Goal: Task Accomplishment & Management: Complete application form

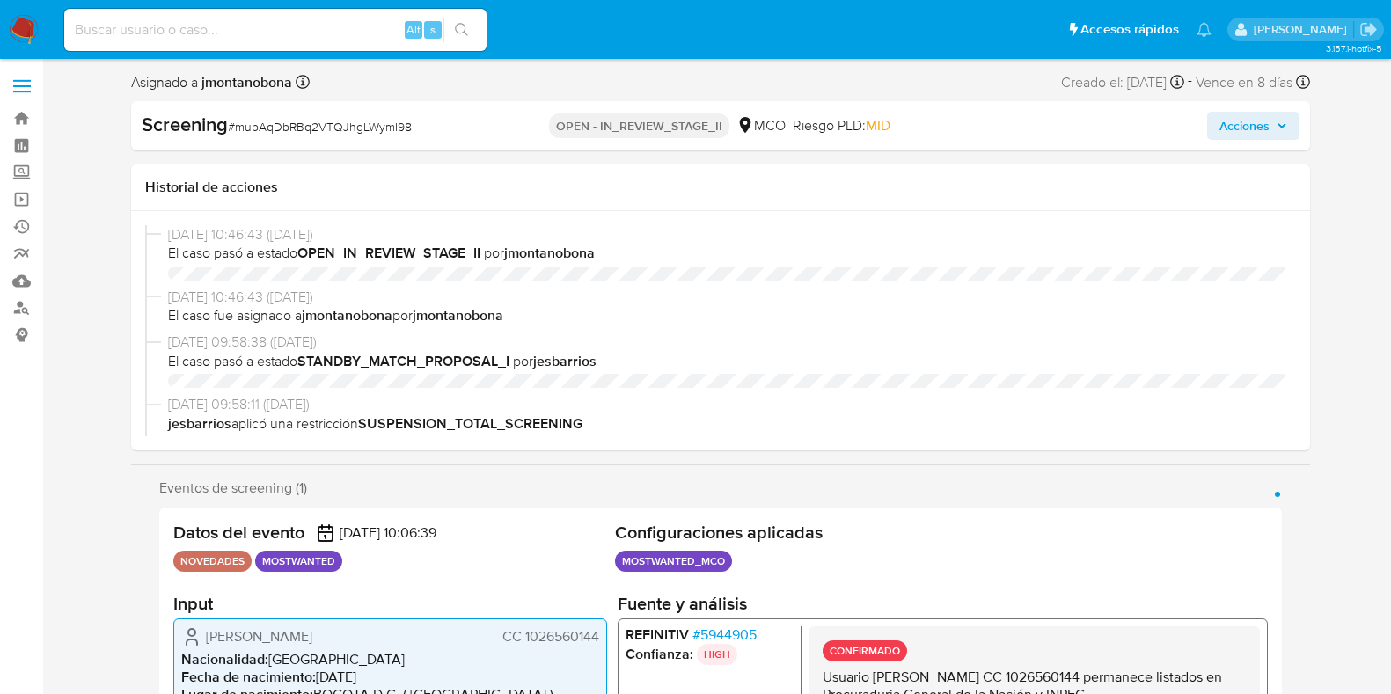
select select "10"
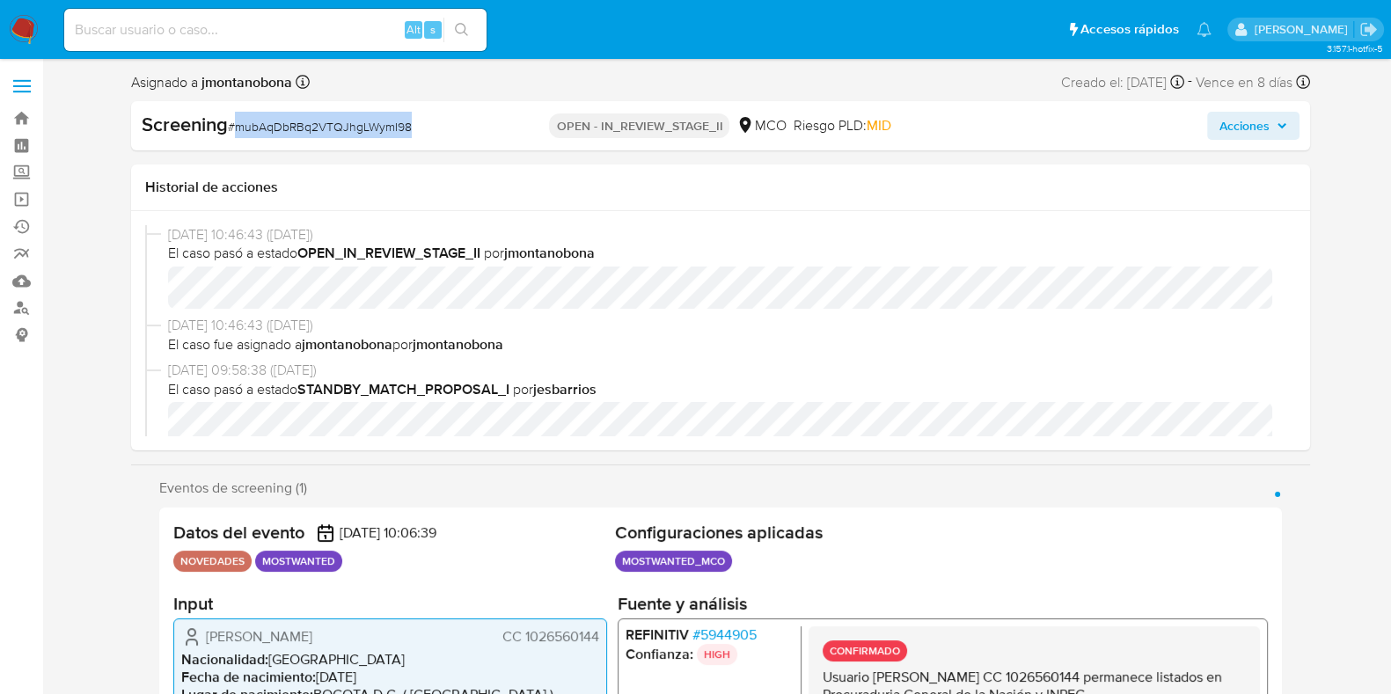
scroll to position [743, 0]
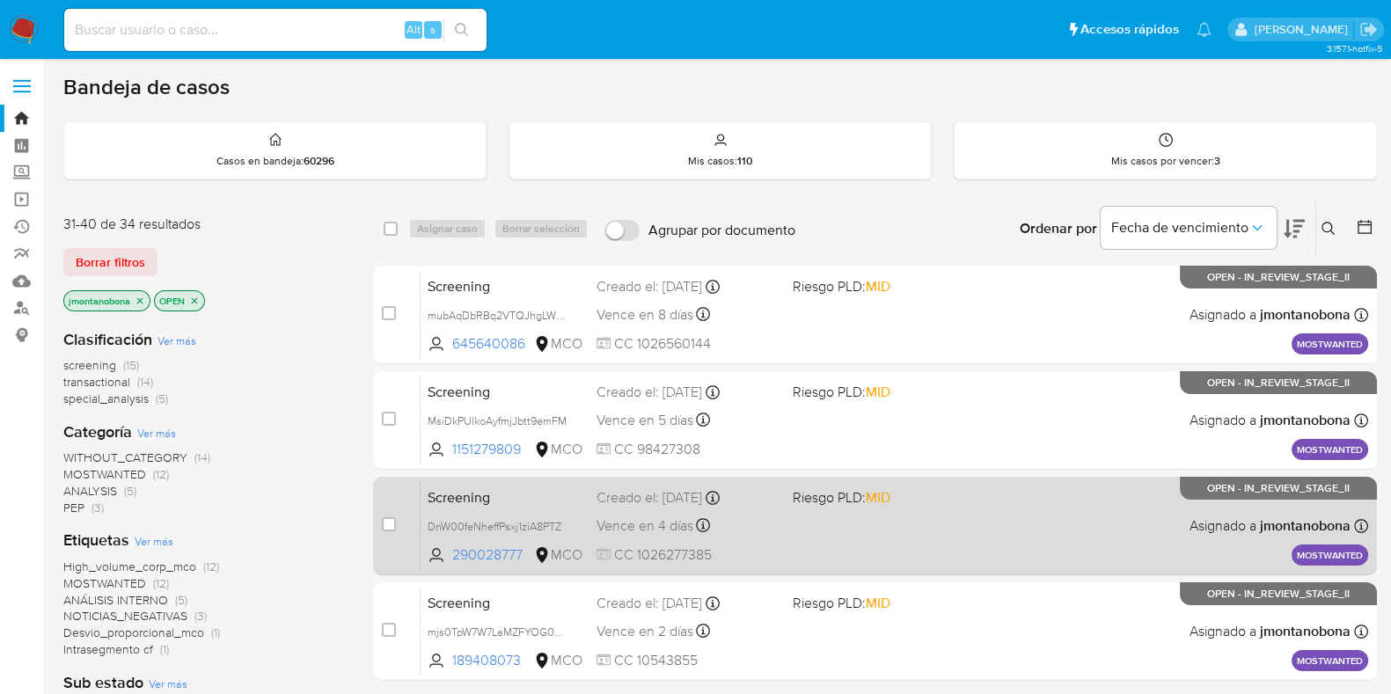
scroll to position [219, 0]
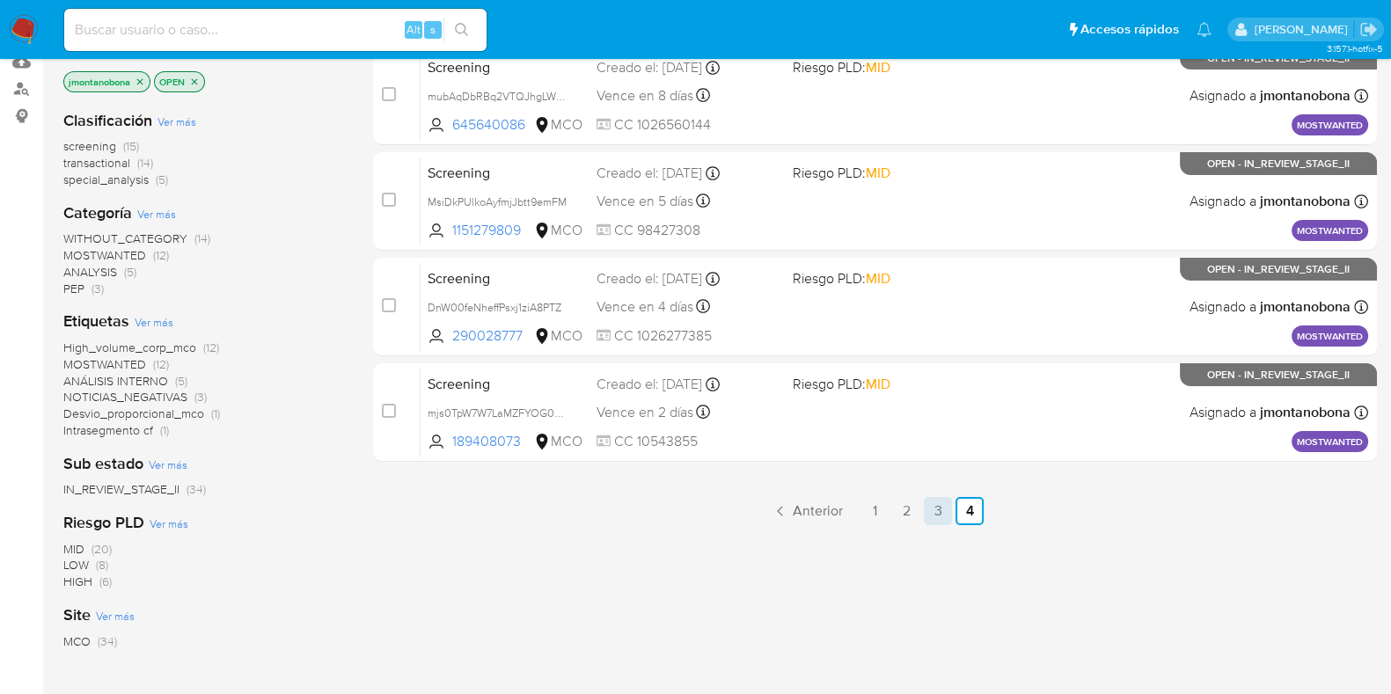
click at [933, 514] on link "3" at bounding box center [938, 511] width 28 height 28
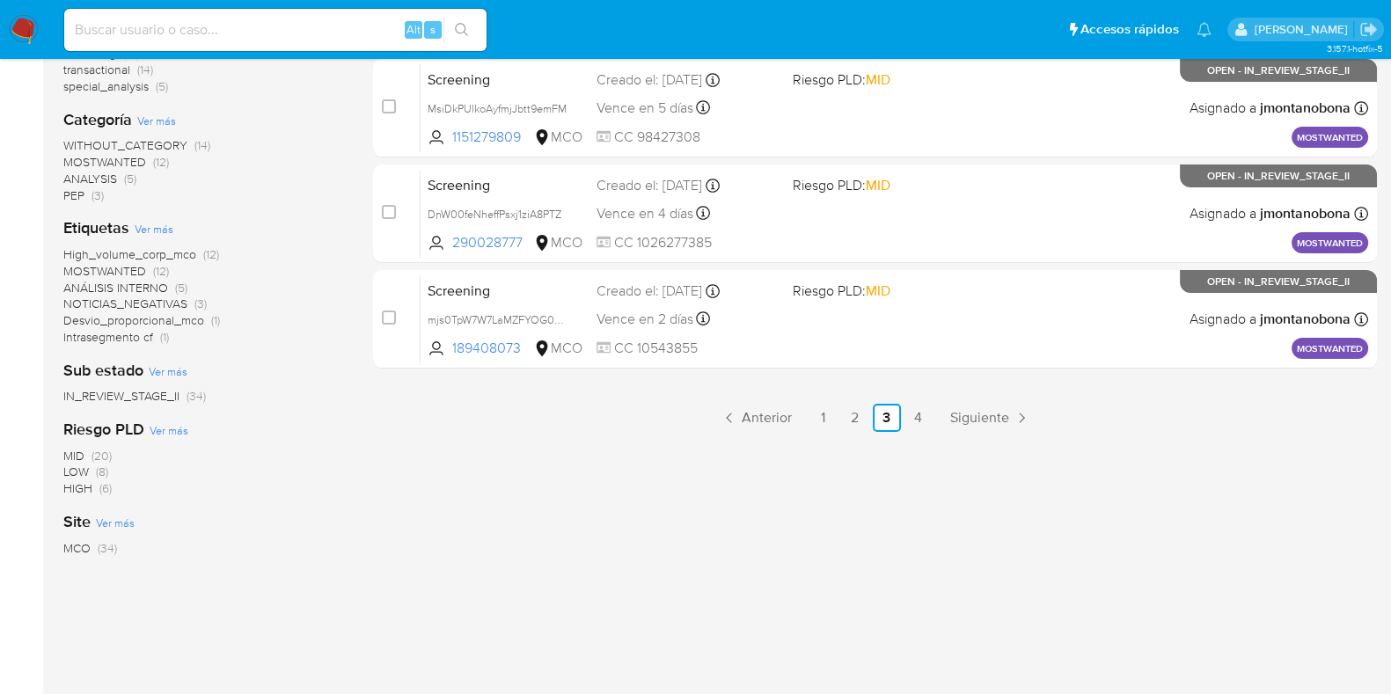
scroll to position [202, 0]
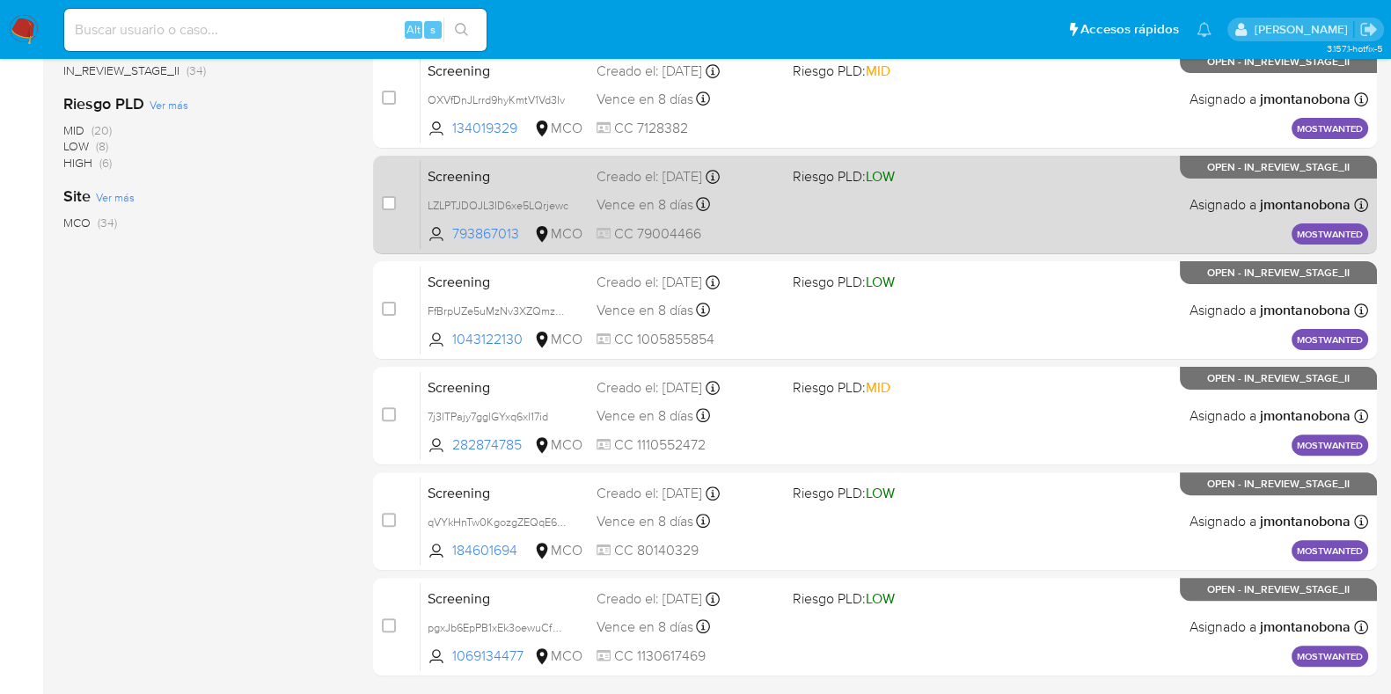
scroll to position [693, 0]
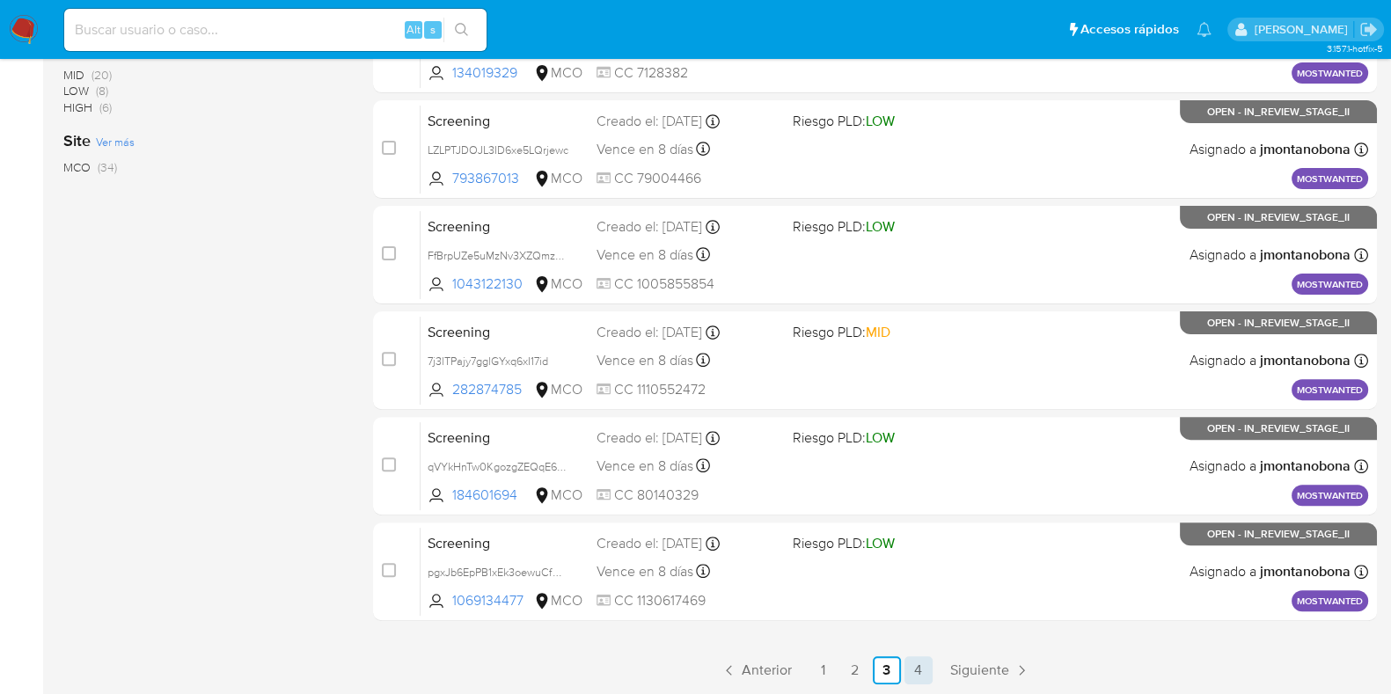
click at [927, 671] on link "4" at bounding box center [918, 670] width 28 height 28
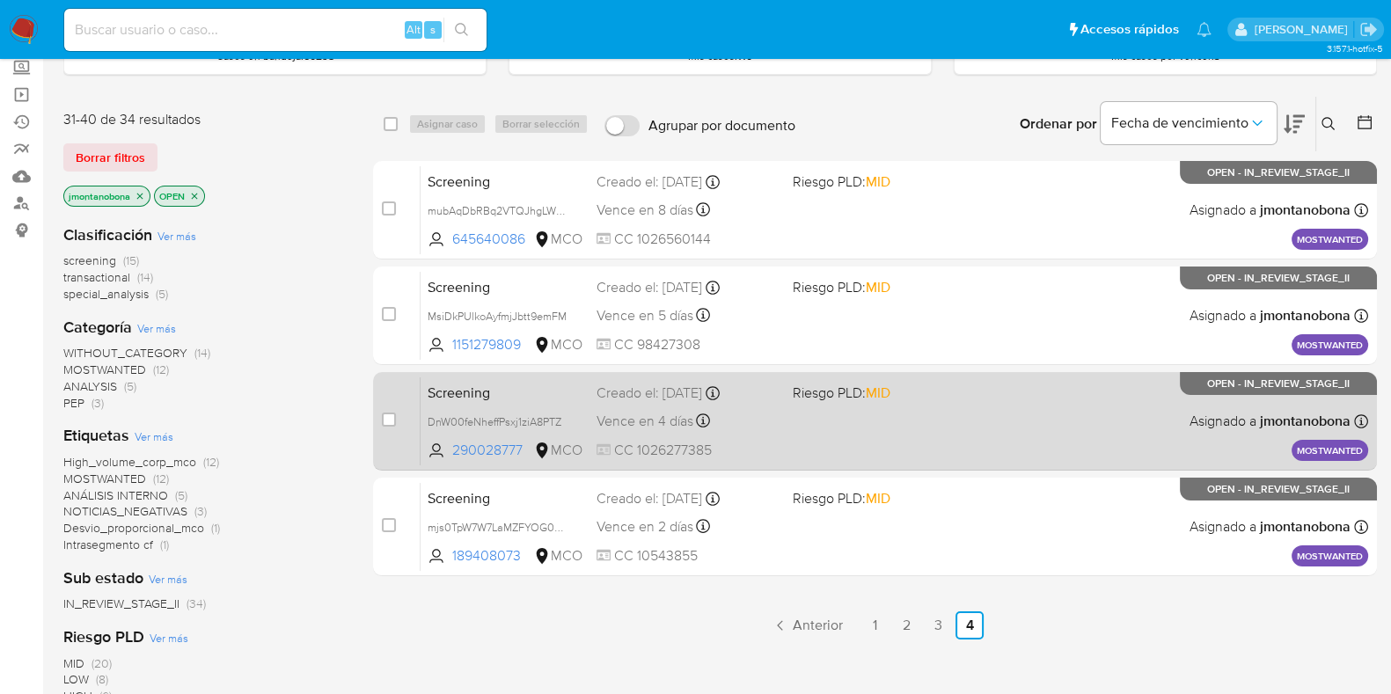
scroll to position [219, 0]
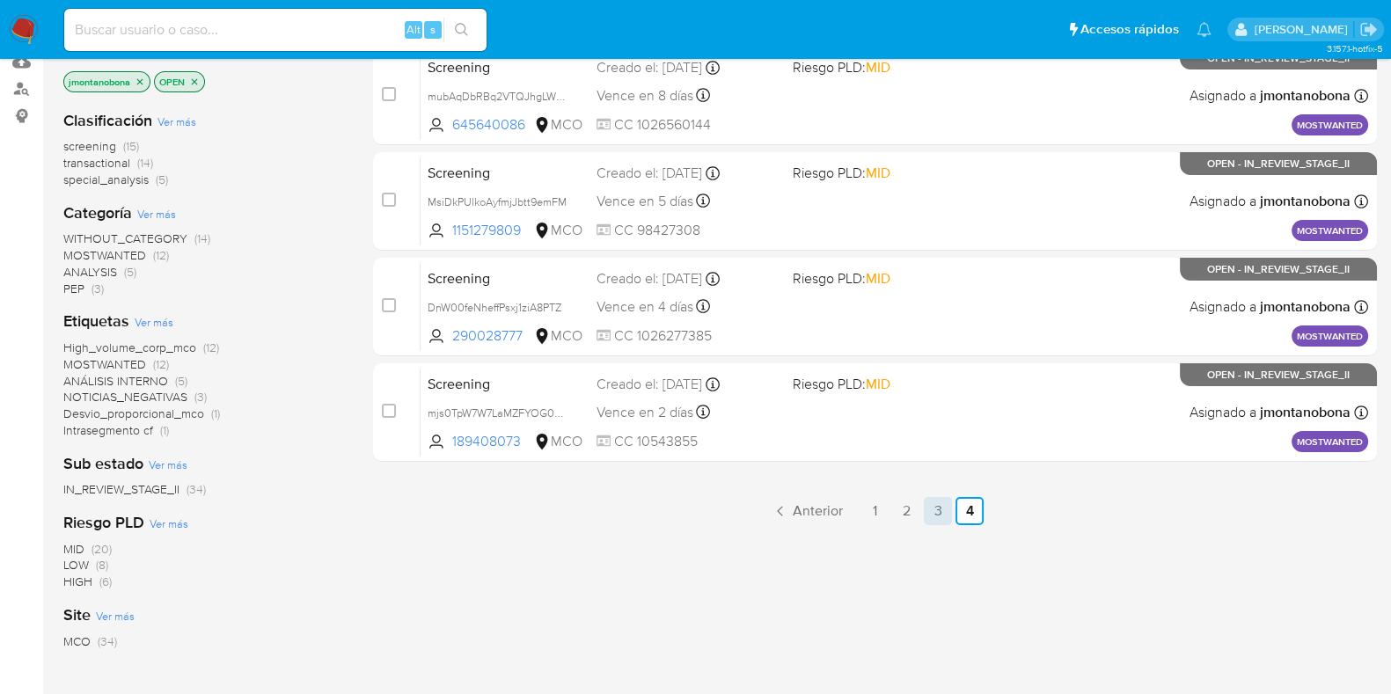
click at [948, 505] on link "3" at bounding box center [938, 511] width 28 height 28
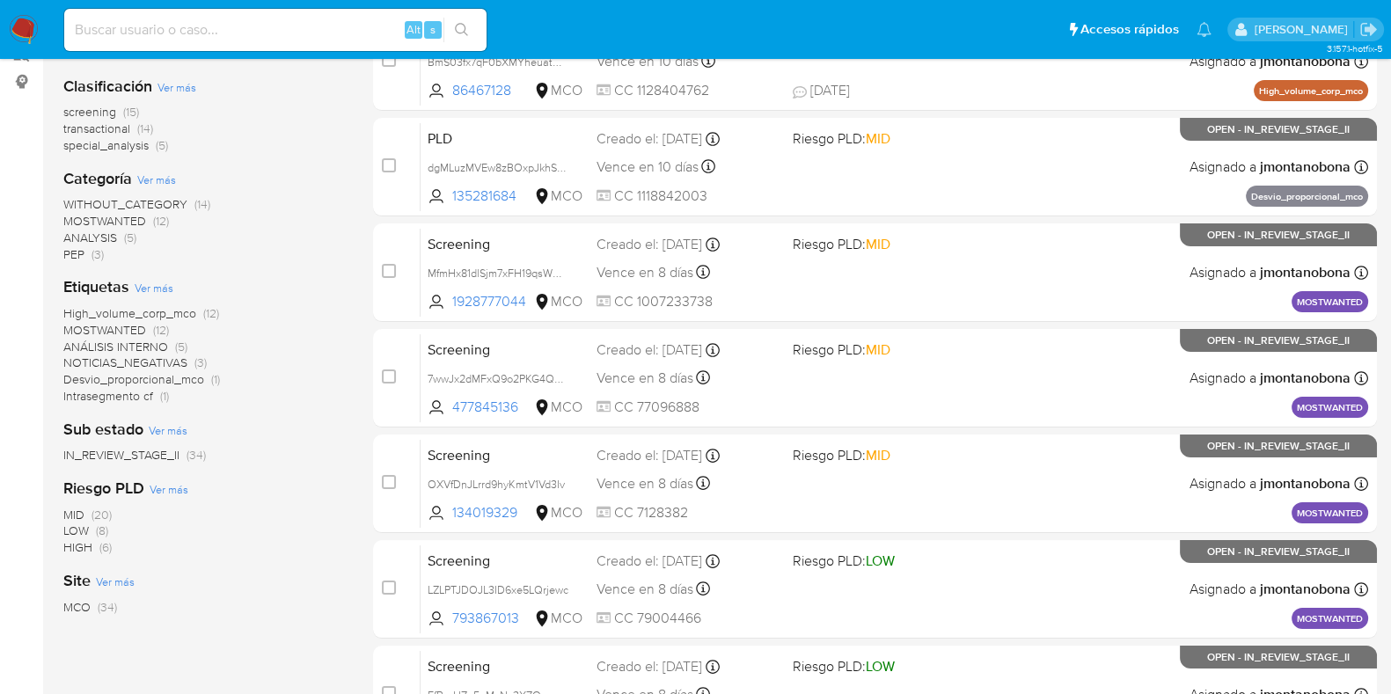
scroll to position [693, 0]
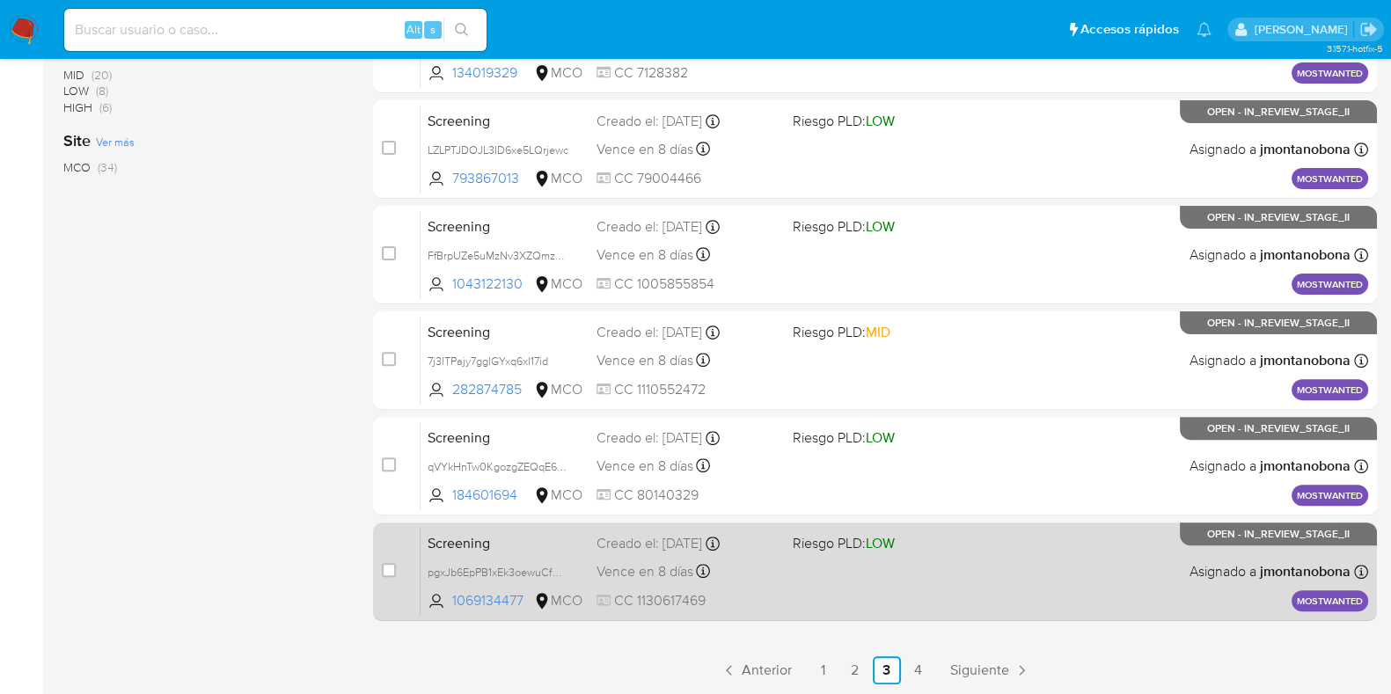
click at [545, 554] on div "Screening pgxJb6EpPB1xEk3oewuCfVuT 1069134477 MCO Riesgo PLD: LOW Creado el: 29…" at bounding box center [895, 571] width 948 height 89
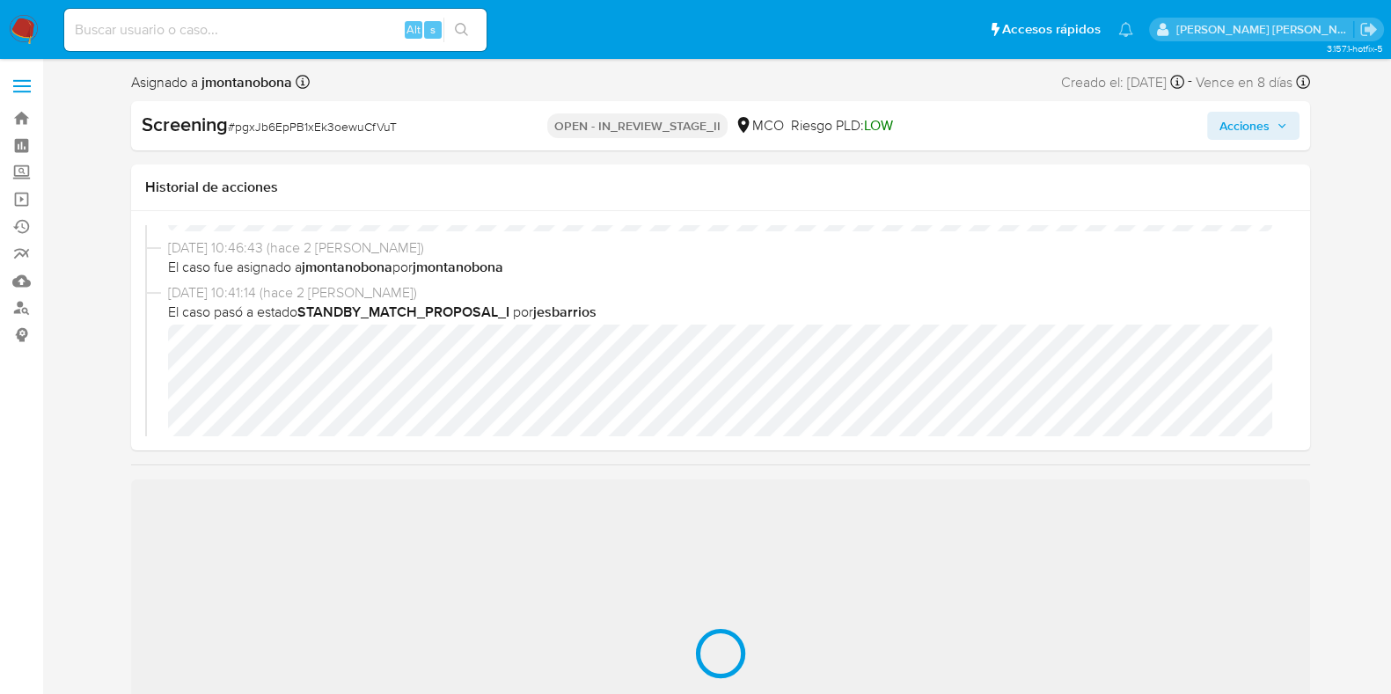
scroll to position [109, 0]
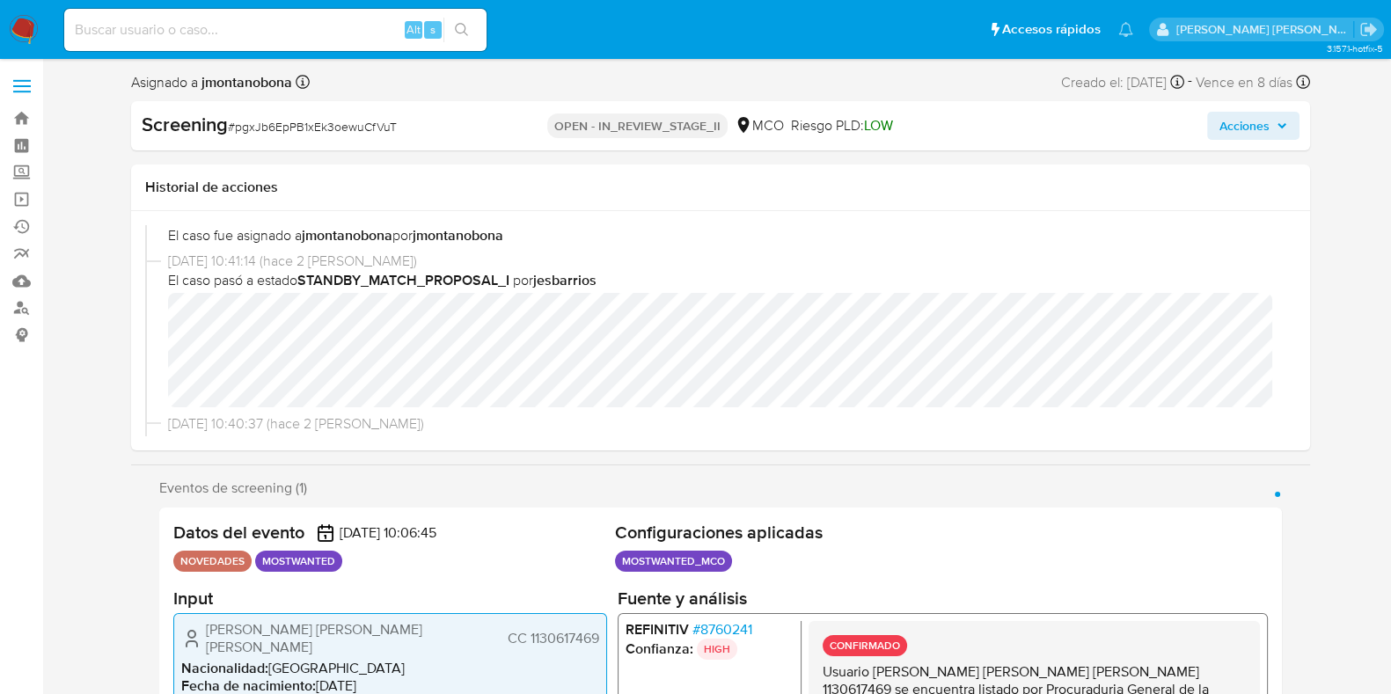
select select "10"
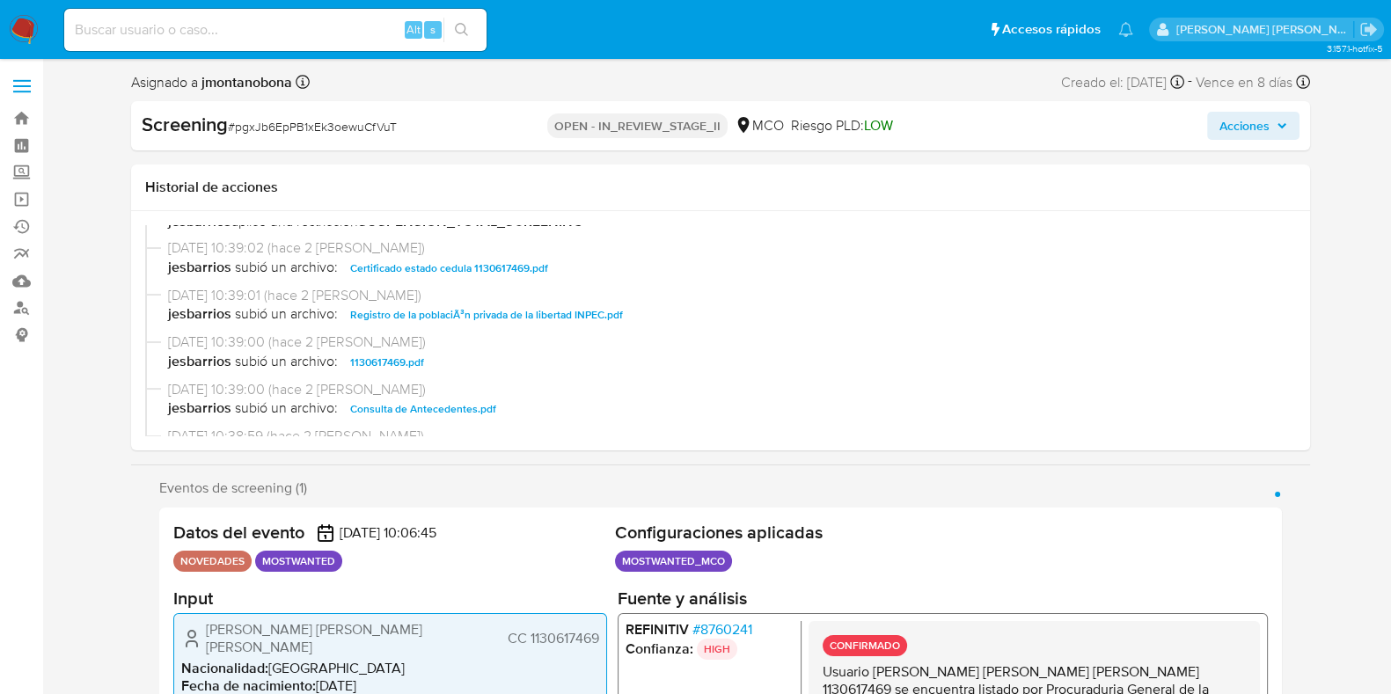
scroll to position [439, 0]
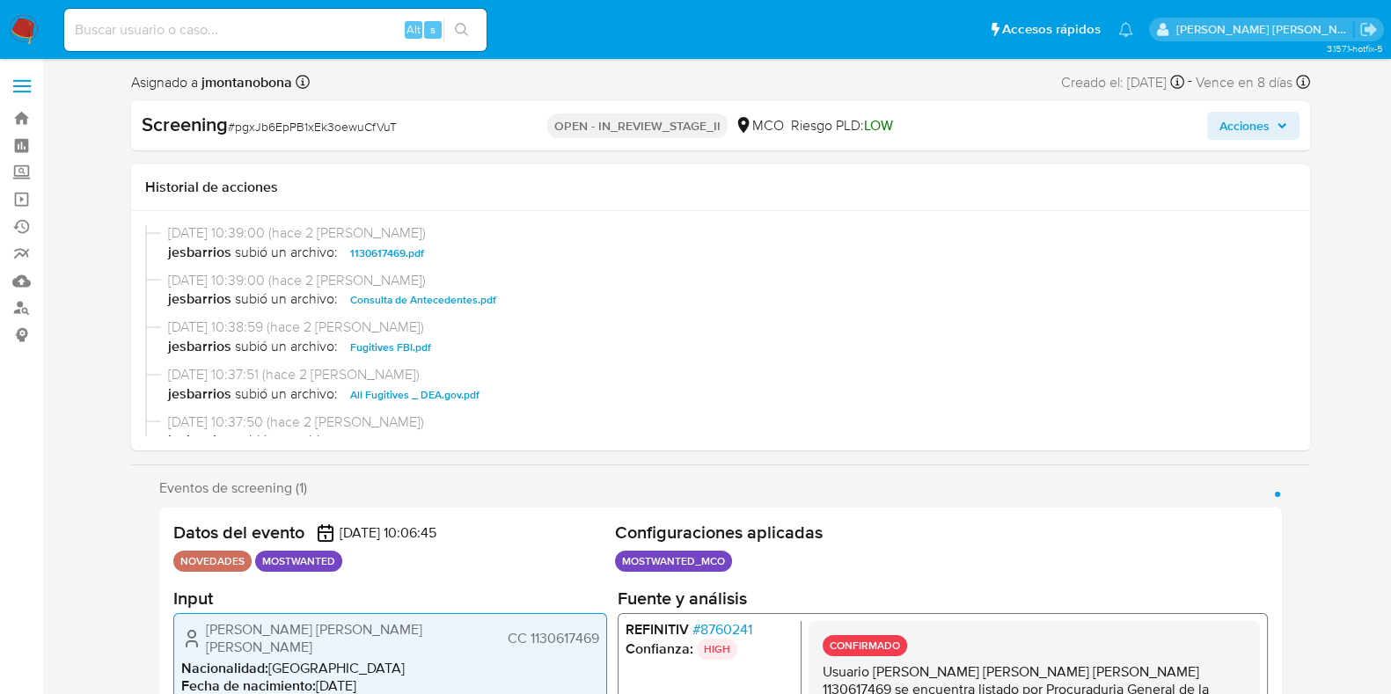
click at [444, 302] on span "Consulta de Antecedentes.pdf" at bounding box center [423, 299] width 146 height 21
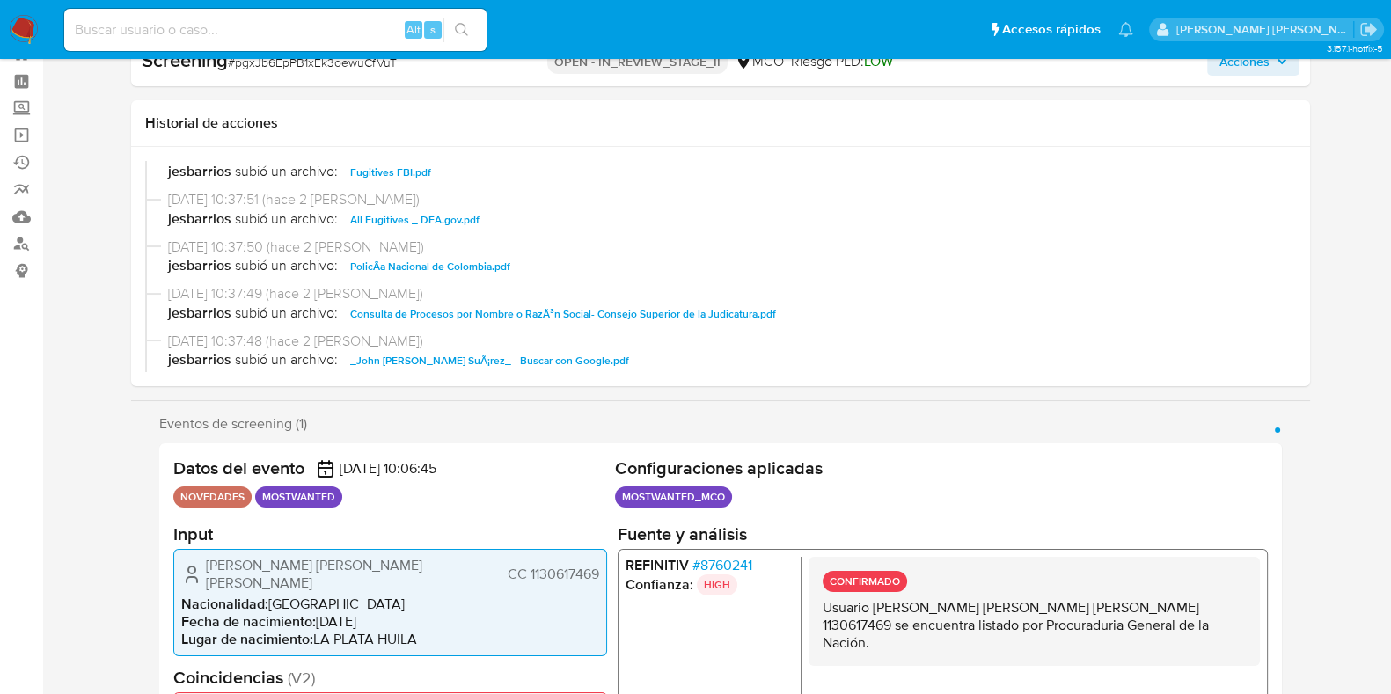
scroll to position [109, 0]
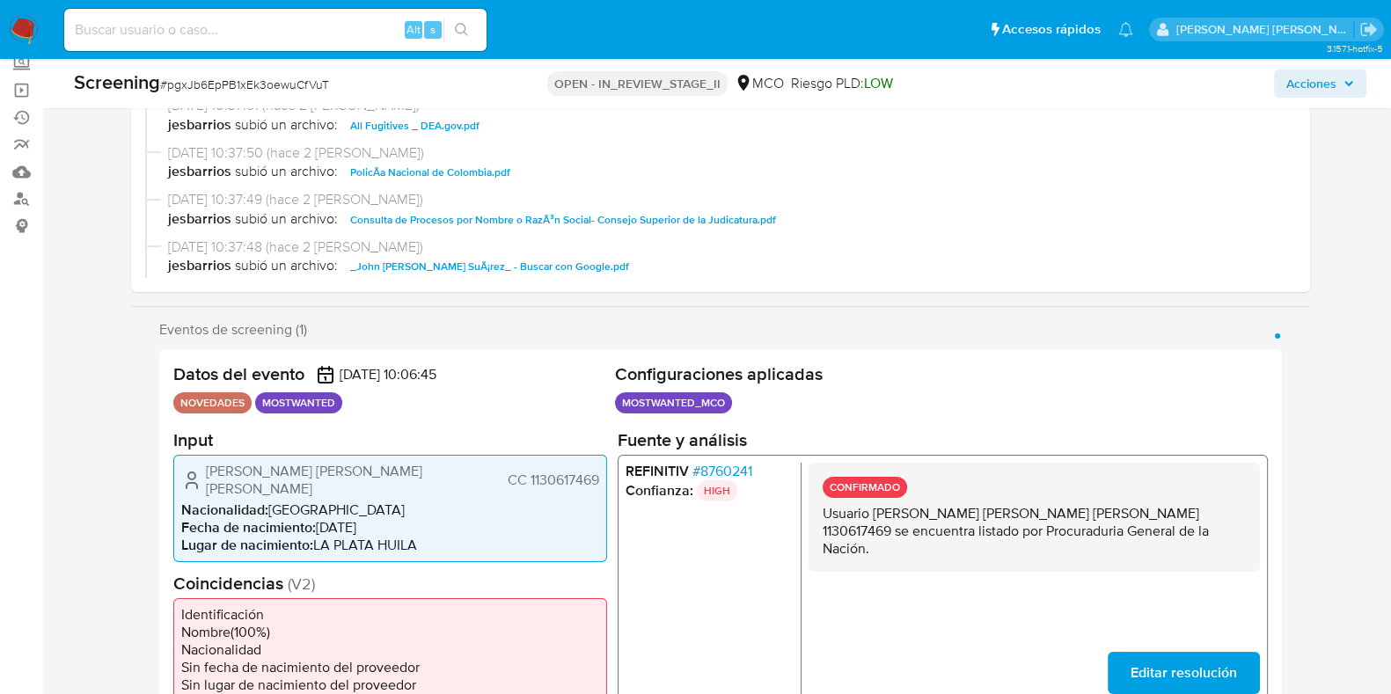
drag, startPoint x: 875, startPoint y: 515, endPoint x: 1022, endPoint y: 514, distance: 146.9
click at [1022, 514] on p "Usuario John Eryk Chaux Suárez CC 1130617469 se encuentra listado por Procuradu…" at bounding box center [1033, 530] width 423 height 53
drag, startPoint x: 1050, startPoint y: 508, endPoint x: 1117, endPoint y: 516, distance: 67.3
click at [1117, 516] on p "Usuario John Eryk Chaux Suárez CC 1130617469 se encuentra listado por Procuradu…" at bounding box center [1033, 530] width 423 height 53
drag, startPoint x: 873, startPoint y: 509, endPoint x: 1021, endPoint y: 518, distance: 148.1
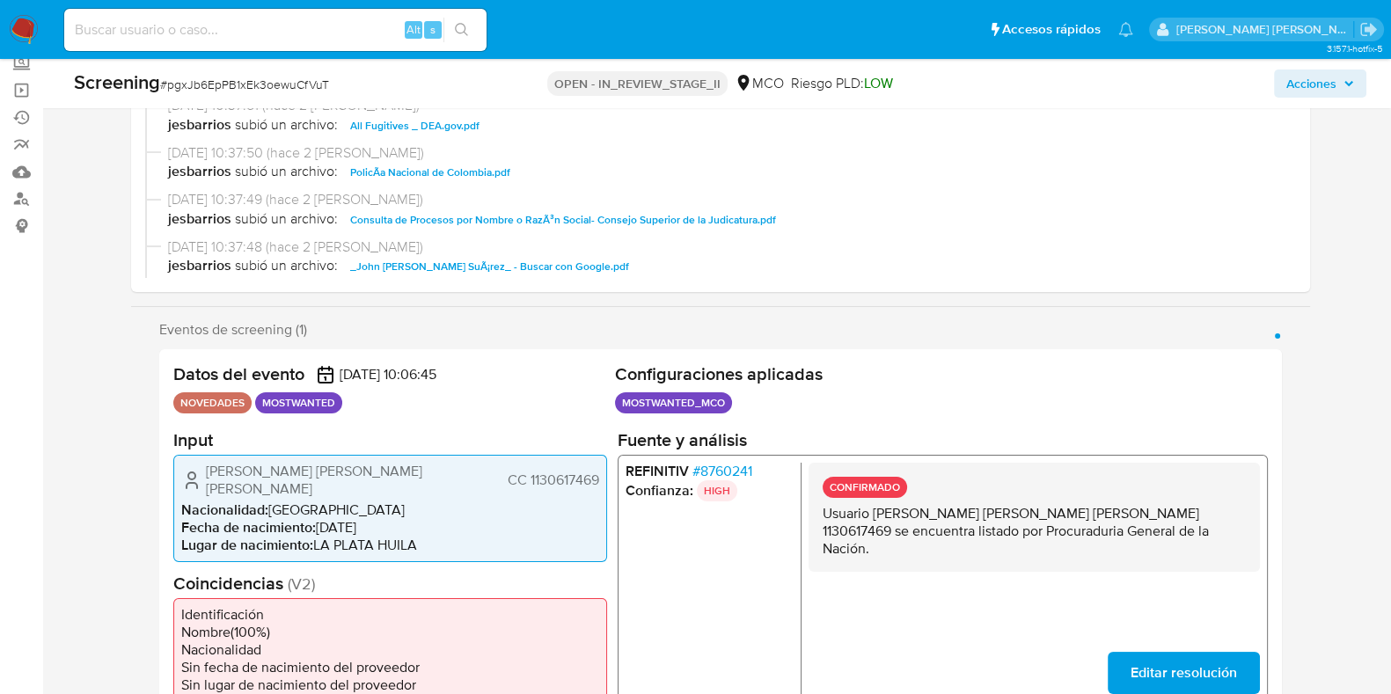
click at [1021, 518] on p "Usuario John Eryk Chaux Suárez CC 1130617469 se encuentra listado por Procuradu…" at bounding box center [1033, 530] width 423 height 53
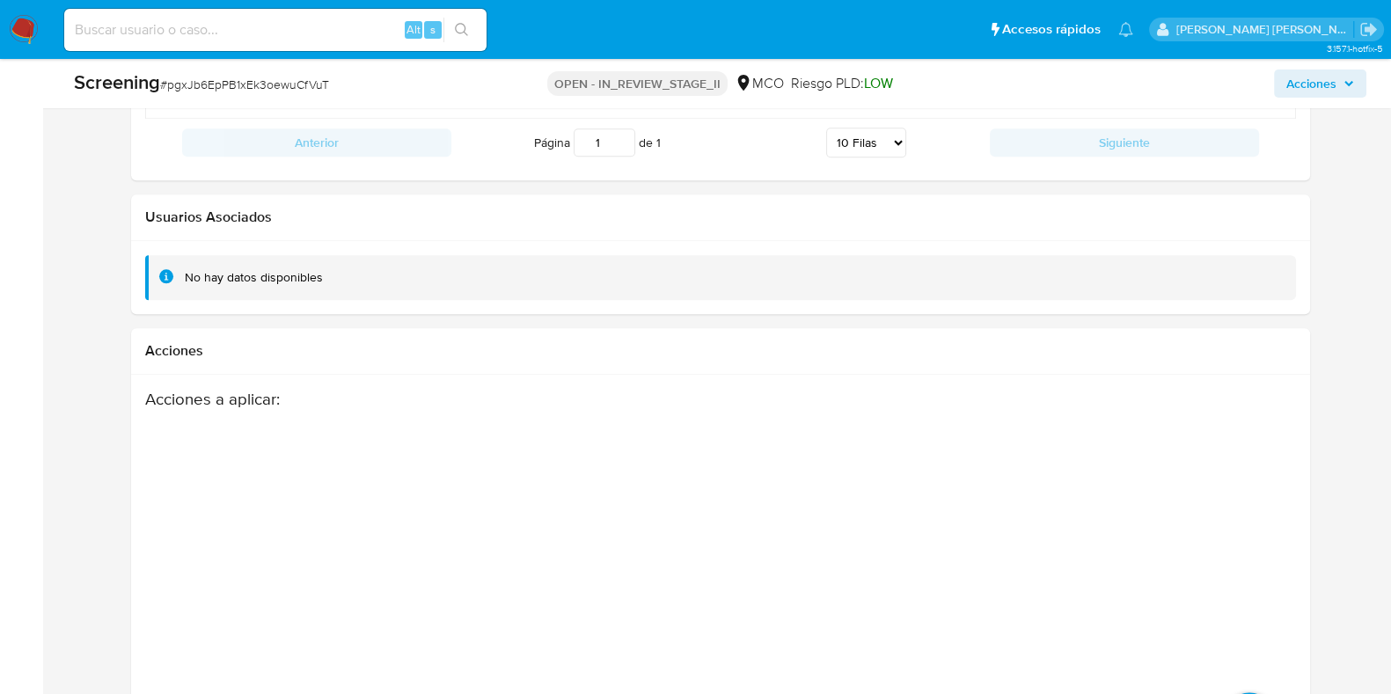
scroll to position [2683, 0]
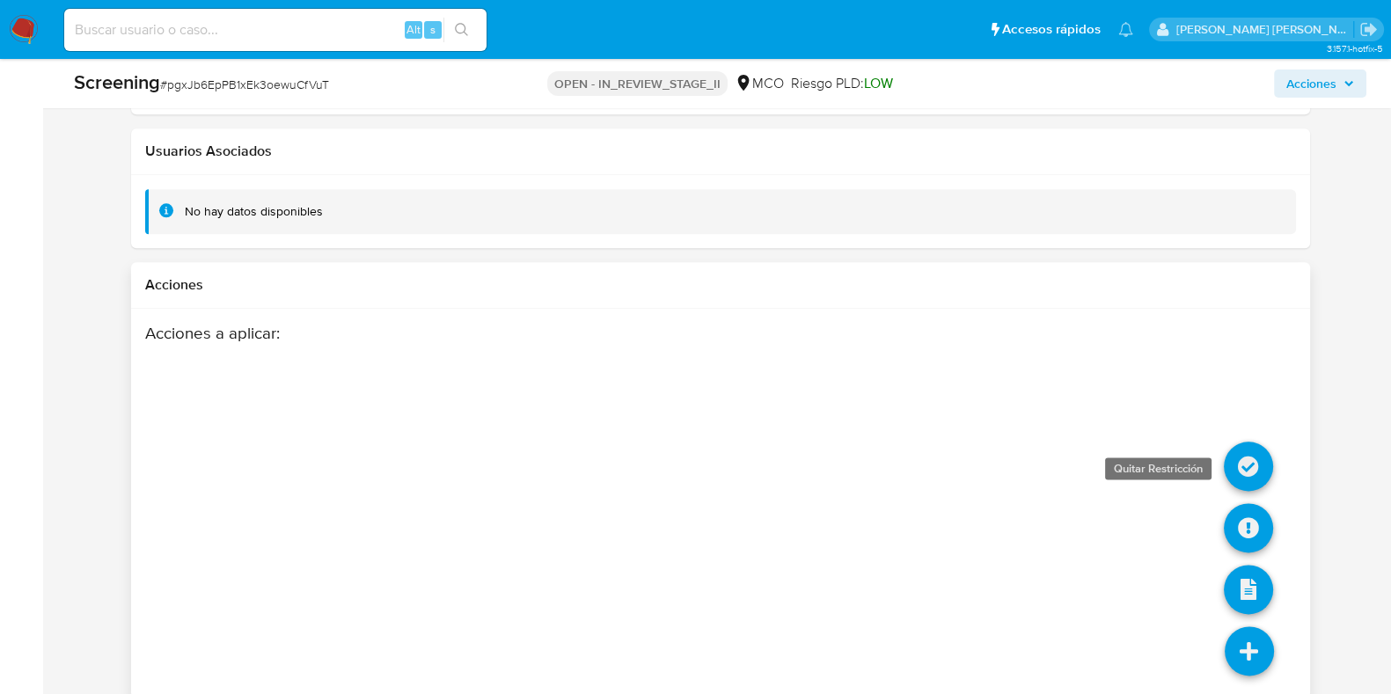
click at [1255, 452] on icon at bounding box center [1248, 466] width 49 height 49
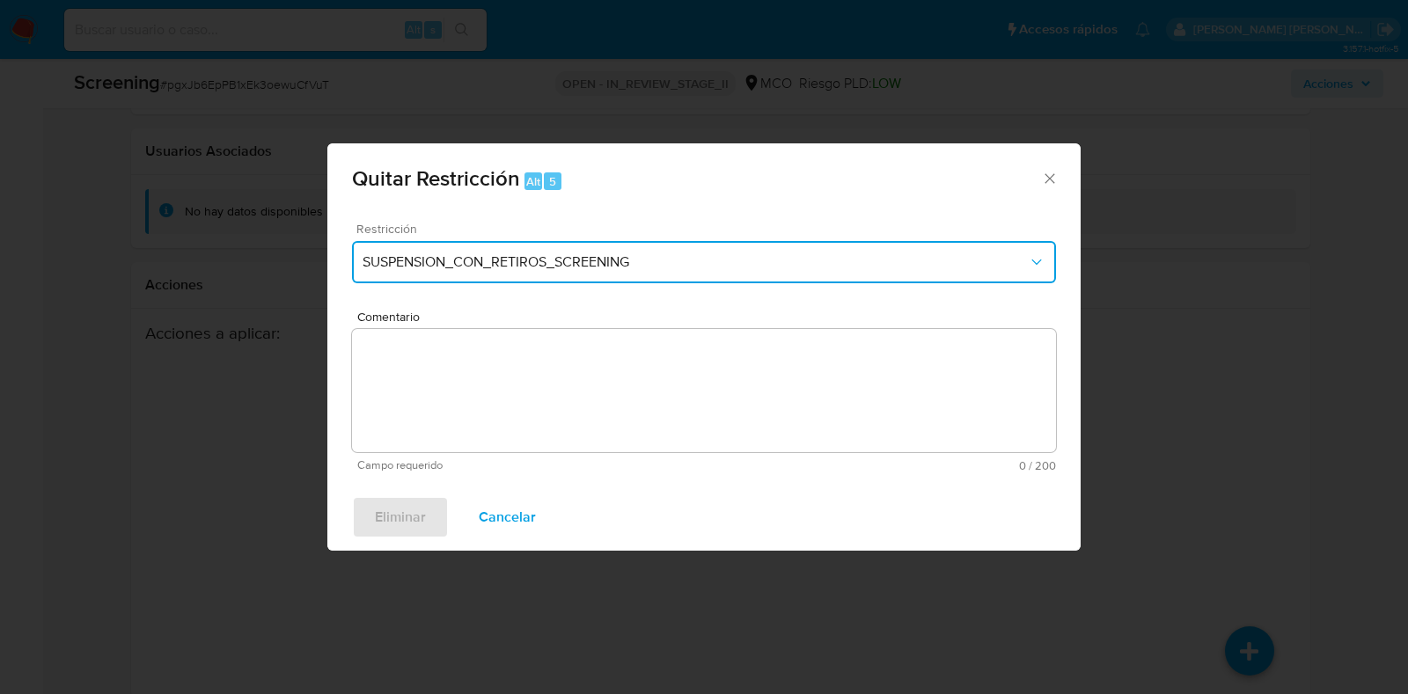
click at [758, 244] on button "SUSPENSION_CON_RETIROS_SCREENING" at bounding box center [704, 262] width 704 height 42
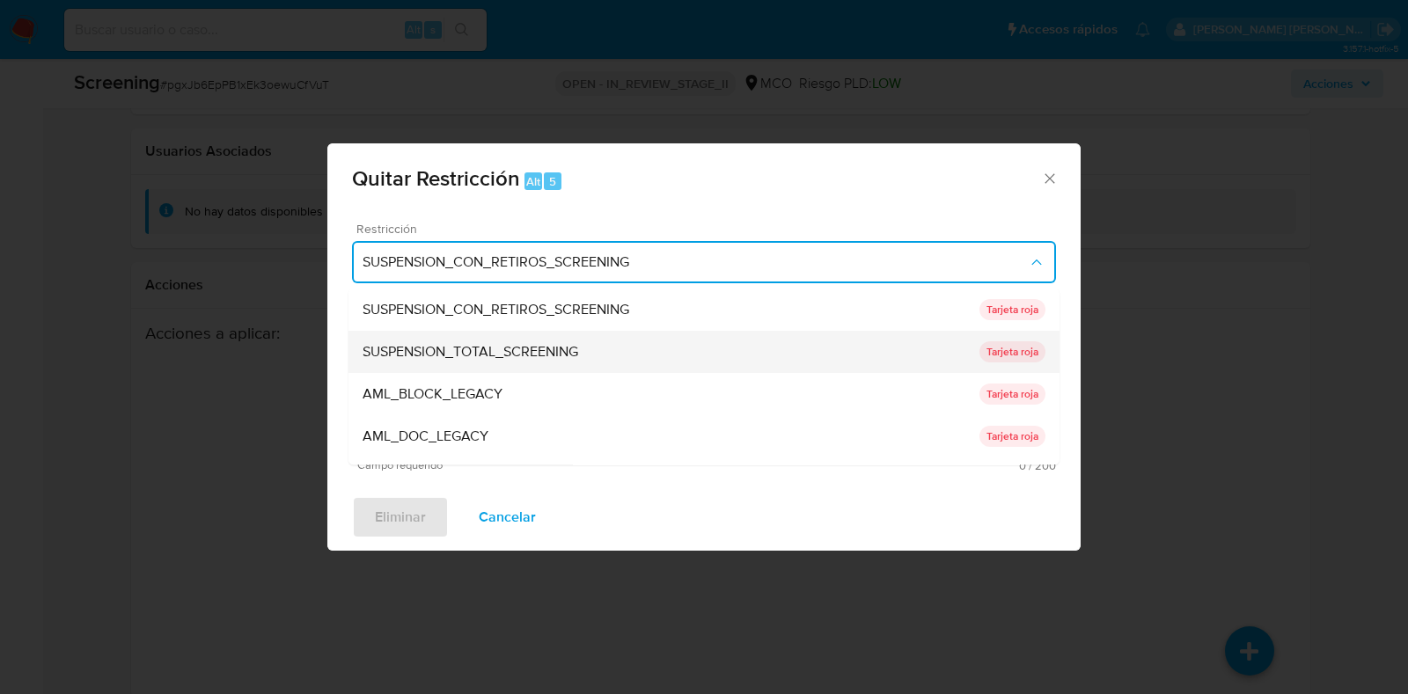
click at [691, 341] on div "SUSPENSION_TOTAL_SCREENING" at bounding box center [670, 353] width 617 height 42
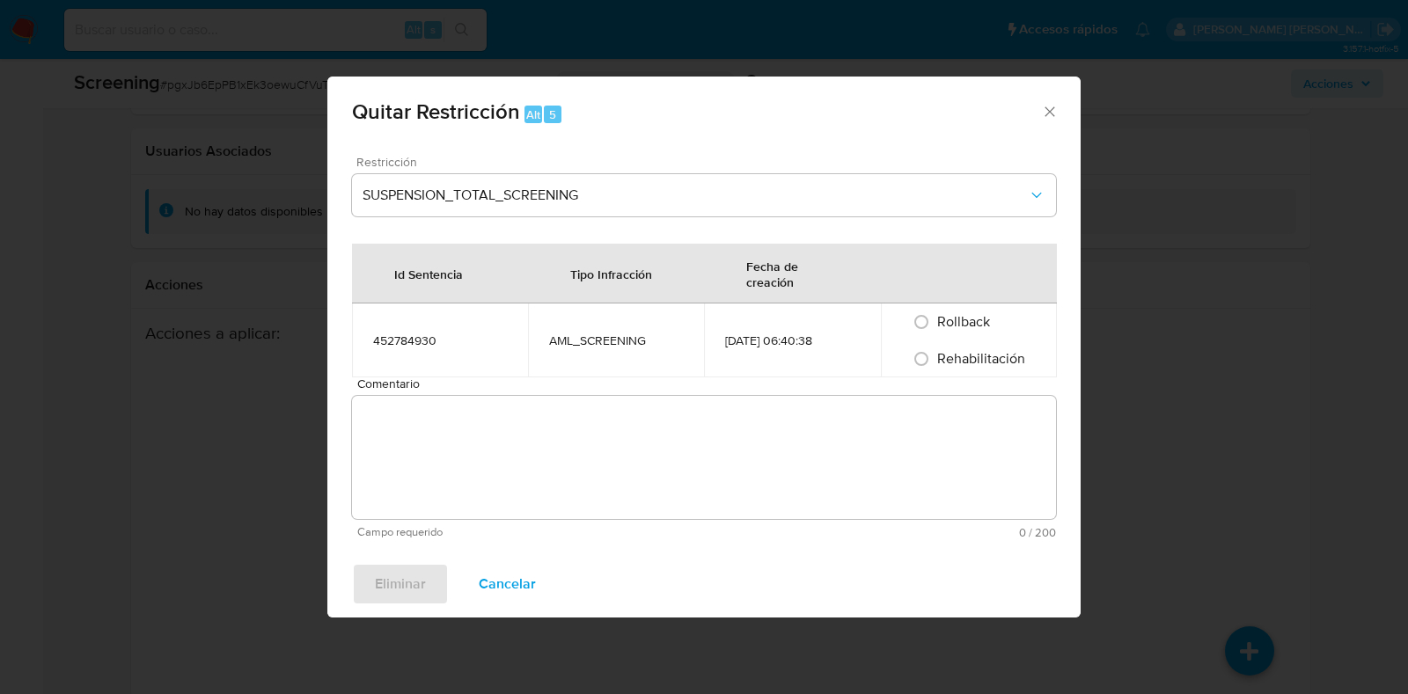
click at [608, 362] on td "AML_SCREENING" at bounding box center [616, 341] width 176 height 74
click at [619, 433] on textarea "Comentario" at bounding box center [704, 457] width 704 height 123
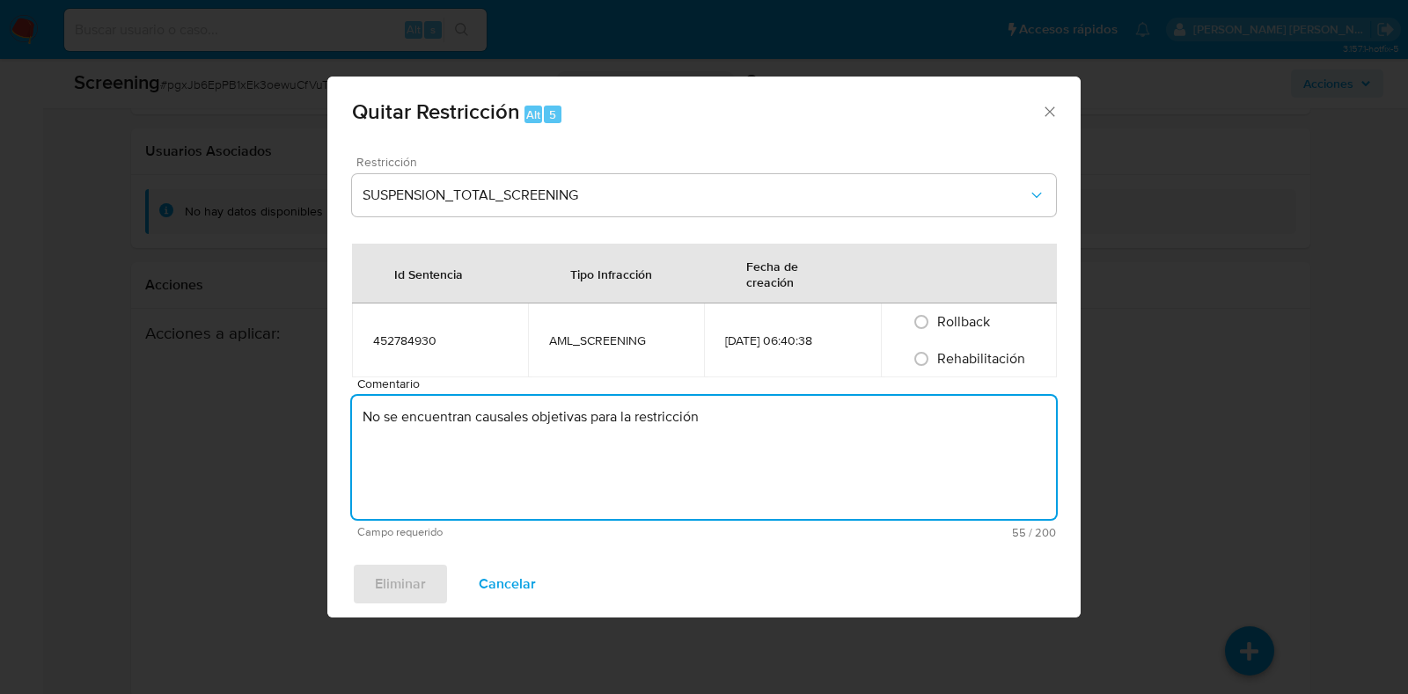
type textarea "No se encuentran causales objetivas para la restricción"
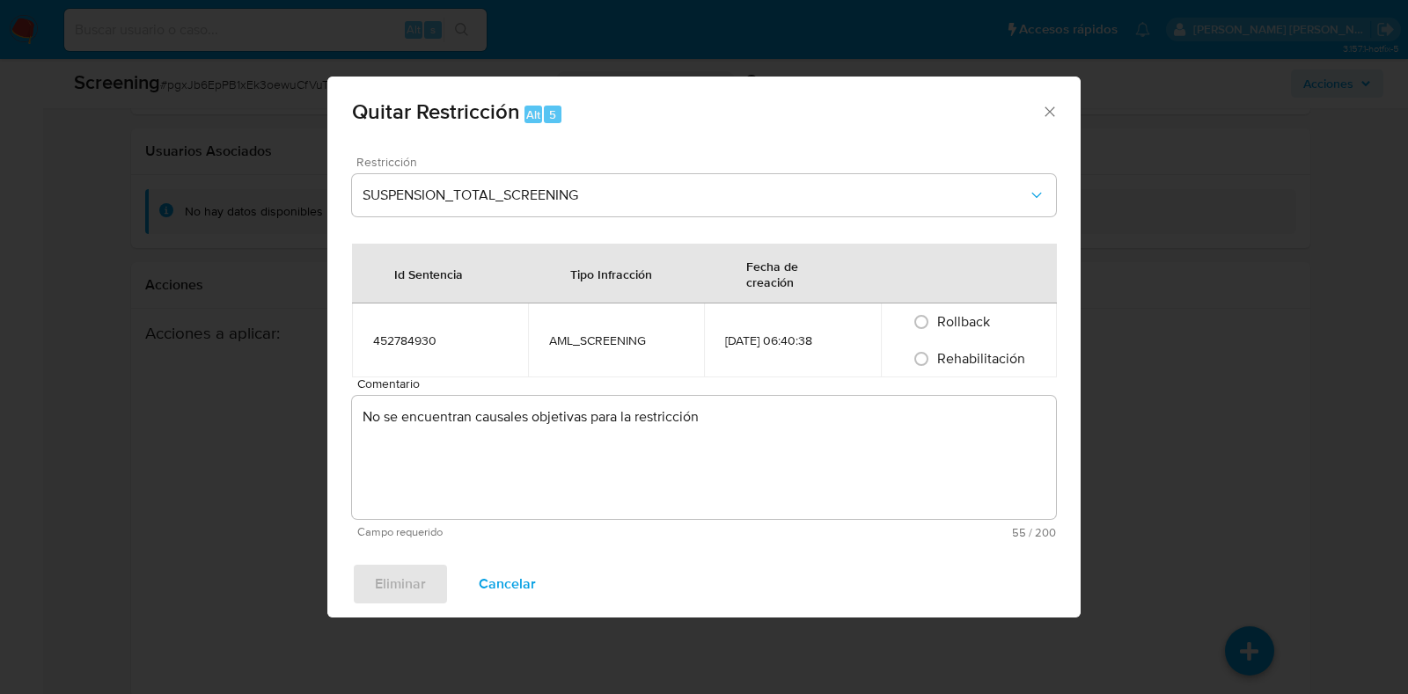
click at [977, 358] on span "Rehabilitación" at bounding box center [981, 358] width 88 height 20
click at [935, 358] on input "Rehabilitación" at bounding box center [921, 359] width 28 height 28
radio input "true"
click at [419, 575] on span "Eliminar" at bounding box center [400, 584] width 51 height 39
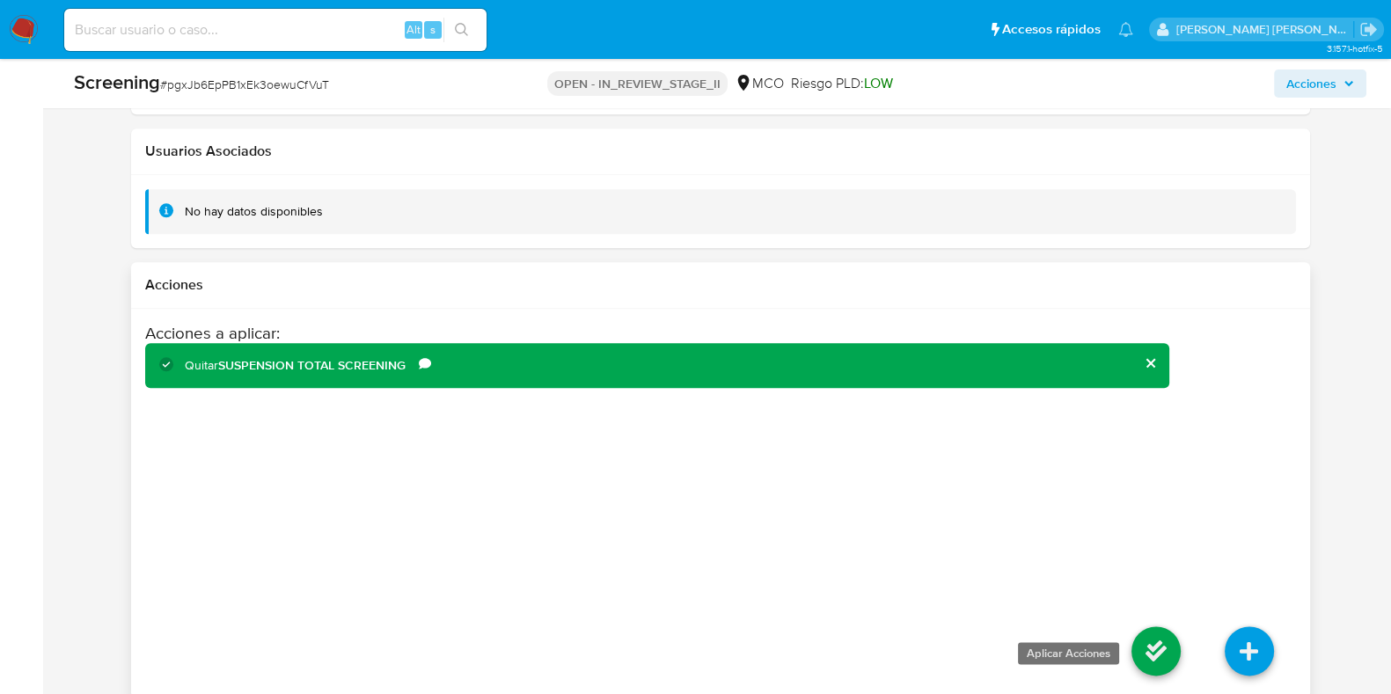
click at [1144, 626] on icon at bounding box center [1155, 650] width 49 height 49
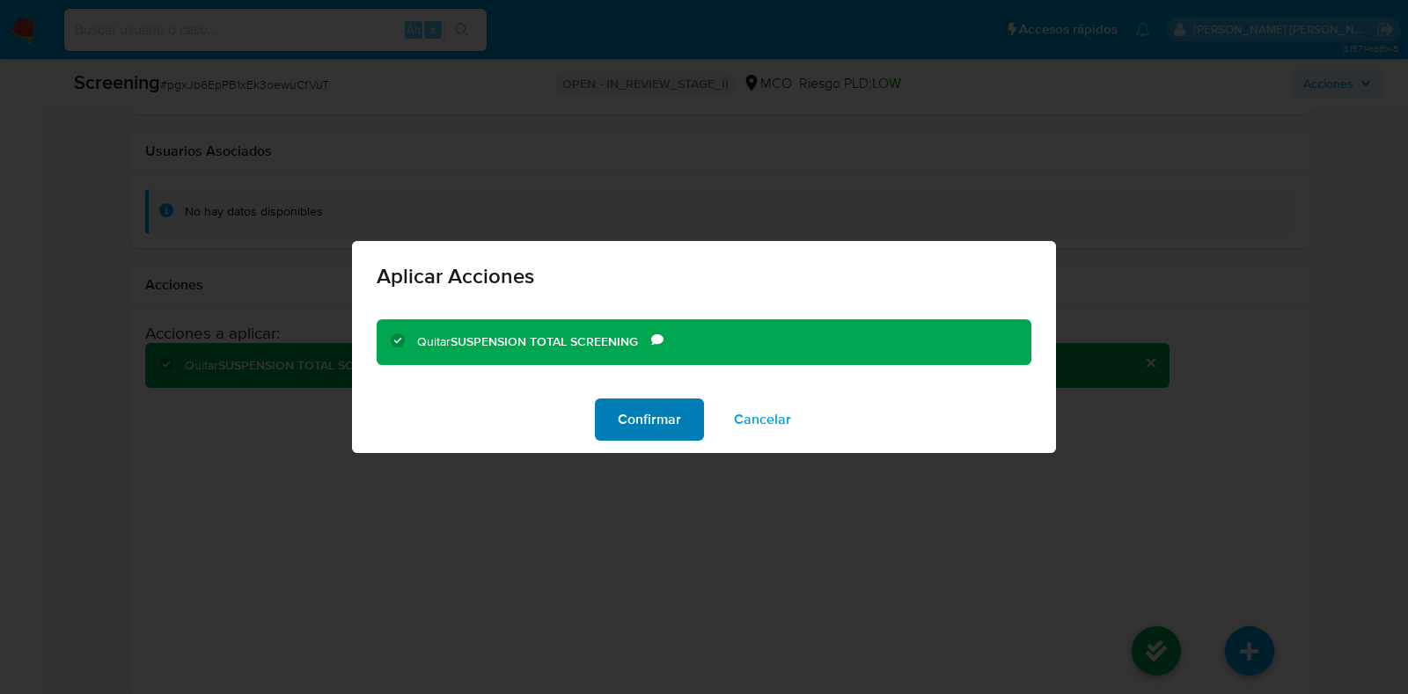
click at [658, 427] on span "Confirmar" at bounding box center [649, 419] width 63 height 39
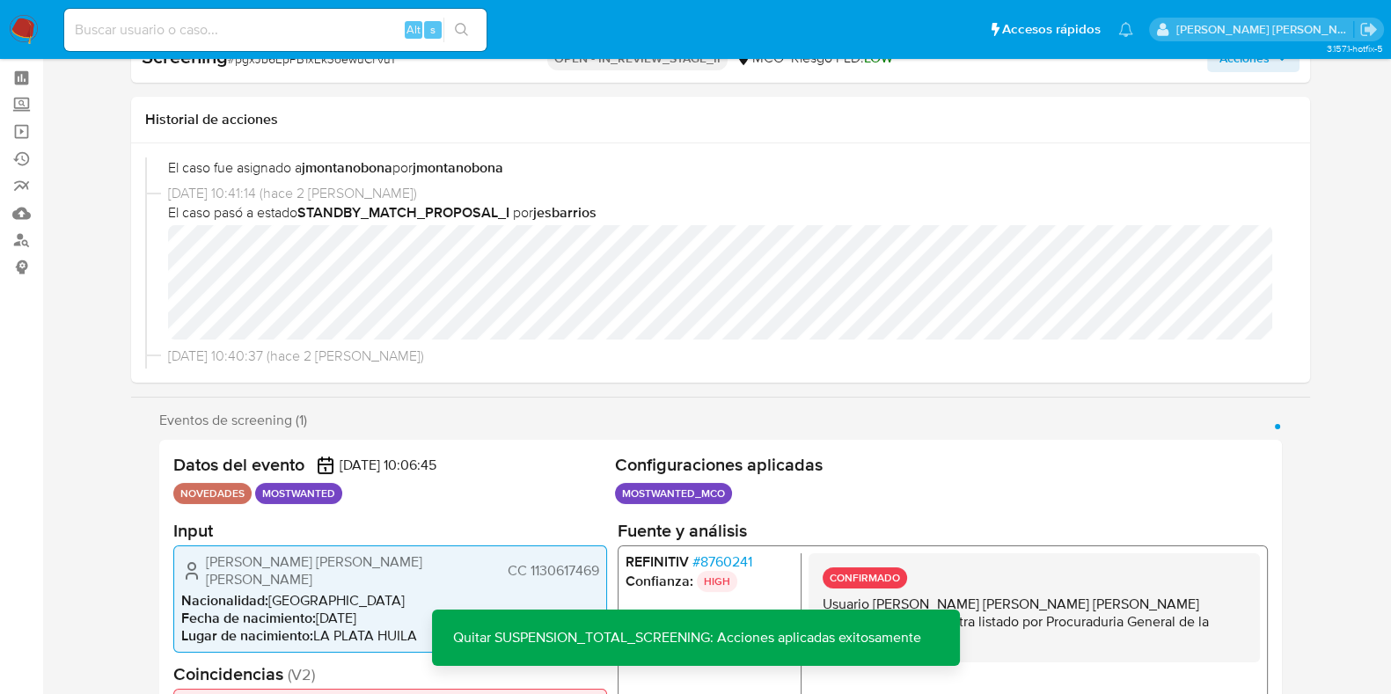
scroll to position [0, 0]
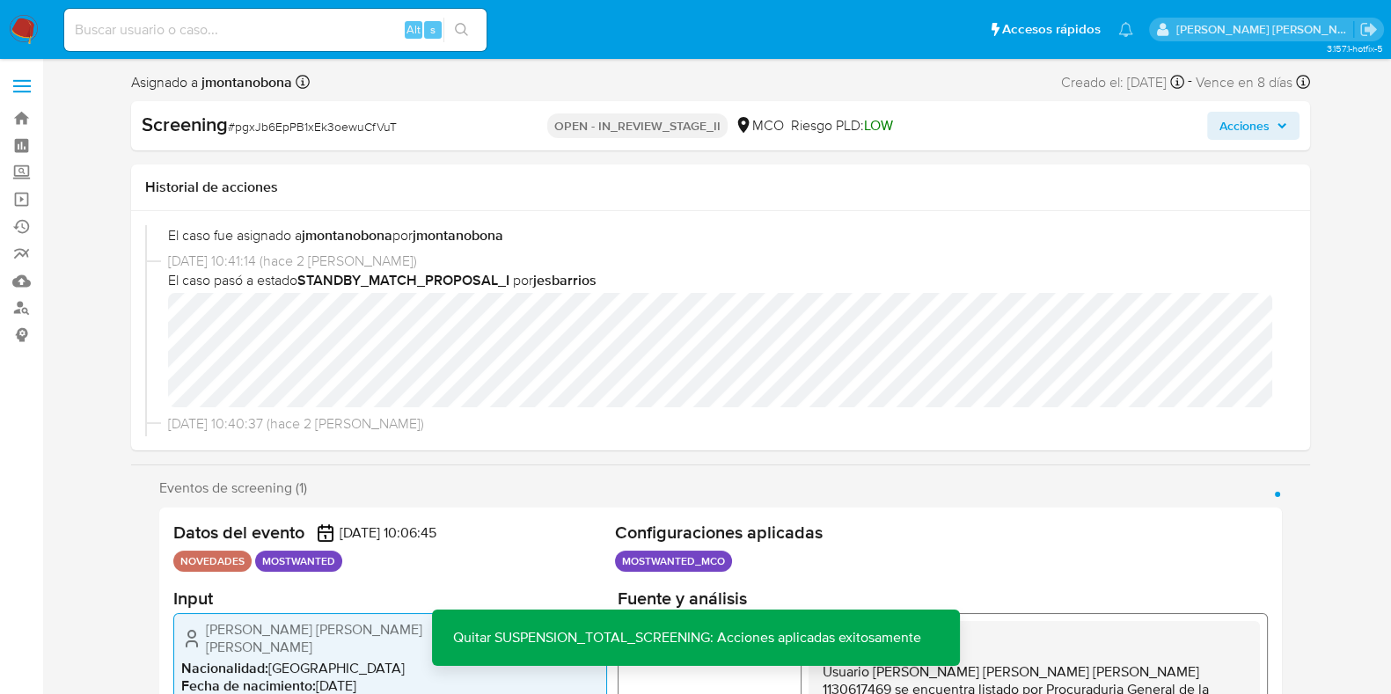
click at [1275, 113] on span "Acciones" at bounding box center [1253, 125] width 68 height 25
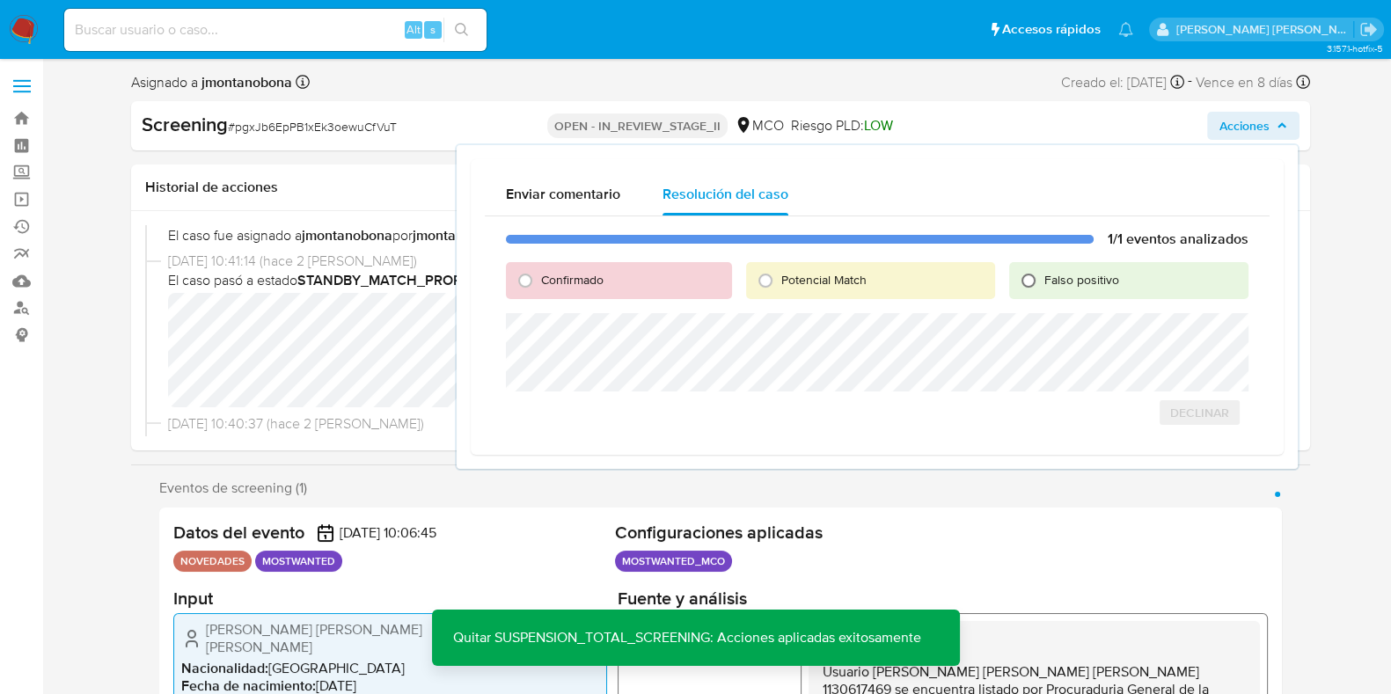
click at [1041, 288] on input "Falso positivo" at bounding box center [1028, 281] width 28 height 28
radio input "true"
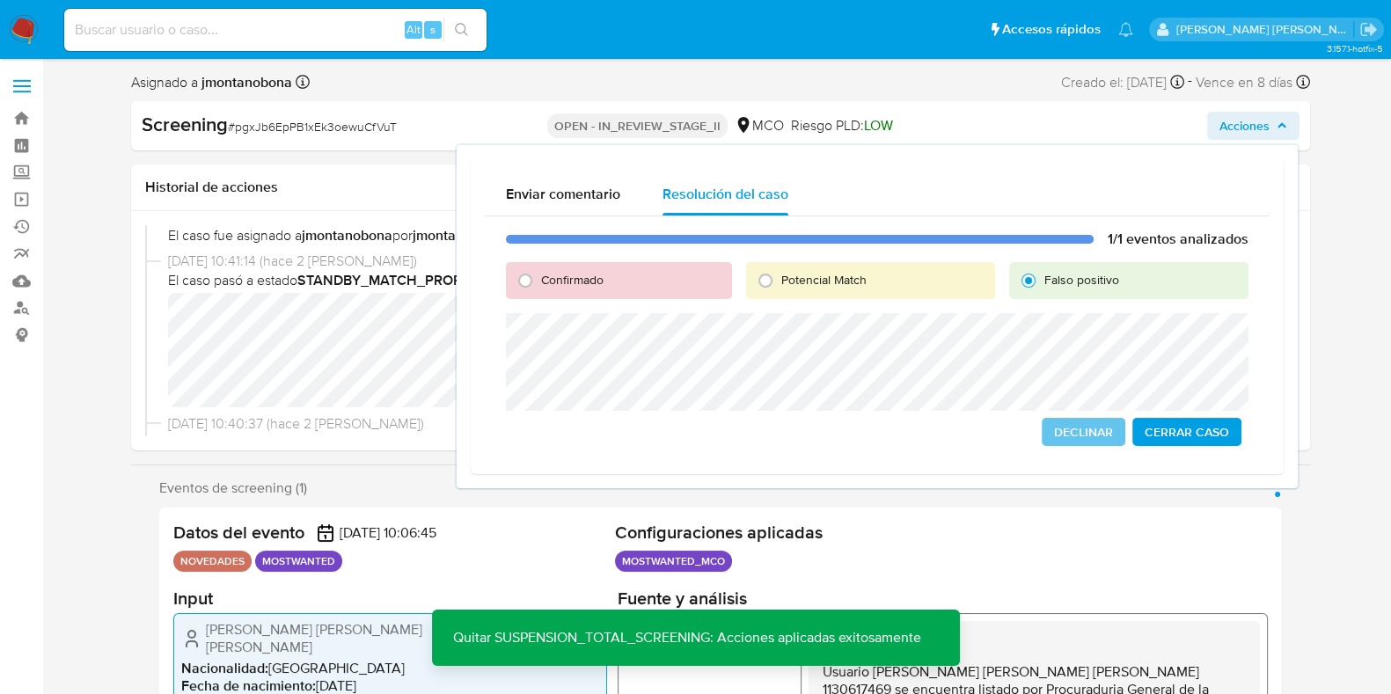
click at [1171, 441] on span "Cerrar Caso" at bounding box center [1187, 432] width 84 height 25
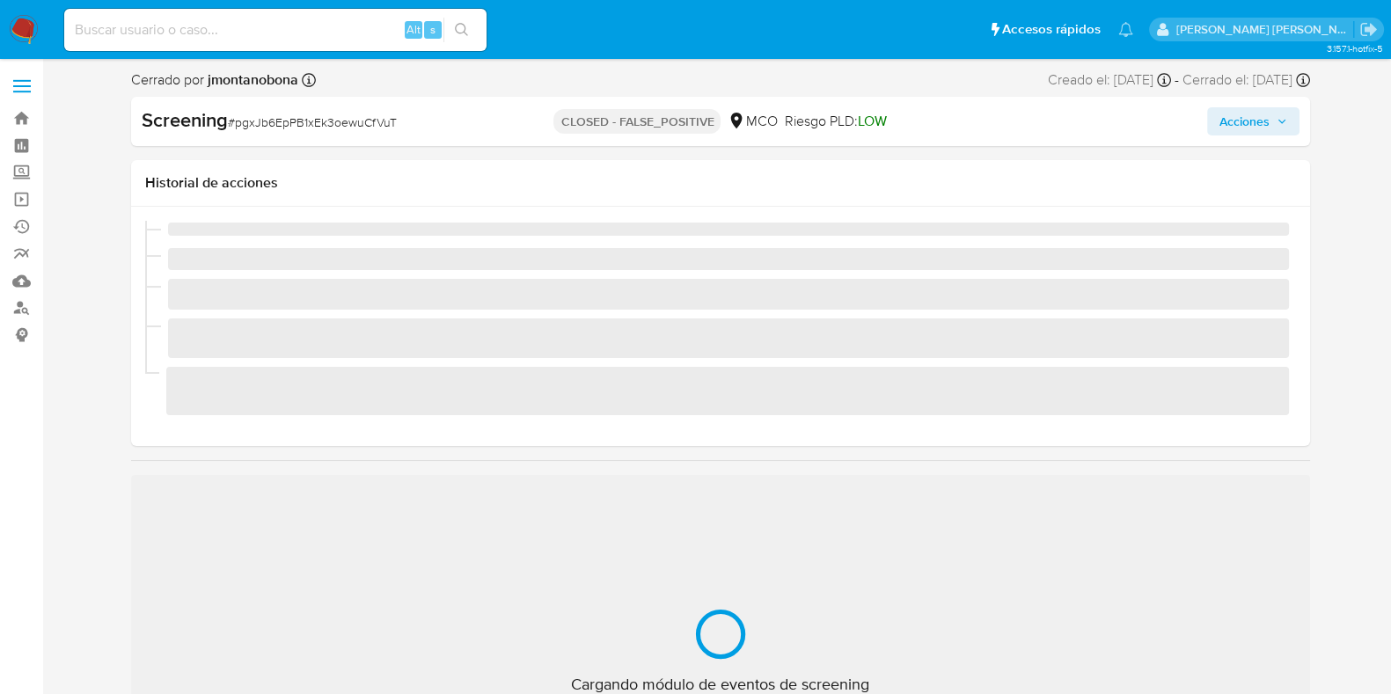
scroll to position [743, 0]
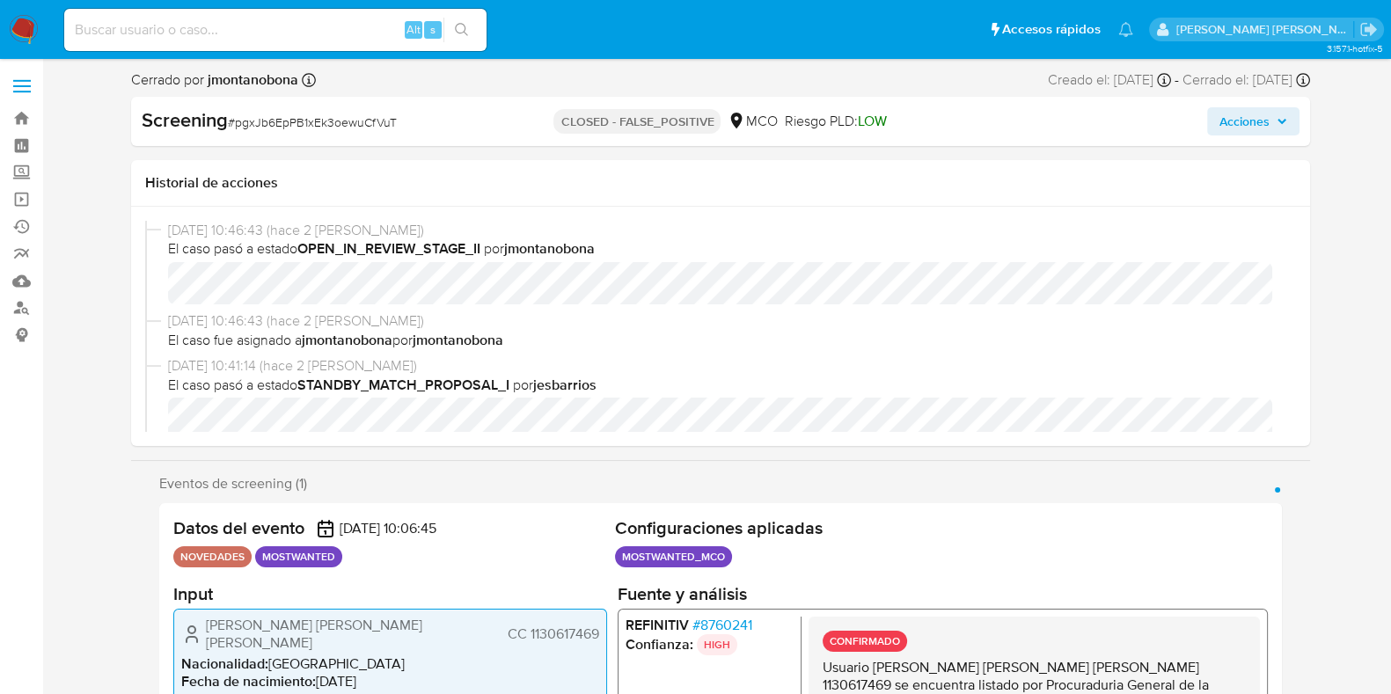
select select "10"
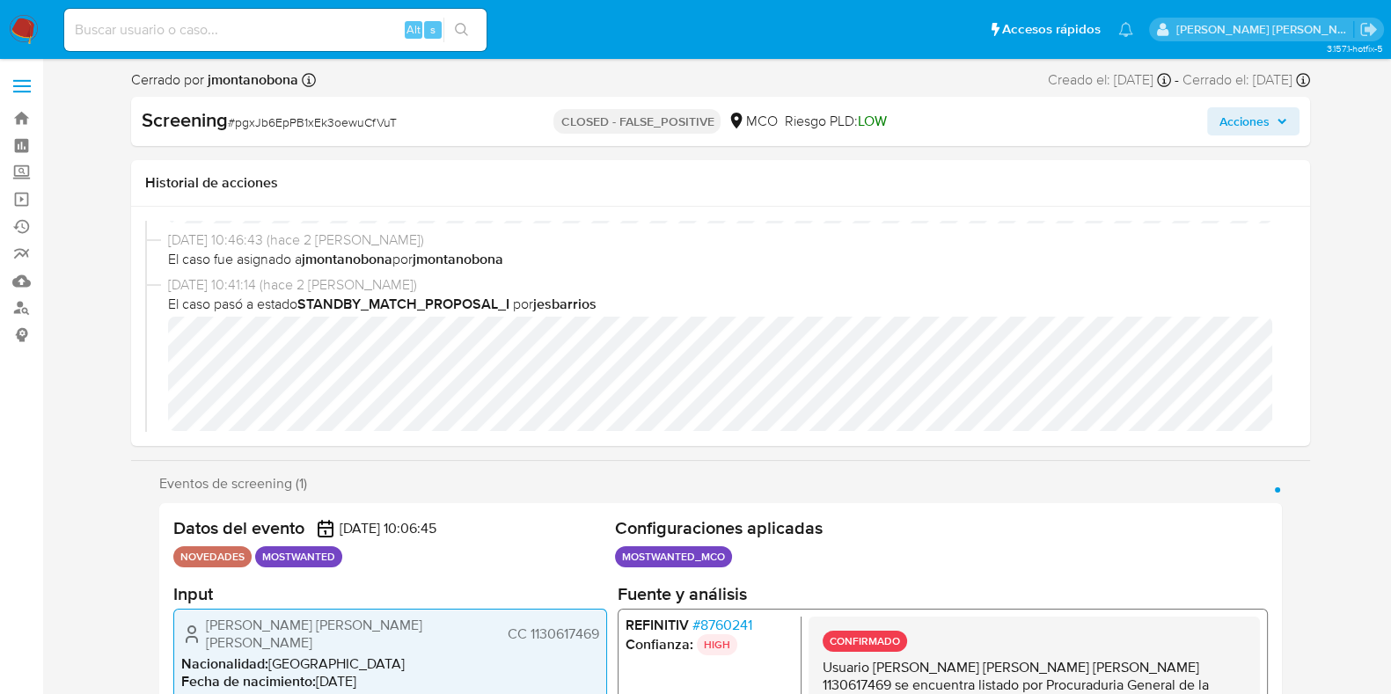
scroll to position [109, 0]
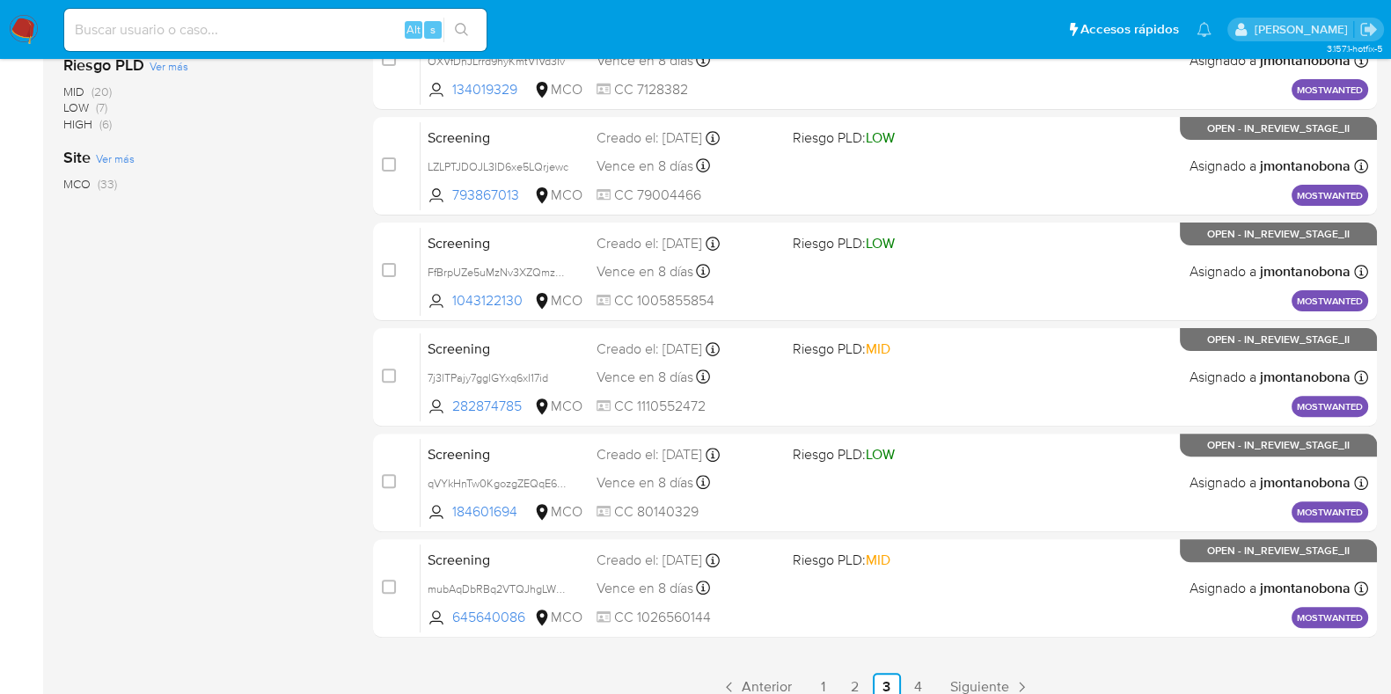
scroll to position [693, 0]
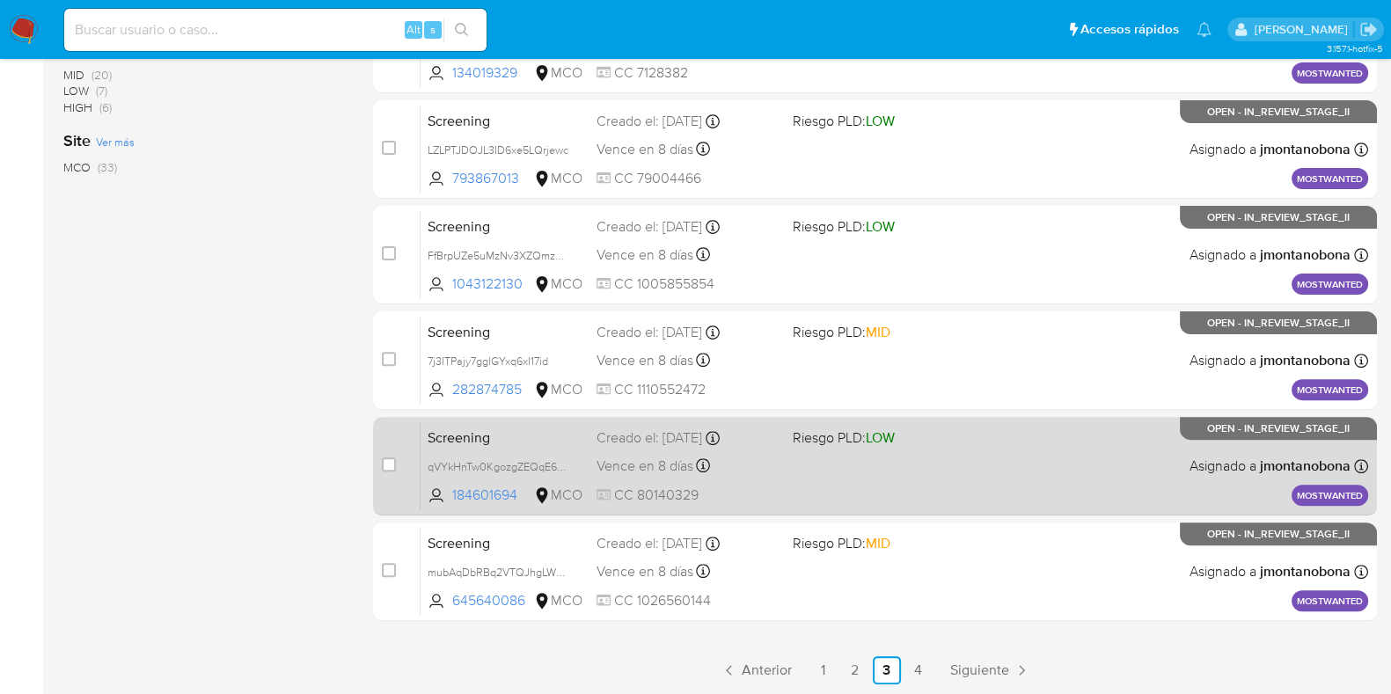
click at [501, 450] on div "Screening qVYkHnTw0KgozgZEQqE6EbwF 184601694 MCO Riesgo PLD: LOW Creado el: 29/…" at bounding box center [895, 465] width 948 height 89
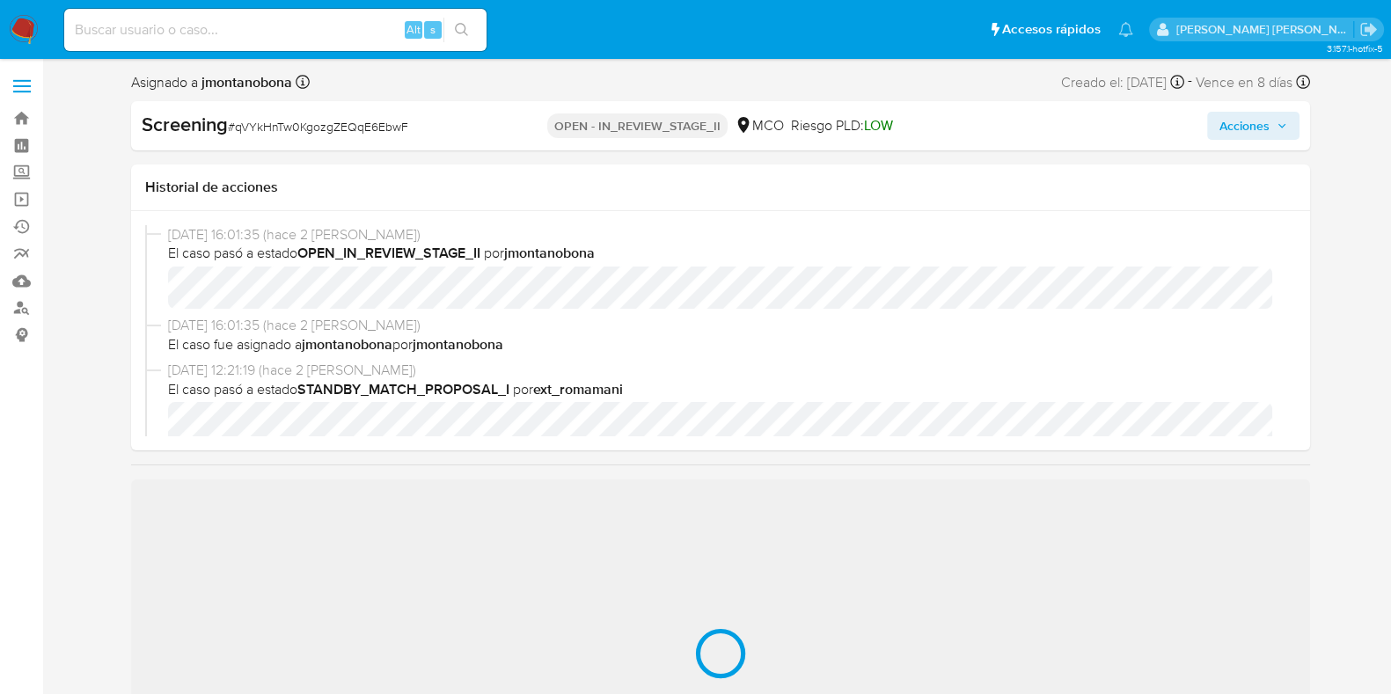
scroll to position [109, 0]
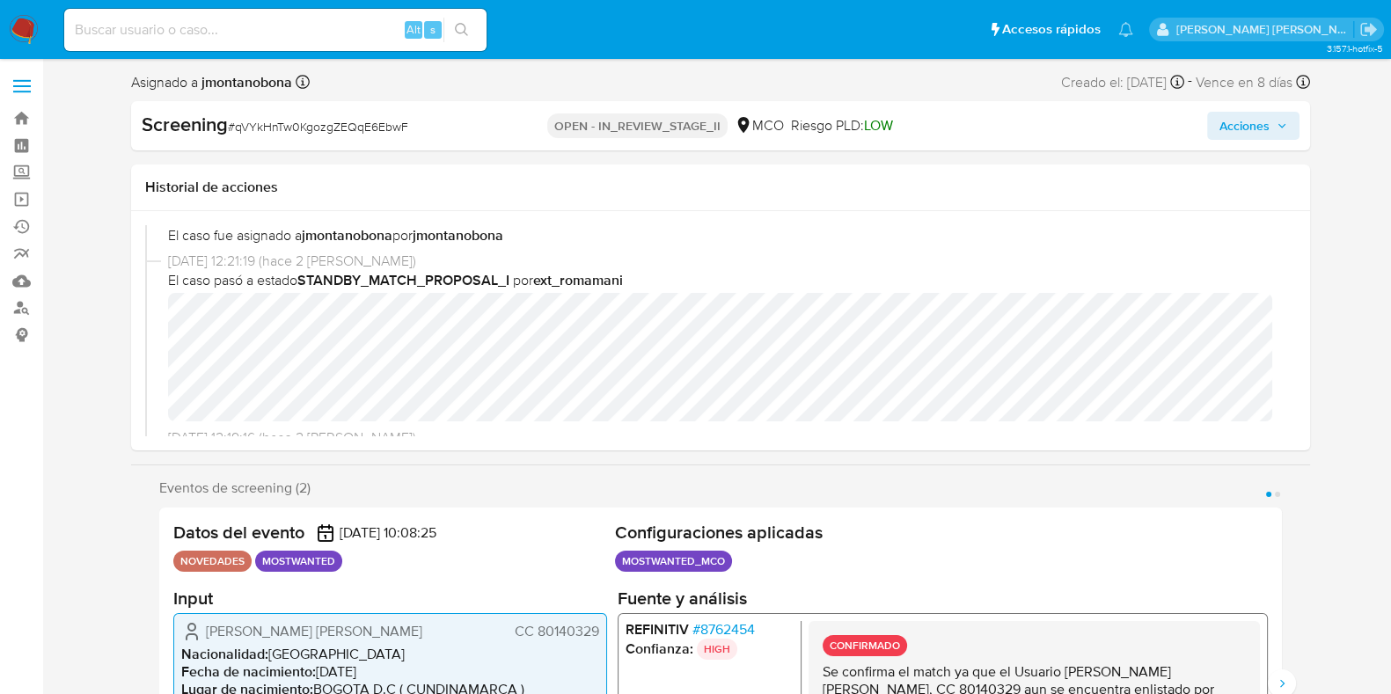
select select "10"
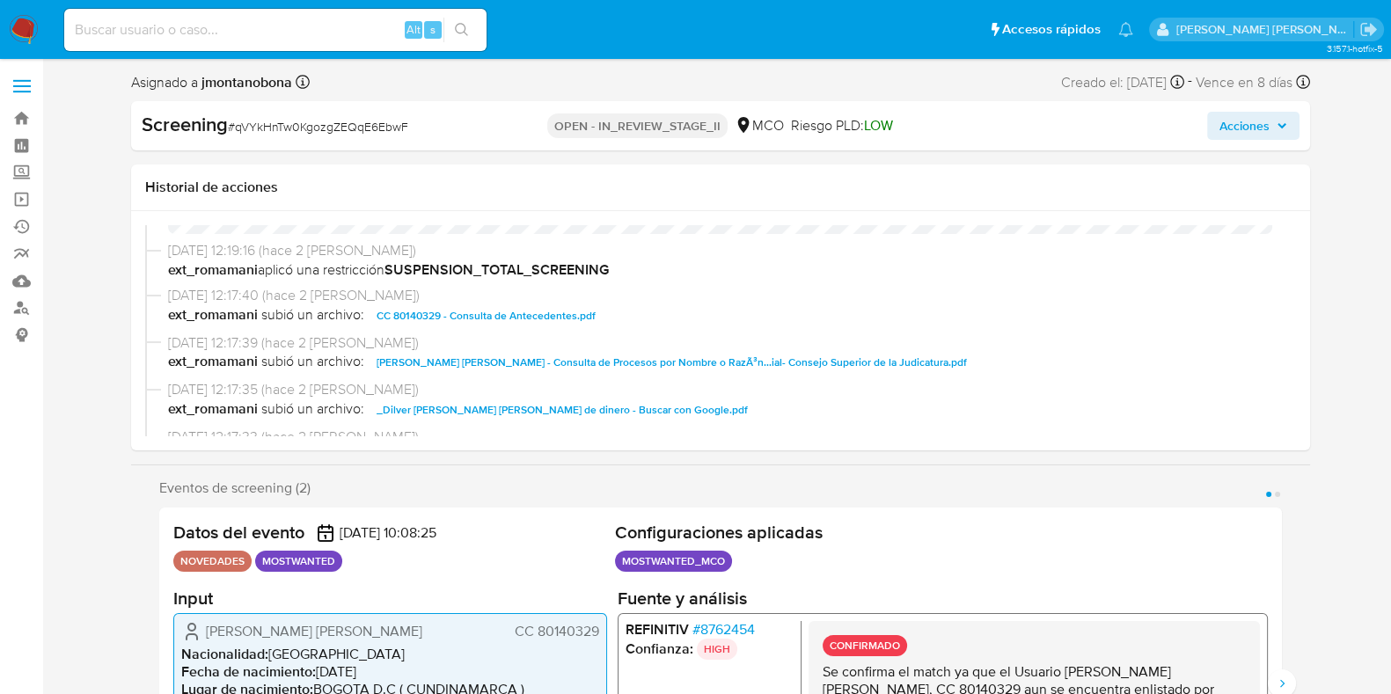
scroll to position [330, 0]
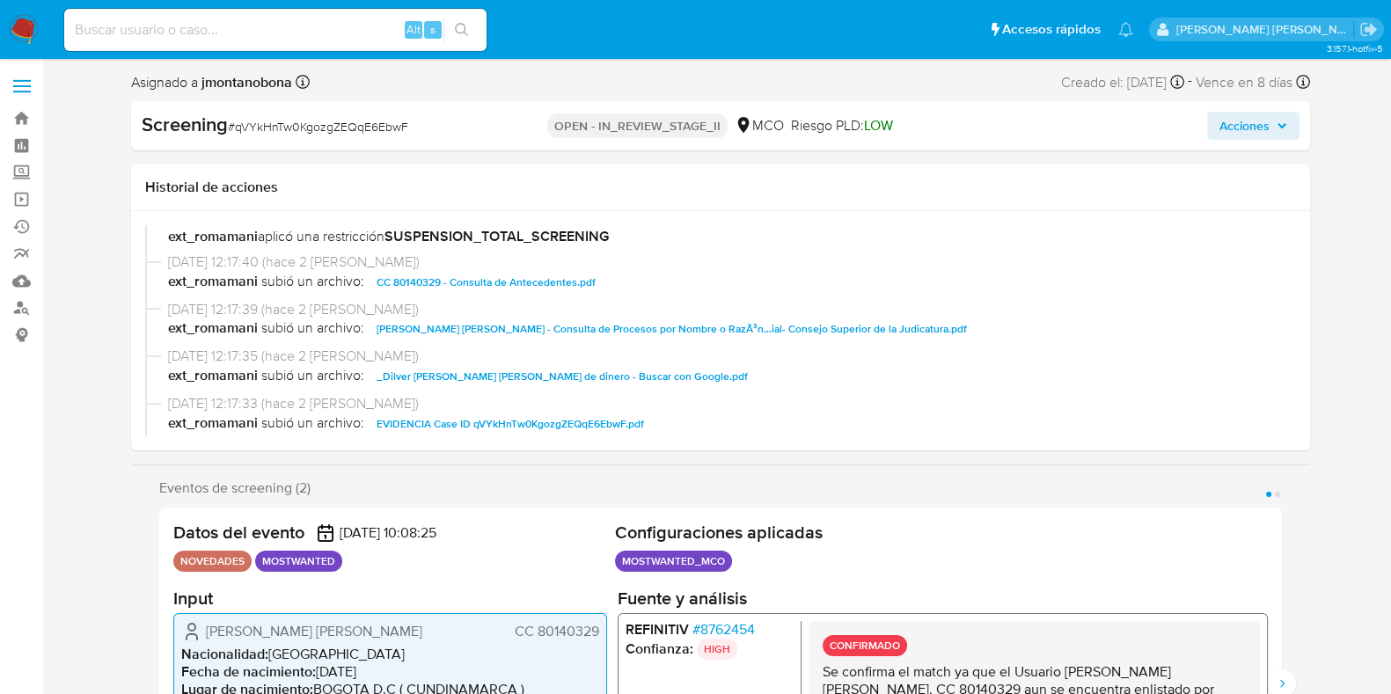
click at [524, 282] on span "CC 80140329 - Consulta de Antecedentes.pdf" at bounding box center [486, 282] width 219 height 21
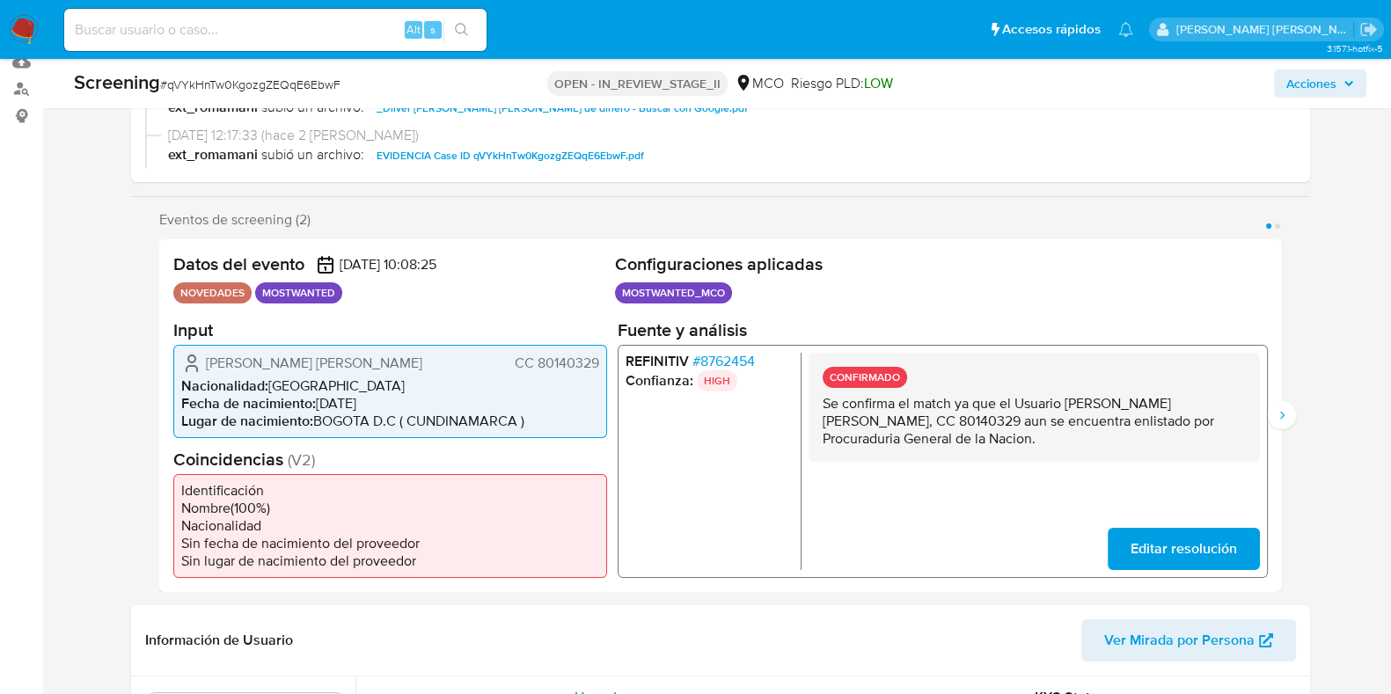
scroll to position [219, 0]
drag, startPoint x: 1065, startPoint y: 402, endPoint x: 862, endPoint y: 427, distance: 203.9
click at [862, 427] on p "Se confirma el match ya que el Usuario Dilver Alexander Leon Azuero, CC 8014032…" at bounding box center [1033, 420] width 423 height 53
drag, startPoint x: 893, startPoint y: 421, endPoint x: 955, endPoint y: 422, distance: 62.5
click at [955, 422] on p "Se confirma el match ya que el Usuario Dilver Alexander Leon Azuero, CC 8014032…" at bounding box center [1033, 420] width 423 height 53
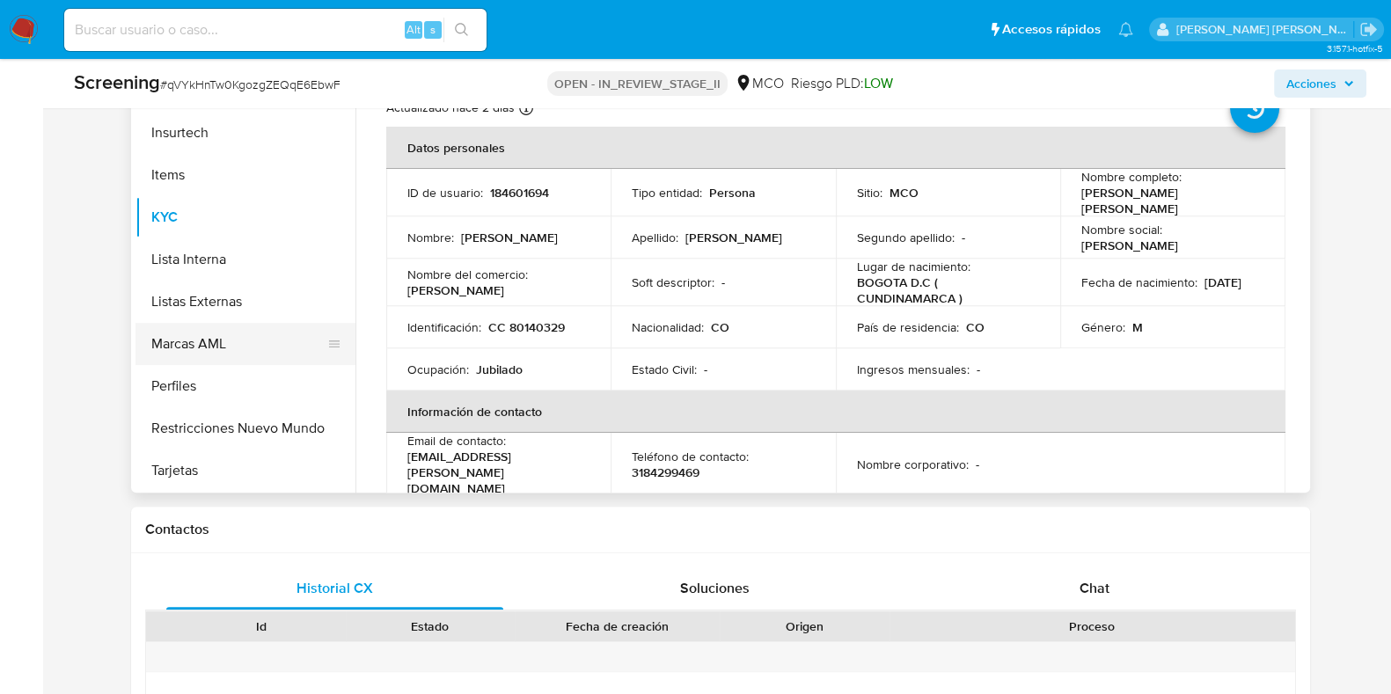
scroll to position [814, 0]
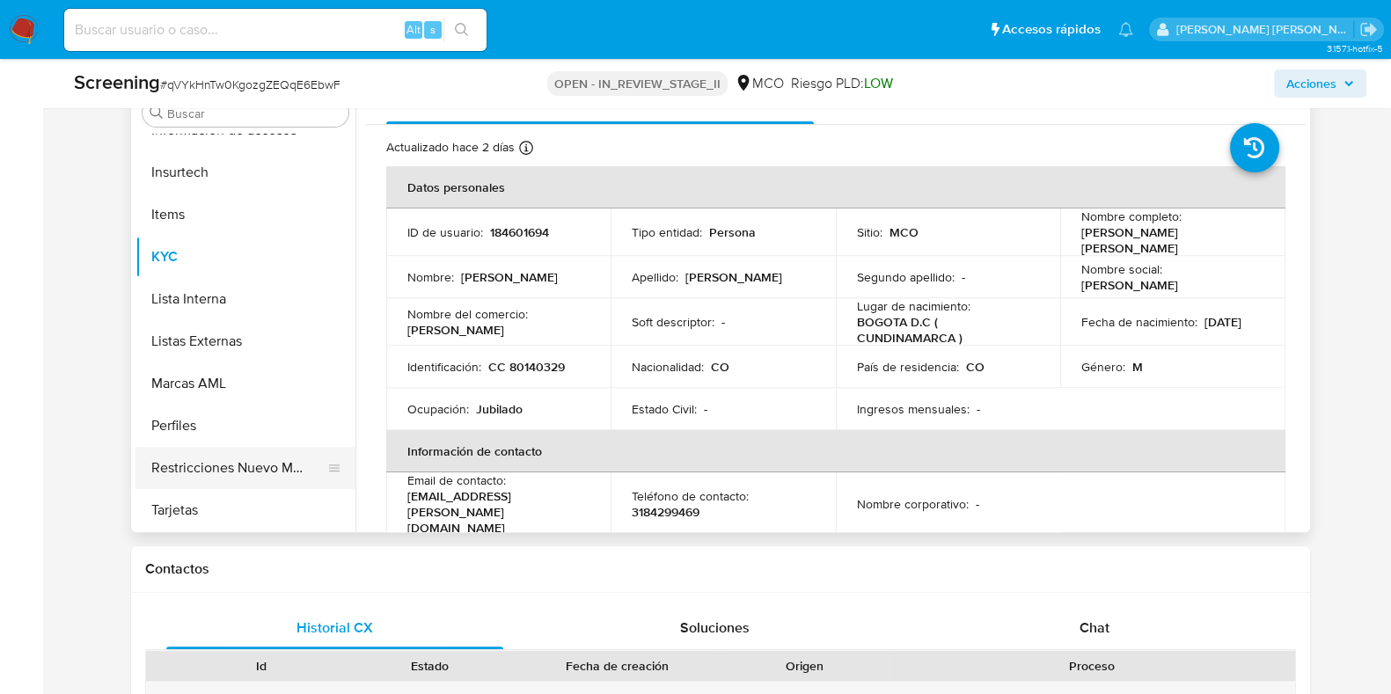
click at [252, 465] on button "Restricciones Nuevo Mundo" at bounding box center [238, 468] width 206 height 42
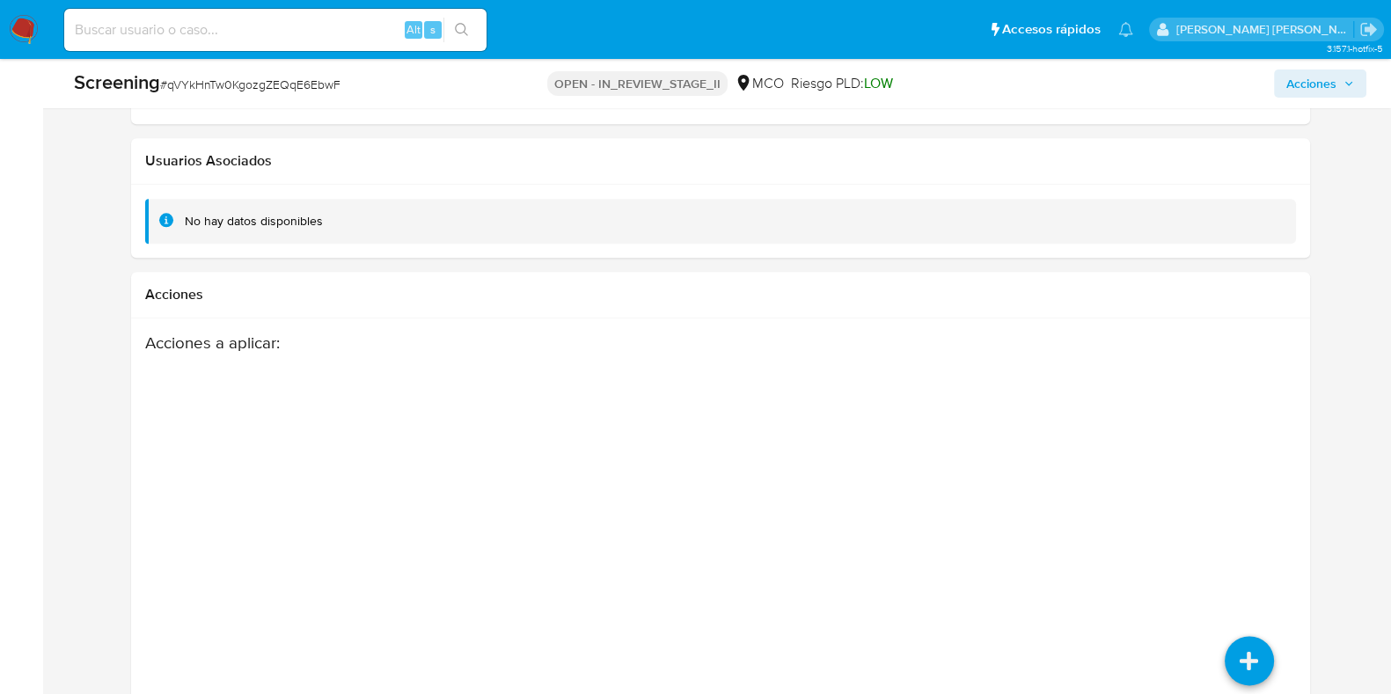
scroll to position [2683, 0]
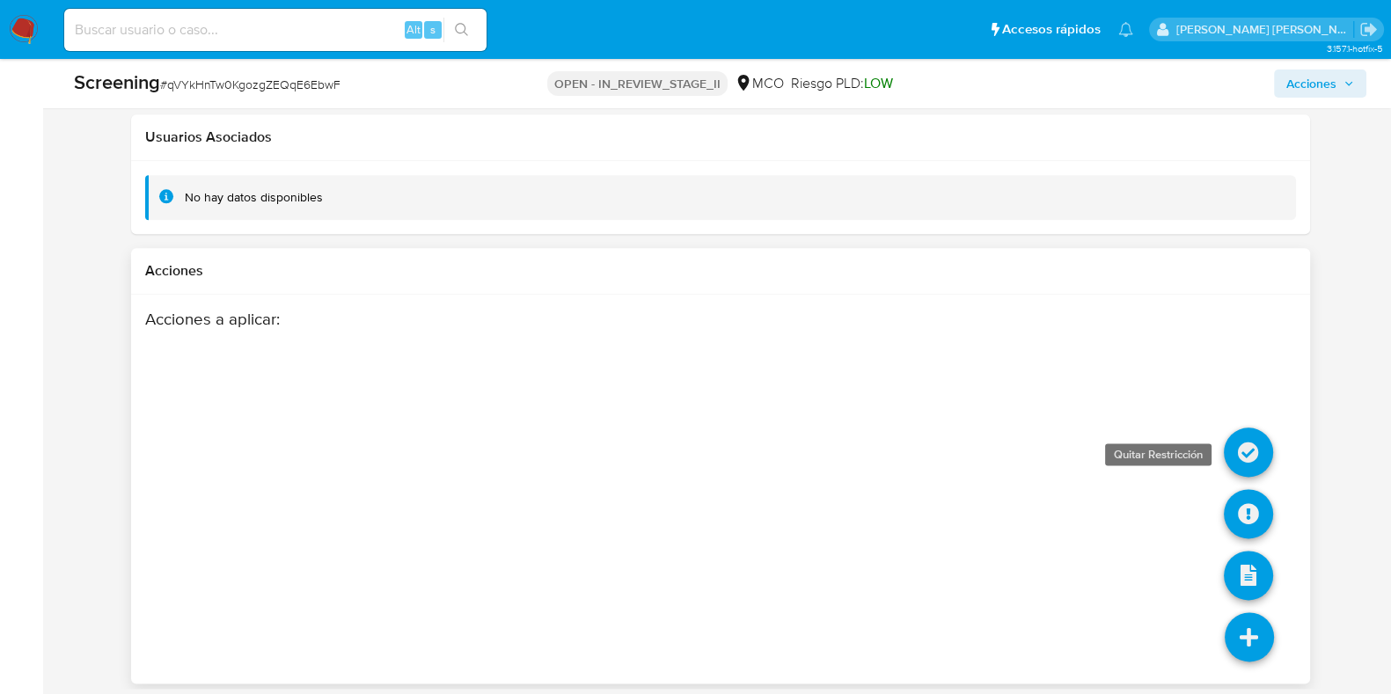
click at [1233, 428] on icon at bounding box center [1248, 452] width 49 height 49
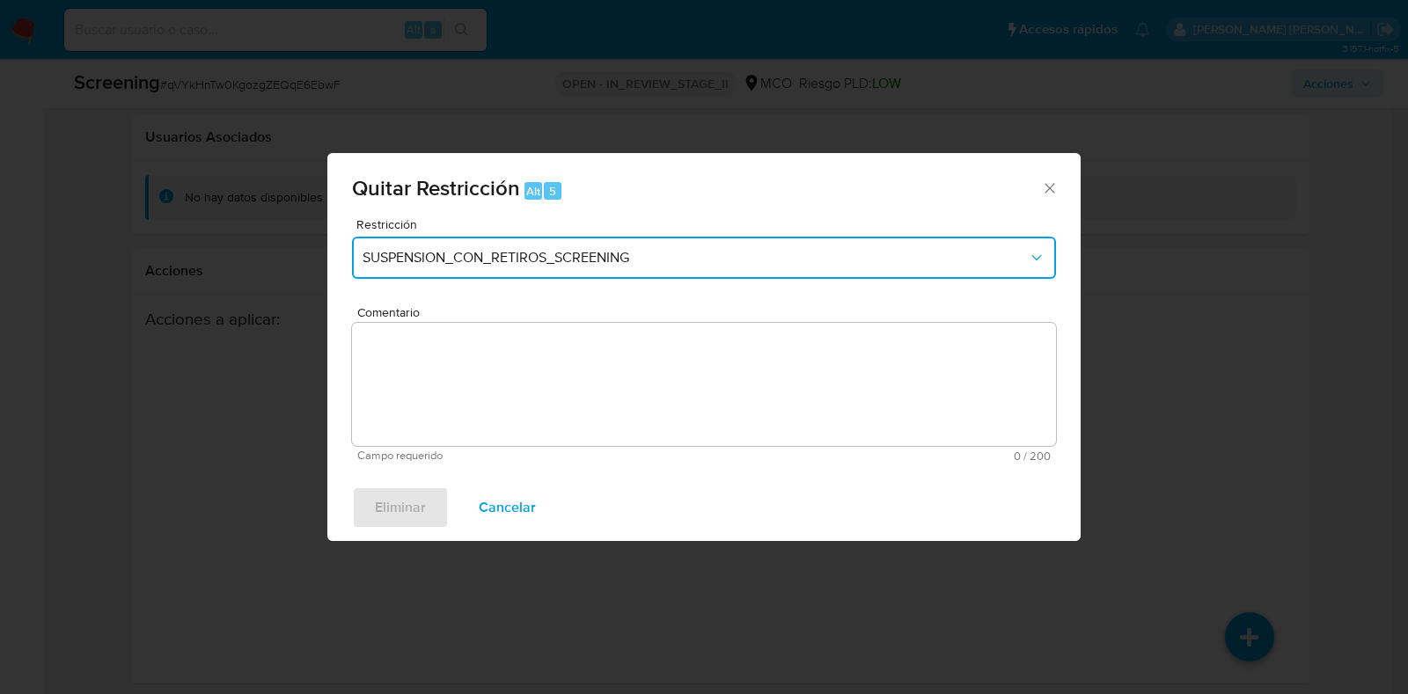
click at [720, 263] on span "SUSPENSION_CON_RETIROS_SCREENING" at bounding box center [694, 258] width 665 height 18
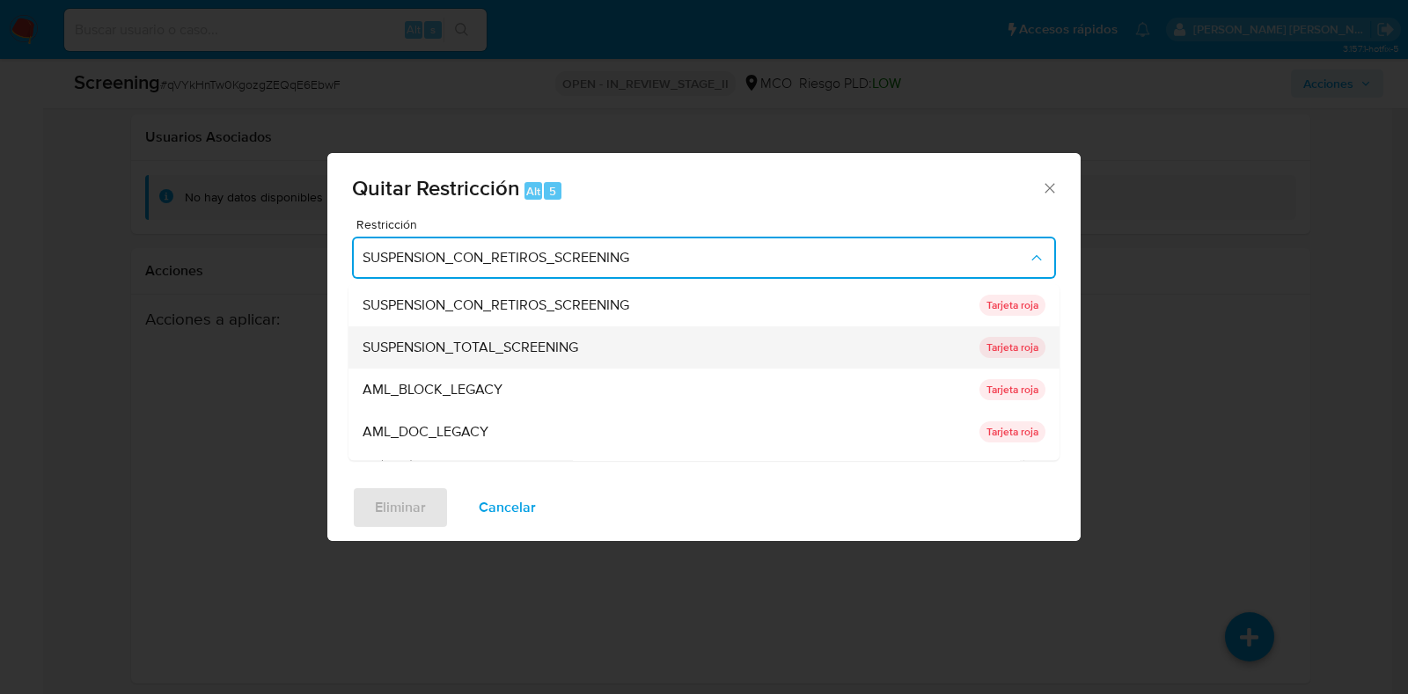
click at [525, 345] on span "SUSPENSION_TOTAL_SCREENING" at bounding box center [470, 349] width 216 height 18
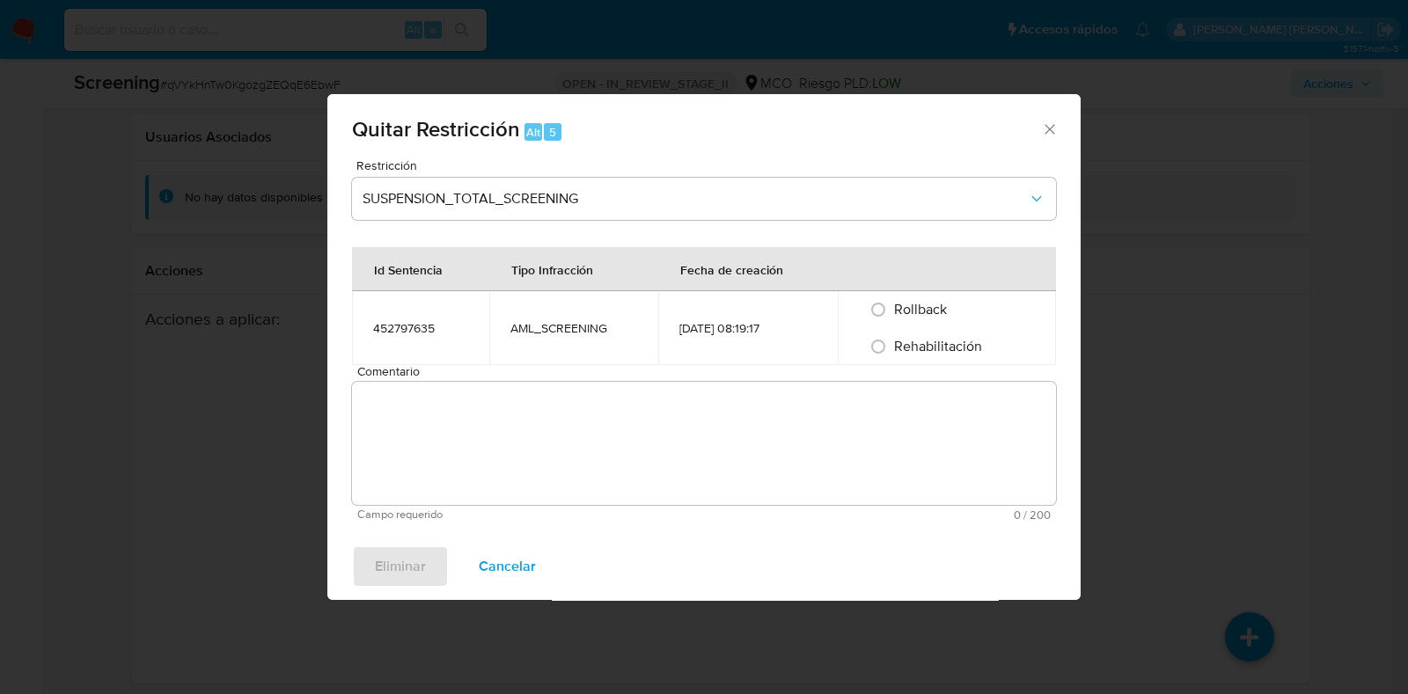
click at [517, 400] on textarea "Comentario" at bounding box center [704, 443] width 704 height 123
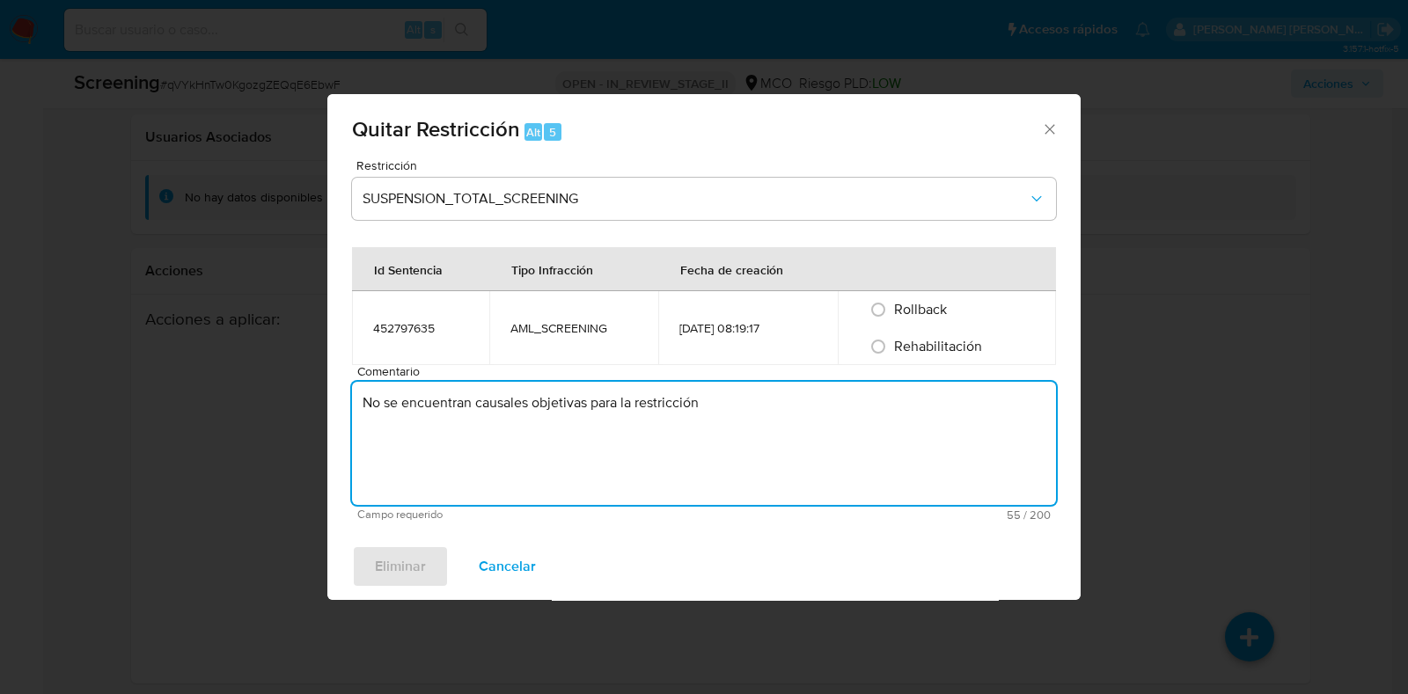
type textarea "No se encuentran causales objetivas para la restricción"
click at [961, 345] on span "Rehabilitación" at bounding box center [938, 346] width 88 height 20
click at [892, 345] on input "Rehabilitación" at bounding box center [878, 347] width 28 height 28
radio input "true"
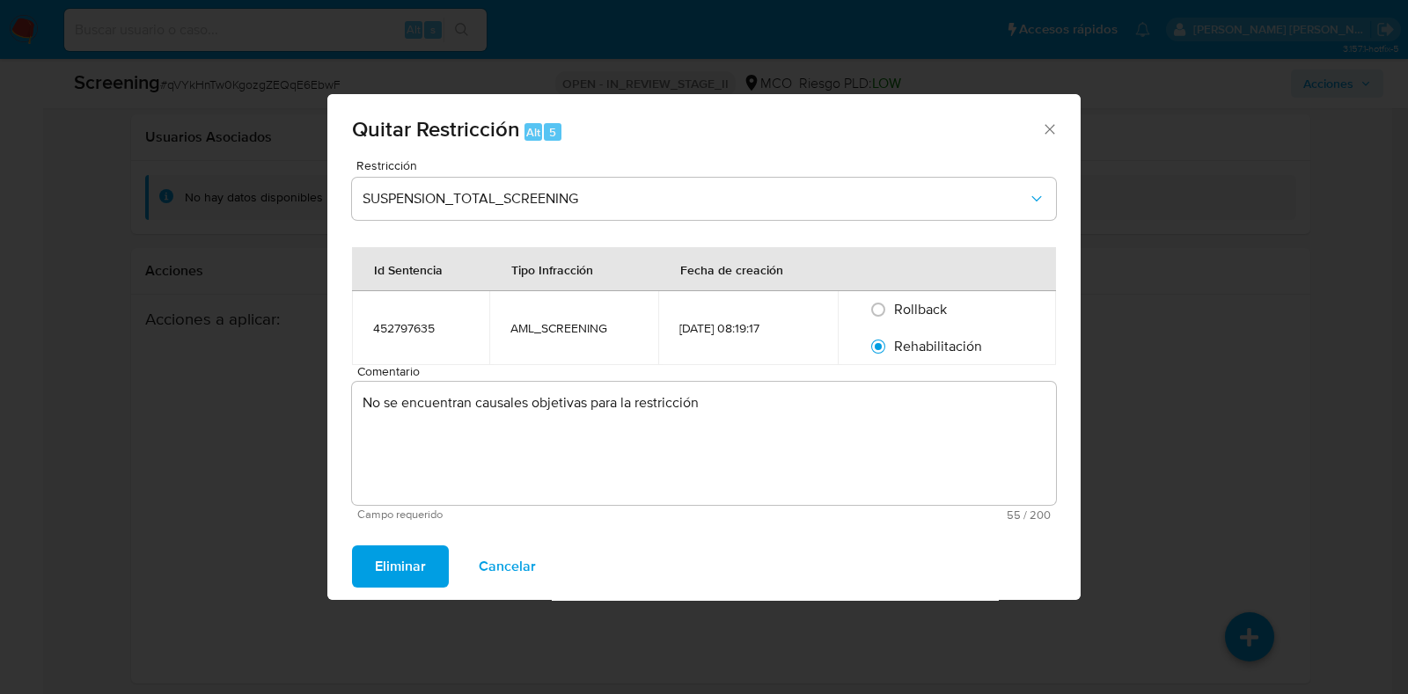
click at [406, 562] on span "Eliminar" at bounding box center [400, 566] width 51 height 39
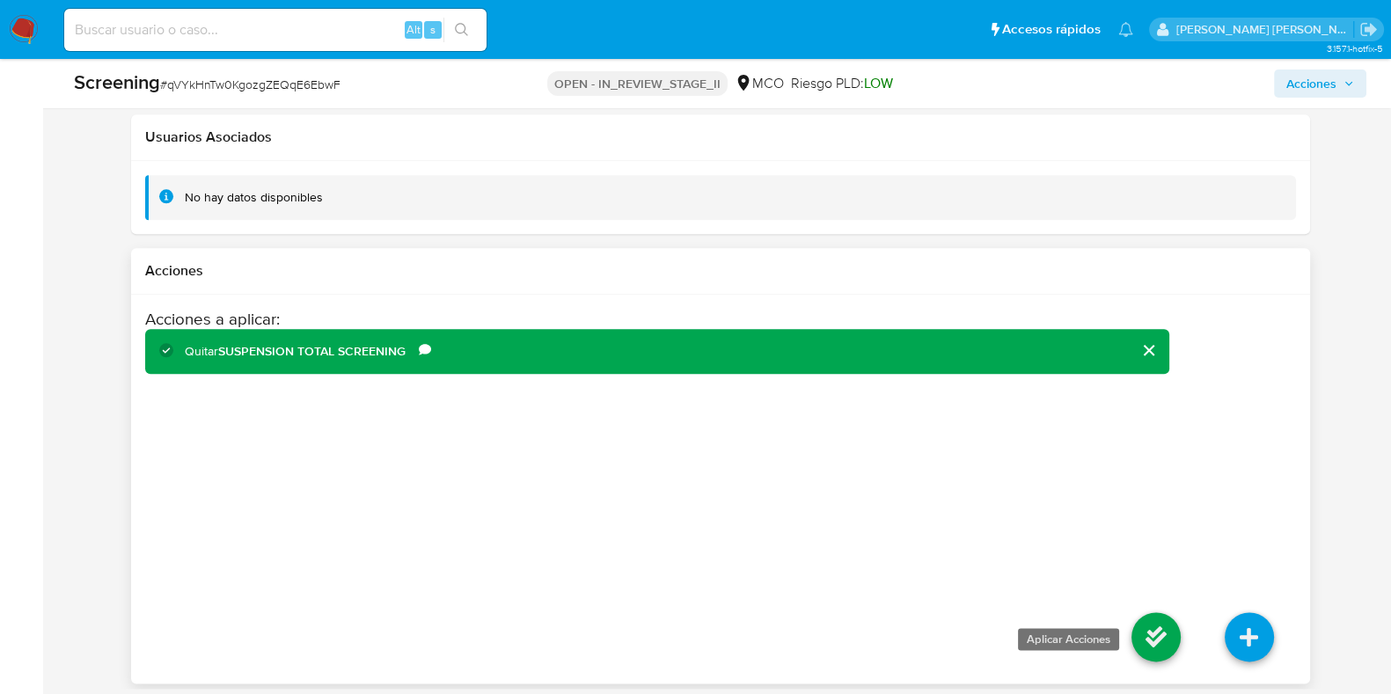
click at [1159, 631] on icon at bounding box center [1155, 636] width 49 height 49
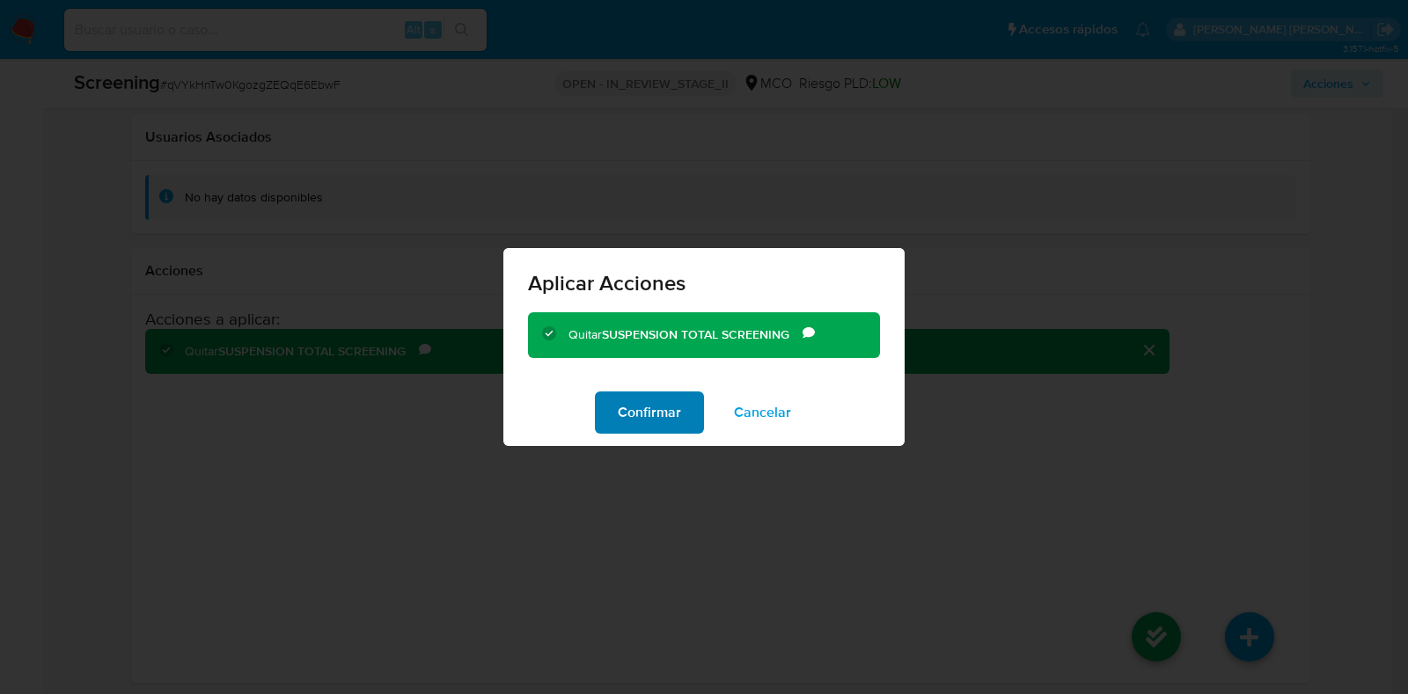
click at [667, 415] on span "Confirmar" at bounding box center [649, 412] width 63 height 39
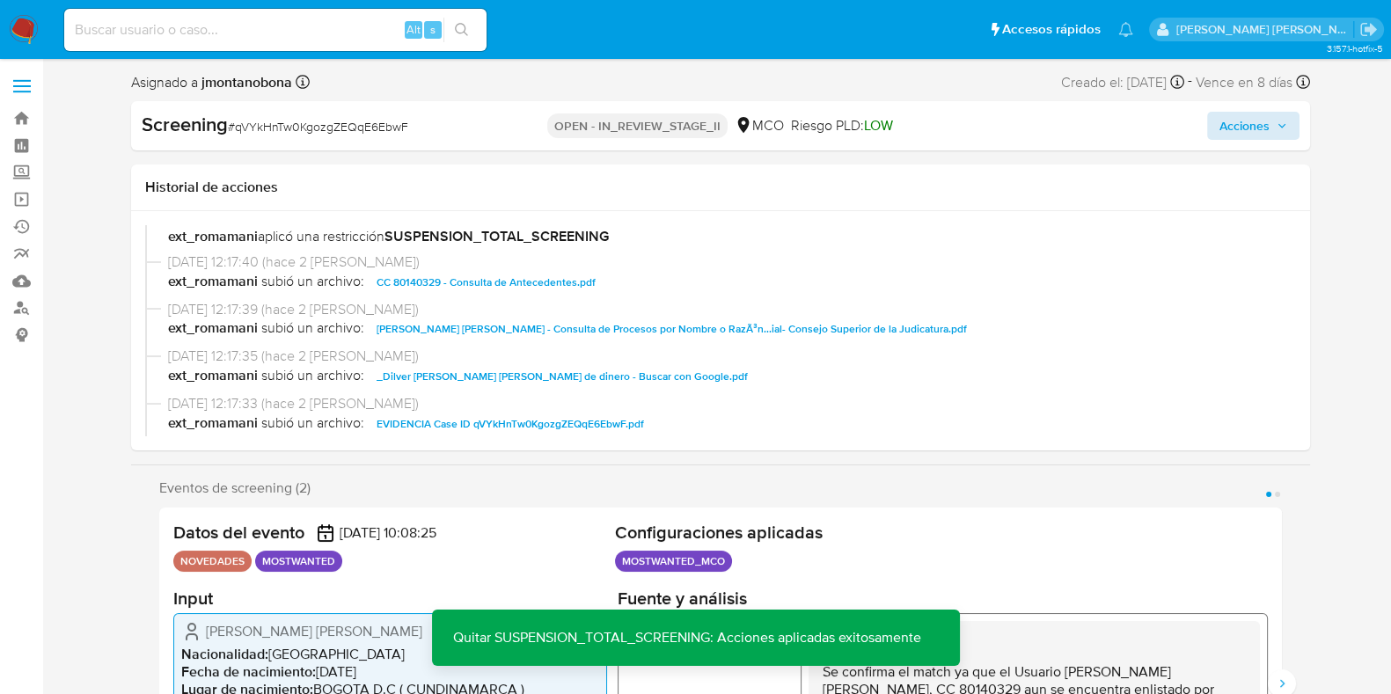
scroll to position [0, 0]
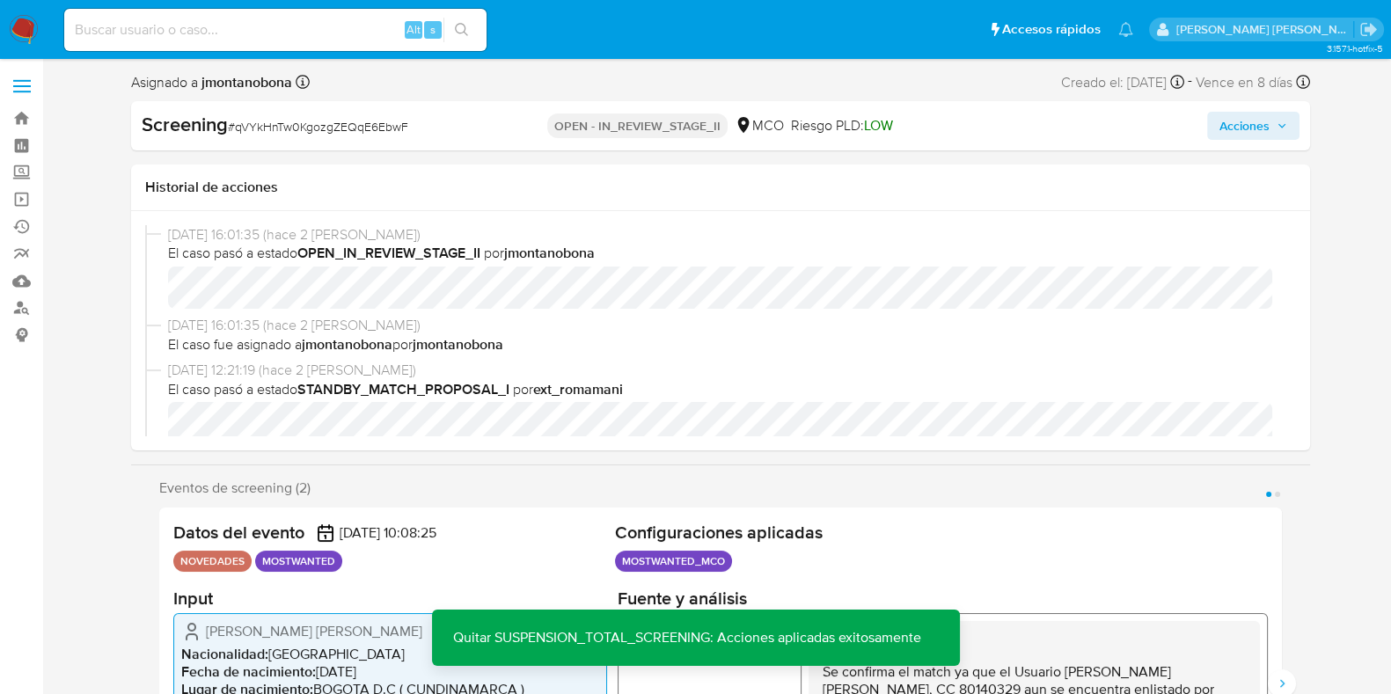
click at [1266, 116] on span "Acciones" at bounding box center [1244, 126] width 50 height 28
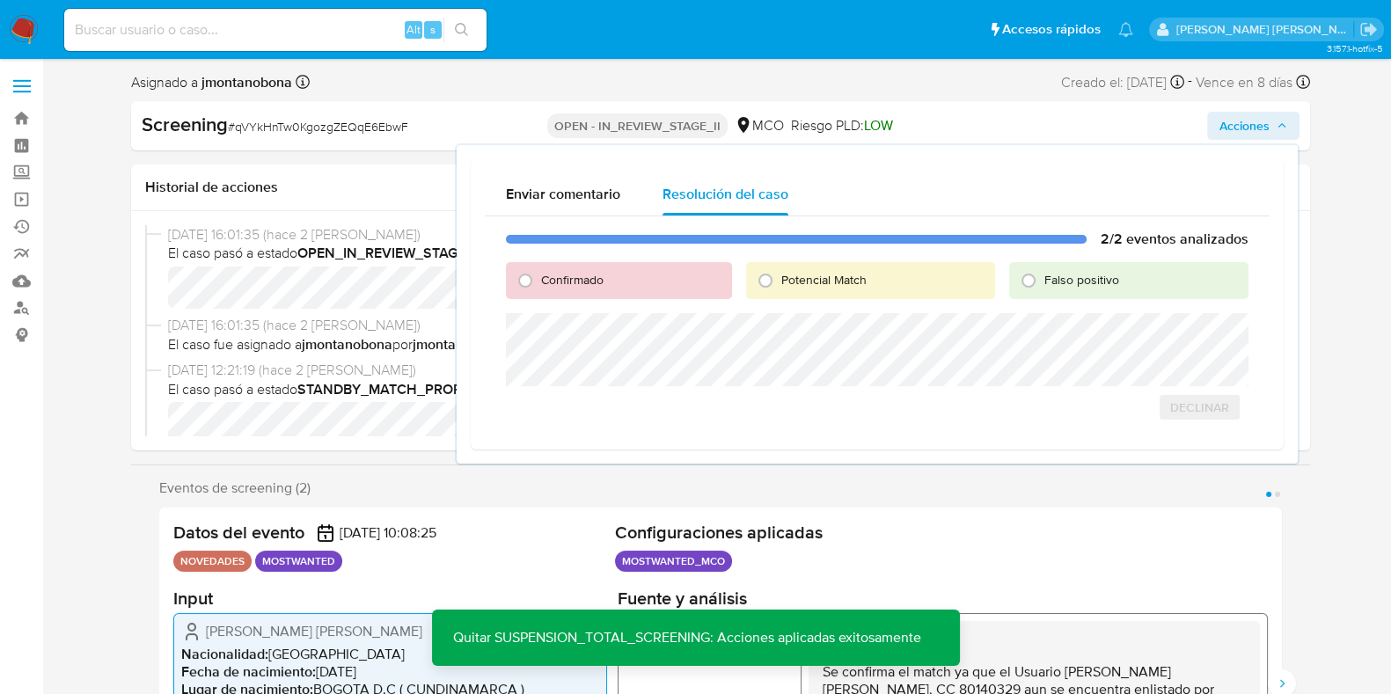
click at [1065, 291] on div "Falso positivo" at bounding box center [1128, 280] width 238 height 37
click at [1075, 283] on span "Falso positivo" at bounding box center [1081, 280] width 75 height 18
click at [1043, 283] on input "Falso positivo" at bounding box center [1028, 281] width 28 height 28
radio input "true"
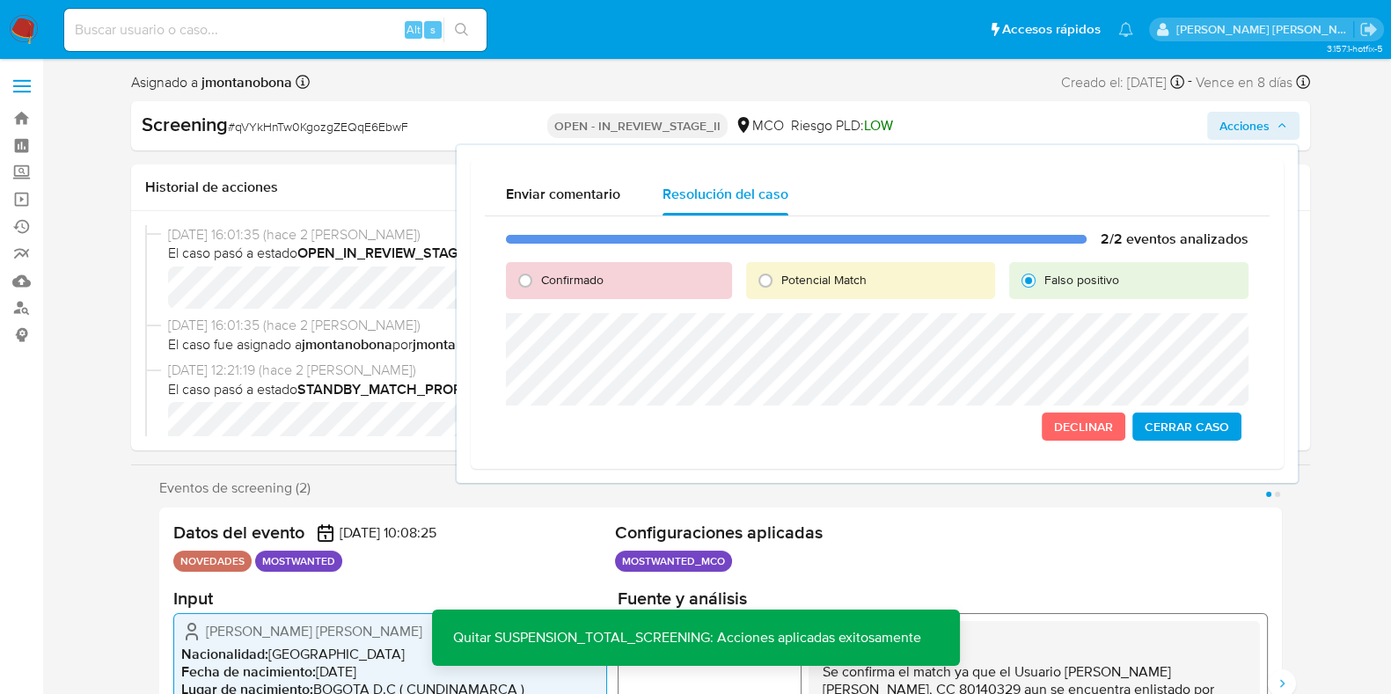
click at [1197, 421] on span "Cerrar Caso" at bounding box center [1187, 426] width 84 height 25
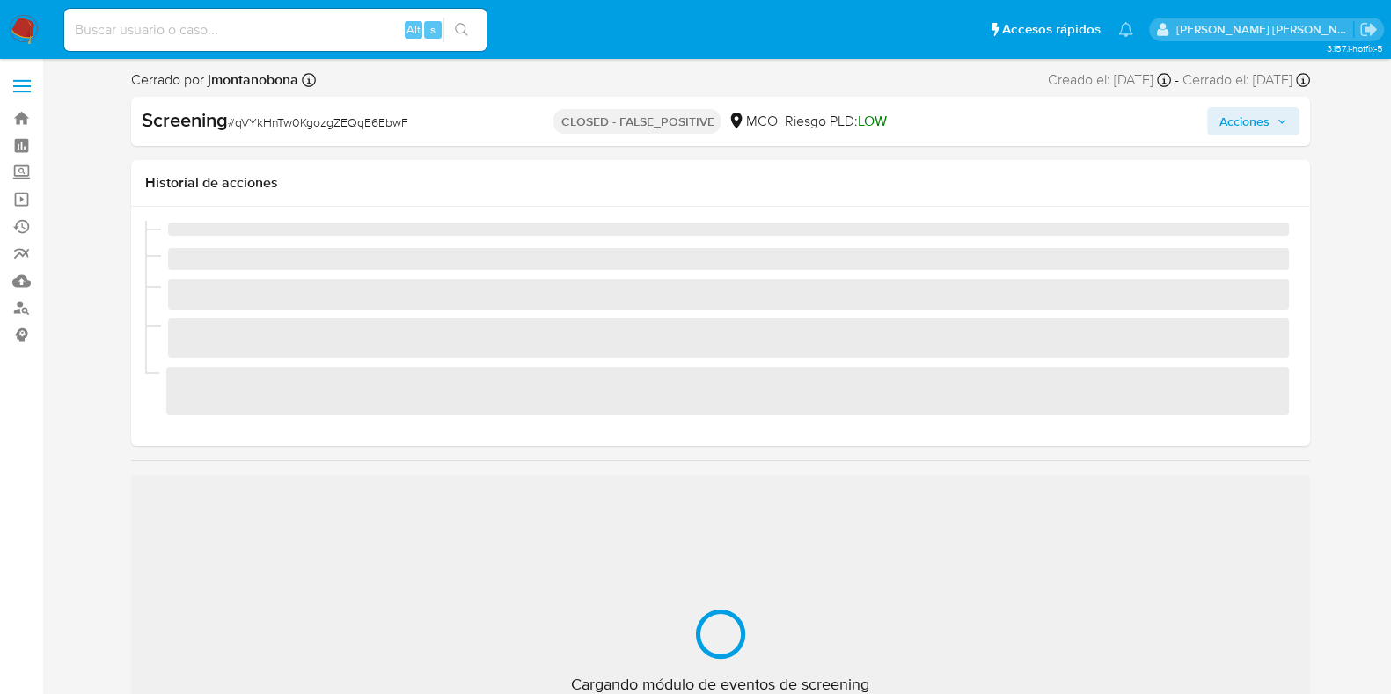
scroll to position [743, 0]
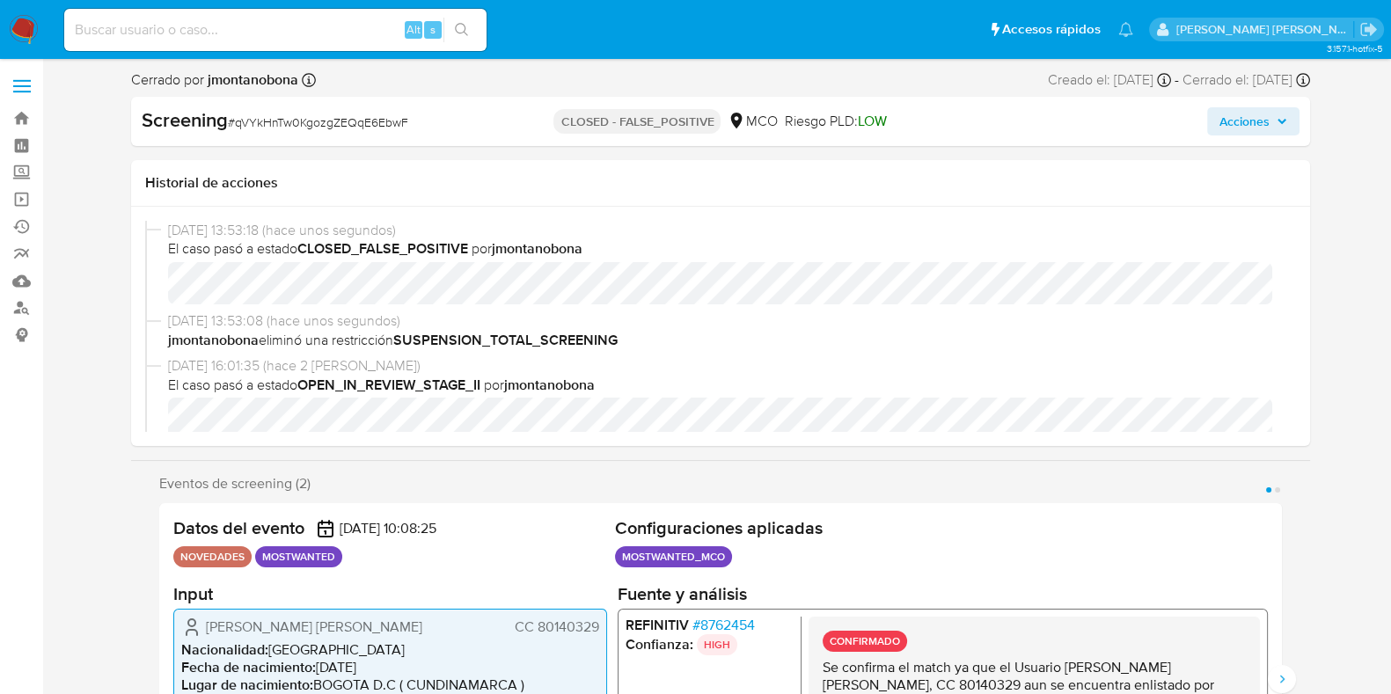
select select "10"
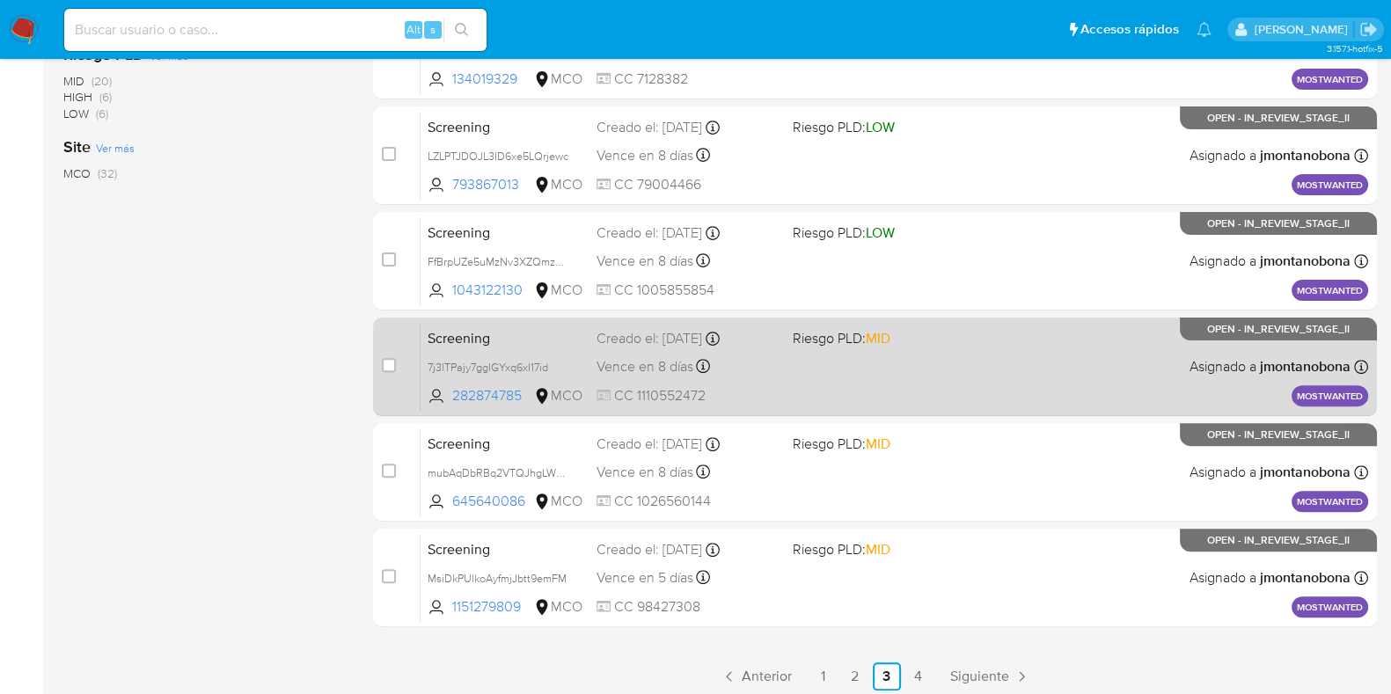
scroll to position [693, 0]
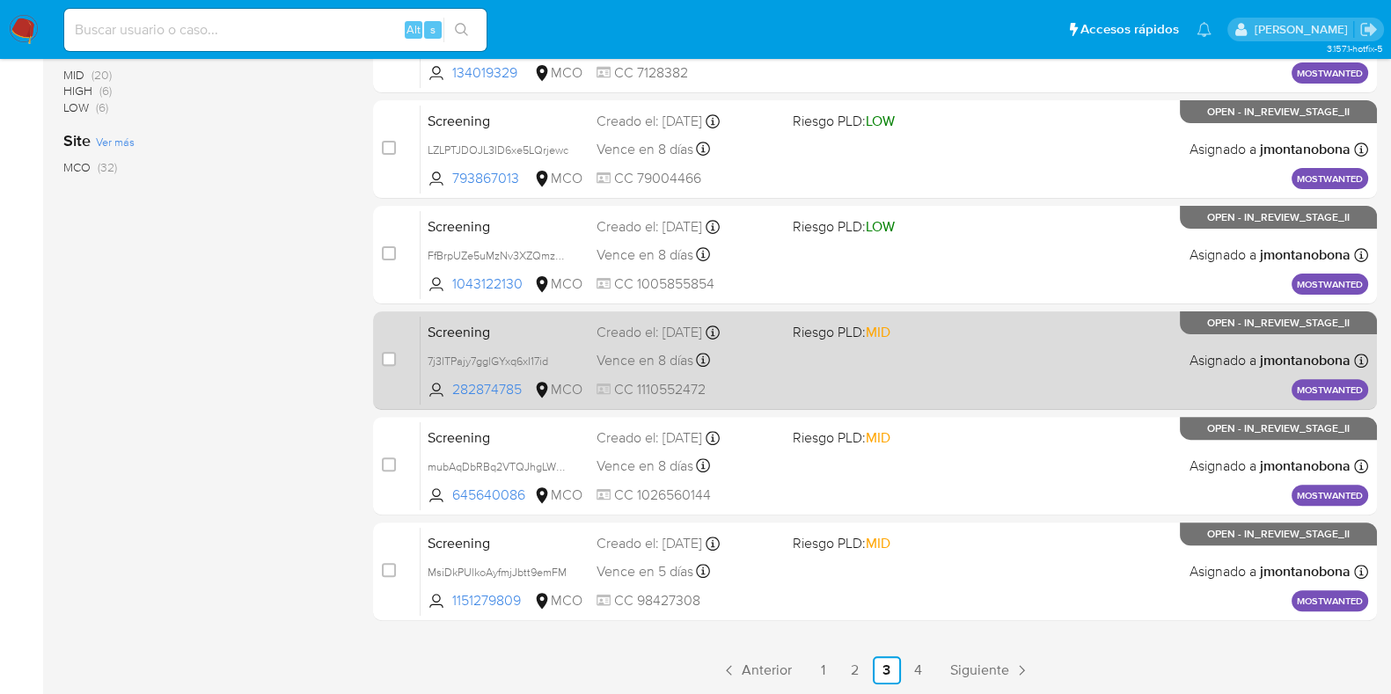
click at [523, 338] on span "Screening" at bounding box center [505, 330] width 155 height 23
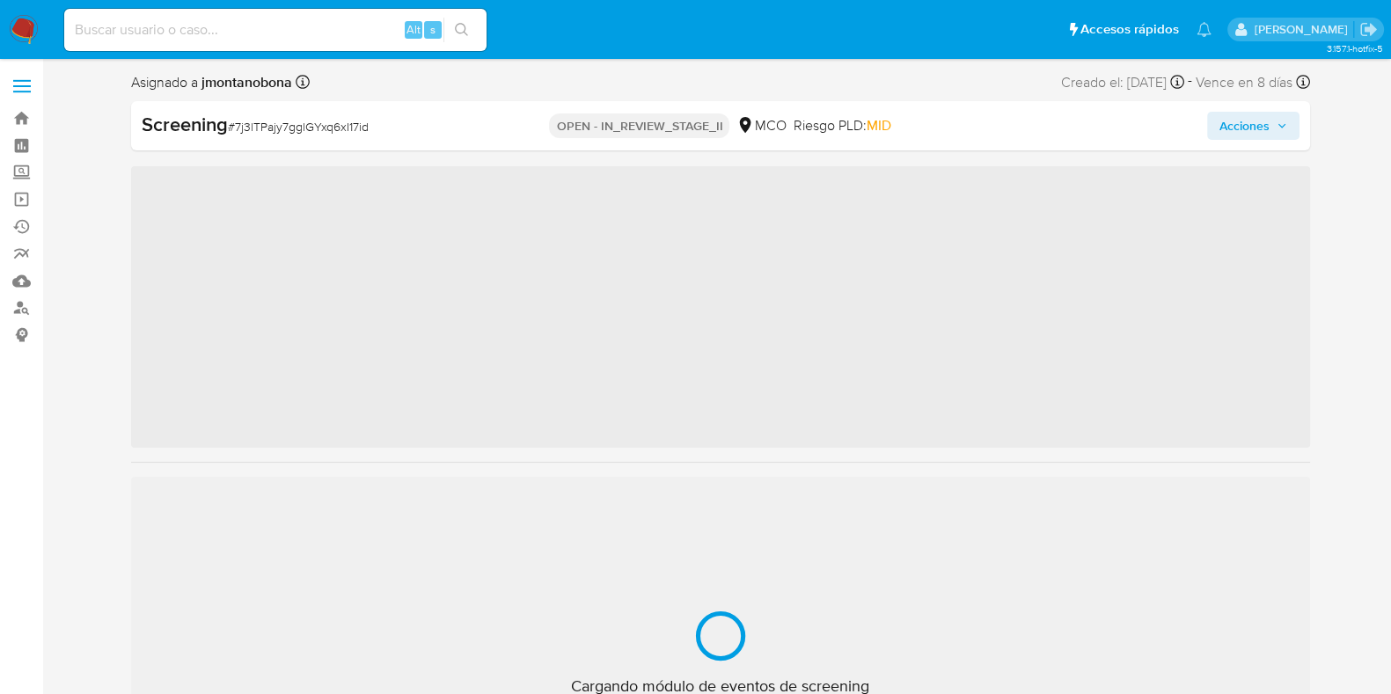
scroll to position [743, 0]
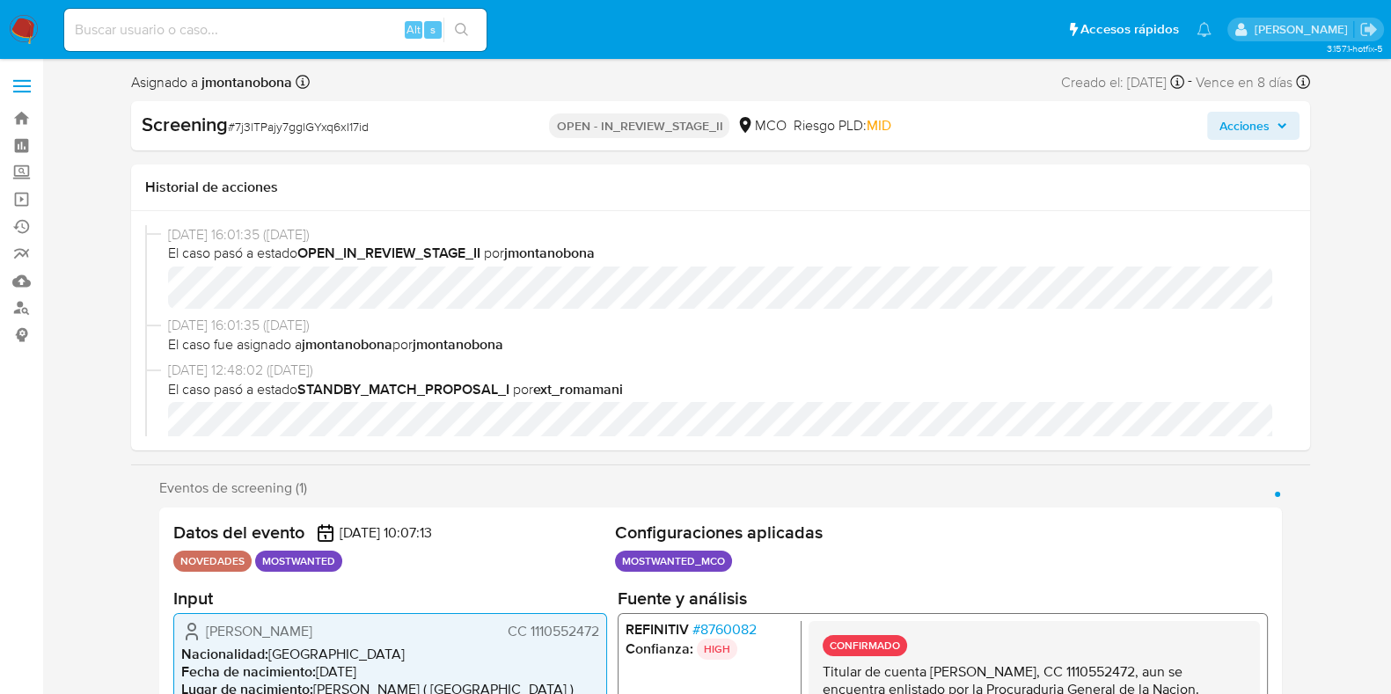
select select "10"
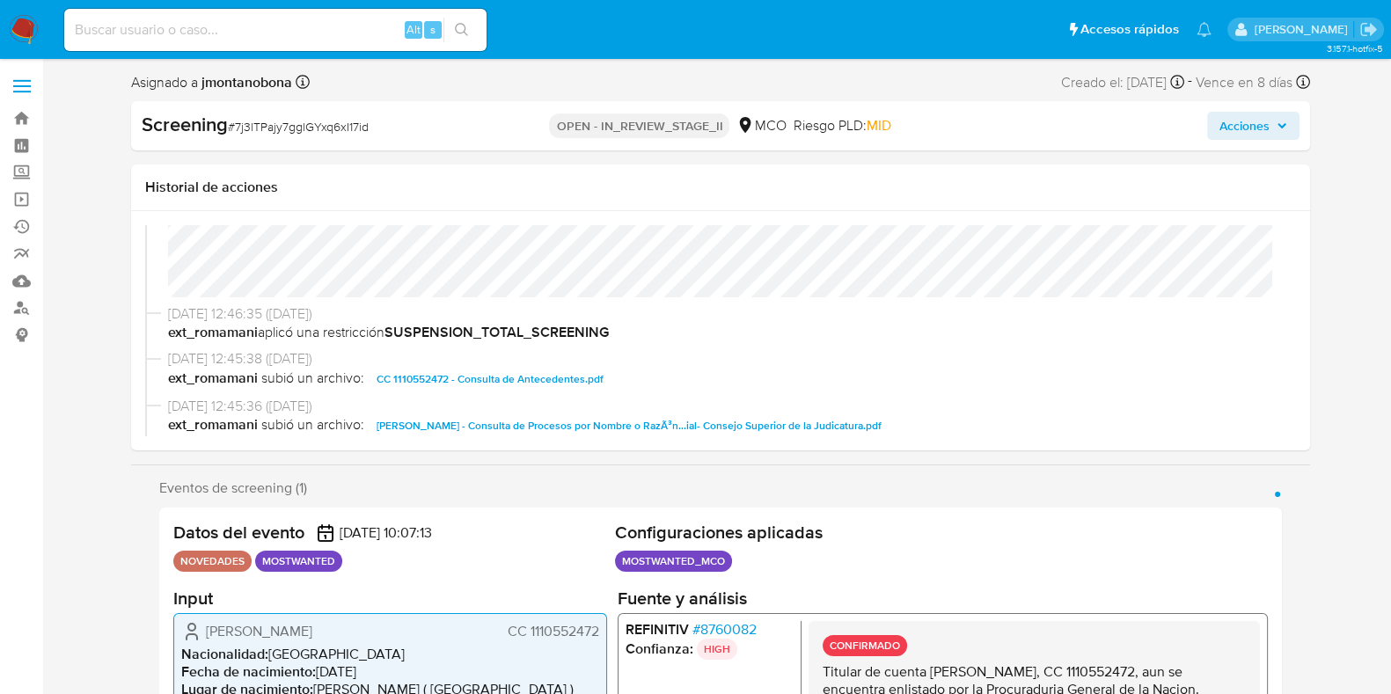
scroll to position [330, 0]
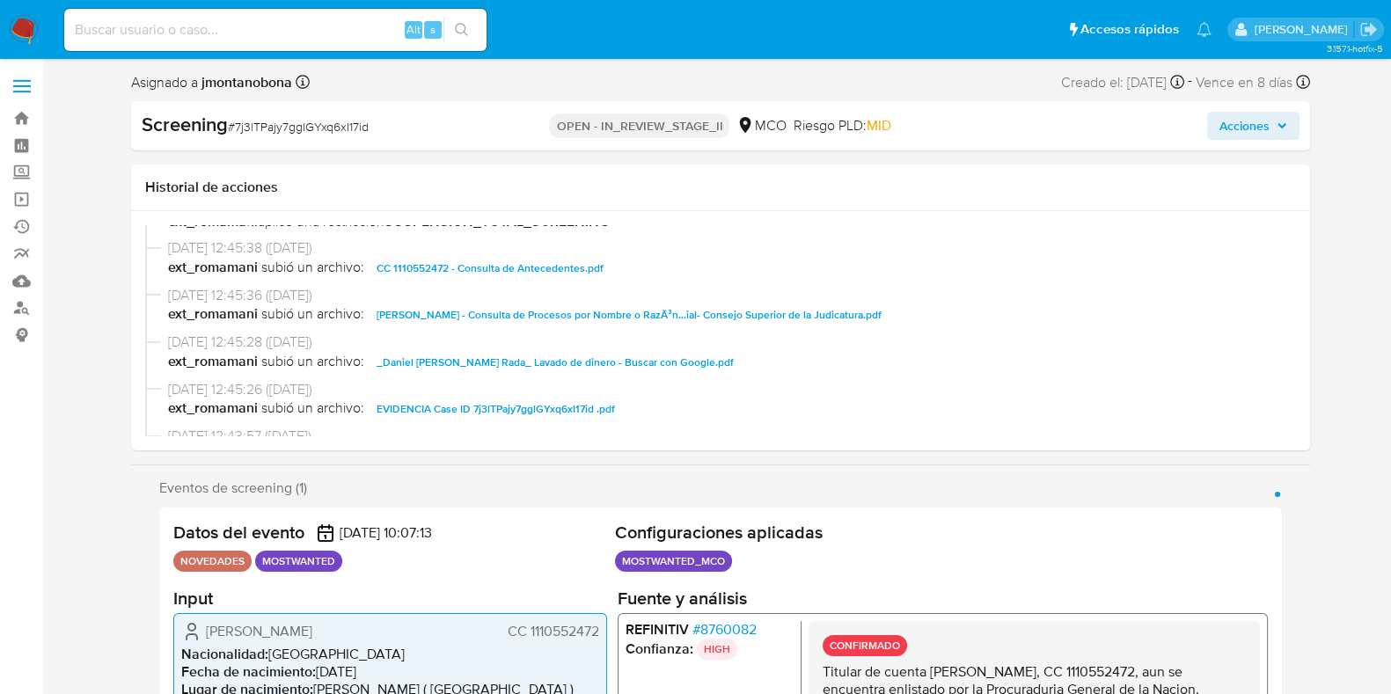
click at [515, 268] on span "CC 1110552472 - Consulta de Antecedentes.pdf" at bounding box center [490, 268] width 227 height 21
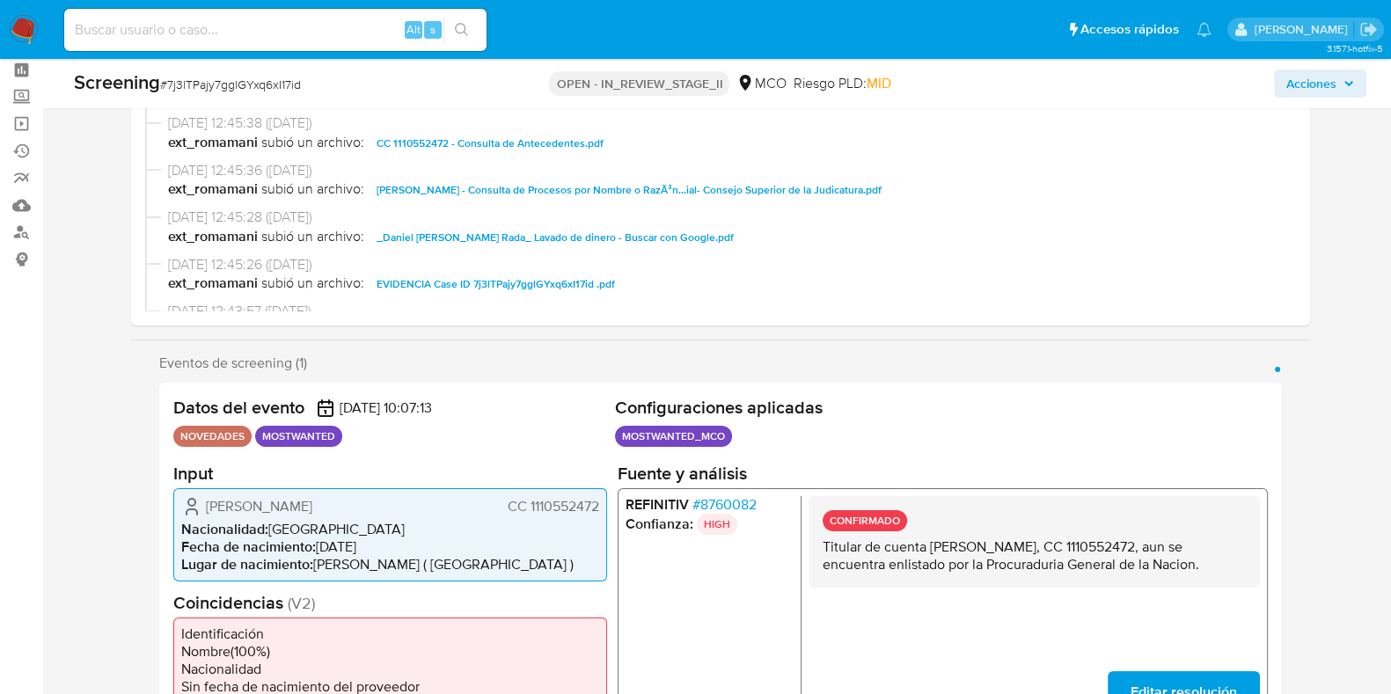
scroll to position [109, 0]
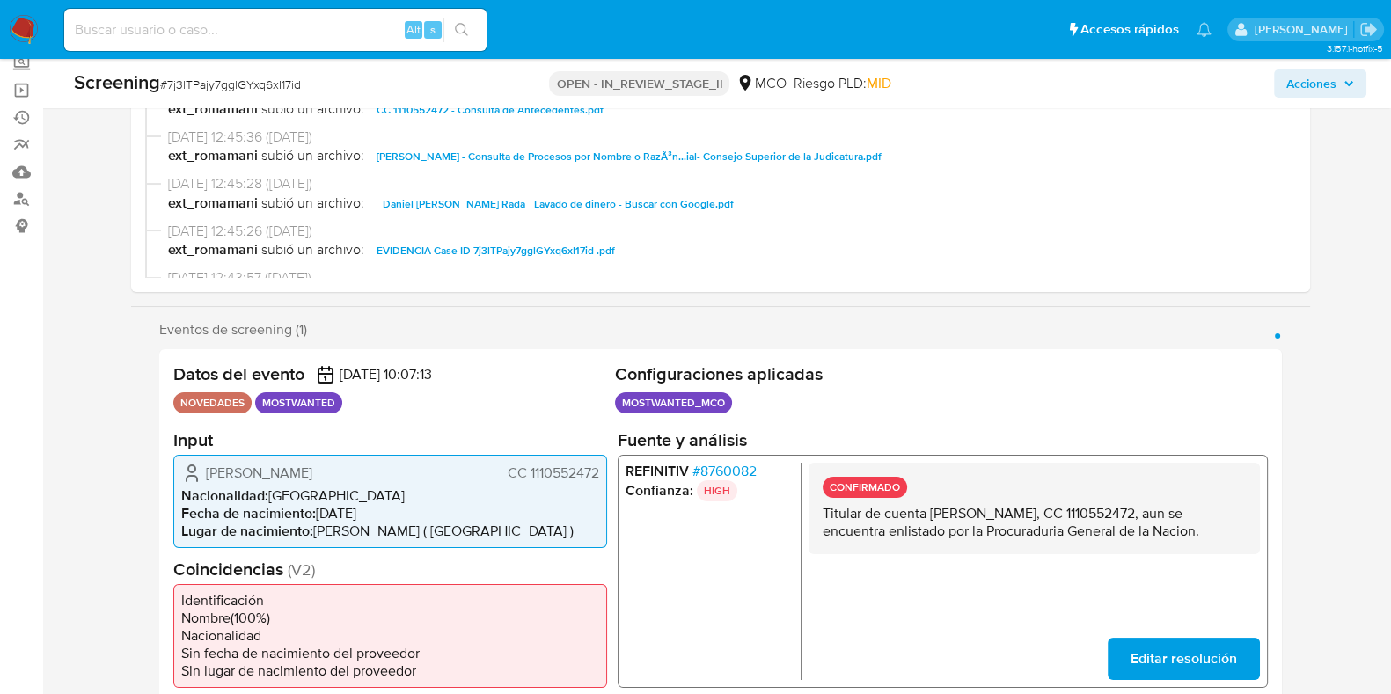
drag, startPoint x: 930, startPoint y: 509, endPoint x: 1064, endPoint y: 512, distance: 133.8
click at [1064, 512] on p "Titular de cuenta [PERSON_NAME], CC 1110552472, aun se encuentra enlistado por …" at bounding box center [1033, 521] width 423 height 35
drag, startPoint x: 1093, startPoint y: 509, endPoint x: 1161, endPoint y: 512, distance: 68.7
click at [1161, 512] on p "Titular de cuenta [PERSON_NAME], CC 1110552472, aun se encuentra enlistado por …" at bounding box center [1033, 521] width 423 height 35
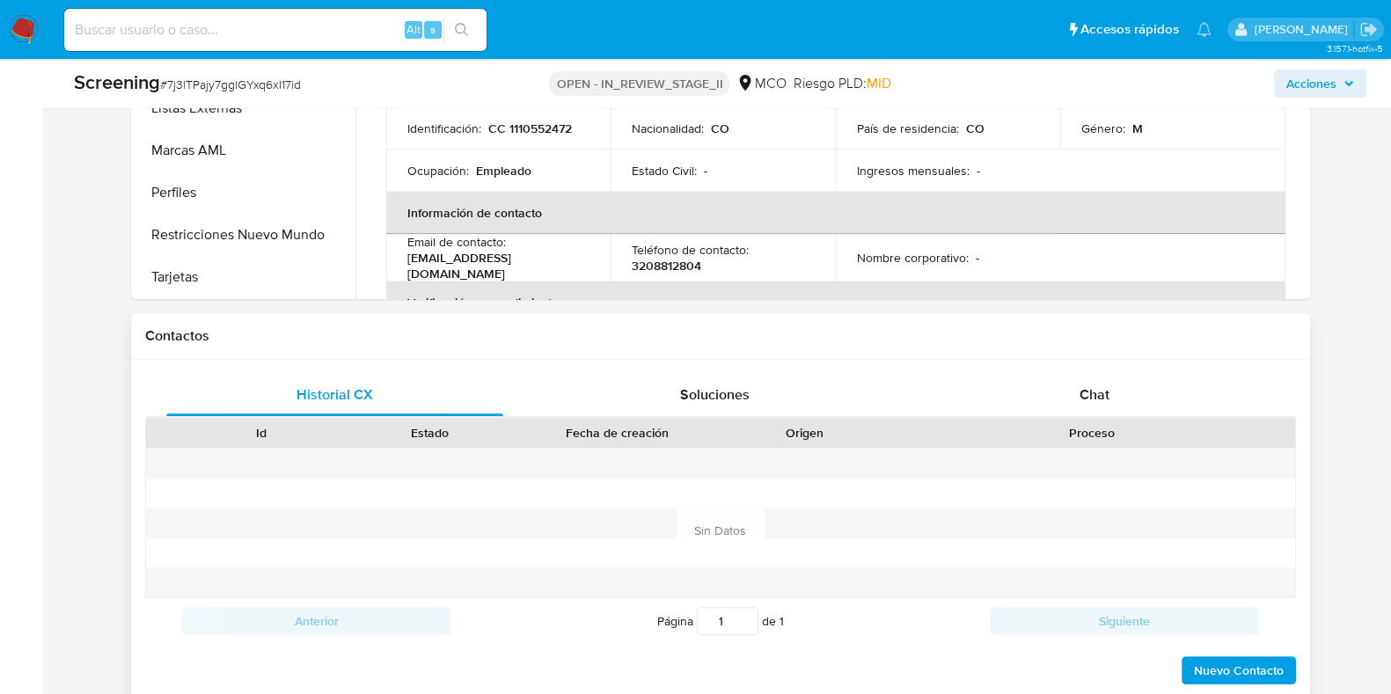
scroll to position [879, 0]
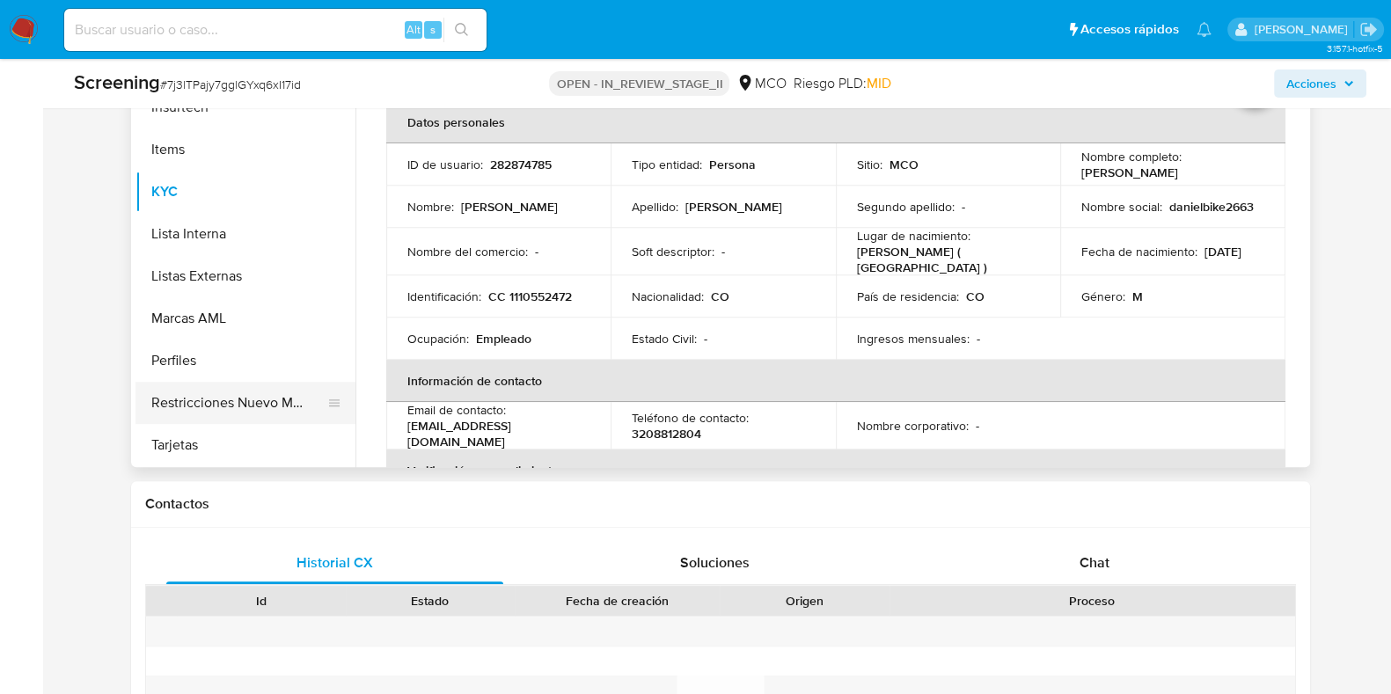
click at [233, 397] on button "Restricciones Nuevo Mundo" at bounding box center [238, 403] width 206 height 42
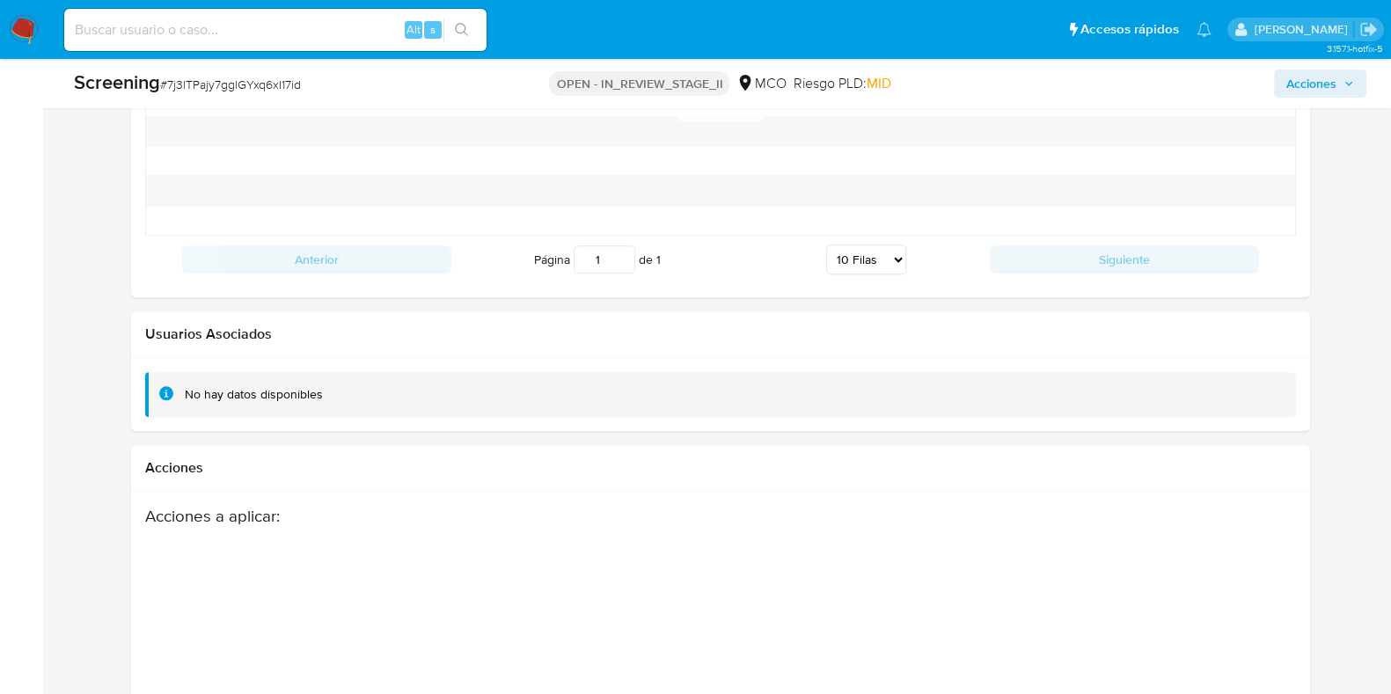
scroll to position [2683, 0]
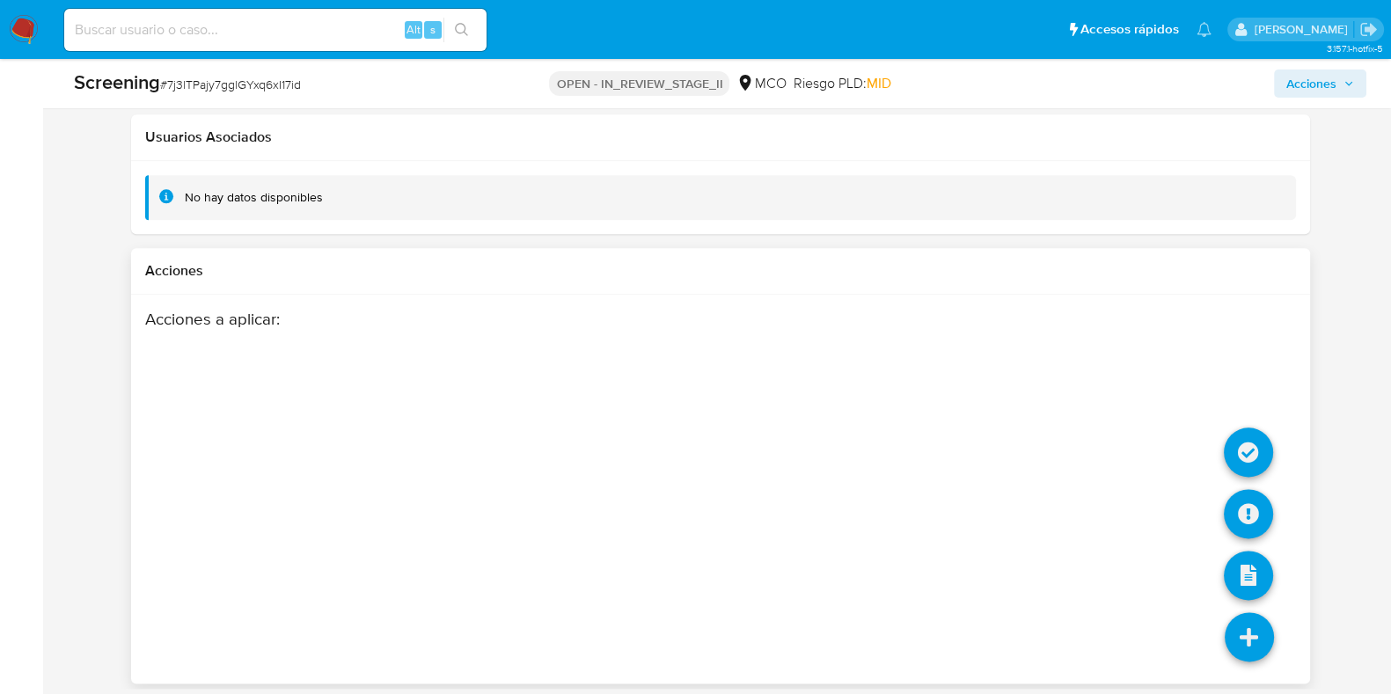
click at [1247, 620] on icon at bounding box center [1249, 636] width 49 height 49
click at [1252, 428] on icon at bounding box center [1248, 452] width 49 height 49
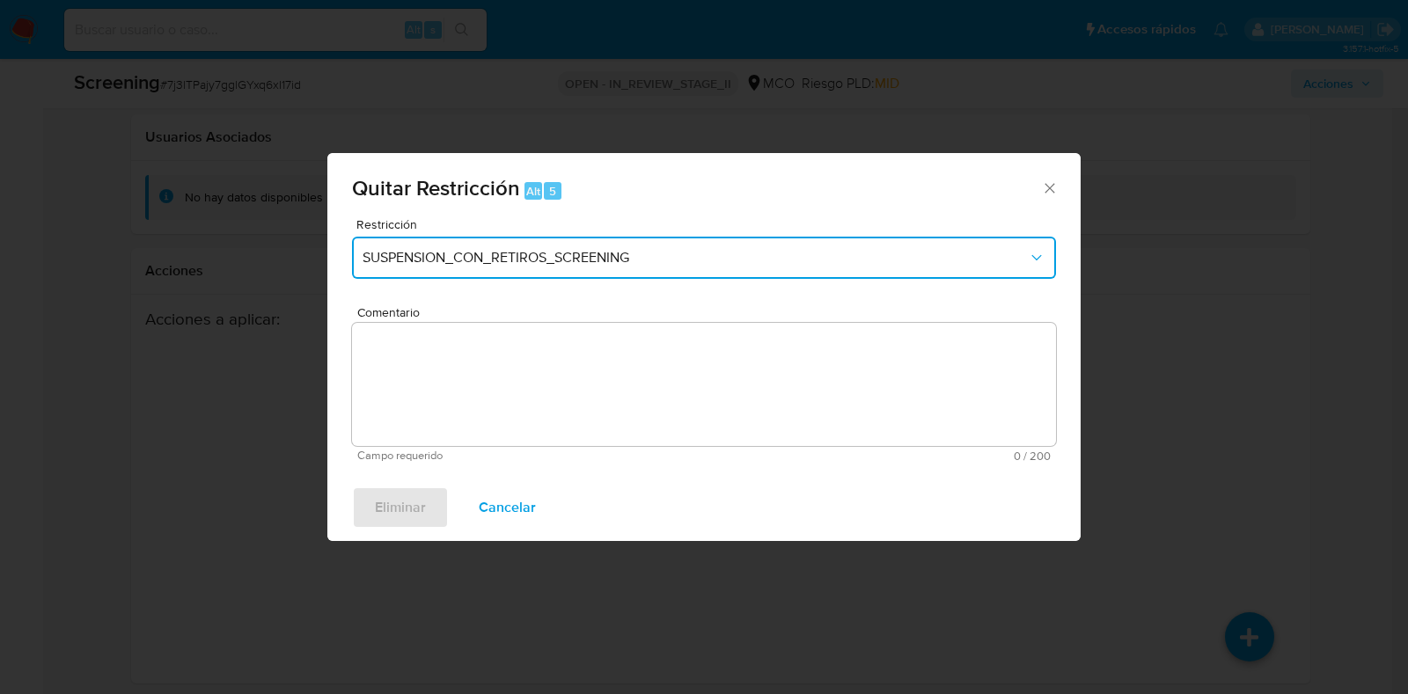
click at [779, 237] on button "SUSPENSION_CON_RETIROS_SCREENING" at bounding box center [704, 258] width 704 height 42
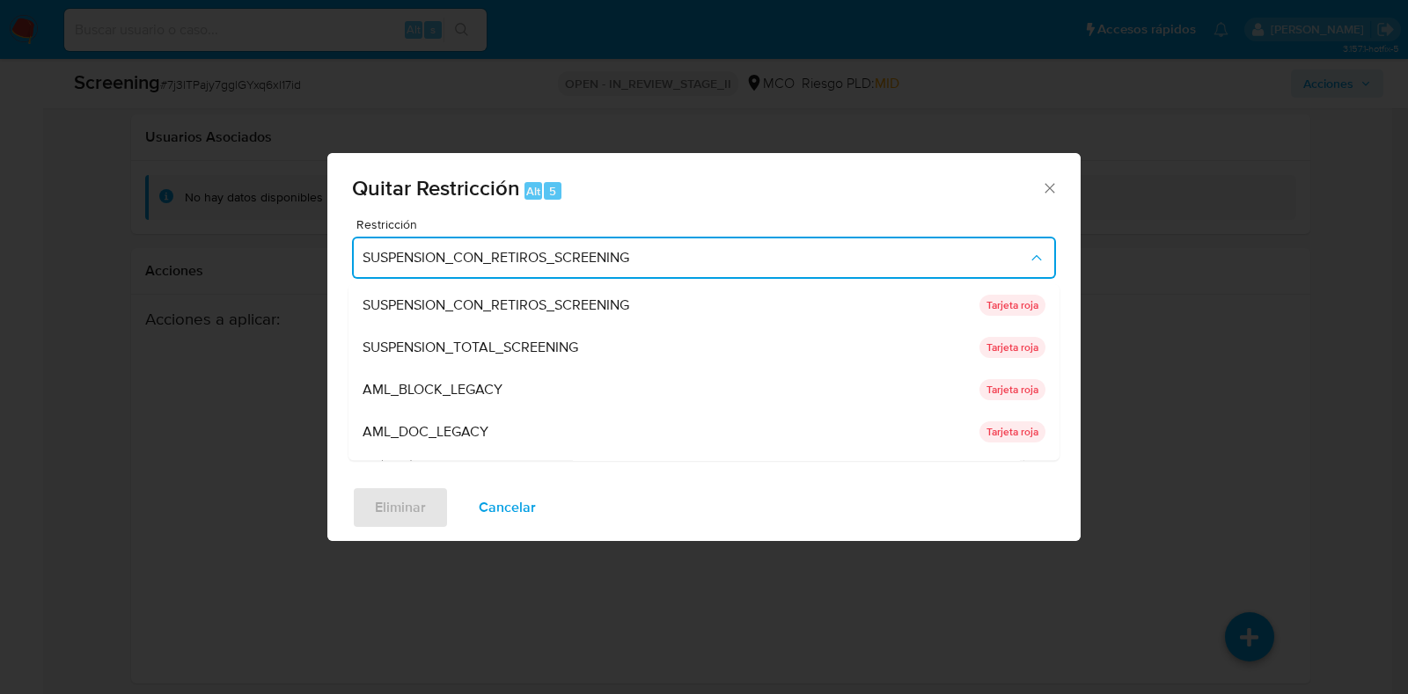
click at [541, 328] on div "SUSPENSION_TOTAL_SCREENING" at bounding box center [665, 348] width 606 height 42
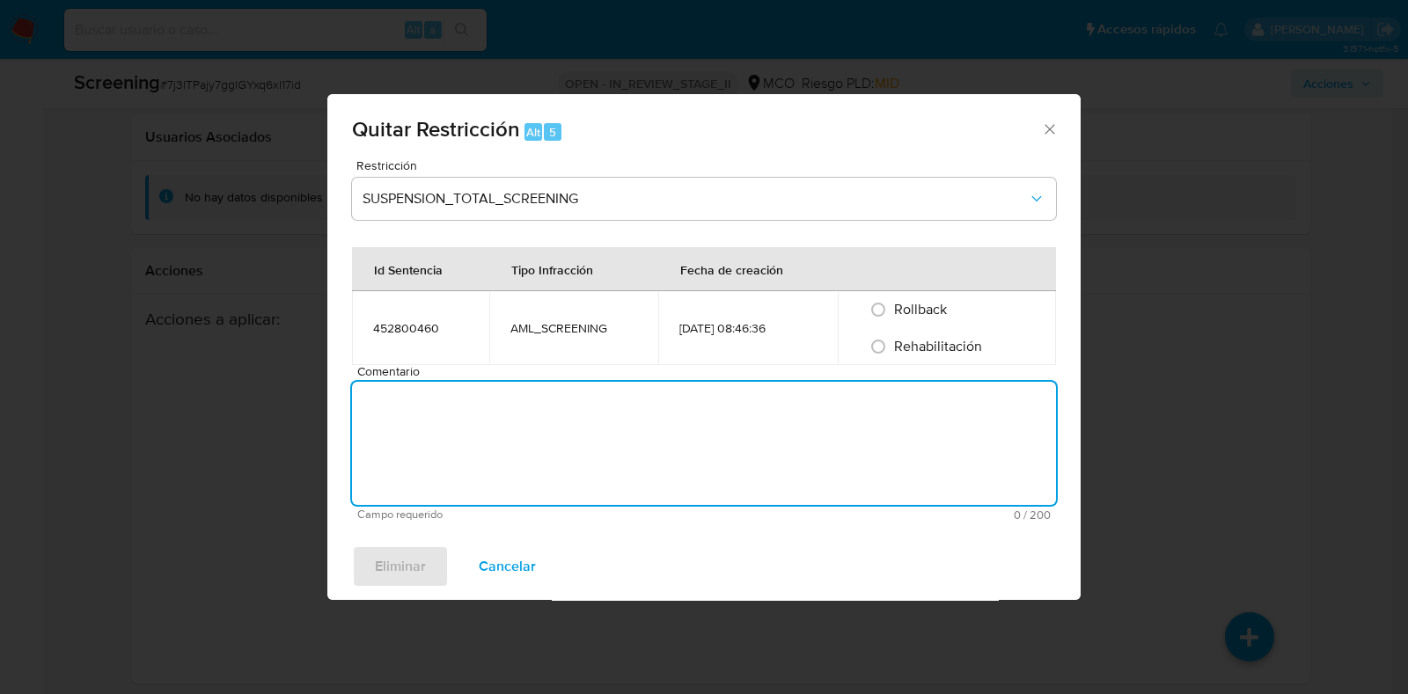
click at [658, 395] on textarea "Comentario" at bounding box center [704, 443] width 704 height 123
type textarea "No se encuentran causales objetivas para la restricción"
click at [962, 344] on span "Rehabilitación" at bounding box center [938, 346] width 88 height 20
click at [892, 344] on input "Rehabilitación" at bounding box center [878, 347] width 28 height 28
radio input "true"
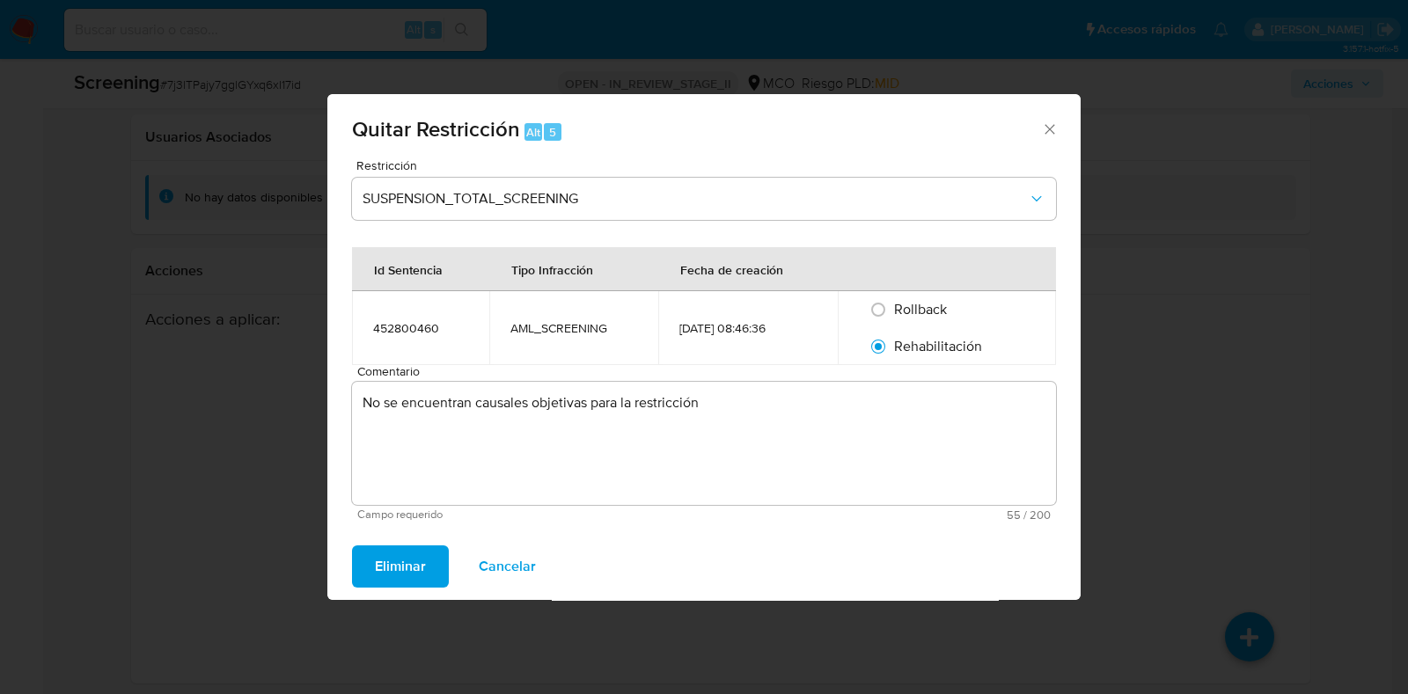
click at [408, 574] on span "Eliminar" at bounding box center [400, 566] width 51 height 39
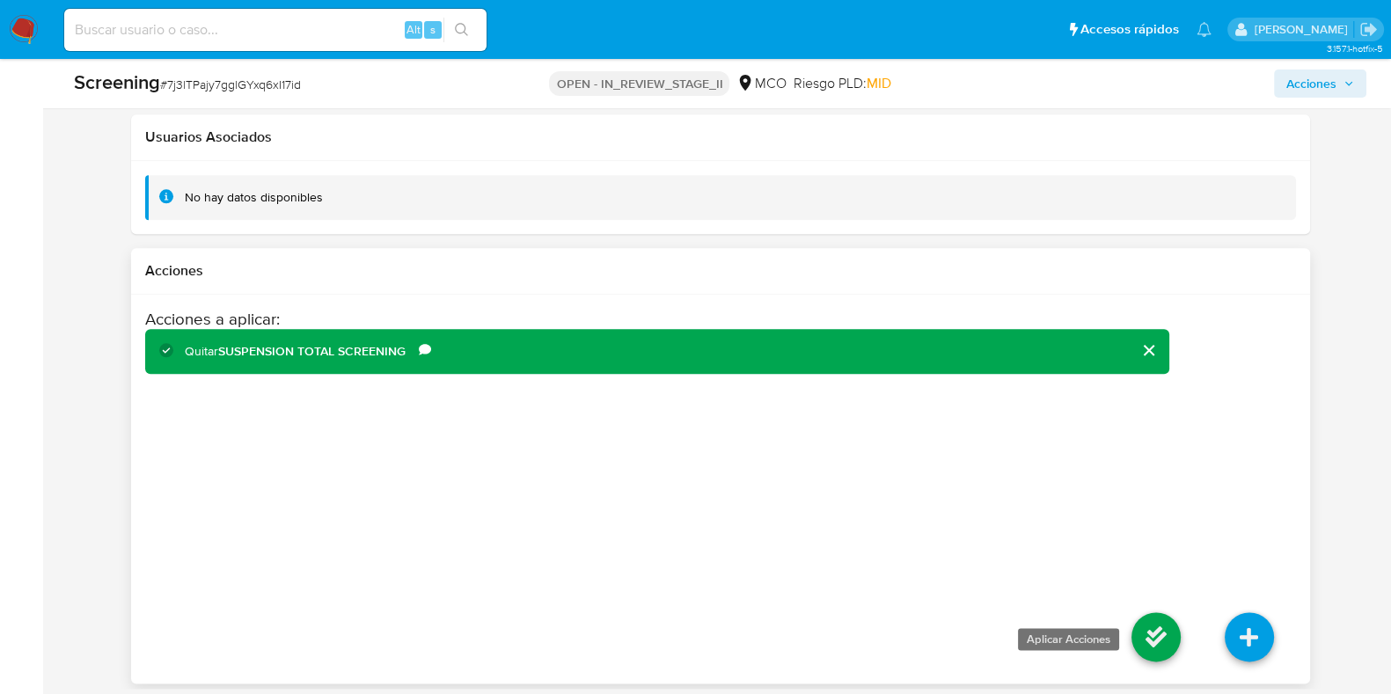
click at [1165, 626] on icon at bounding box center [1155, 636] width 49 height 49
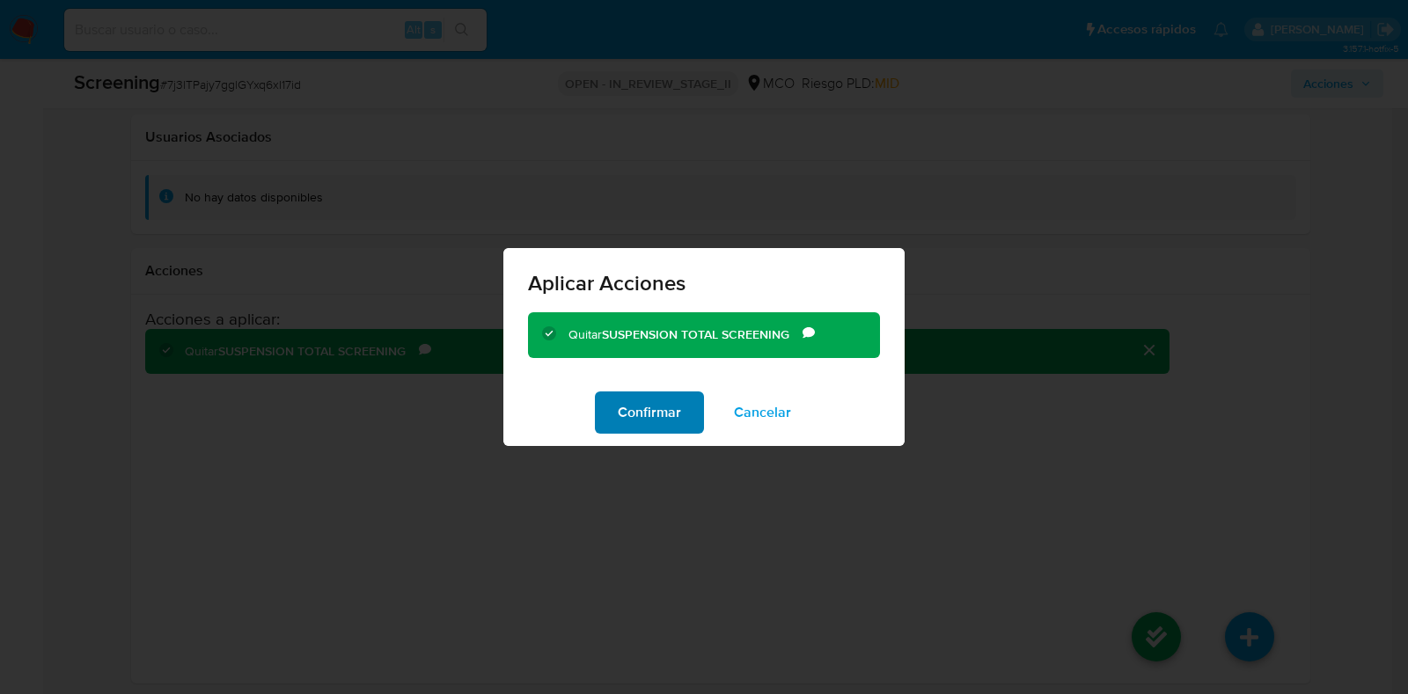
click at [660, 409] on span "Confirmar" at bounding box center [649, 412] width 63 height 39
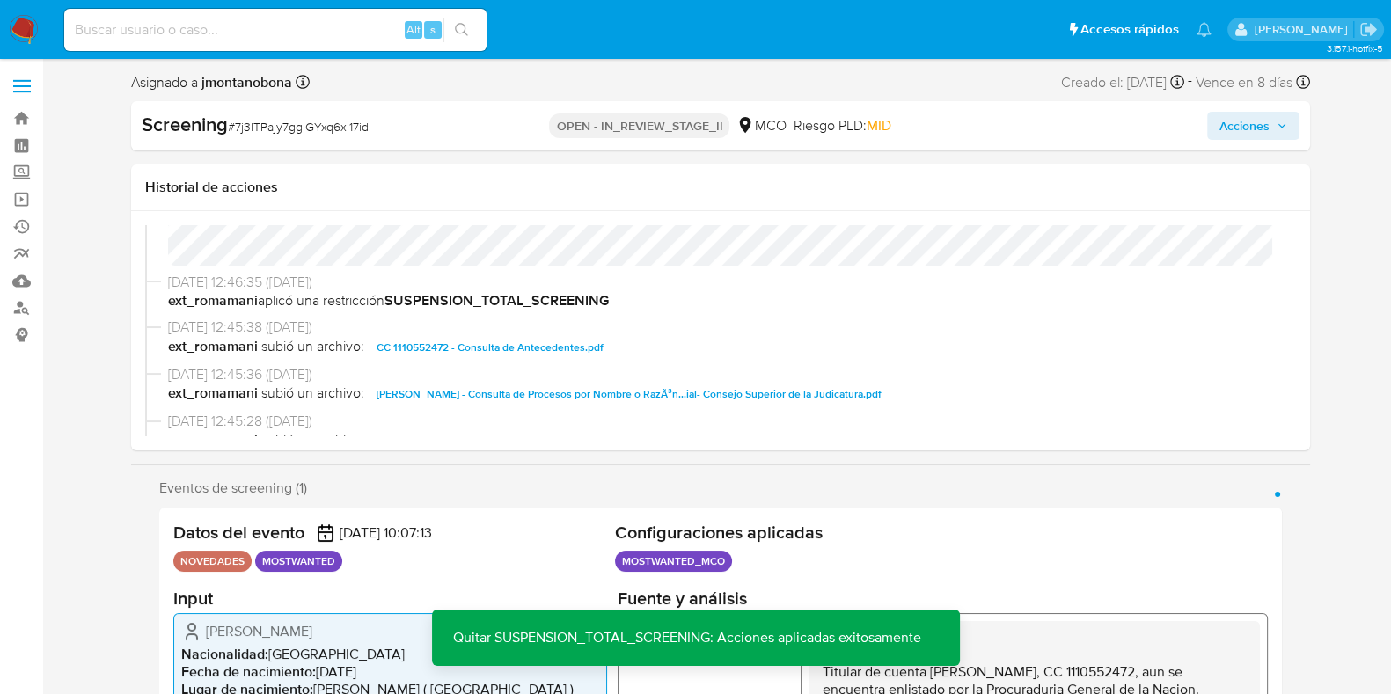
scroll to position [0, 0]
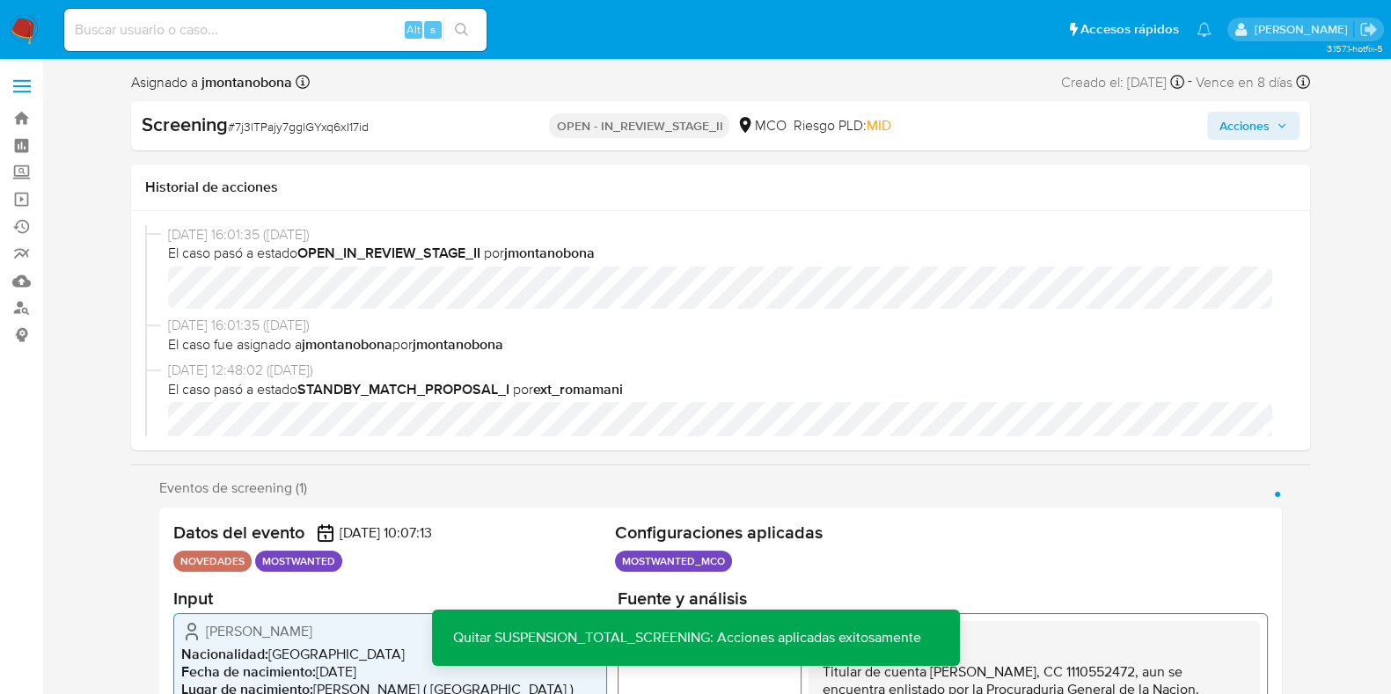
drag, startPoint x: 1270, startPoint y: 125, endPoint x: 1263, endPoint y: 137, distance: 14.2
click at [1270, 125] on span "Acciones" at bounding box center [1253, 125] width 68 height 25
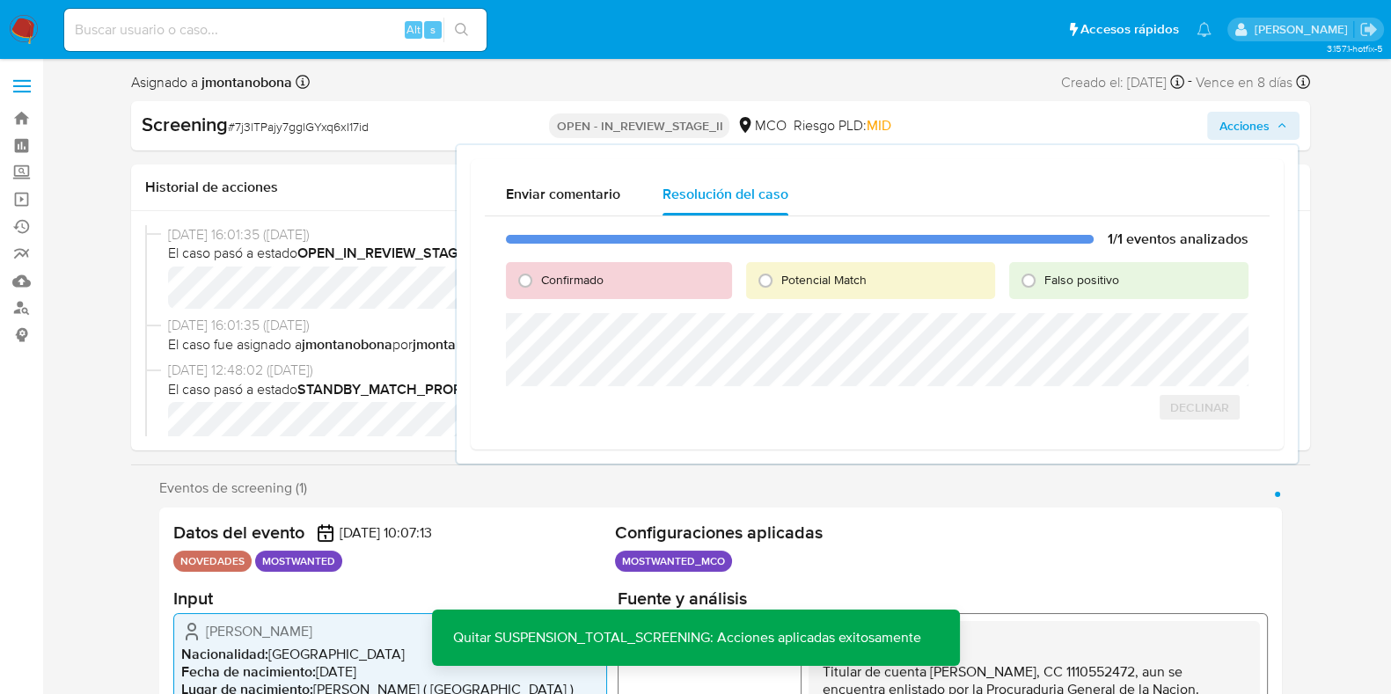
click at [1116, 279] on span "Falso positivo" at bounding box center [1081, 280] width 75 height 18
click at [1043, 279] on input "Falso positivo" at bounding box center [1028, 281] width 28 height 28
radio input "true"
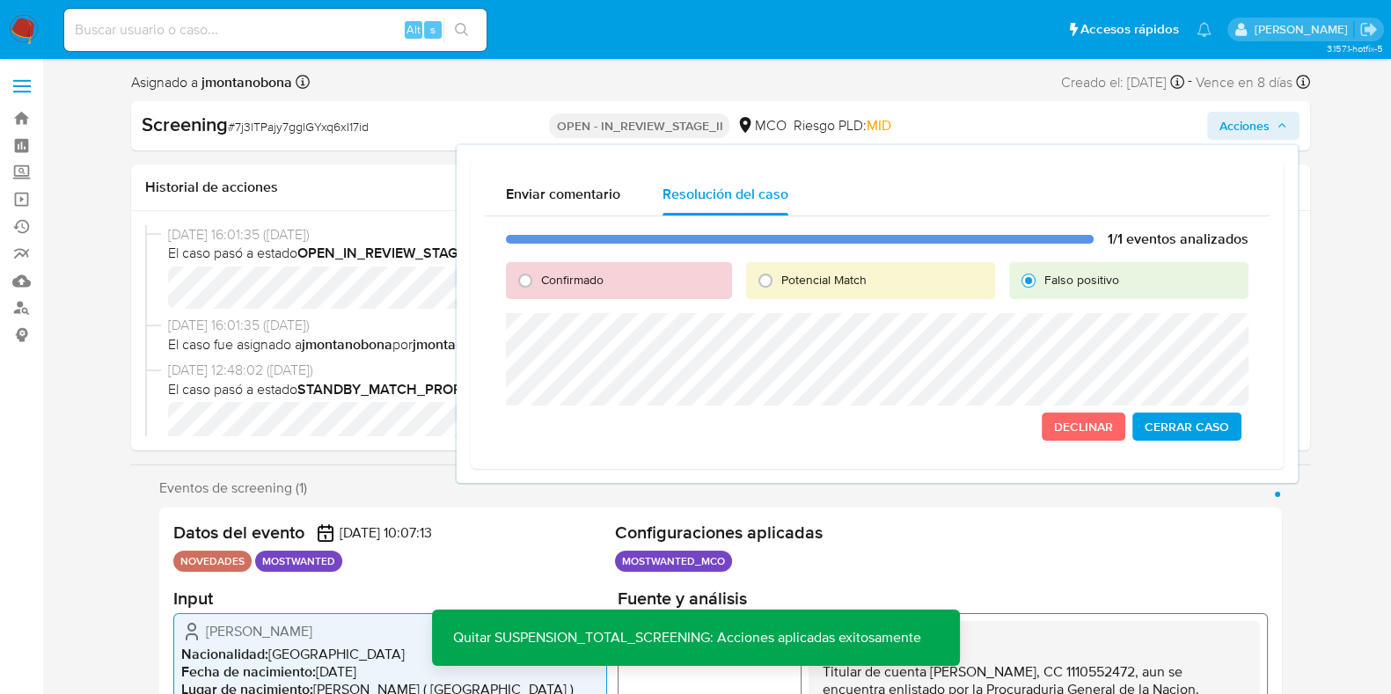
click at [1196, 428] on span "Cerrar Caso" at bounding box center [1187, 426] width 84 height 25
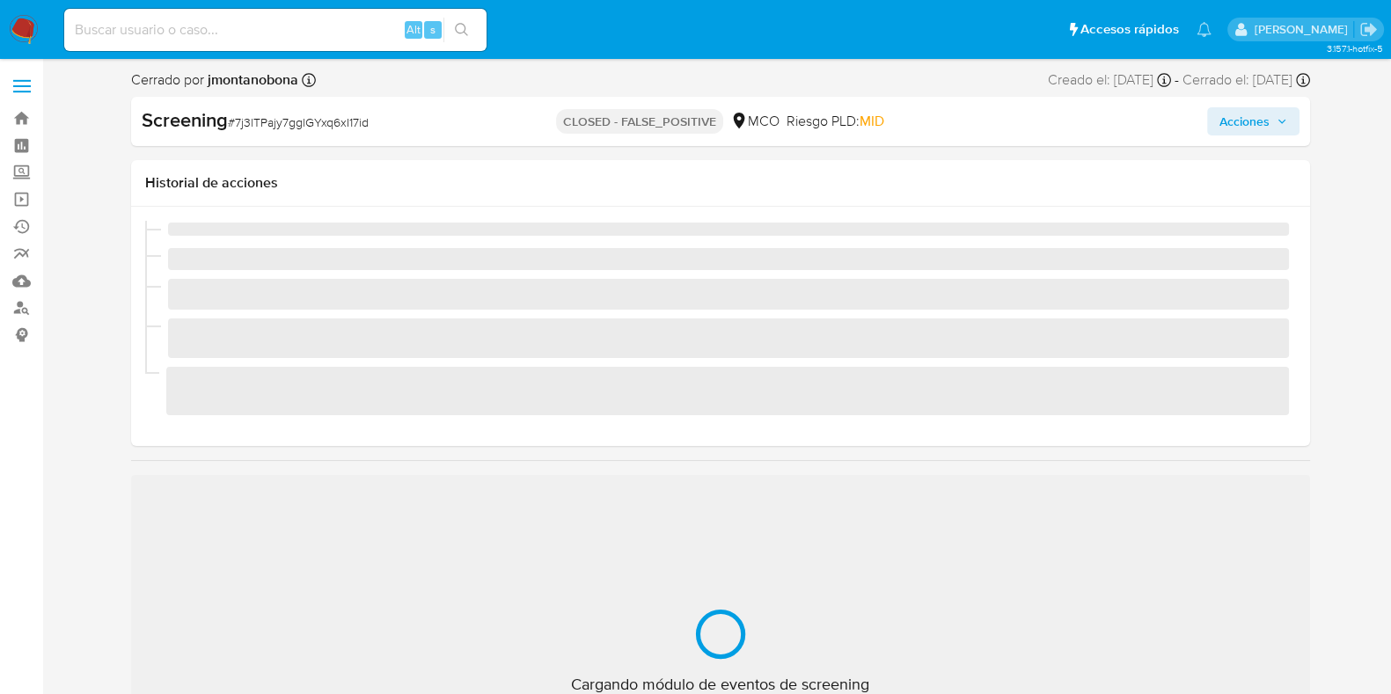
scroll to position [743, 0]
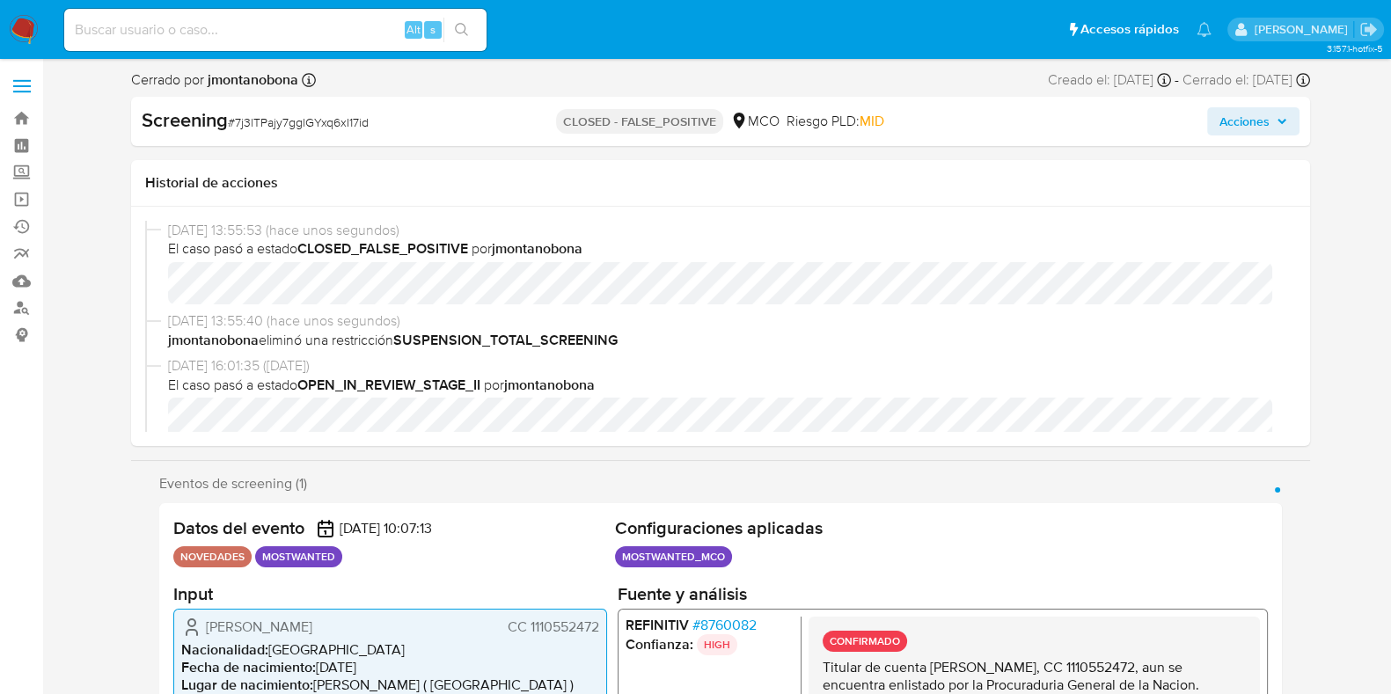
select select "10"
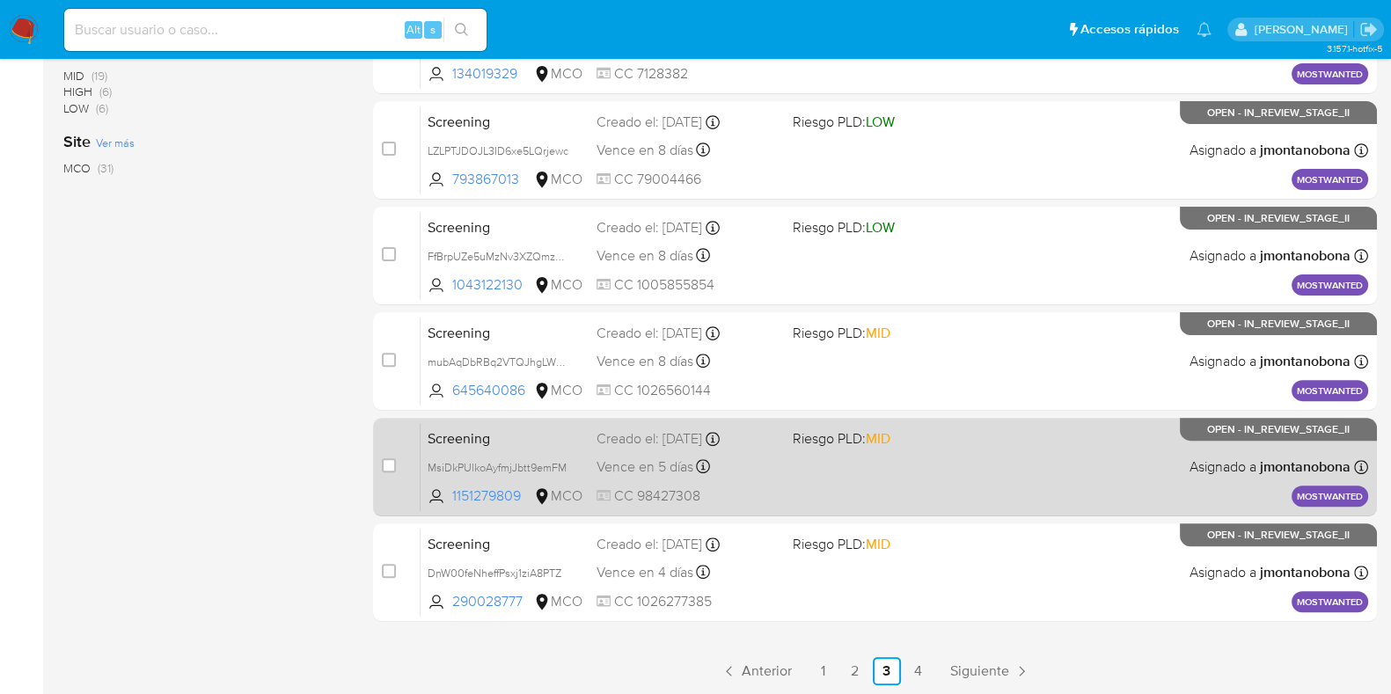
scroll to position [693, 0]
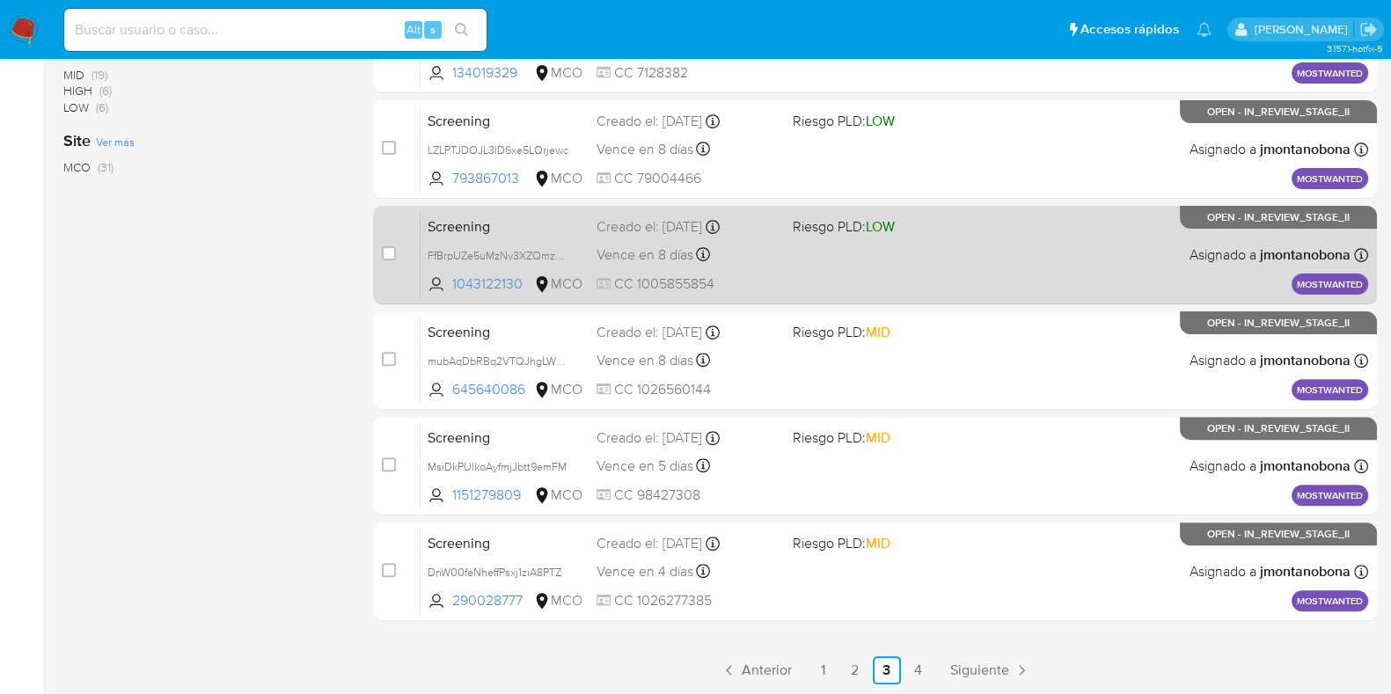
click at [519, 238] on div "Screening FfBrpUZe5uMzNv3XZQmzCsVk 1043122130 MCO Riesgo PLD: LOW Creado el: [D…" at bounding box center [895, 254] width 948 height 89
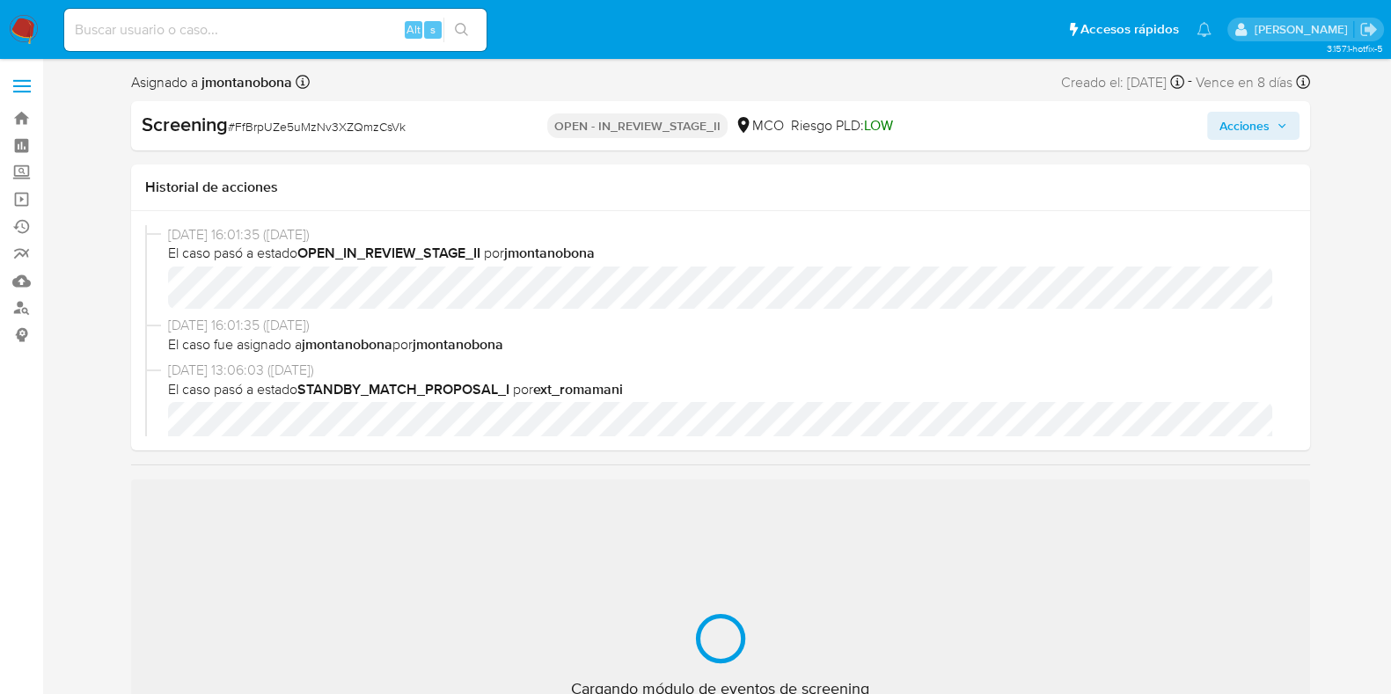
scroll to position [743, 0]
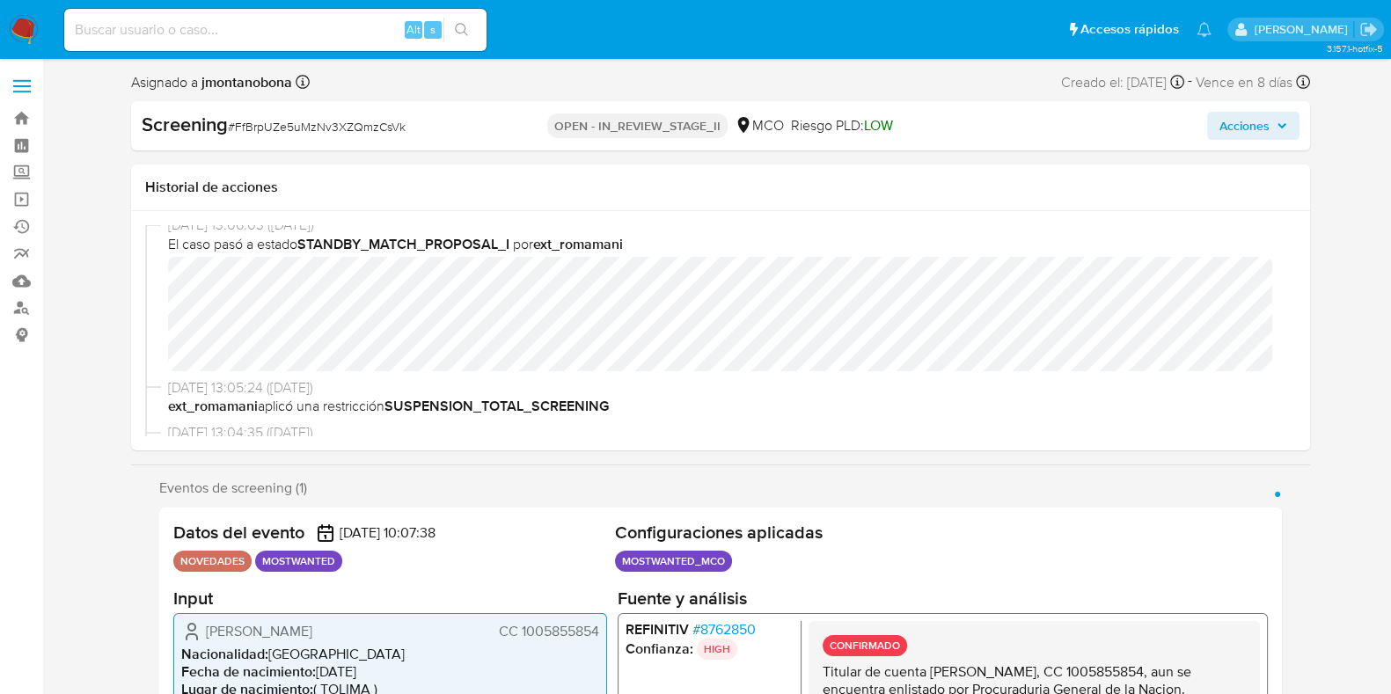
select select "10"
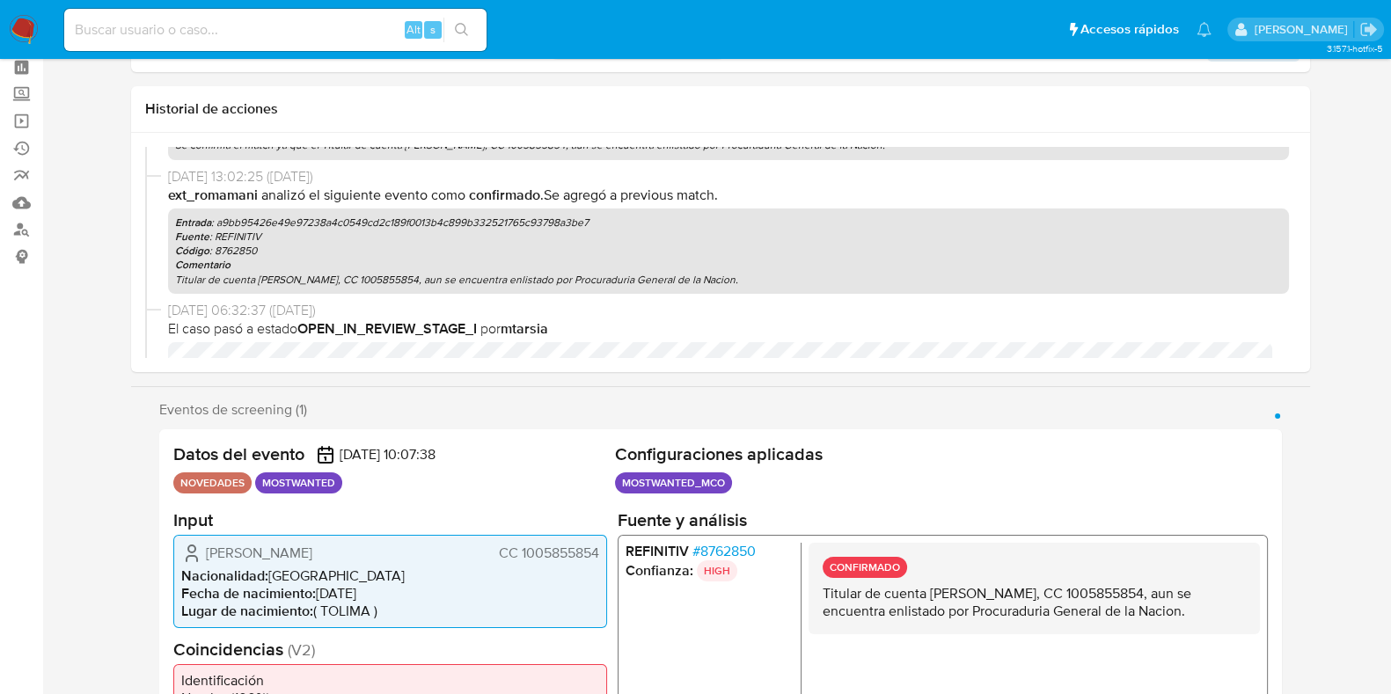
scroll to position [109, 0]
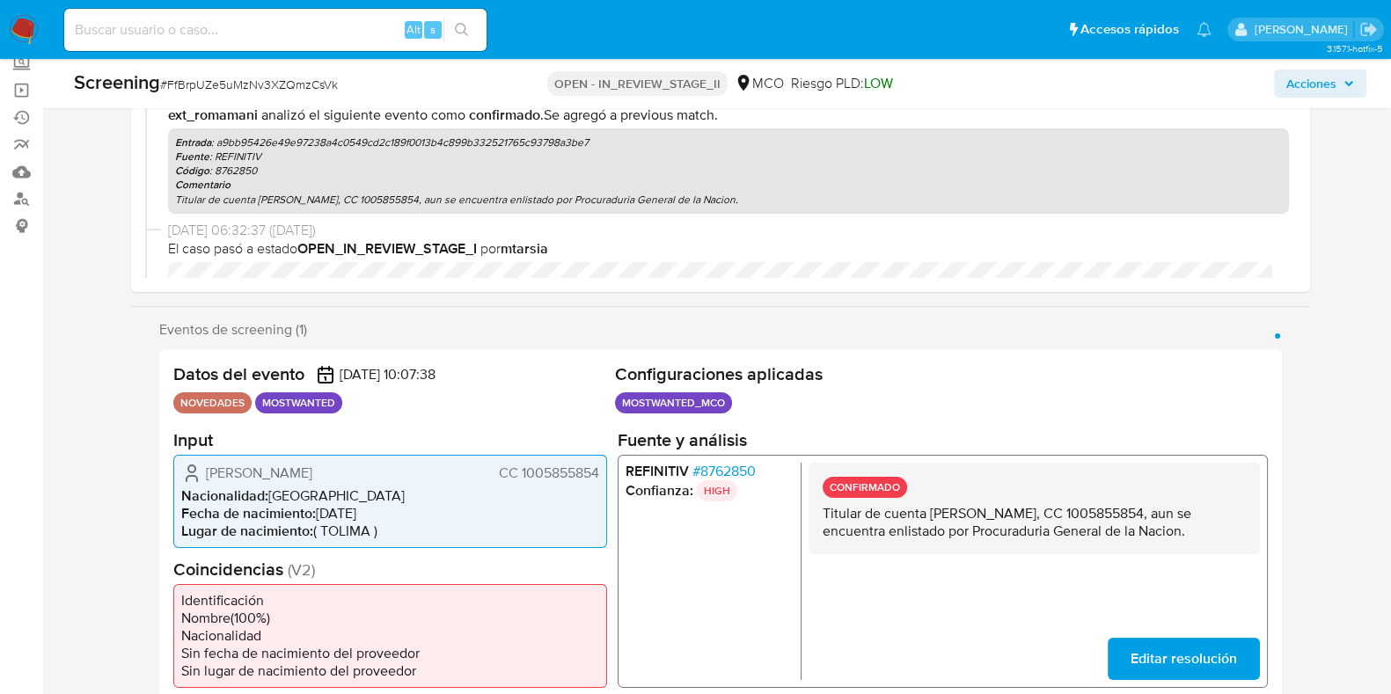
drag, startPoint x: 927, startPoint y: 510, endPoint x: 1102, endPoint y: 512, distance: 174.2
click at [1102, 512] on p "Titular de cuenta [PERSON_NAME], CC 1005855854, aun se encuentra enlistado por …" at bounding box center [1033, 521] width 423 height 35
drag, startPoint x: 1131, startPoint y: 512, endPoint x: 1210, endPoint y: 516, distance: 79.3
click at [1210, 516] on p "Titular de cuenta [PERSON_NAME], CC 1005855854, aun se encuentra enlistado por …" at bounding box center [1033, 521] width 423 height 35
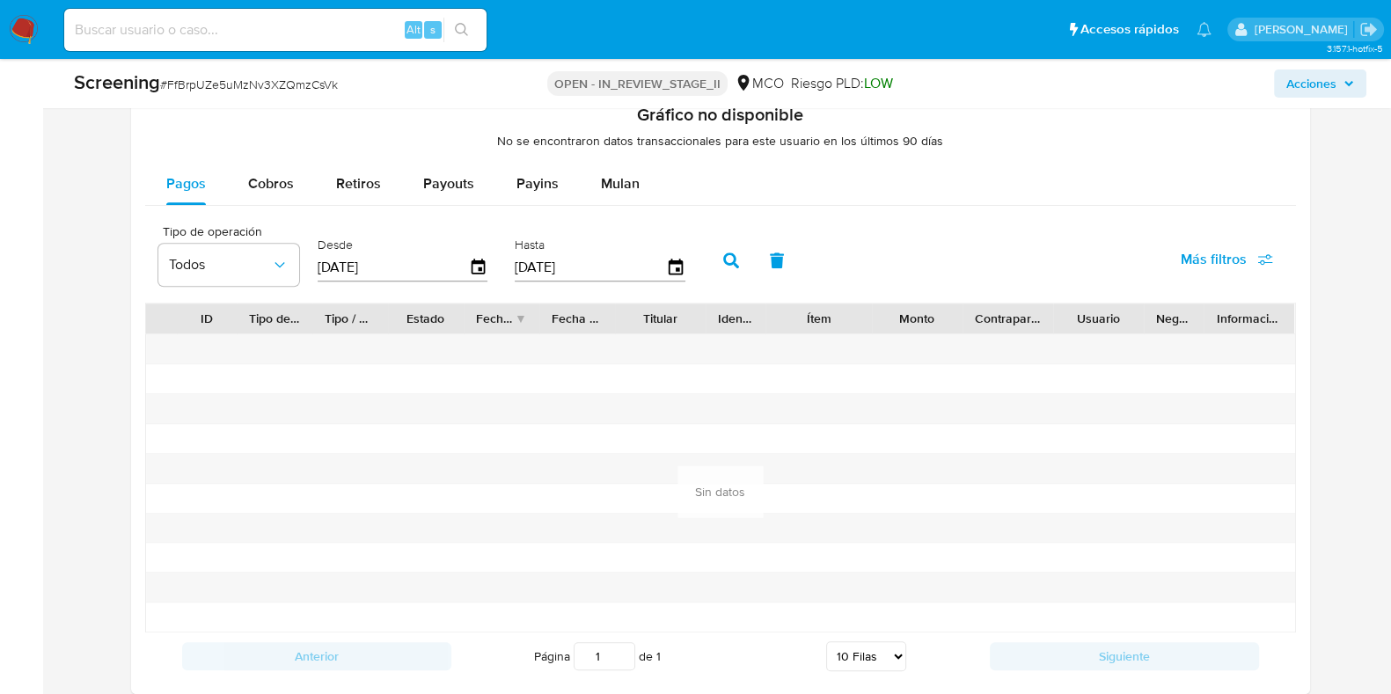
scroll to position [2683, 0]
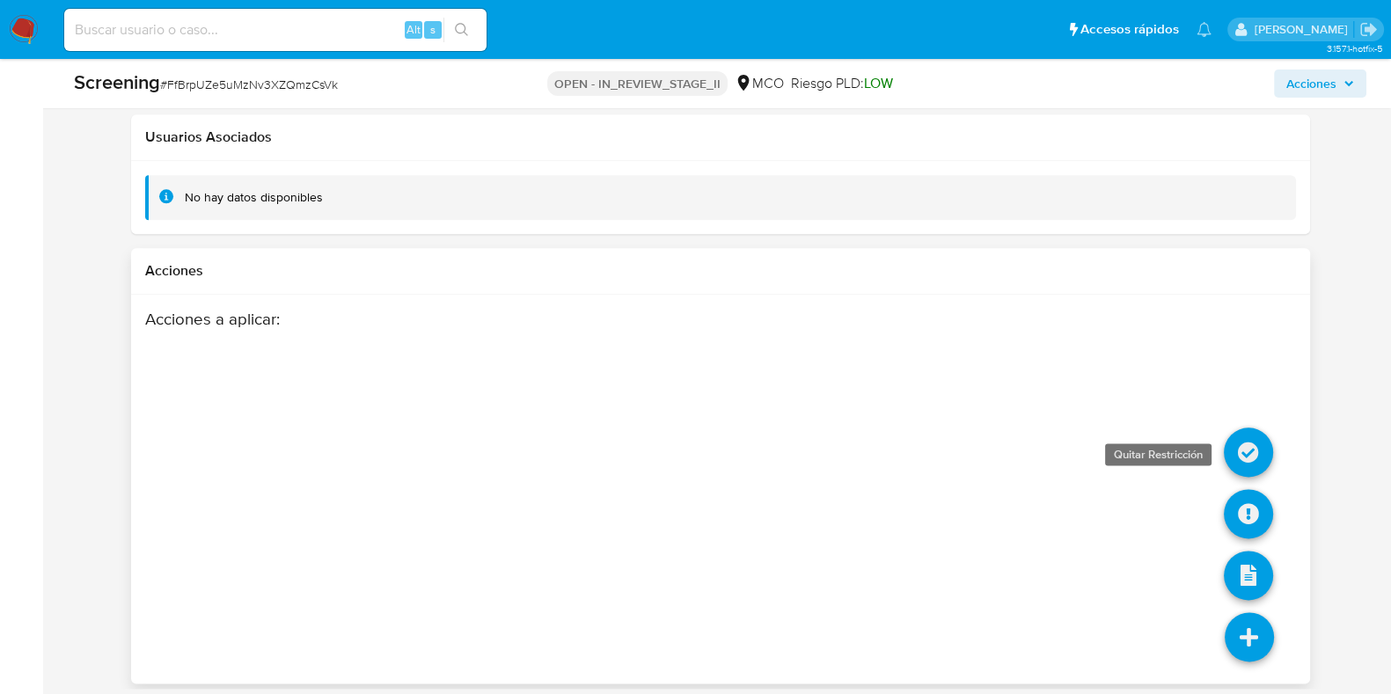
click at [1268, 450] on icon at bounding box center [1248, 452] width 49 height 49
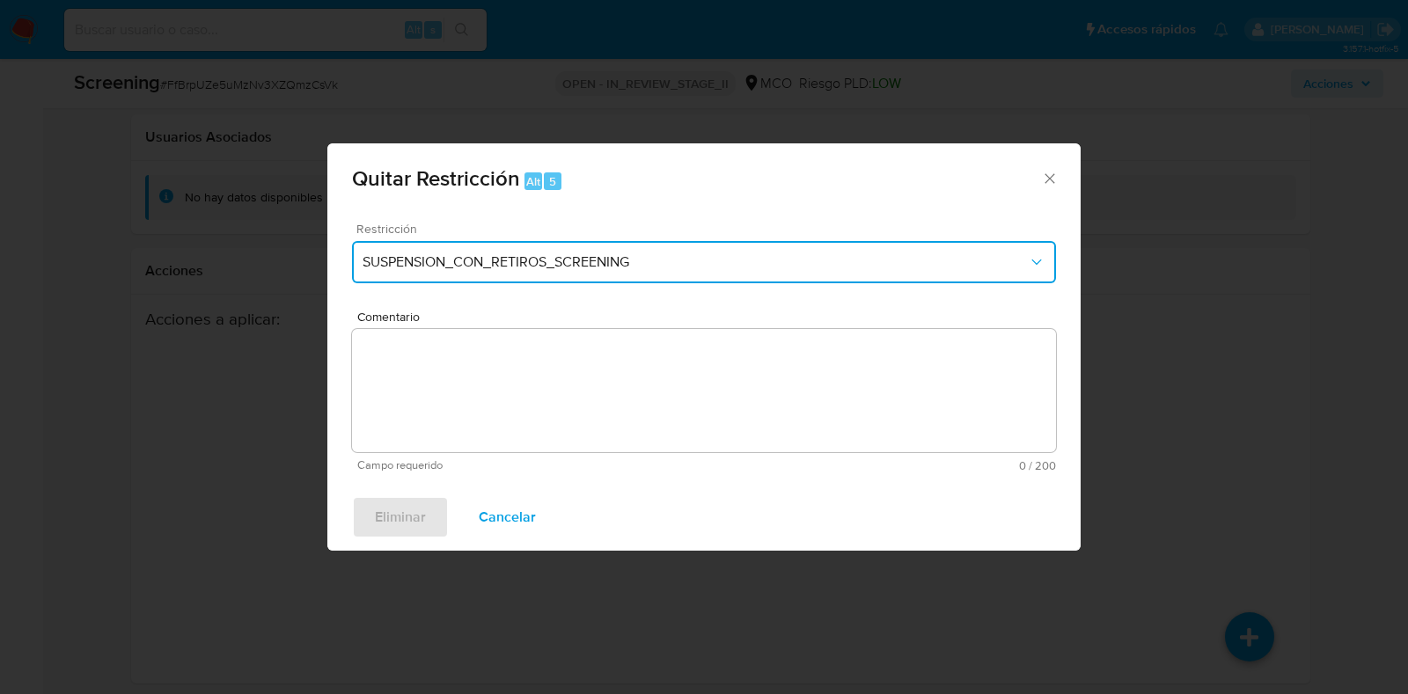
click at [714, 257] on span "SUSPENSION_CON_RETIROS_SCREENING" at bounding box center [694, 262] width 665 height 18
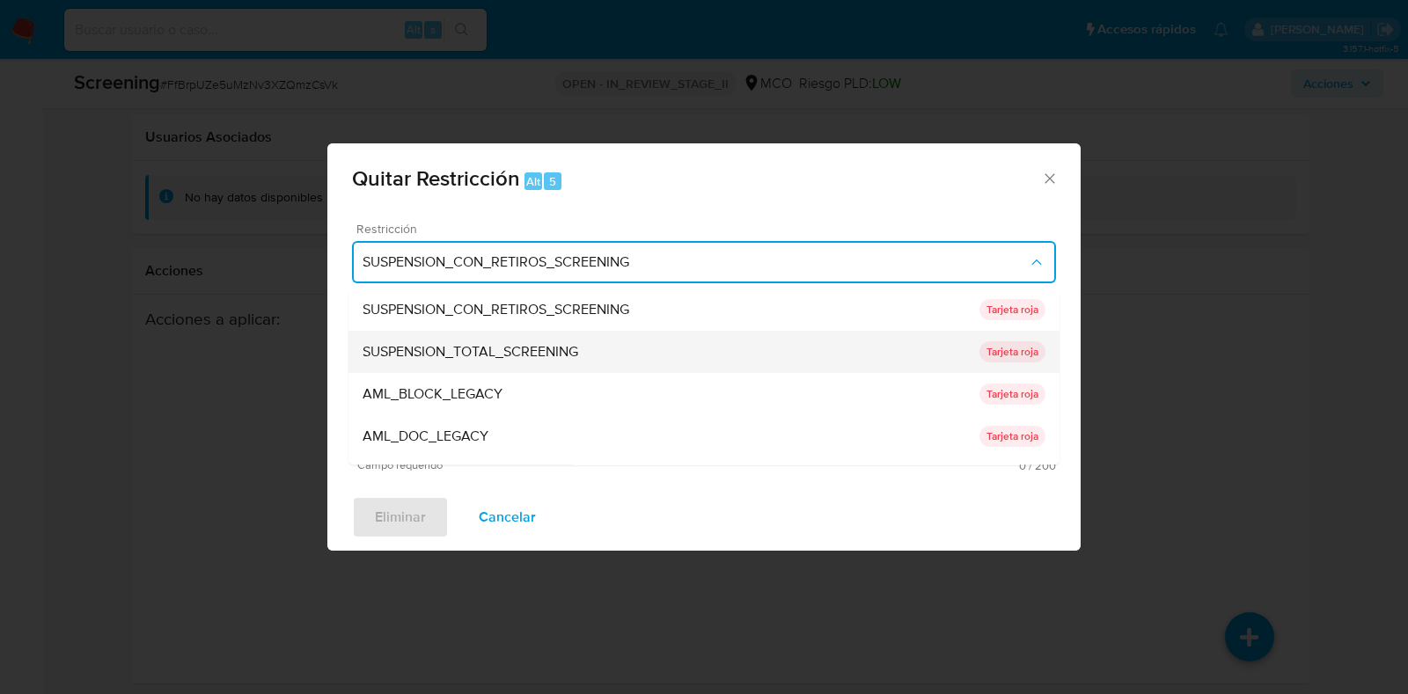
click at [566, 354] on span "SUSPENSION_TOTAL_SCREENING" at bounding box center [470, 353] width 216 height 18
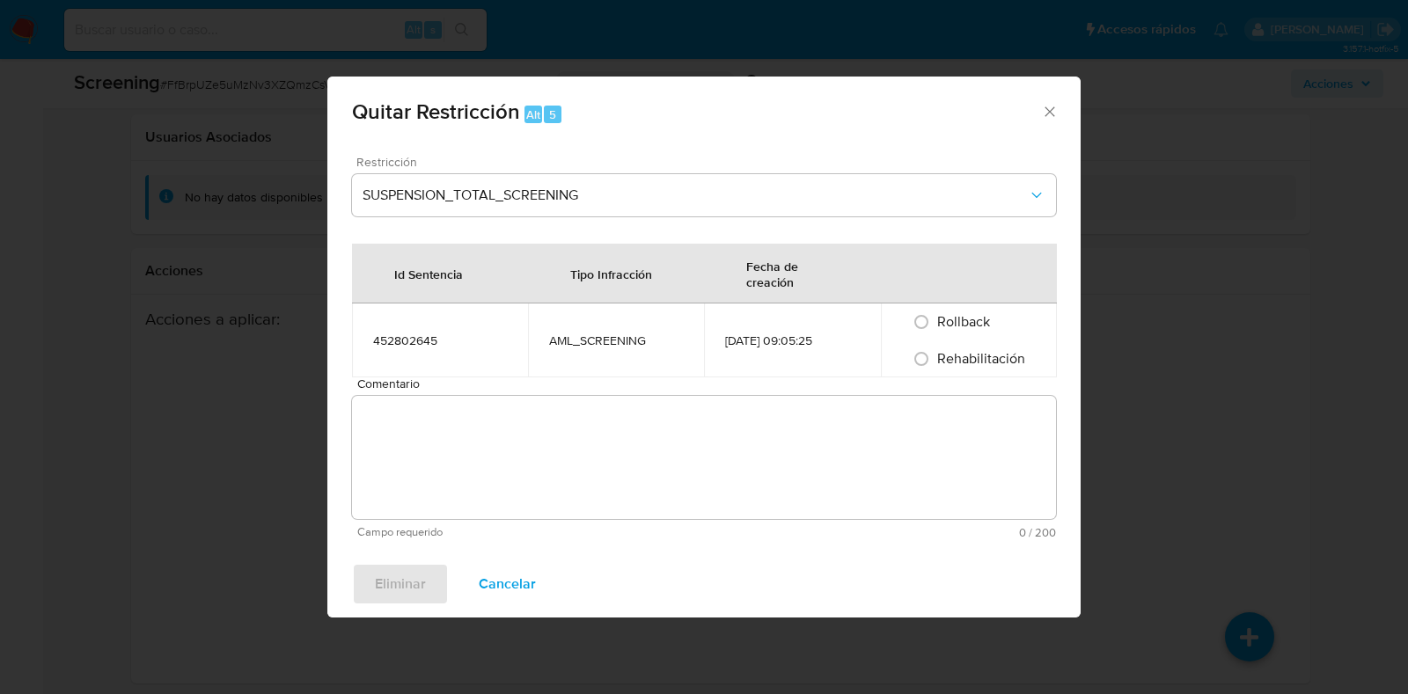
click at [607, 451] on textarea "Comentario" at bounding box center [704, 457] width 704 height 123
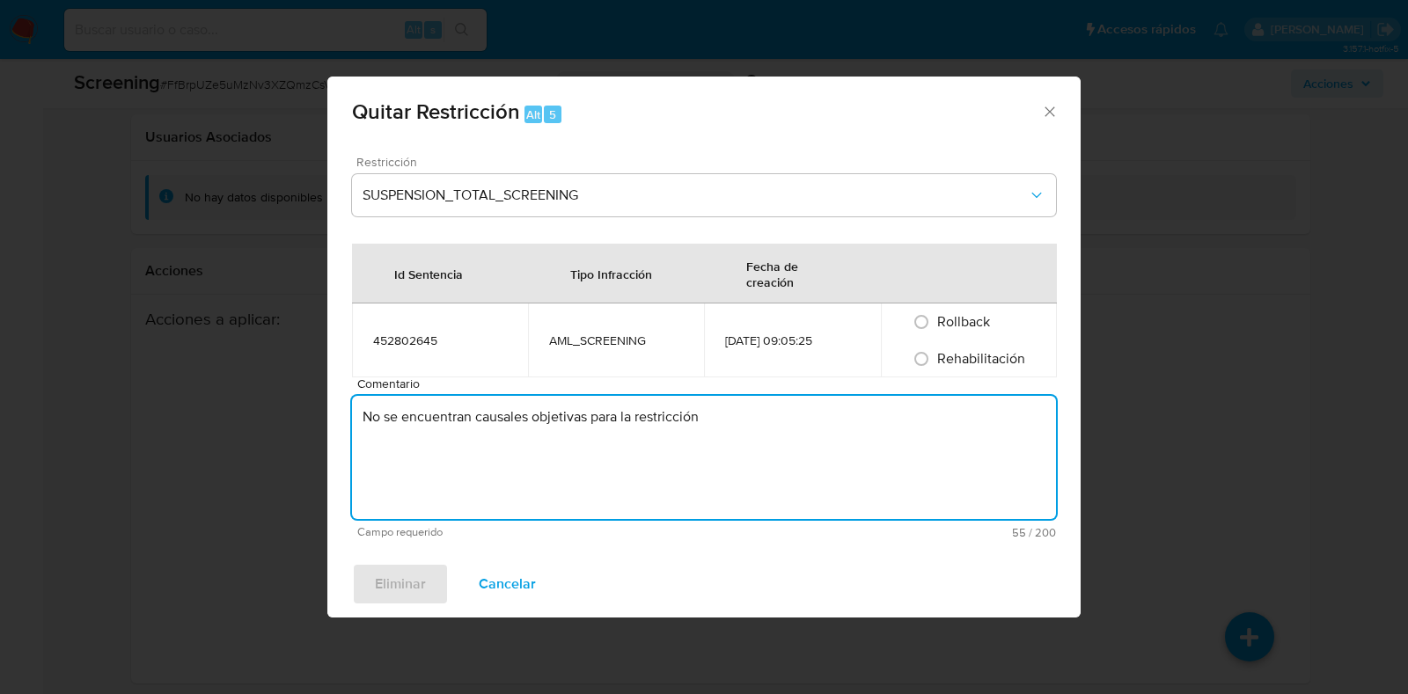
type textarea "No se encuentran causales objetivas para la restricción"
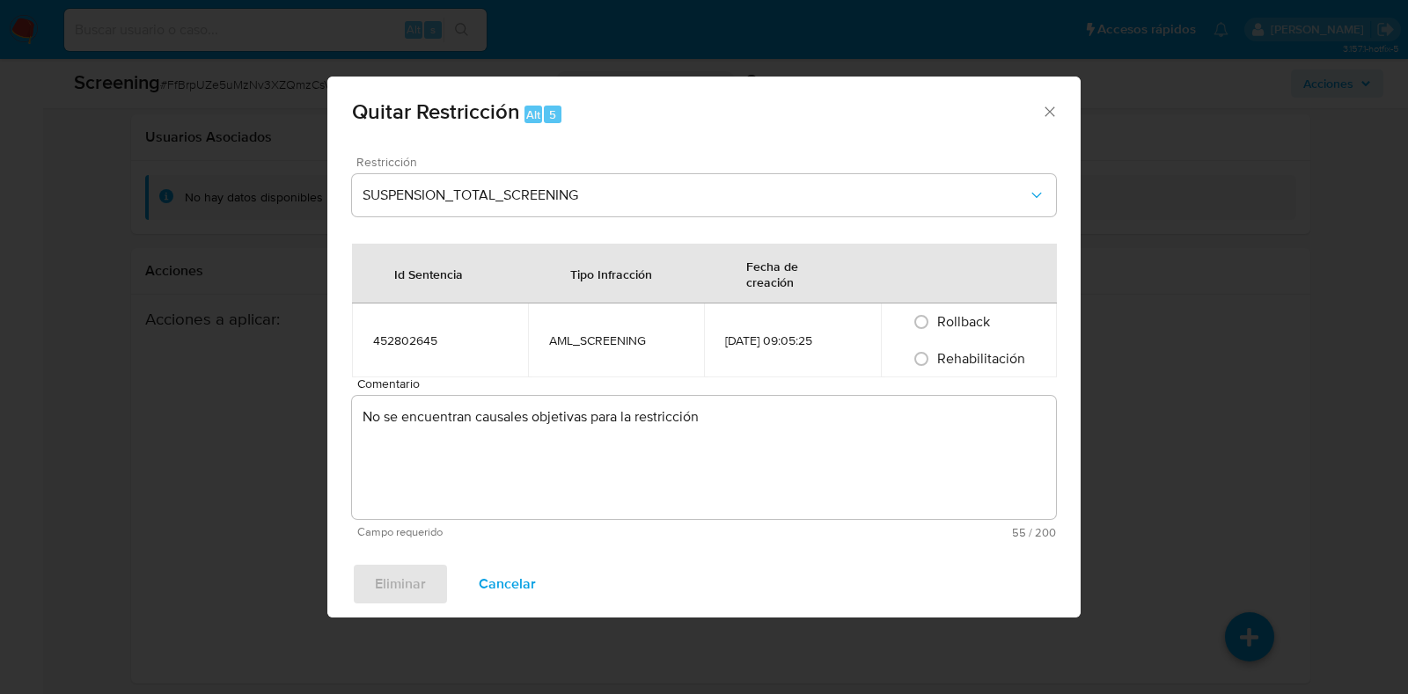
click at [961, 362] on span "Rehabilitación" at bounding box center [981, 358] width 88 height 20
click at [935, 362] on input "Rehabilitación" at bounding box center [921, 359] width 28 height 28
radio input "true"
click at [414, 575] on span "Eliminar" at bounding box center [400, 584] width 51 height 39
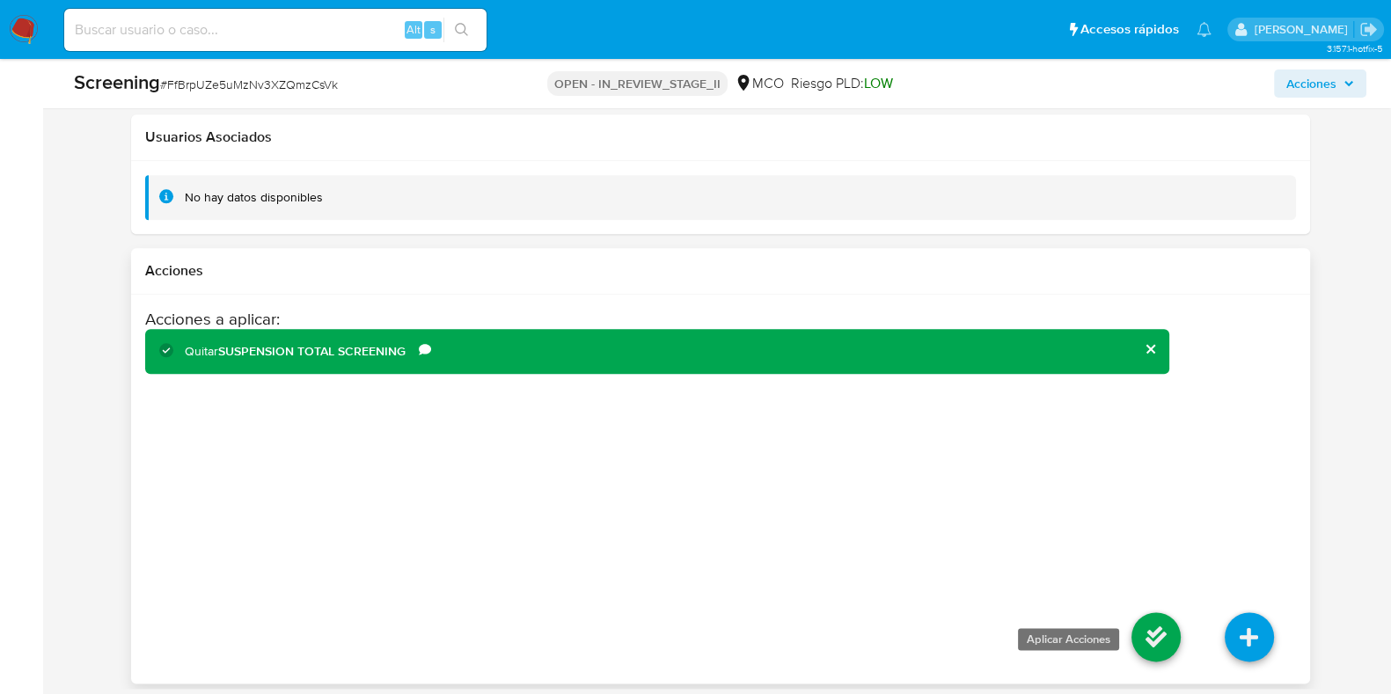
click at [1154, 648] on icon at bounding box center [1155, 636] width 49 height 49
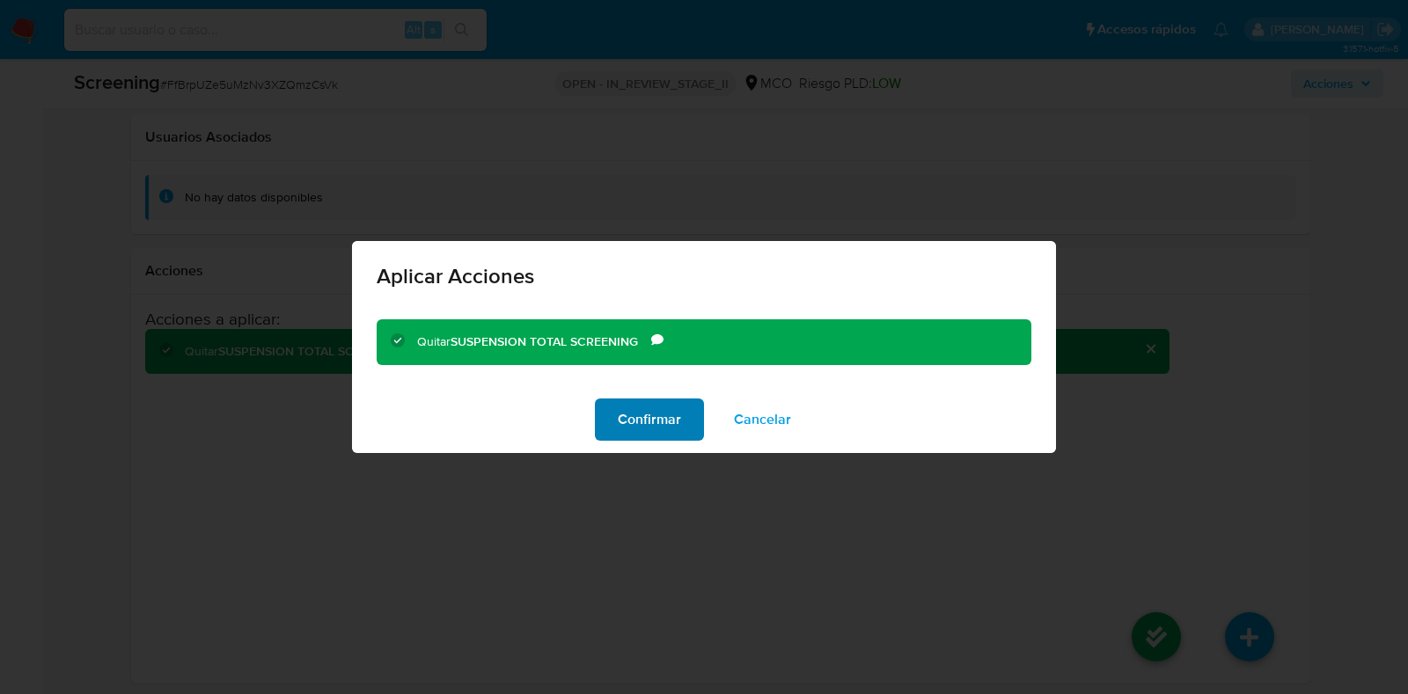
click at [644, 428] on span "Confirmar" at bounding box center [649, 419] width 63 height 39
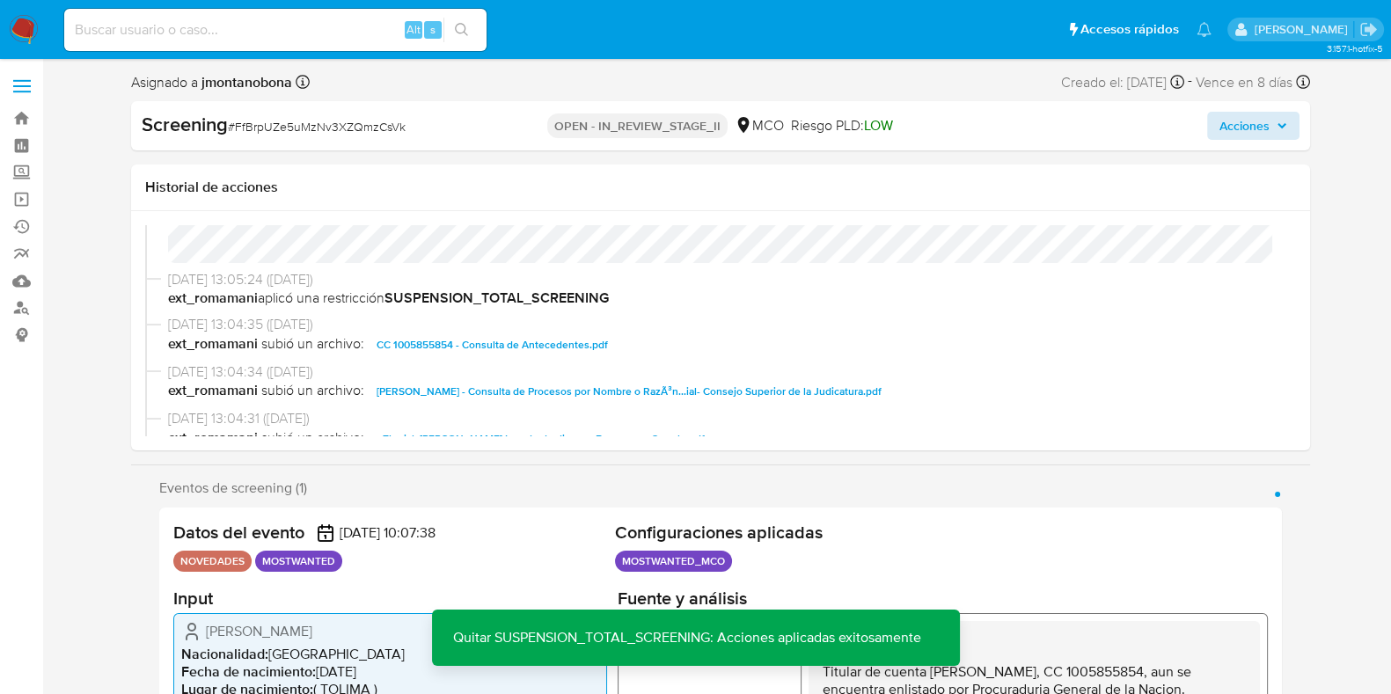
scroll to position [219, 0]
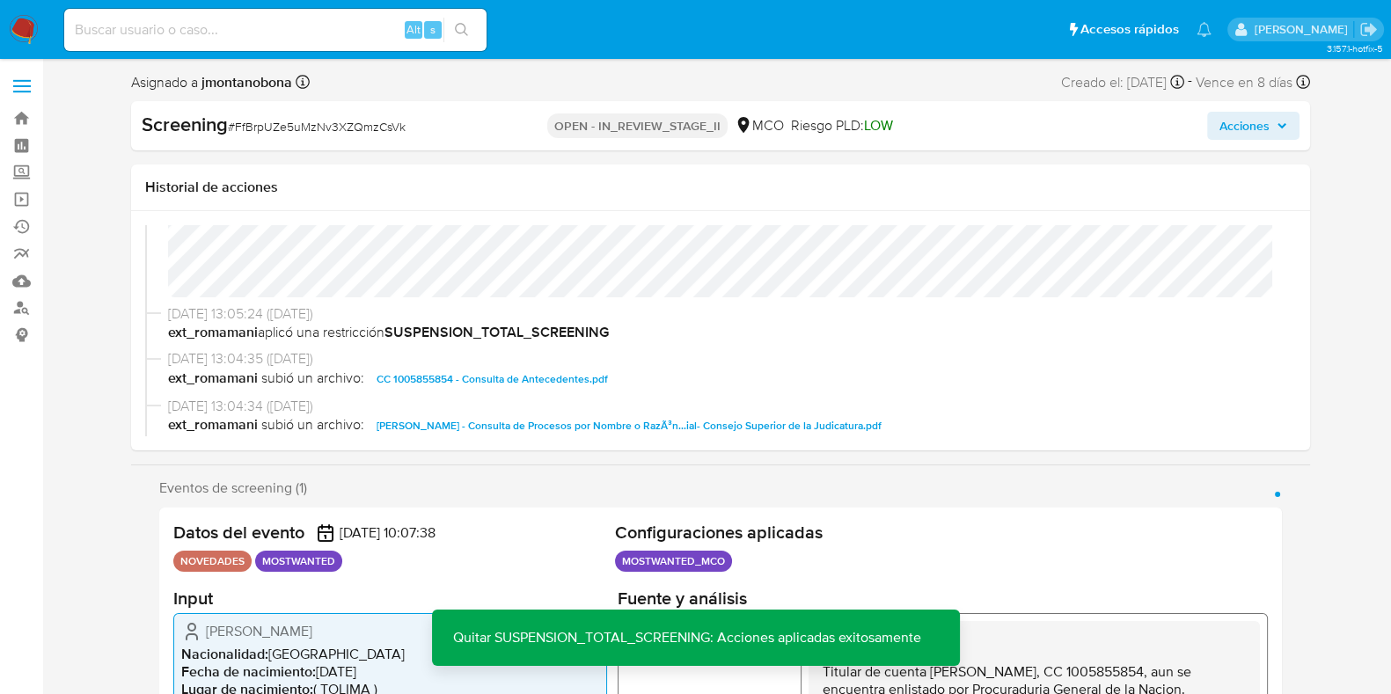
click at [1263, 134] on span "Acciones" at bounding box center [1244, 126] width 50 height 28
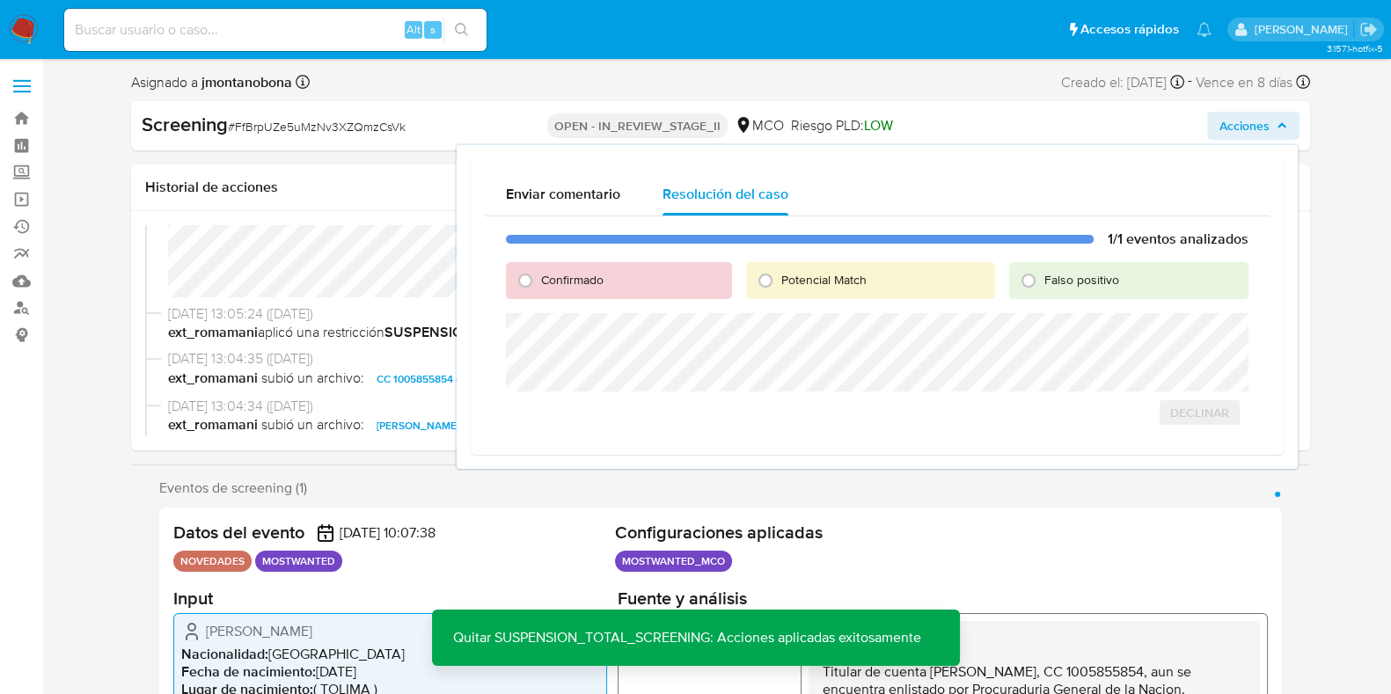
click at [1068, 275] on span "Falso positivo" at bounding box center [1081, 280] width 75 height 18
click at [1043, 275] on input "Falso positivo" at bounding box center [1028, 281] width 28 height 28
radio input "true"
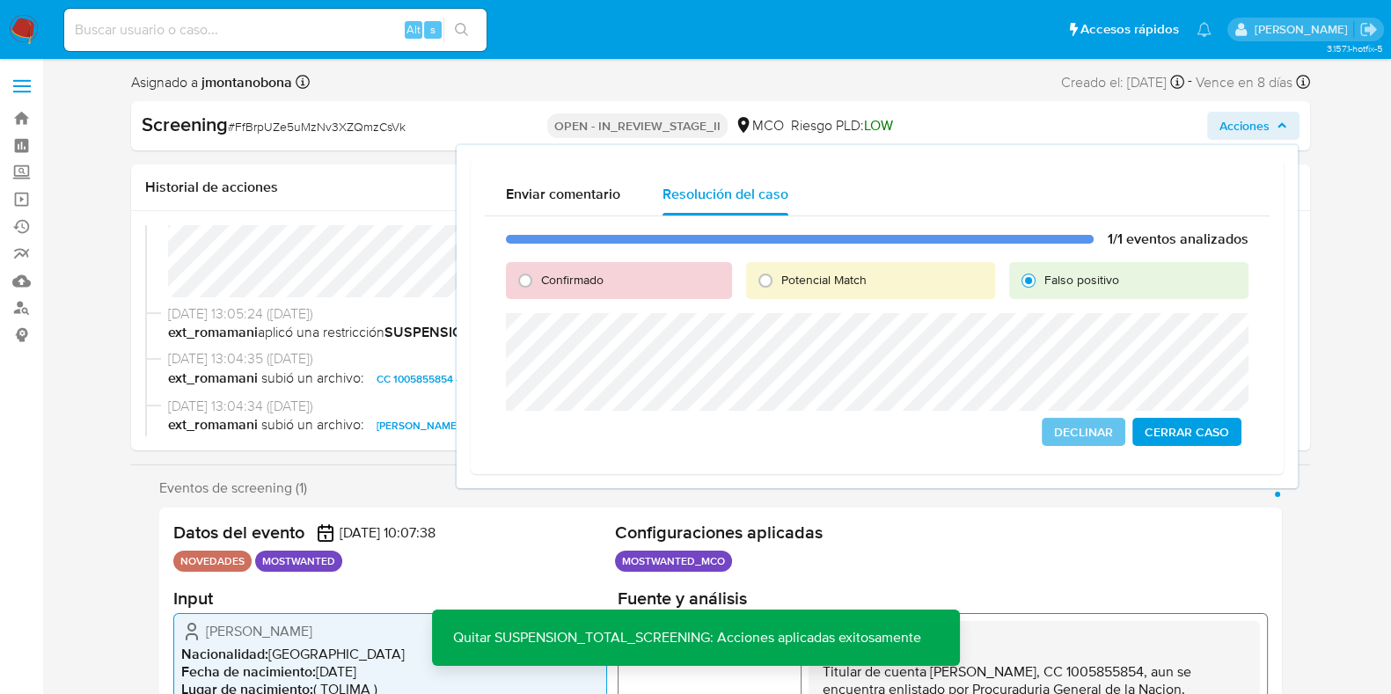
click at [1179, 427] on span "Cerrar Caso" at bounding box center [1187, 432] width 84 height 25
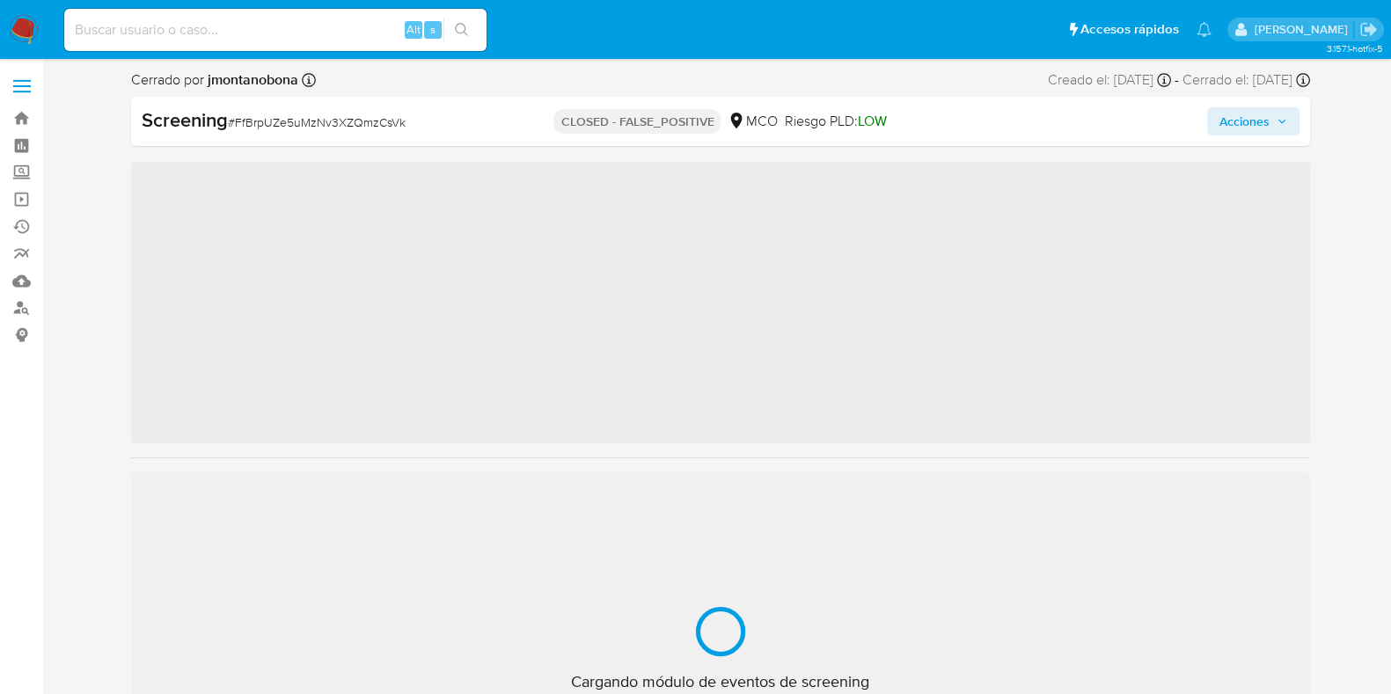
scroll to position [743, 0]
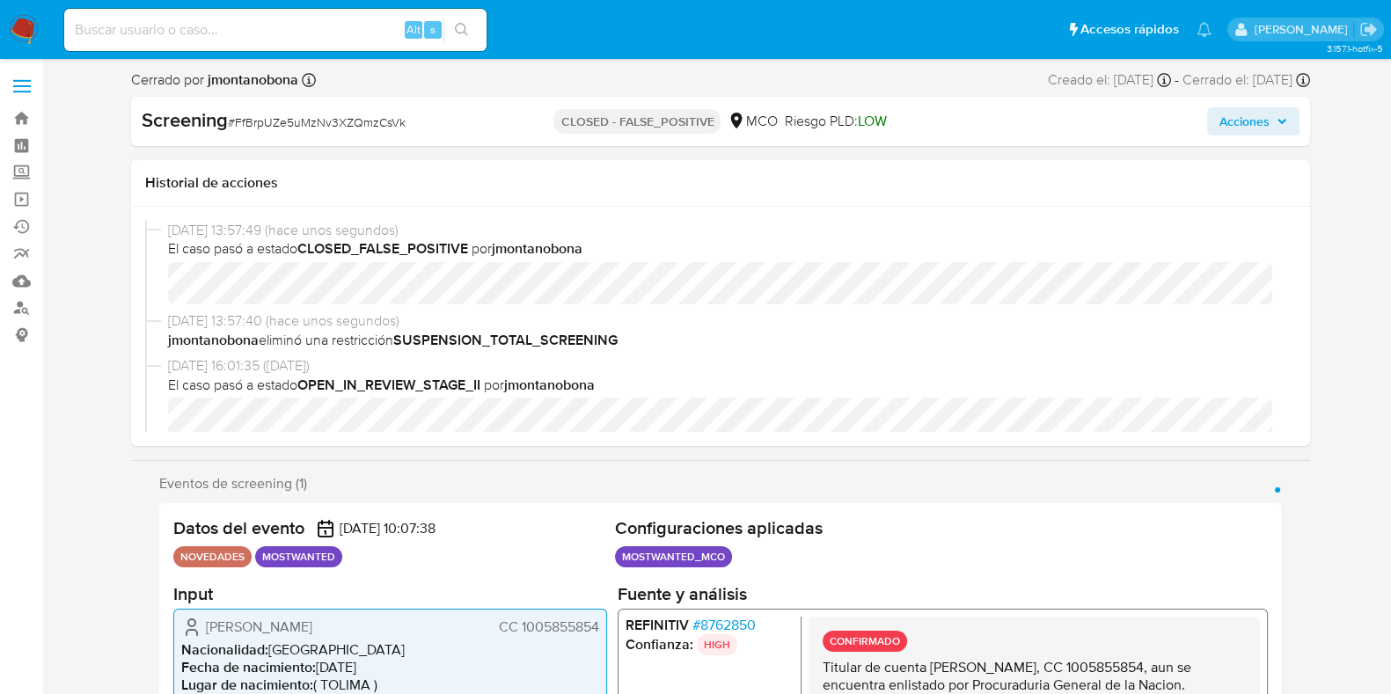
select select "10"
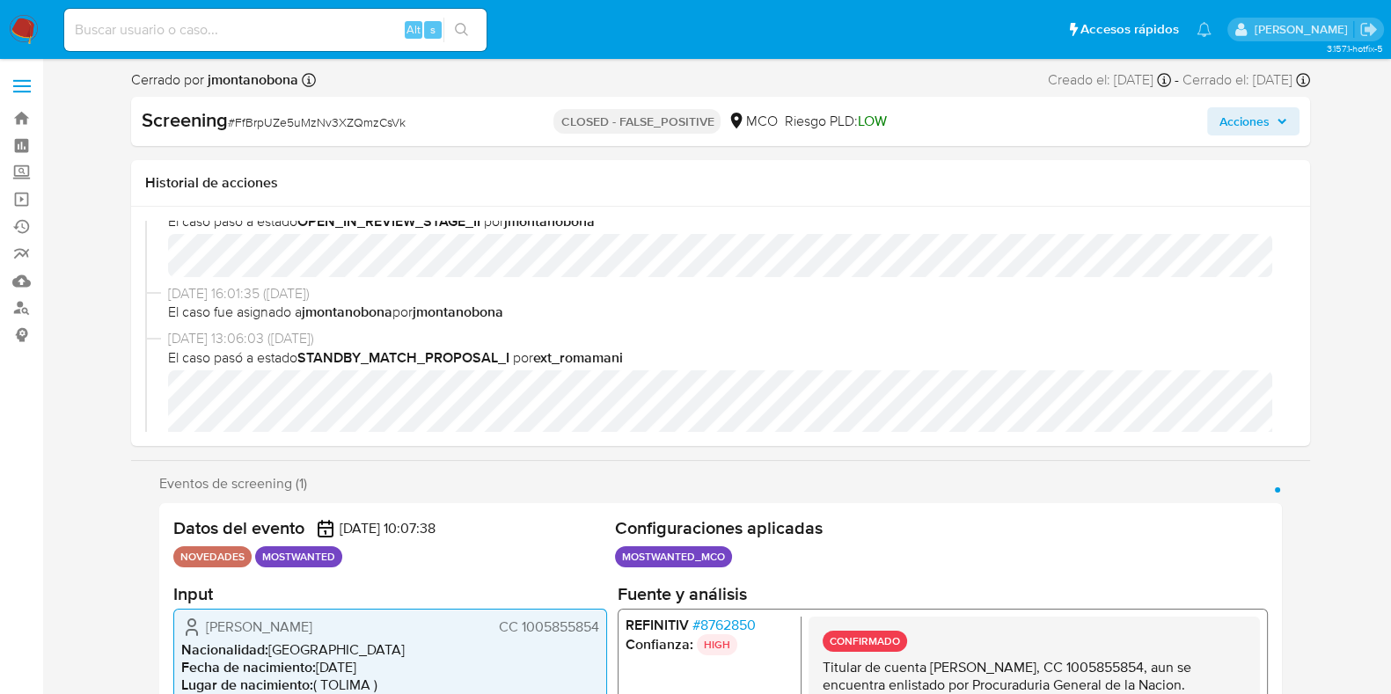
scroll to position [0, 0]
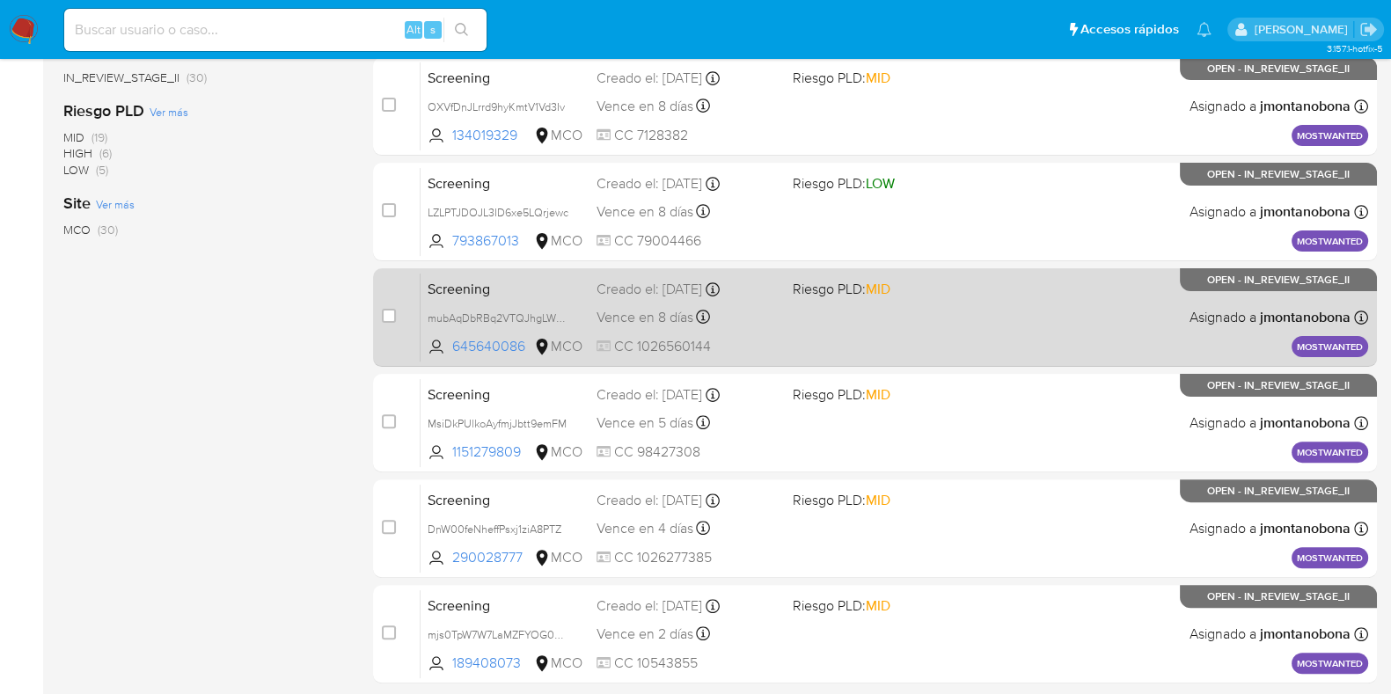
scroll to position [693, 0]
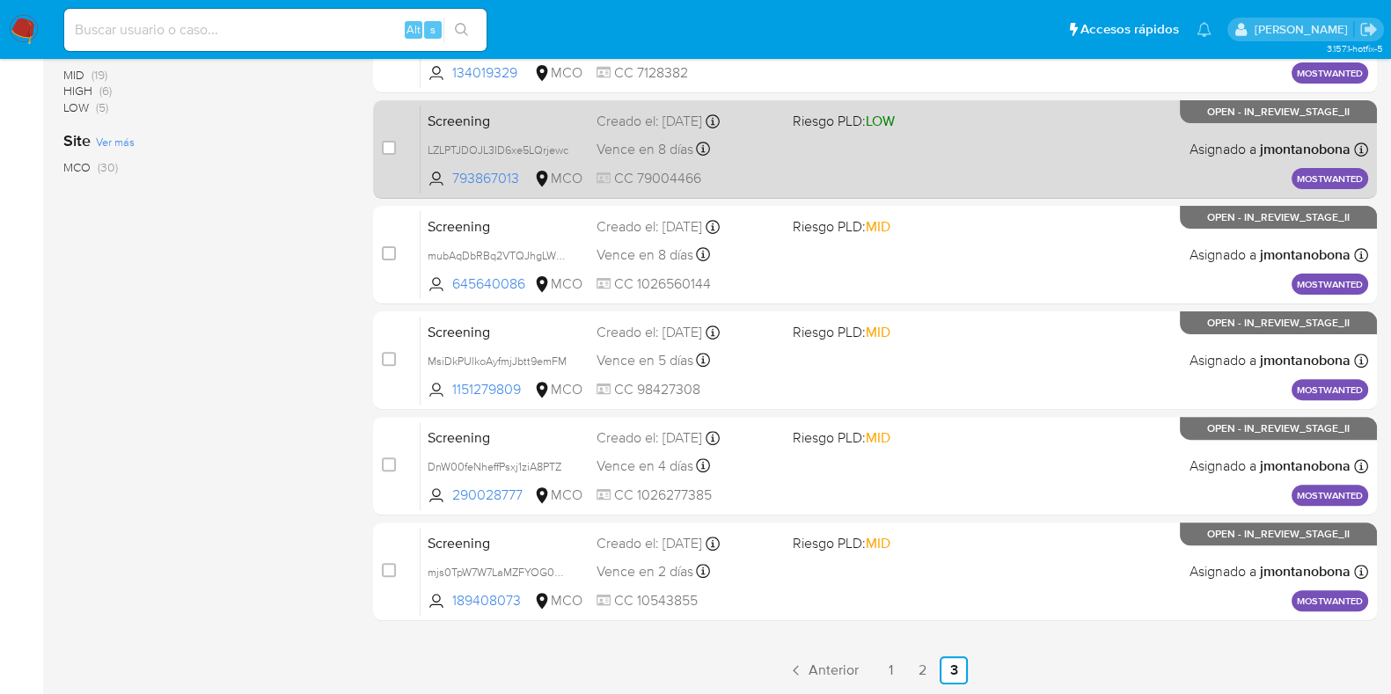
click at [510, 131] on div "Screening LZLPTJDOJL3ID6xe5LQrjewc 793867013 MCO Riesgo PLD: LOW Creado el: [DA…" at bounding box center [895, 149] width 948 height 89
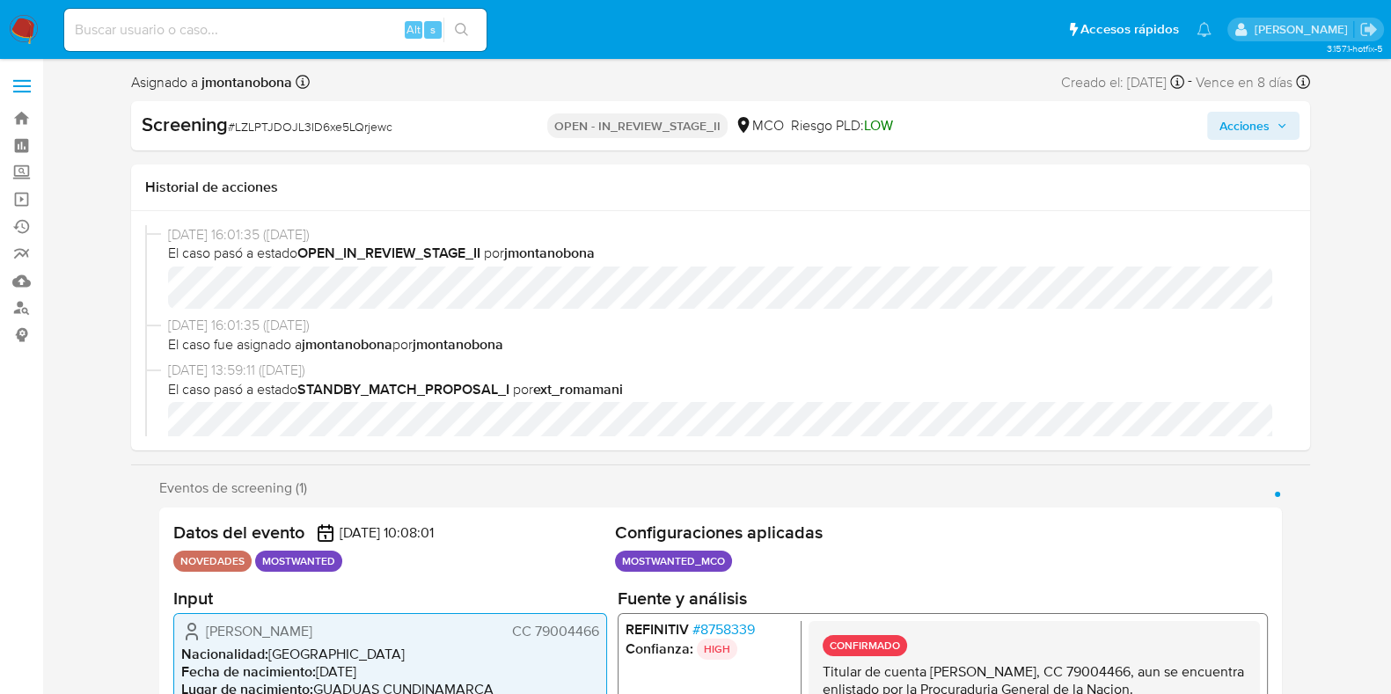
scroll to position [219, 0]
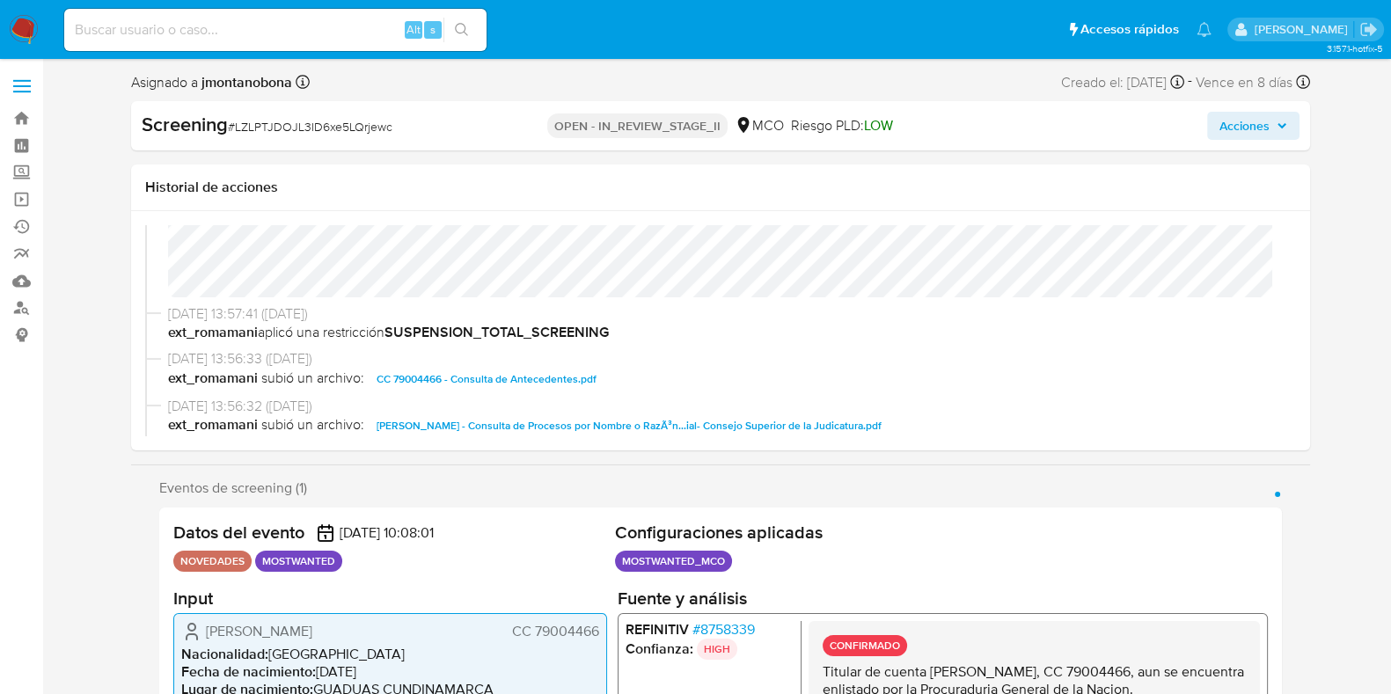
select select "10"
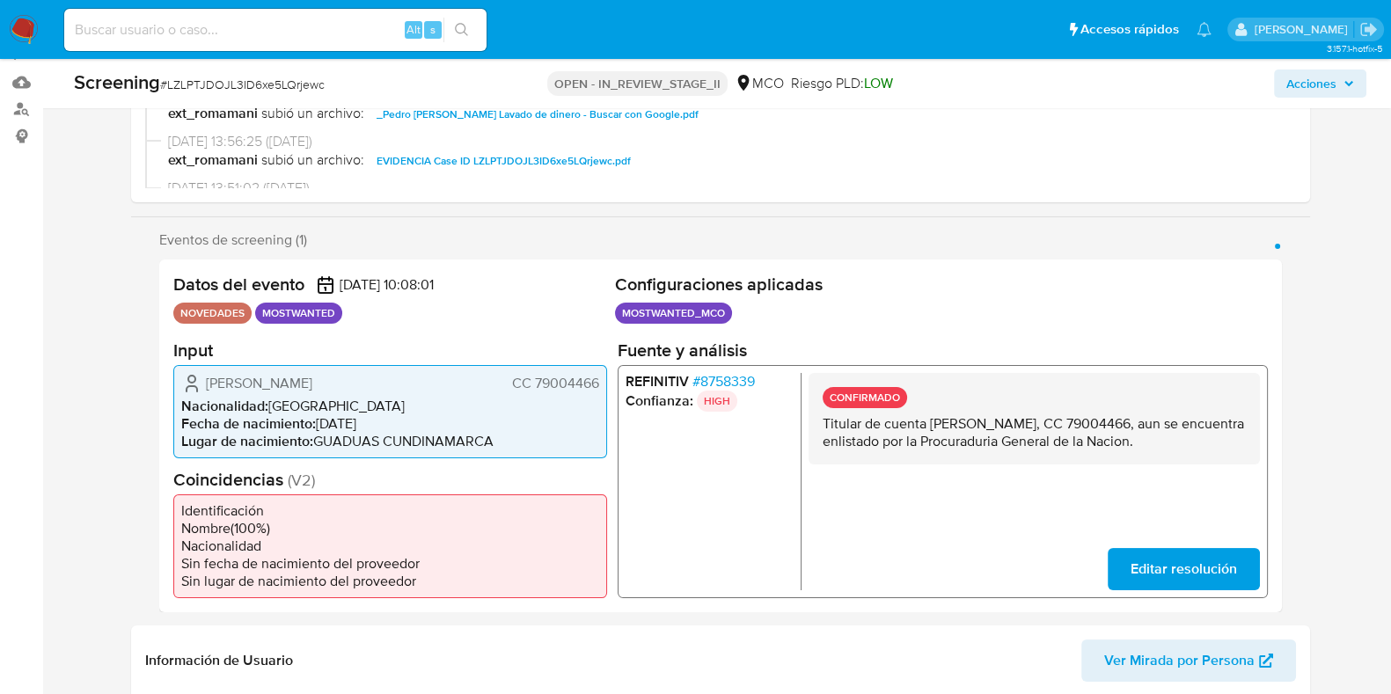
scroll to position [330, 0]
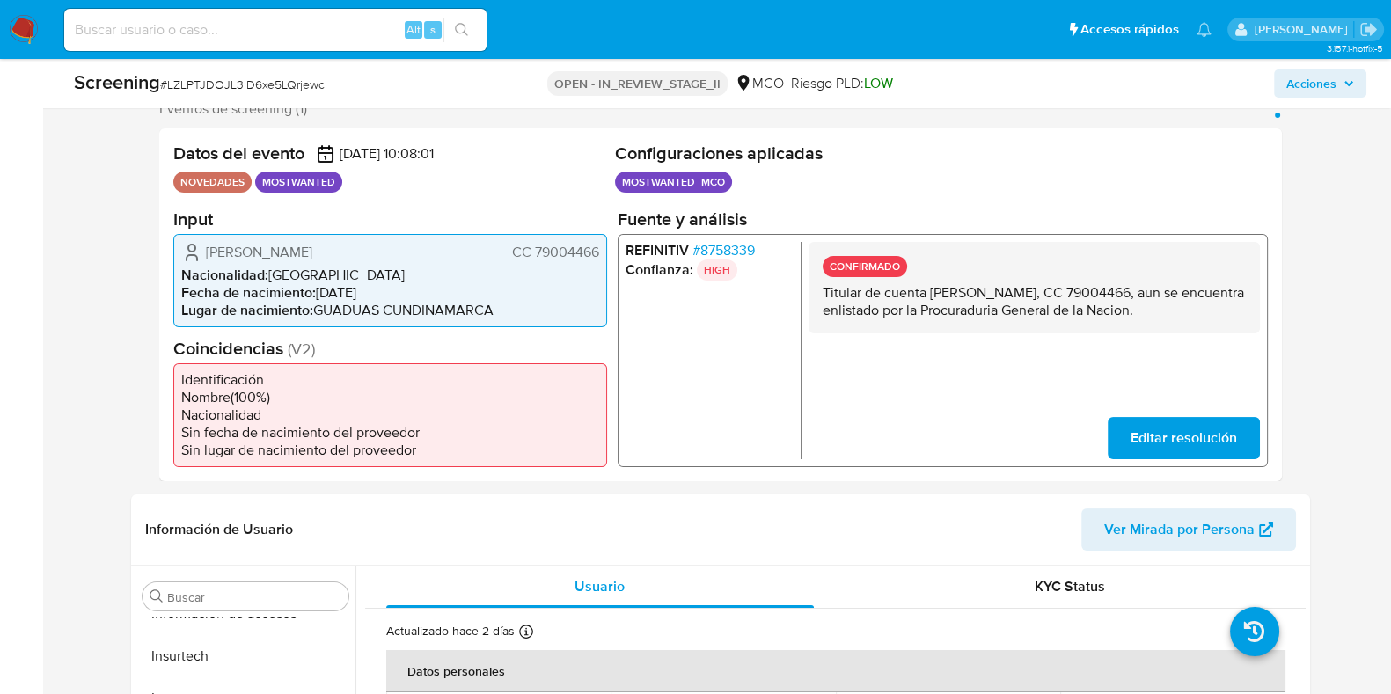
drag, startPoint x: 928, startPoint y: 293, endPoint x: 1106, endPoint y: 292, distance: 177.7
click at [1106, 292] on p "Titular de cuenta Pedro Hernan Abreo Ramirez, CC 79004466, aun se encuentra enl…" at bounding box center [1033, 300] width 423 height 35
drag, startPoint x: 1140, startPoint y: 290, endPoint x: 1201, endPoint y: 296, distance: 61.0
click at [1201, 296] on p "Titular de cuenta Pedro Hernan Abreo Ramirez, CC 79004466, aun se encuentra enl…" at bounding box center [1033, 300] width 423 height 35
drag, startPoint x: 931, startPoint y: 287, endPoint x: 1107, endPoint y: 293, distance: 176.1
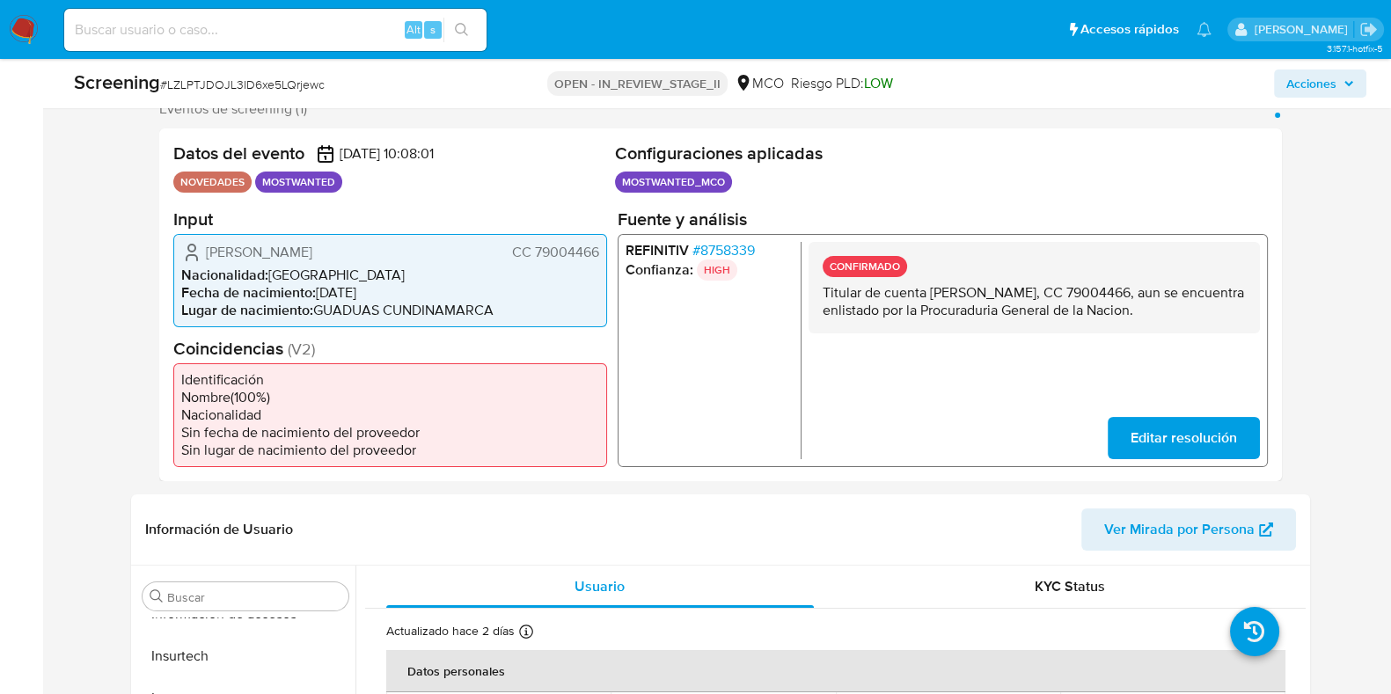
click at [1107, 293] on p "Titular de cuenta Pedro Hernan Abreo Ramirez, CC 79004466, aun se encuentra enl…" at bounding box center [1033, 300] width 423 height 35
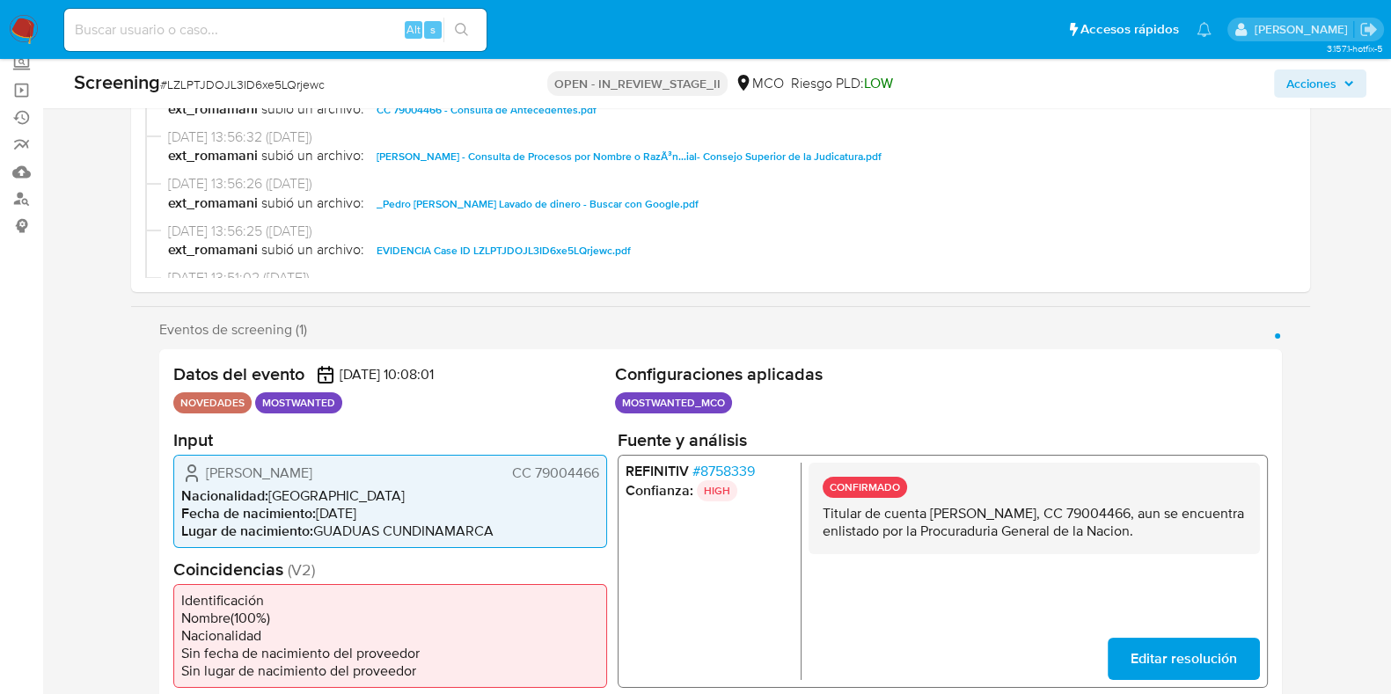
scroll to position [219, 0]
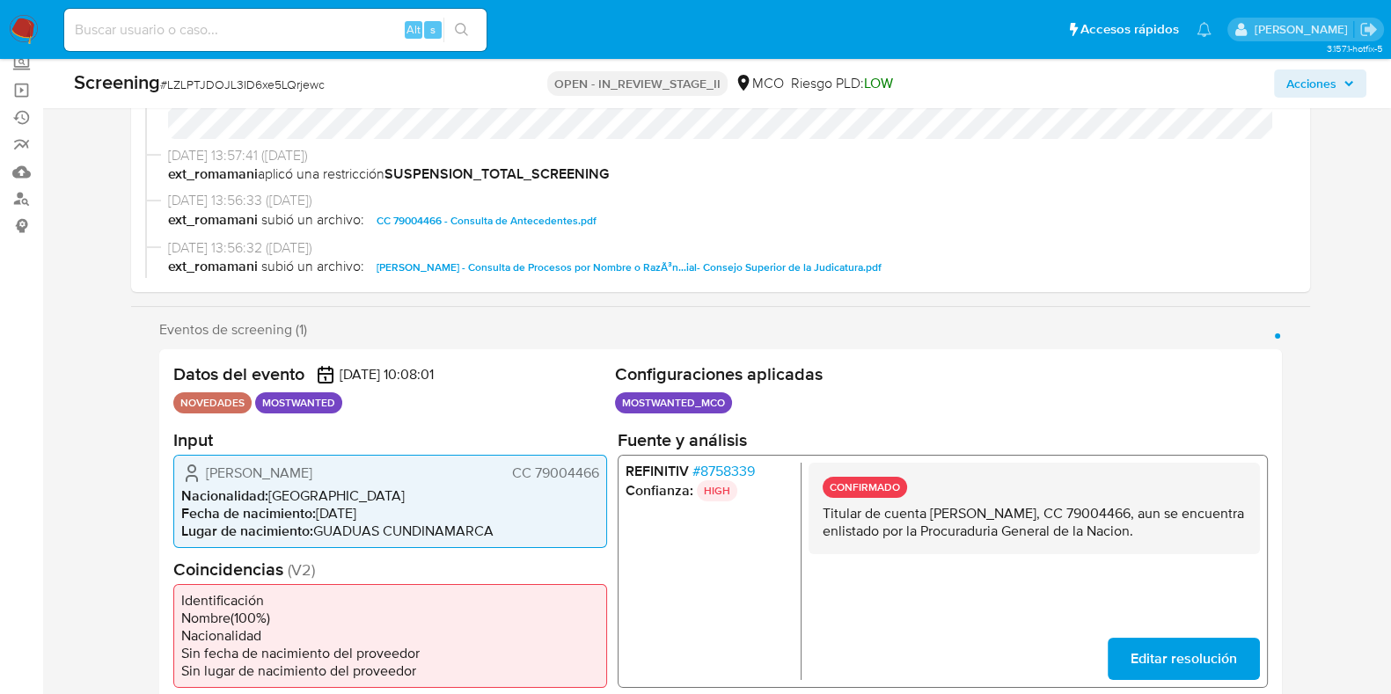
click at [532, 218] on span "CC 79004466 - Consulta de Antecedentes.pdf" at bounding box center [487, 220] width 220 height 21
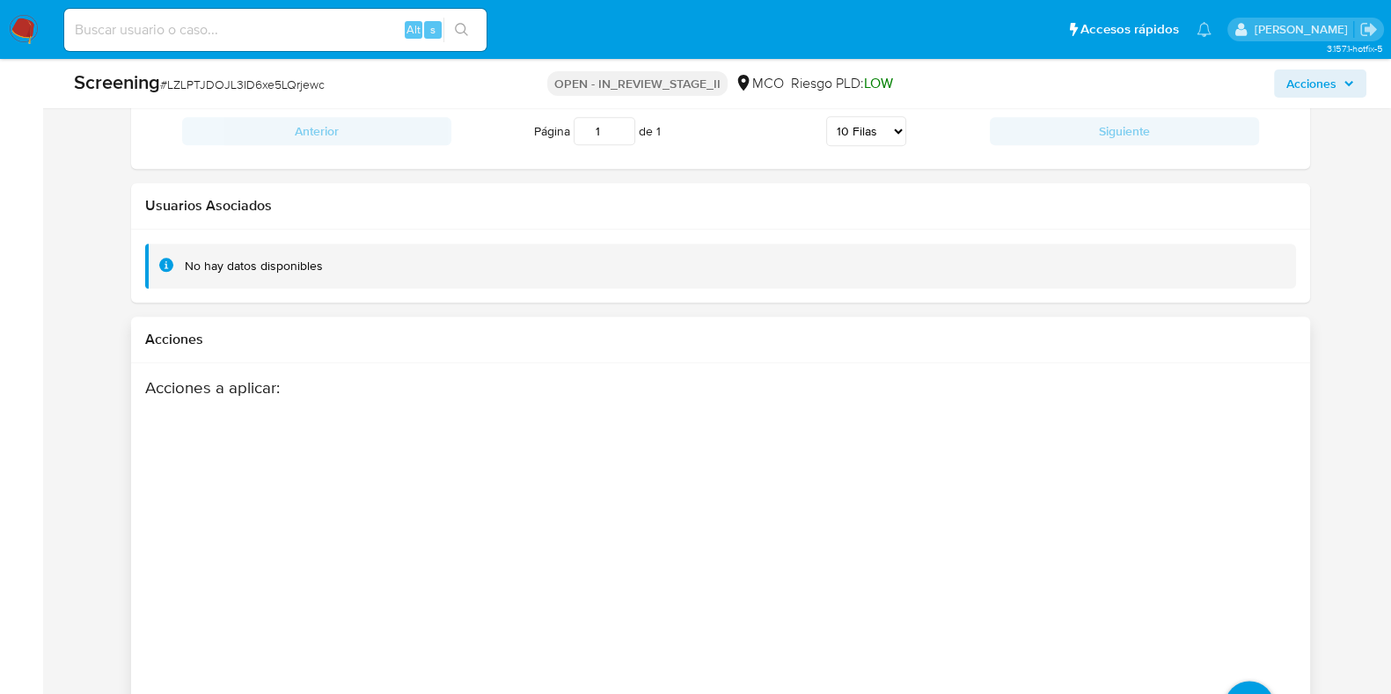
scroll to position [2683, 0]
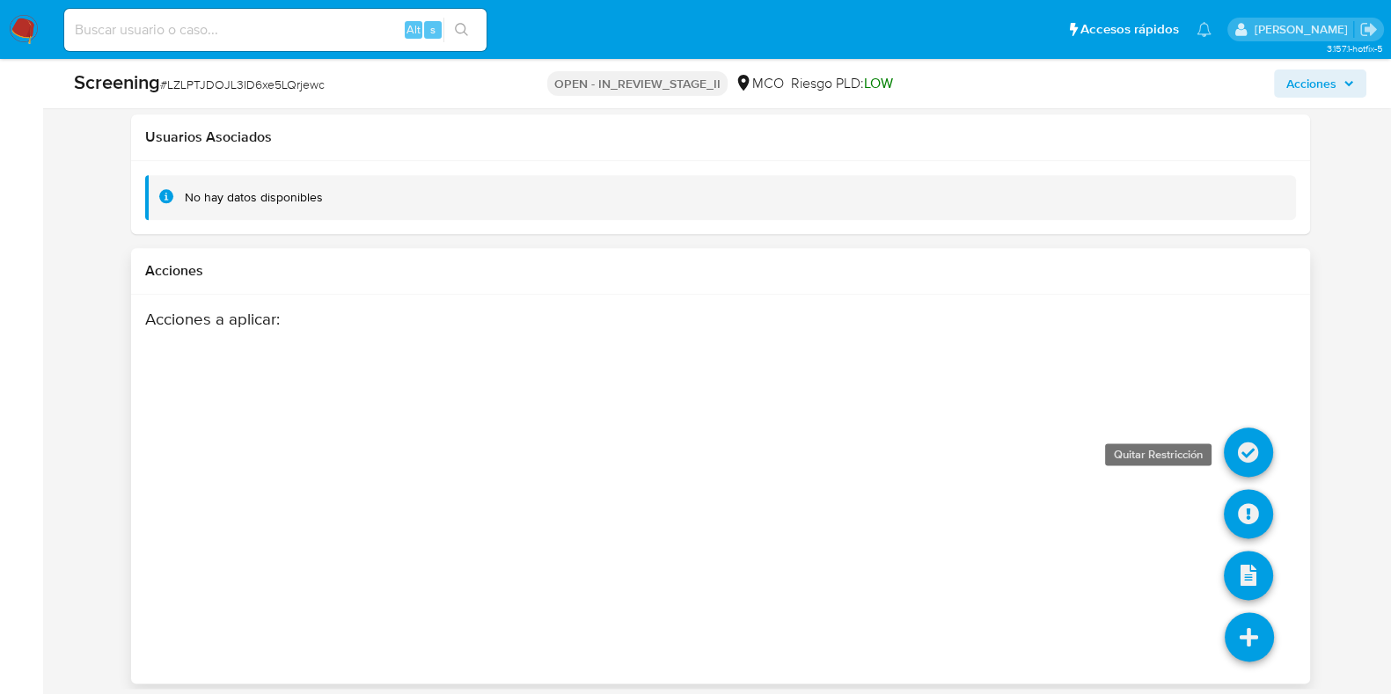
click at [1263, 454] on icon at bounding box center [1248, 452] width 49 height 49
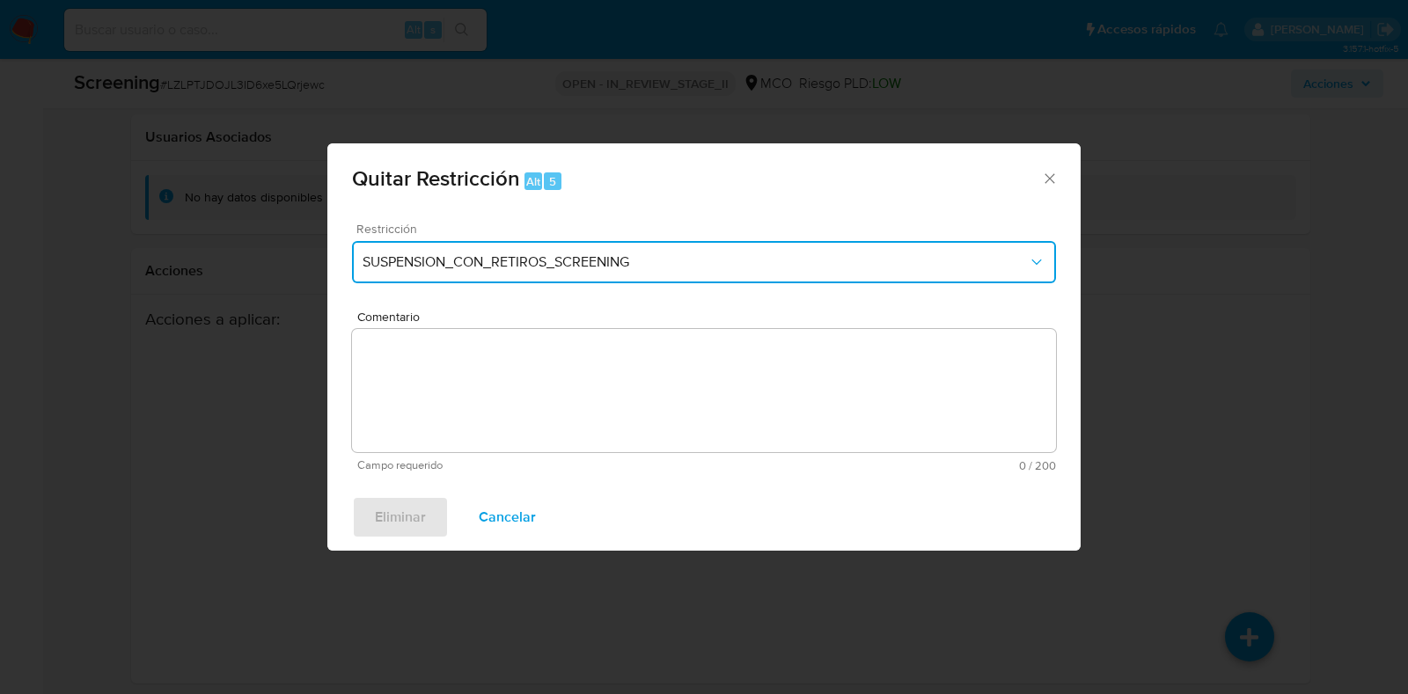
click at [625, 262] on span "SUSPENSION_CON_RETIROS_SCREENING" at bounding box center [694, 262] width 665 height 18
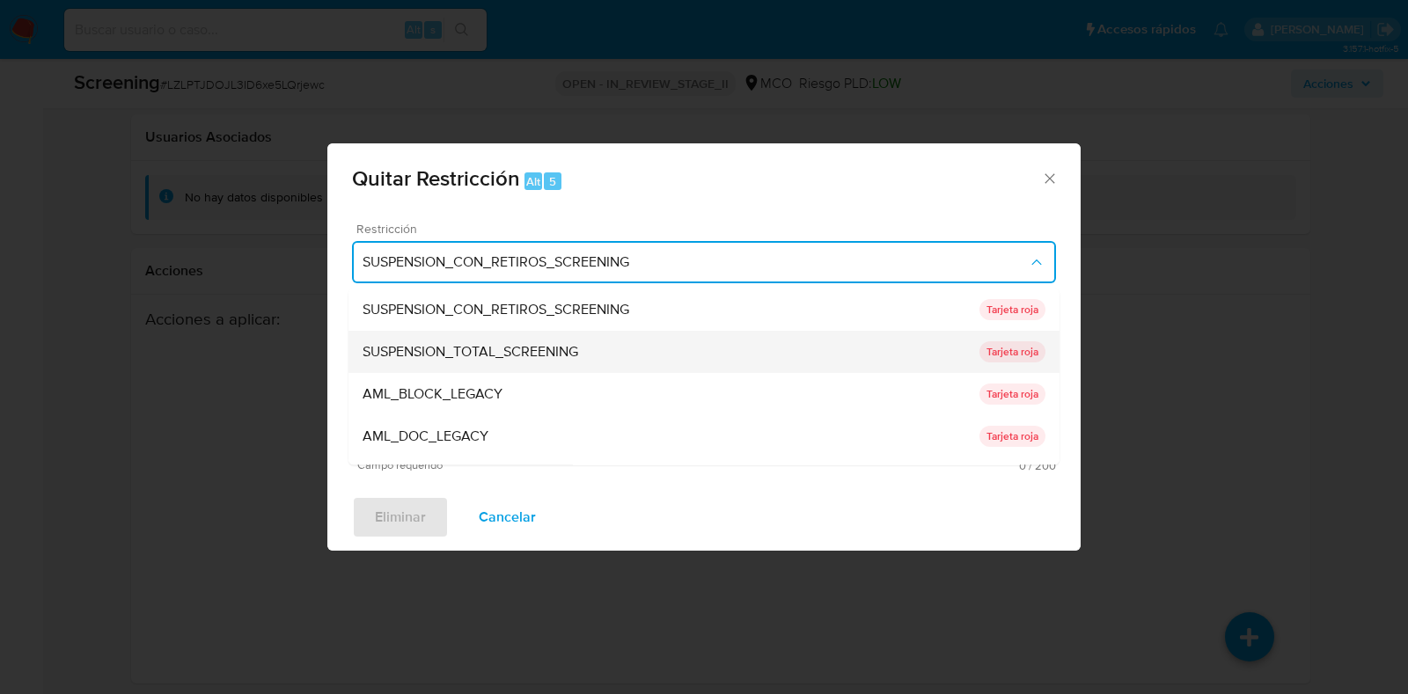
click at [492, 354] on span "SUSPENSION_TOTAL_SCREENING" at bounding box center [470, 353] width 216 height 18
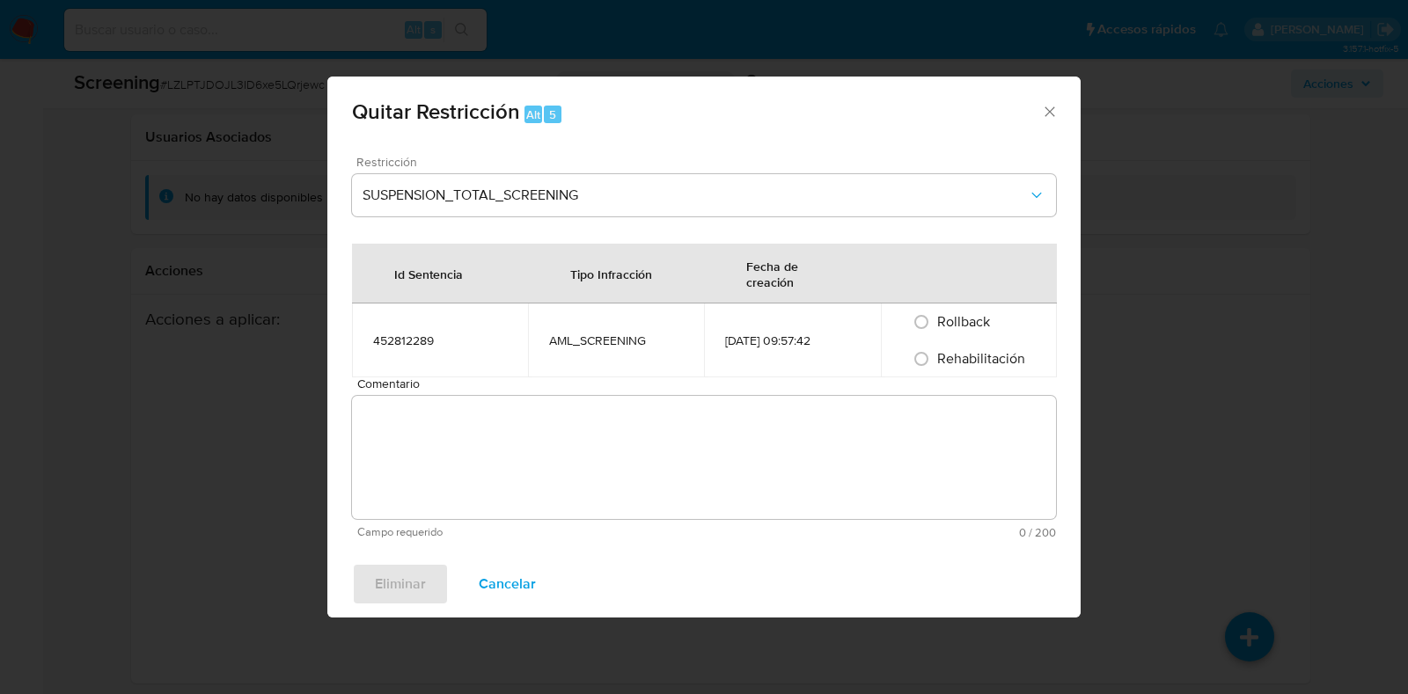
click at [534, 435] on textarea "Comentario" at bounding box center [704, 457] width 704 height 123
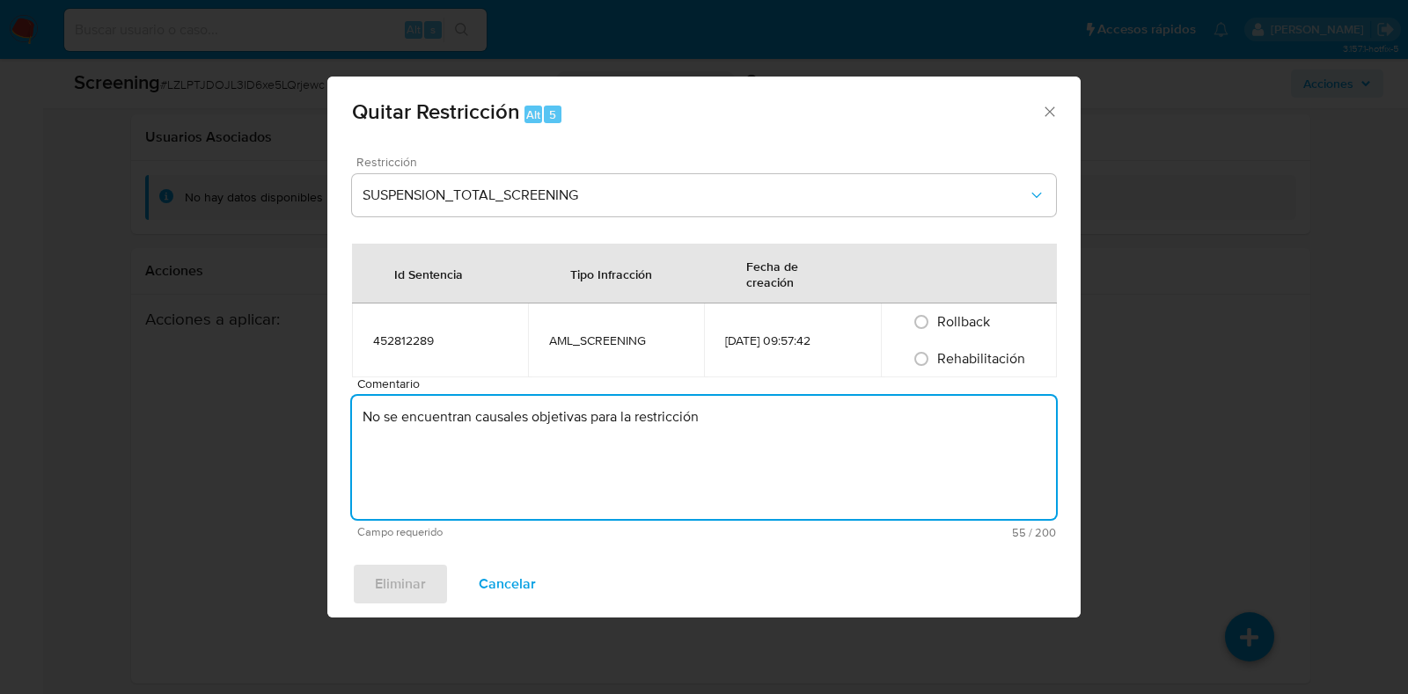
type textarea "No se encuentran causales objetivas para la restricción"
click at [968, 357] on span "Rehabilitación" at bounding box center [981, 358] width 88 height 20
click at [935, 357] on input "Rehabilitación" at bounding box center [921, 359] width 28 height 28
radio input "true"
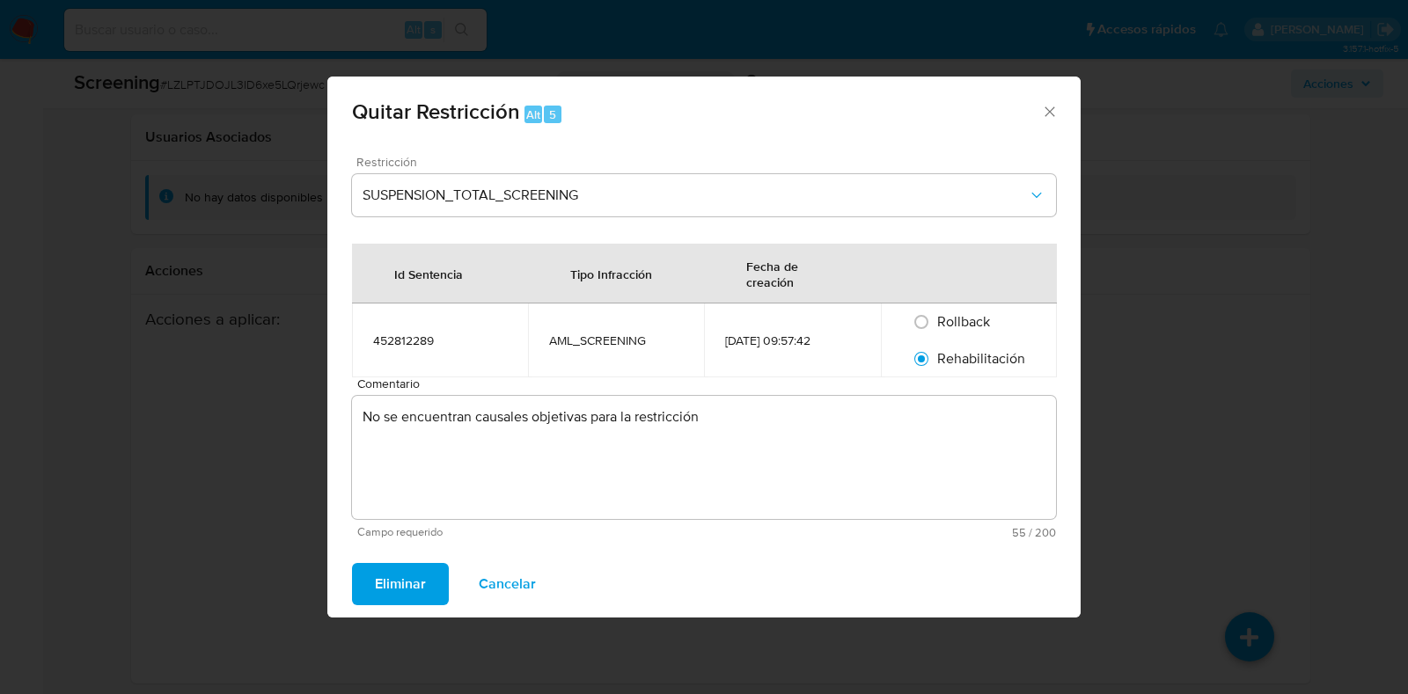
click at [422, 575] on span "Eliminar" at bounding box center [400, 584] width 51 height 39
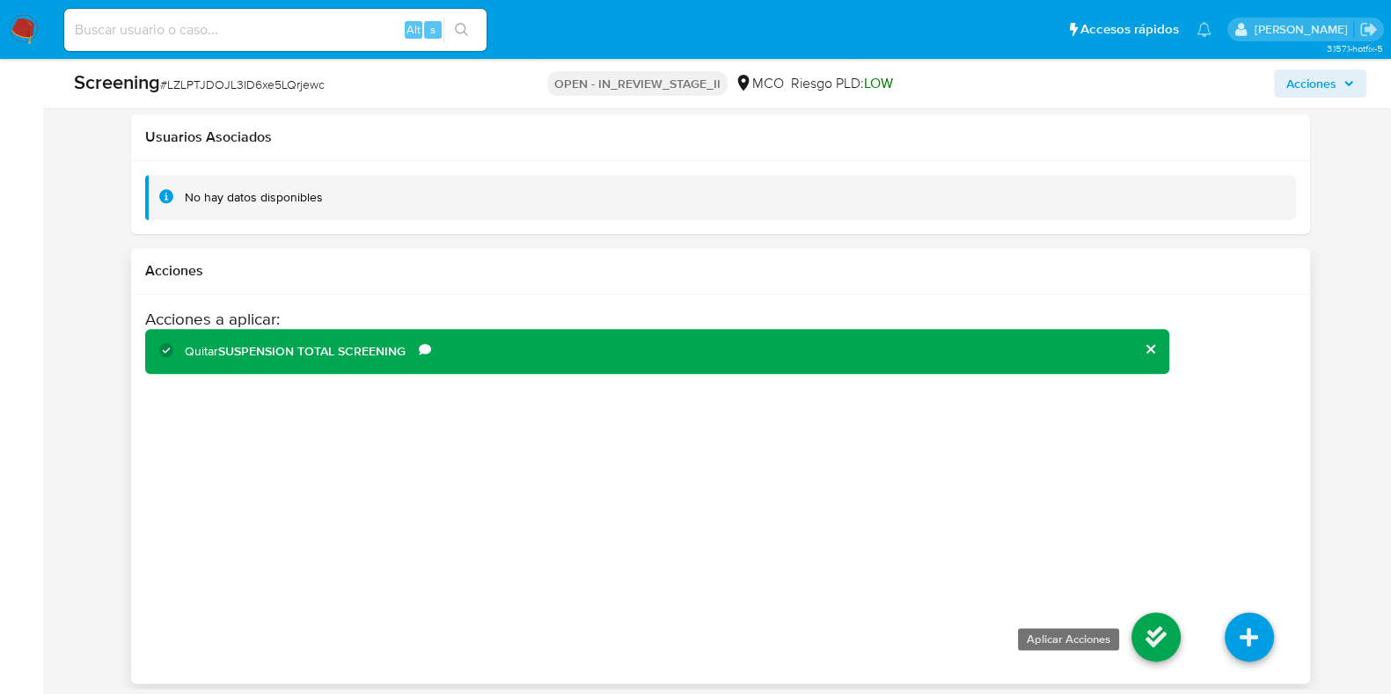
click at [1152, 622] on icon at bounding box center [1155, 636] width 49 height 49
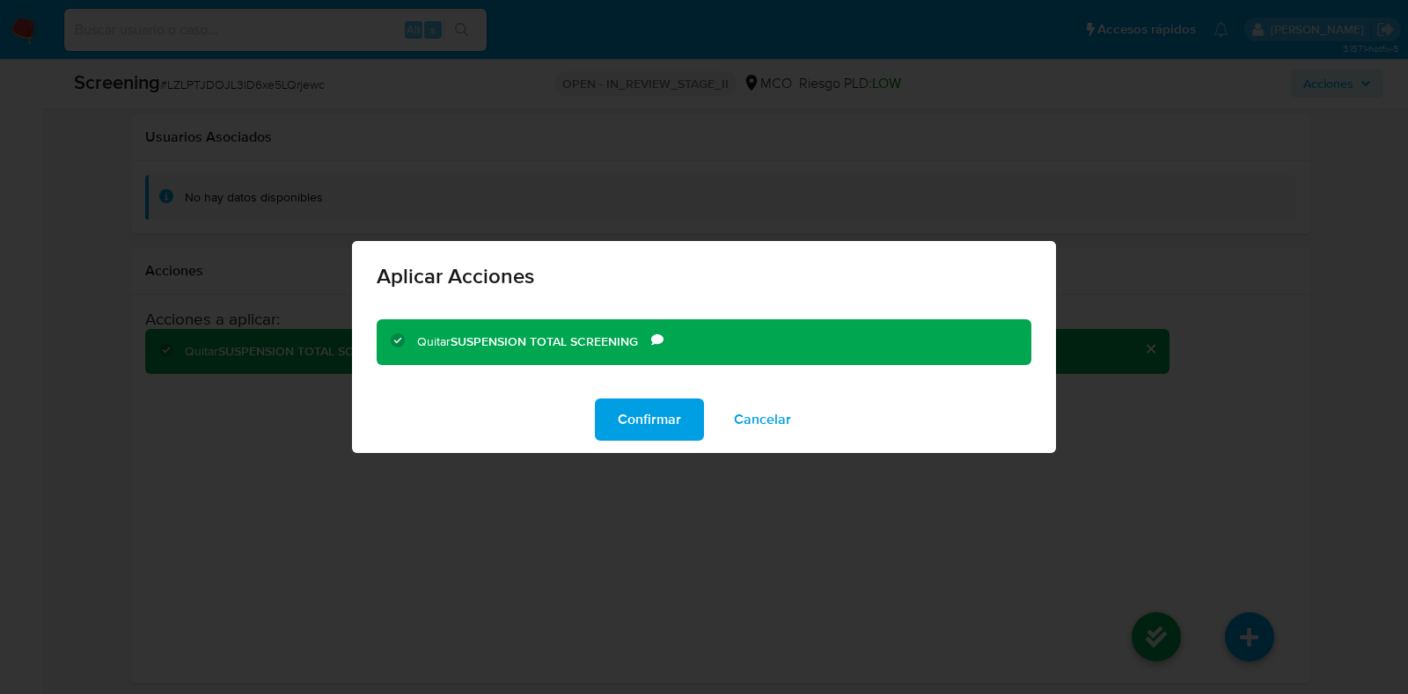
click at [620, 383] on div "Quitar SUSPENSION TOTAL SCREENING Comentario No se encuentran causales objetiva…" at bounding box center [704, 345] width 704 height 81
click at [633, 416] on span "Confirmar" at bounding box center [649, 419] width 63 height 39
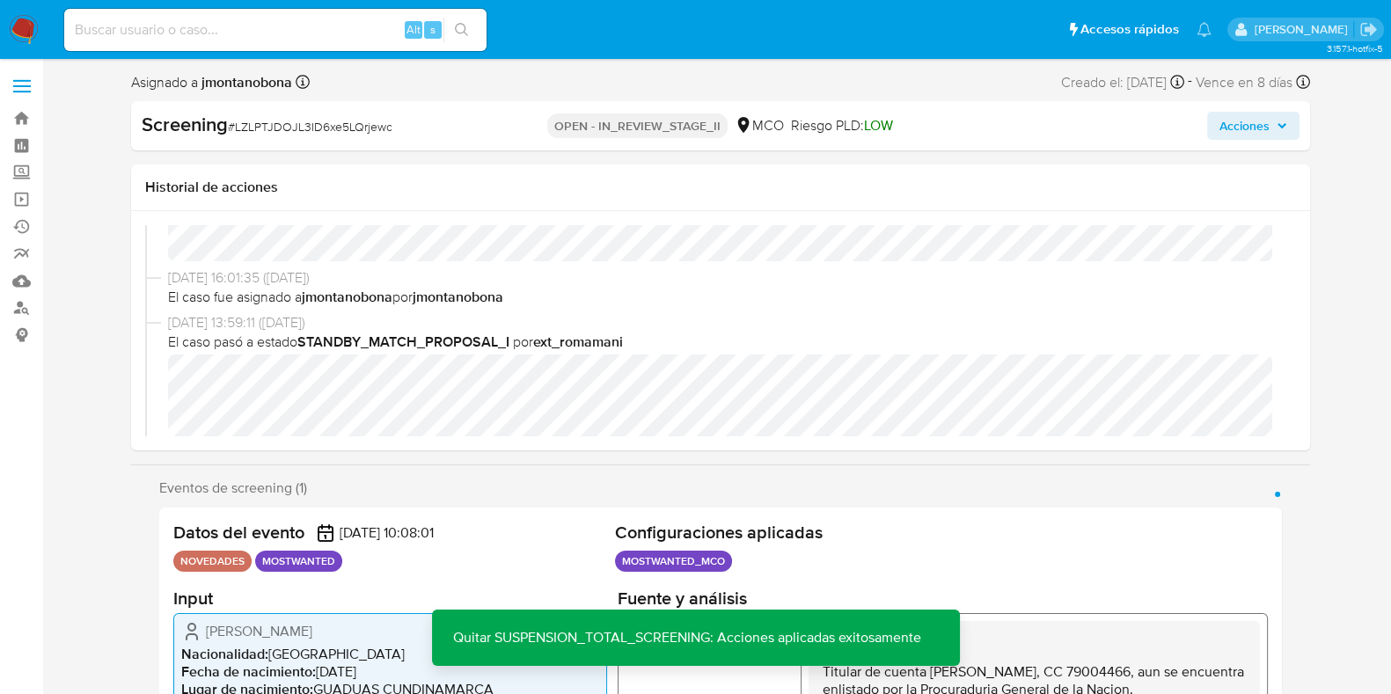
scroll to position [0, 0]
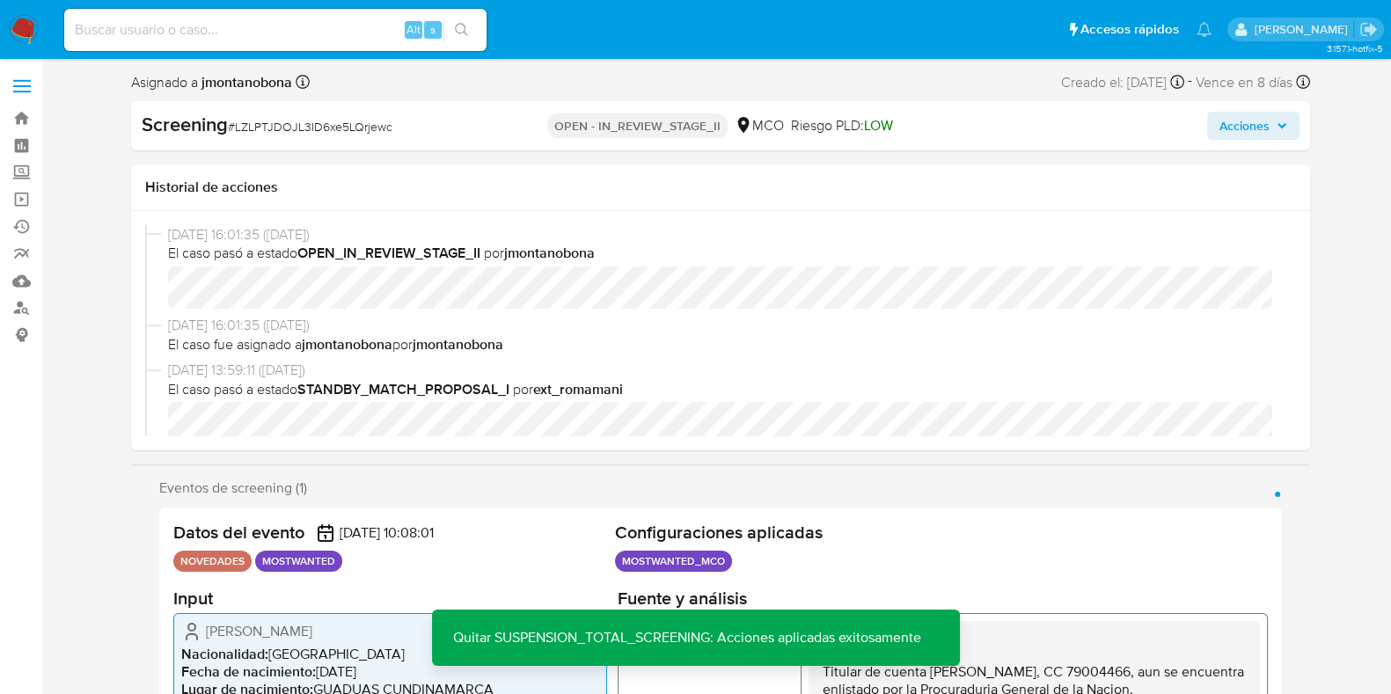
click at [1250, 130] on span "Acciones" at bounding box center [1244, 126] width 50 height 28
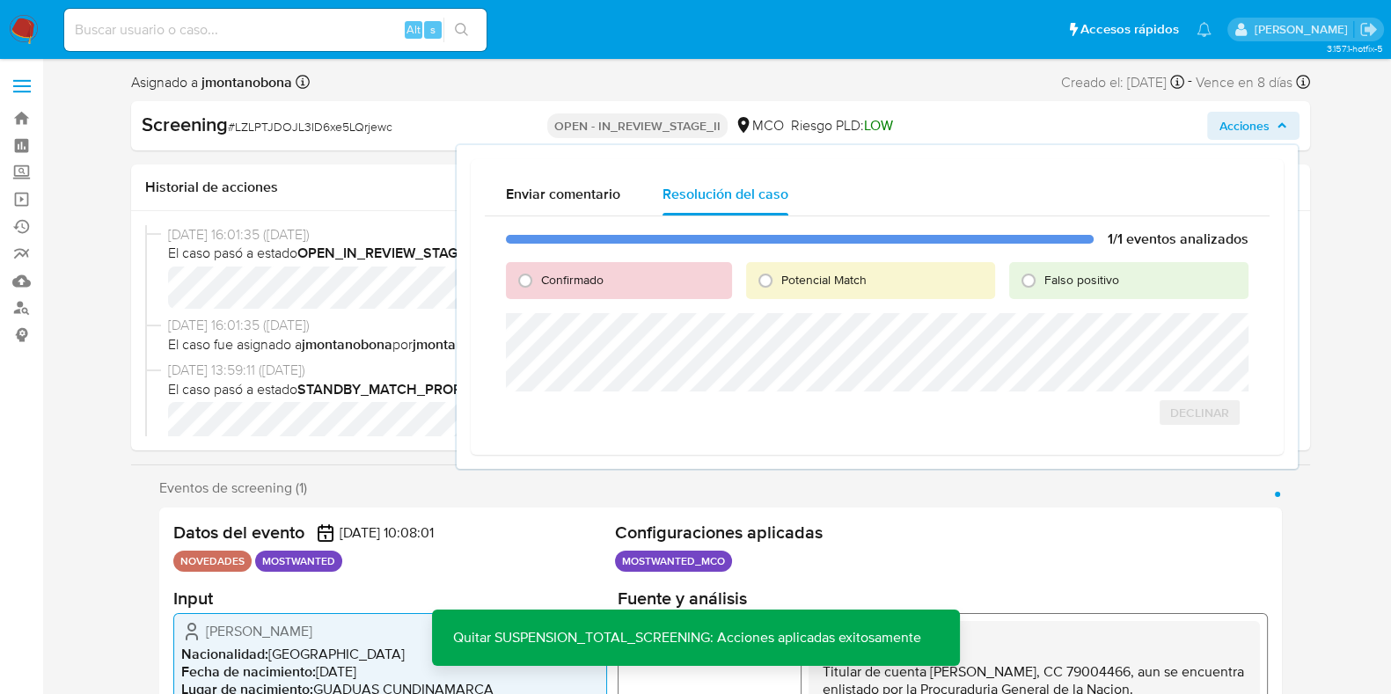
click at [1069, 285] on span "Falso positivo" at bounding box center [1081, 280] width 75 height 18
click at [1043, 285] on input "Falso positivo" at bounding box center [1028, 281] width 28 height 28
radio input "true"
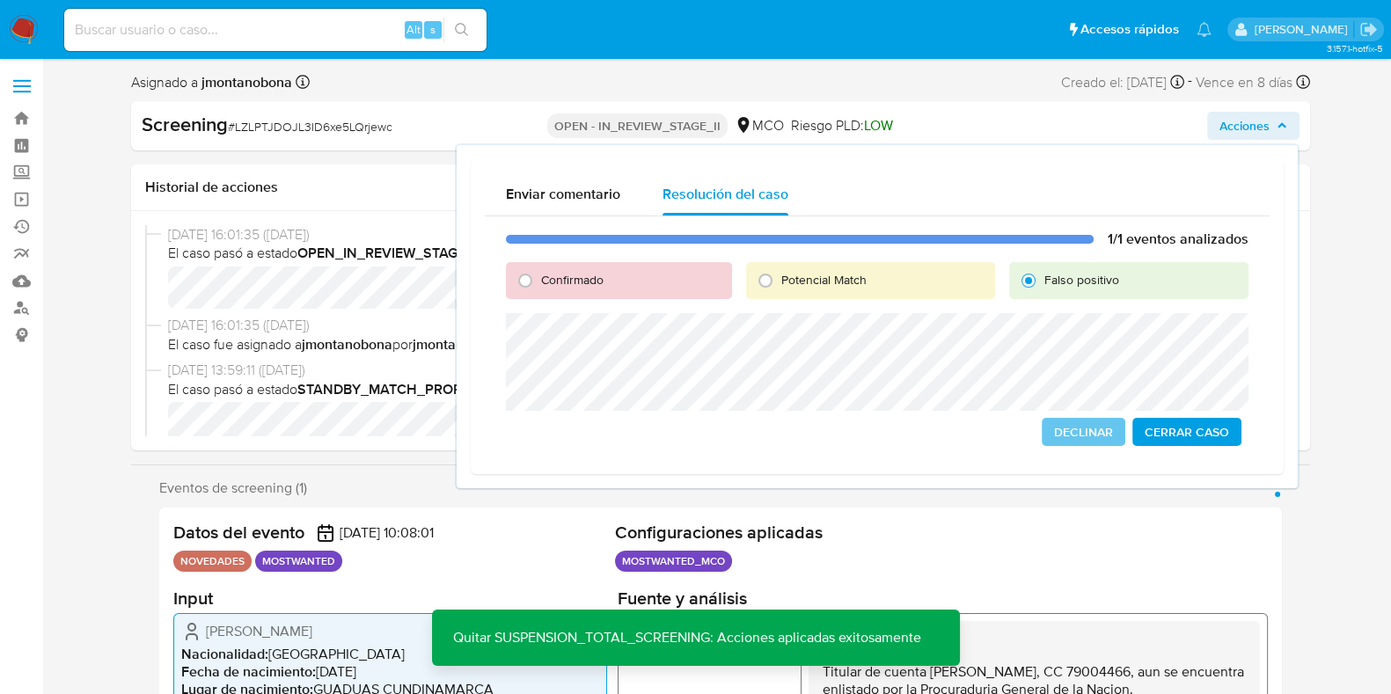
click at [1184, 429] on span "Cerrar Caso" at bounding box center [1187, 432] width 84 height 25
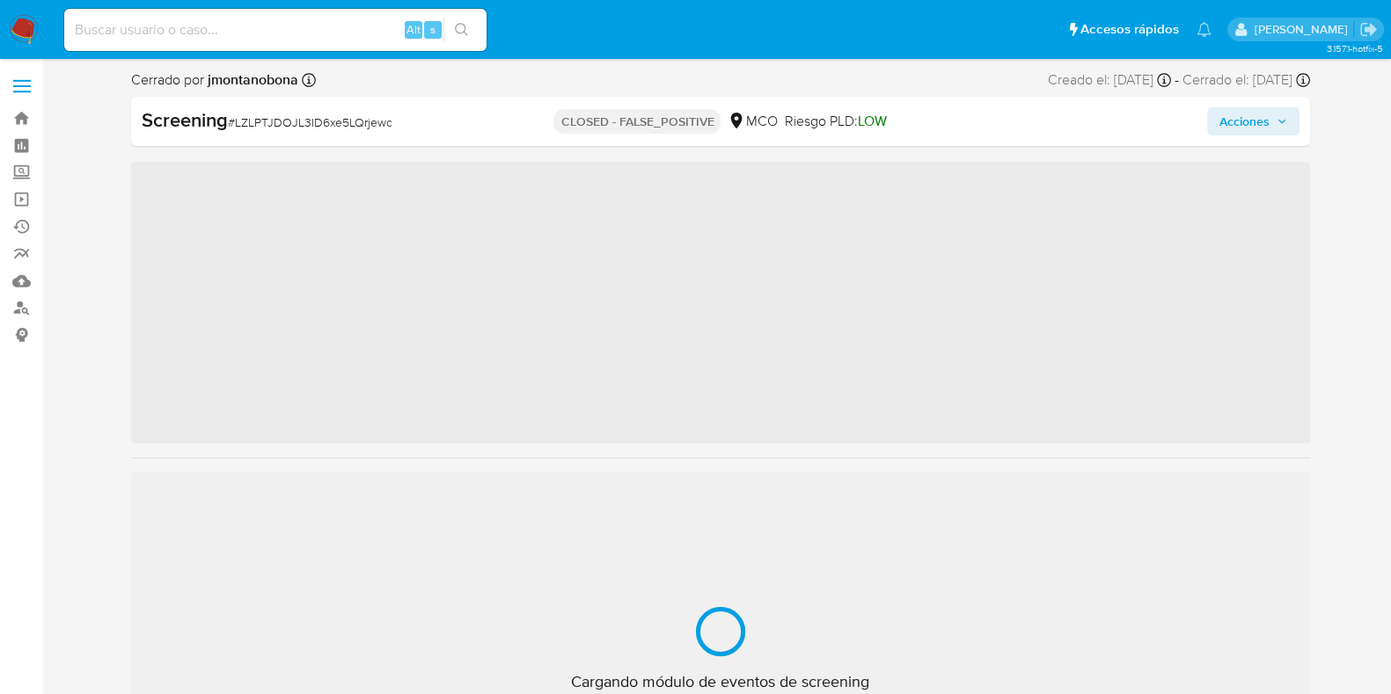
scroll to position [743, 0]
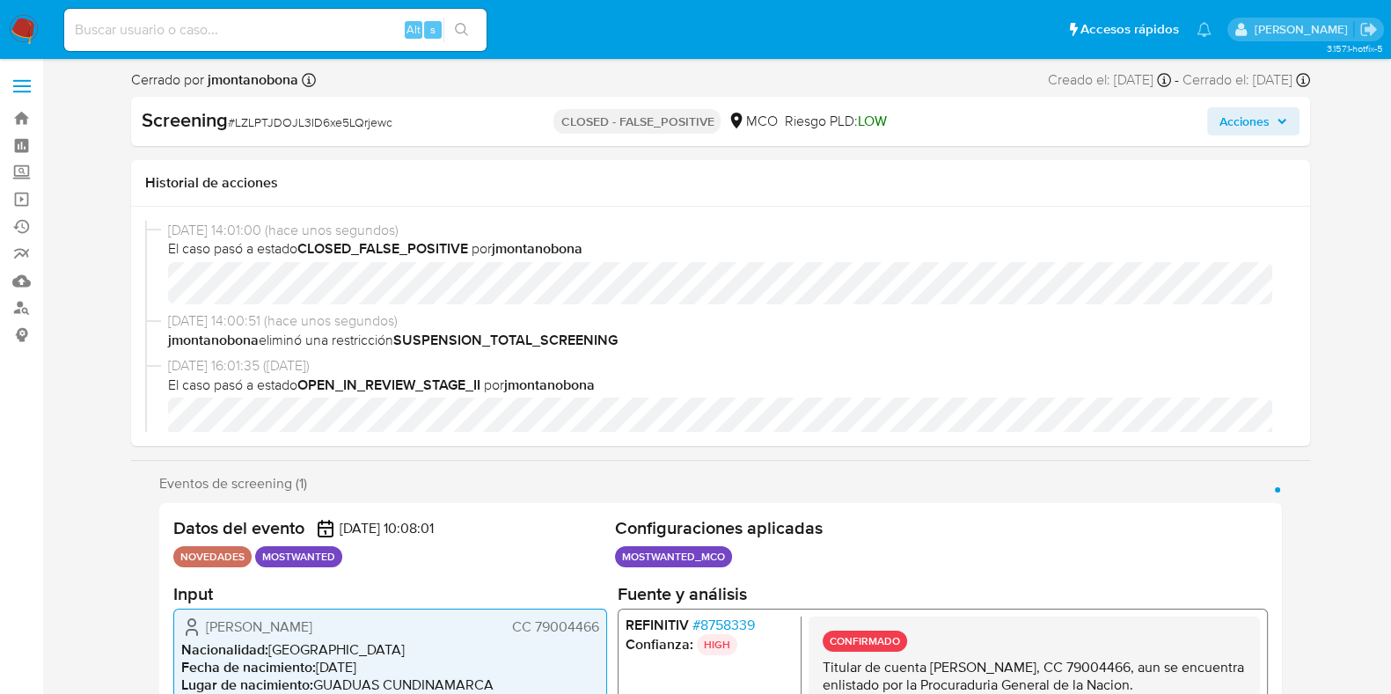
select select "10"
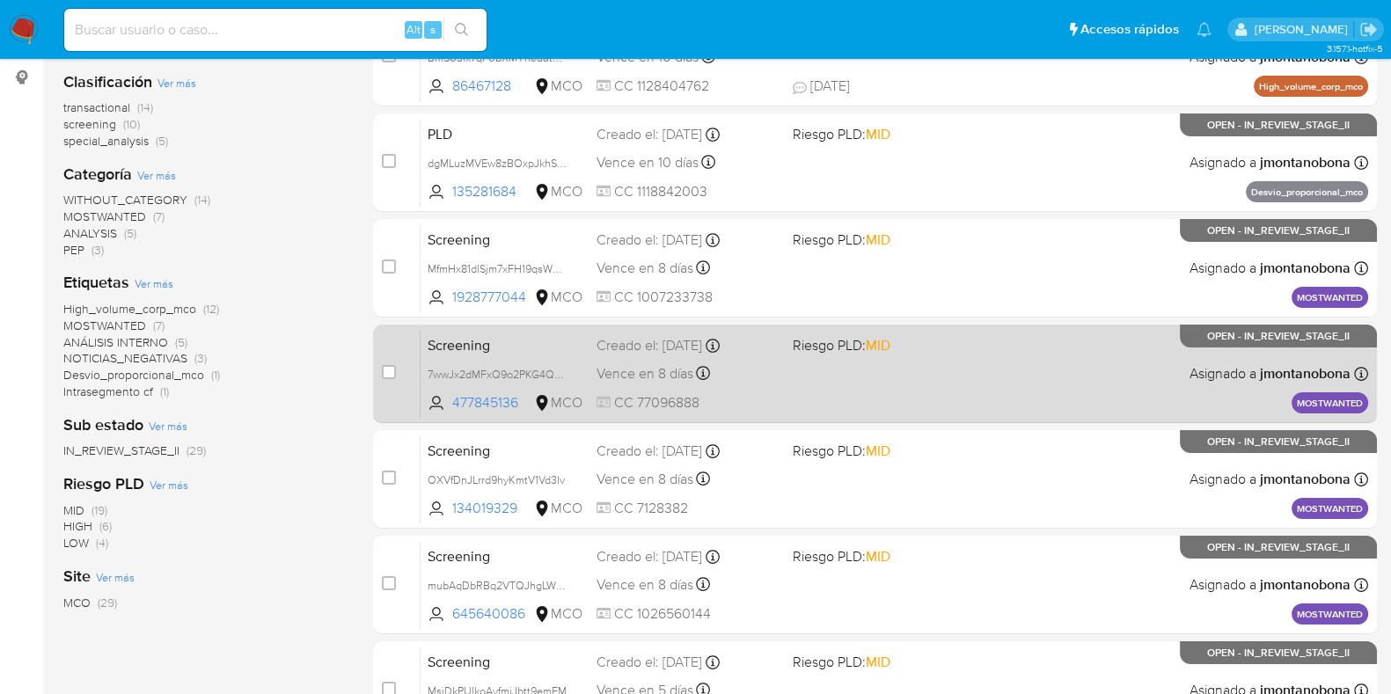
scroll to position [588, 0]
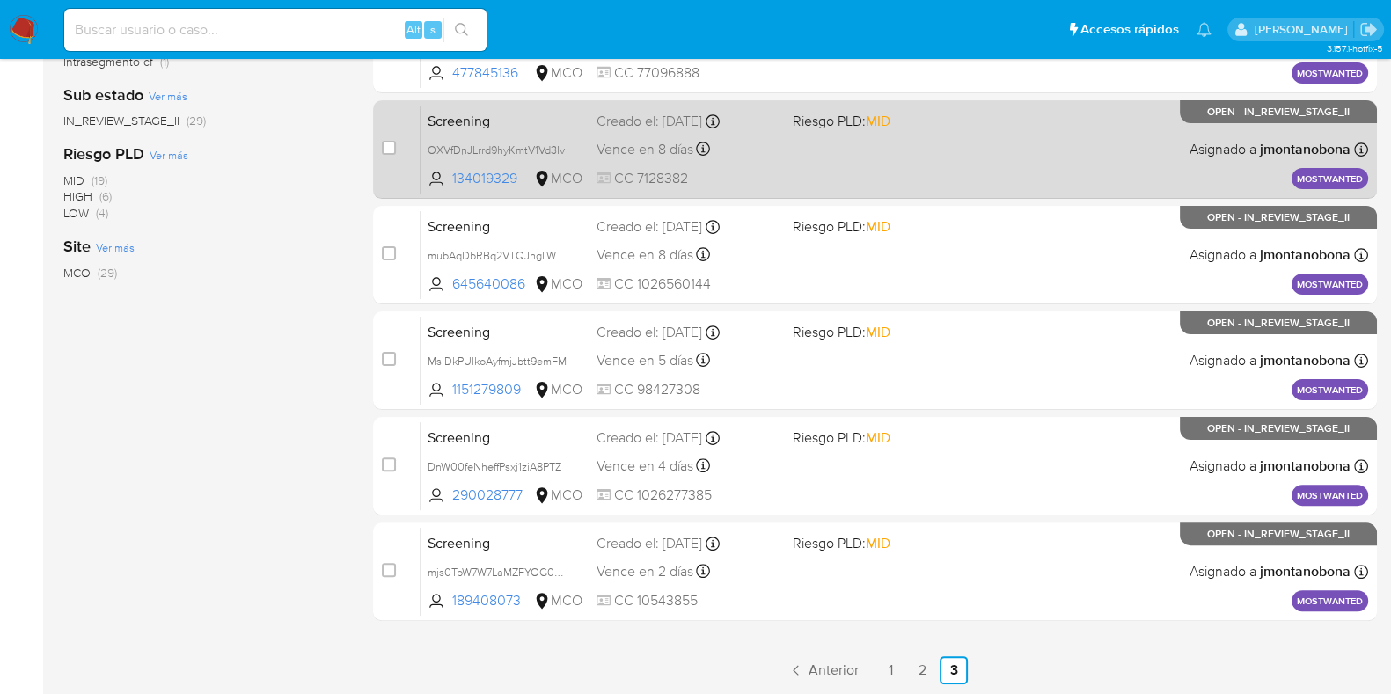
click at [528, 120] on span "Screening" at bounding box center [505, 119] width 155 height 23
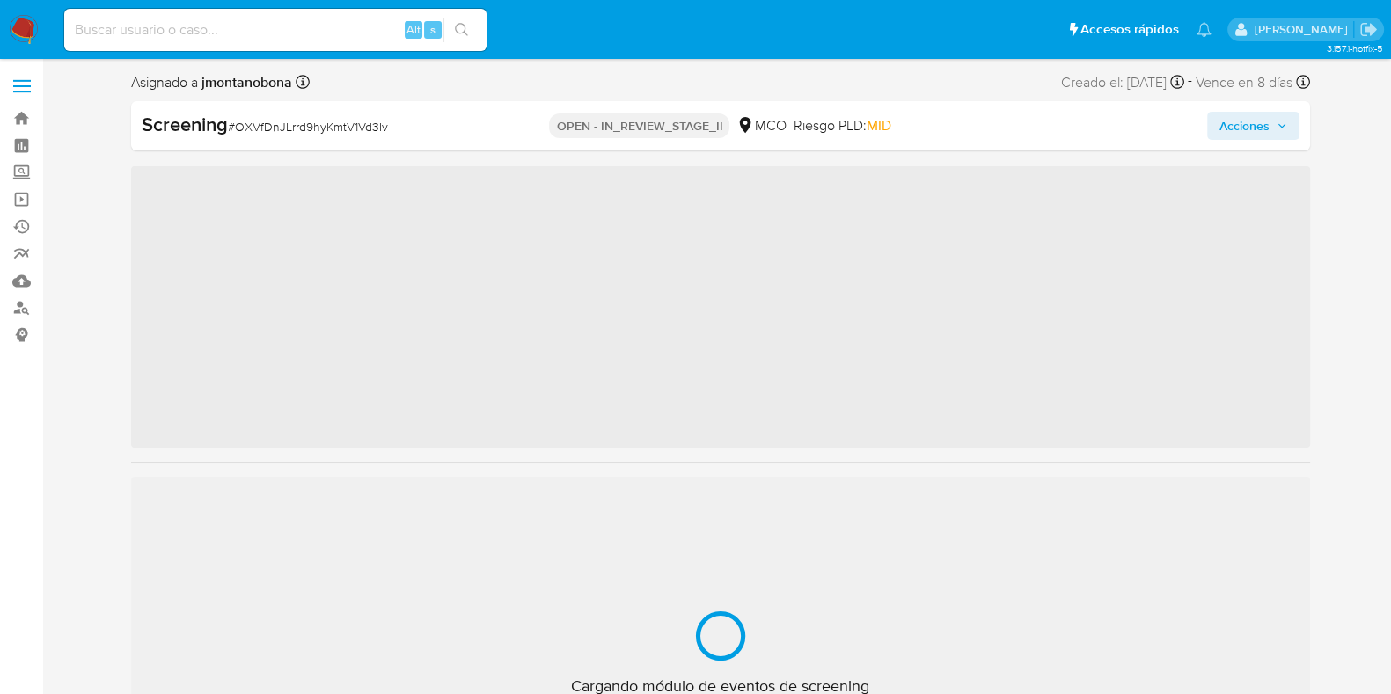
scroll to position [743, 0]
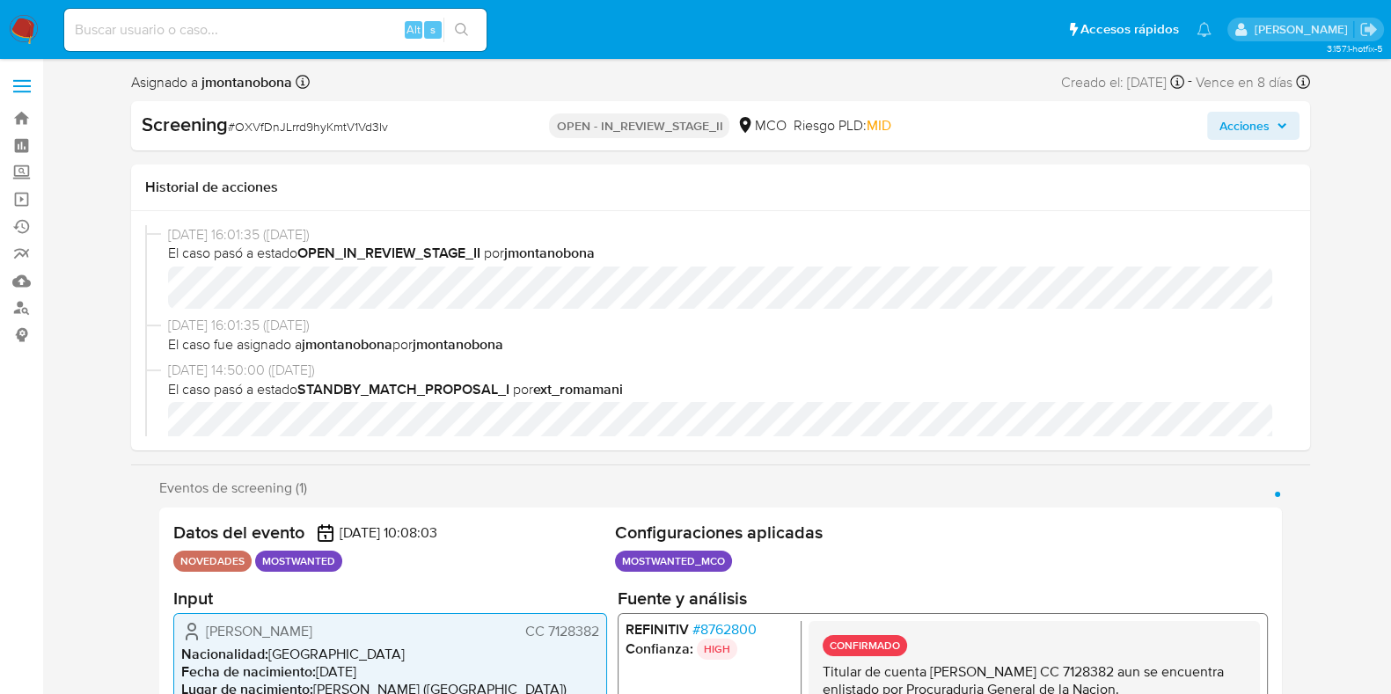
select select "10"
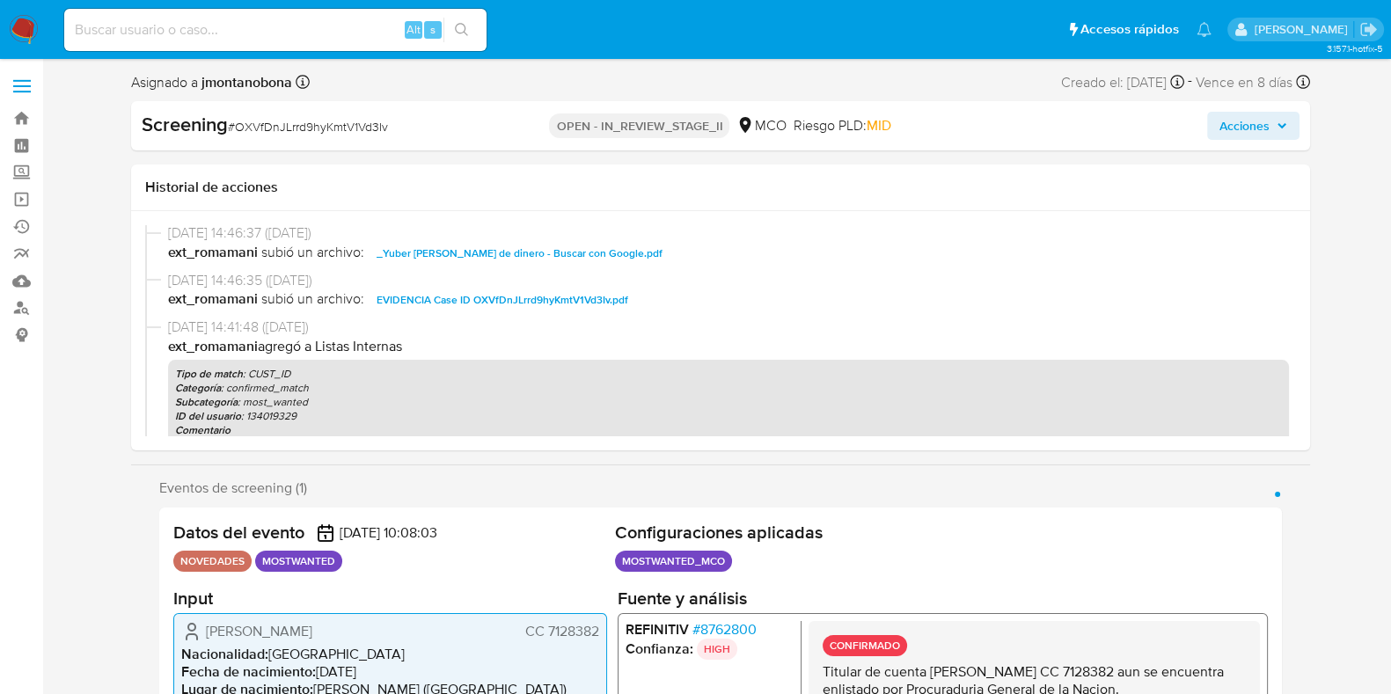
scroll to position [330, 0]
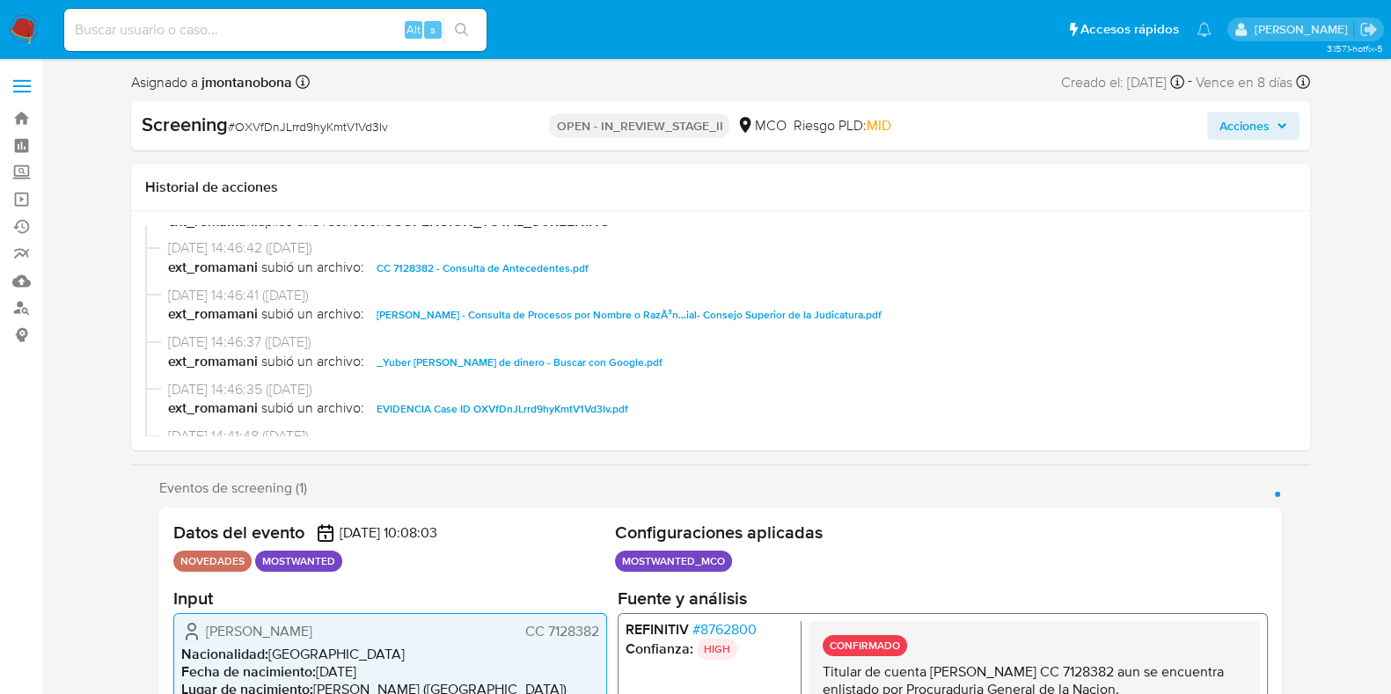
click at [527, 264] on span "CC 7128382 - Consulta de Antecedentes.pdf" at bounding box center [483, 268] width 212 height 21
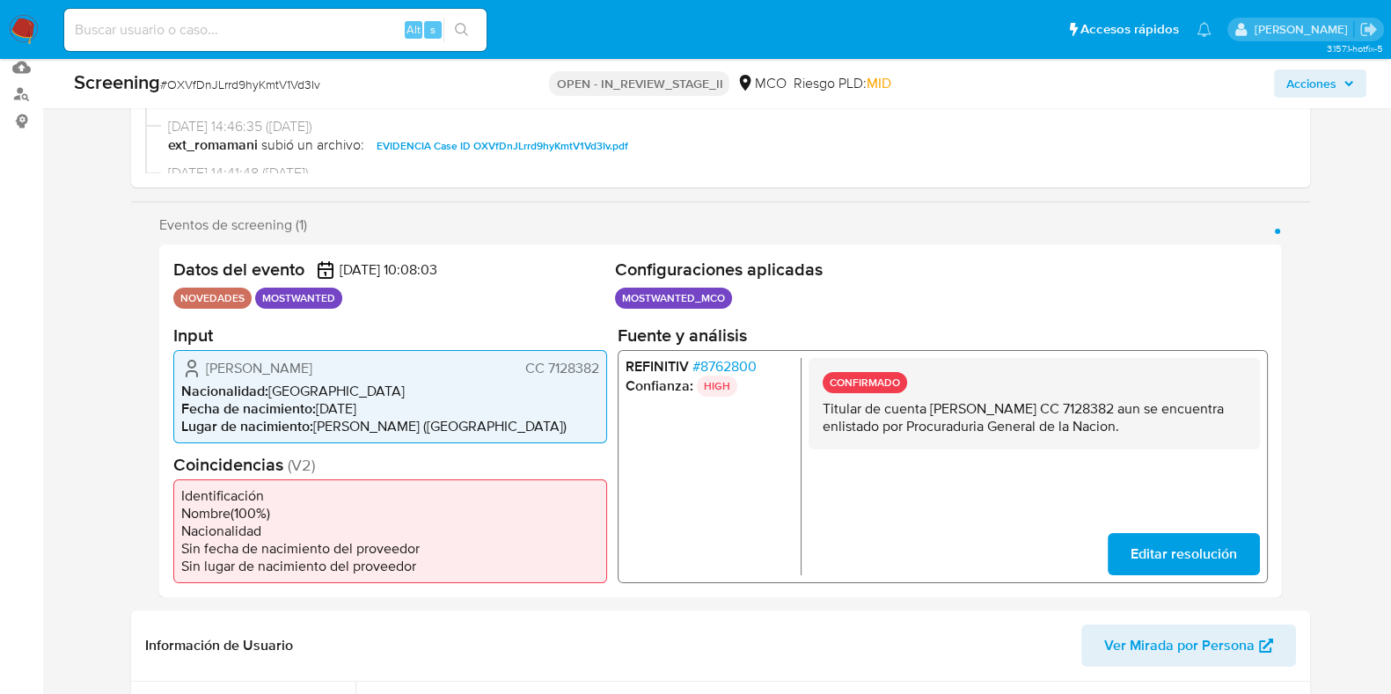
scroll to position [219, 0]
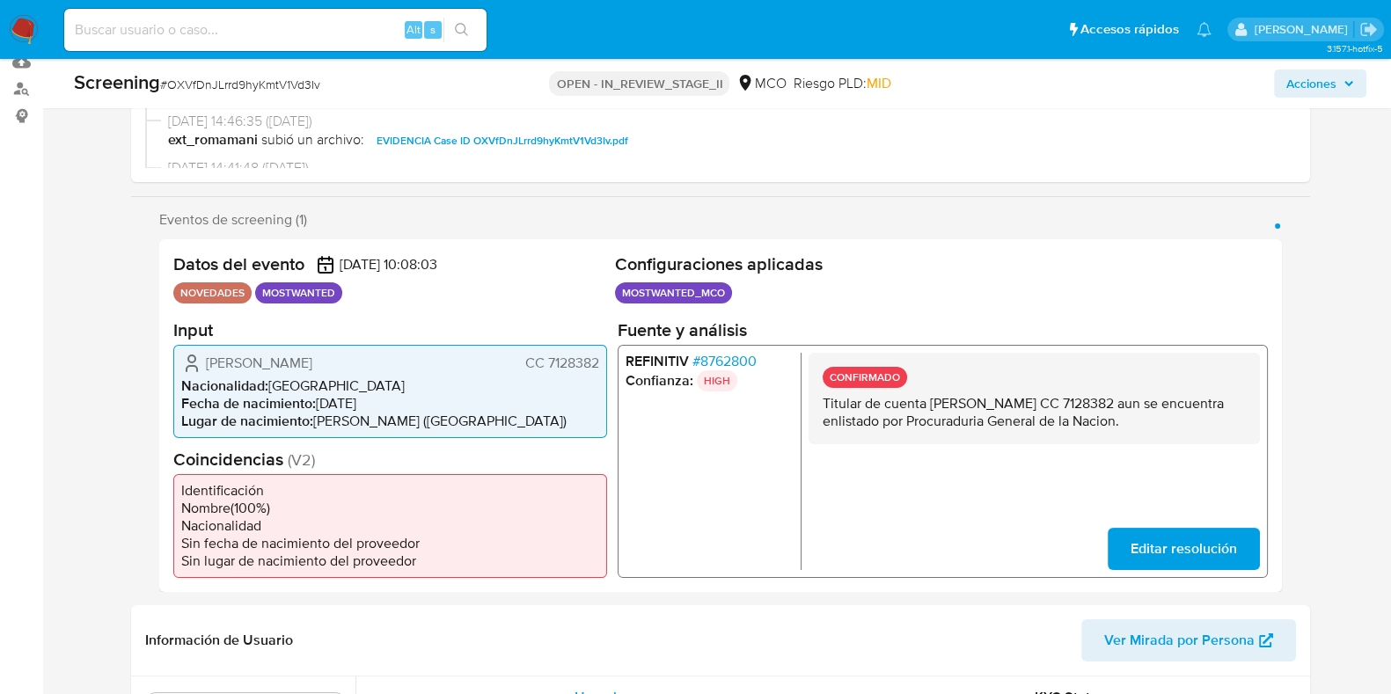
drag, startPoint x: 929, startPoint y: 399, endPoint x: 1100, endPoint y: 401, distance: 170.7
click at [1100, 401] on p "Titular de cuenta [PERSON_NAME] CC 7128382 aun se encuentra enlistado por Procu…" at bounding box center [1033, 411] width 423 height 35
drag, startPoint x: 1129, startPoint y: 399, endPoint x: 1182, endPoint y: 404, distance: 53.0
click at [1182, 404] on p "Titular de cuenta [PERSON_NAME] CC 7128382 aun se encuentra enlistado por Procu…" at bounding box center [1033, 411] width 423 height 35
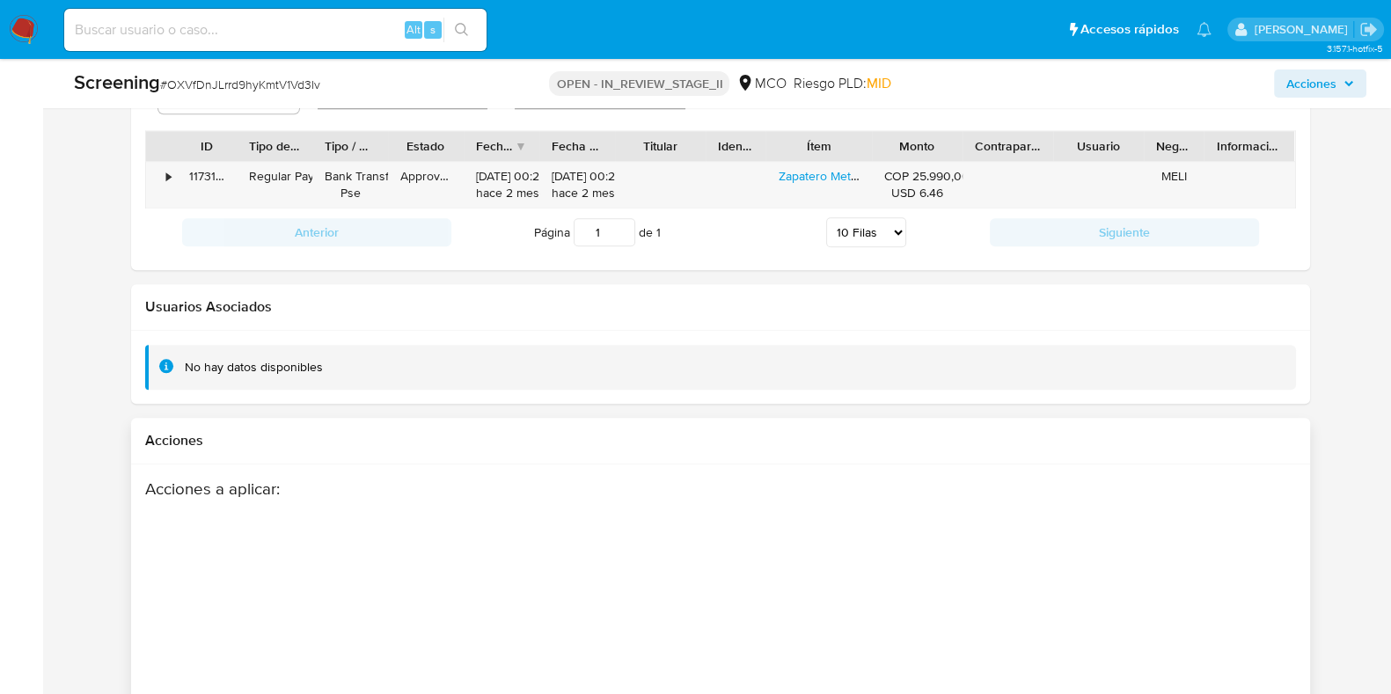
scroll to position [2644, 0]
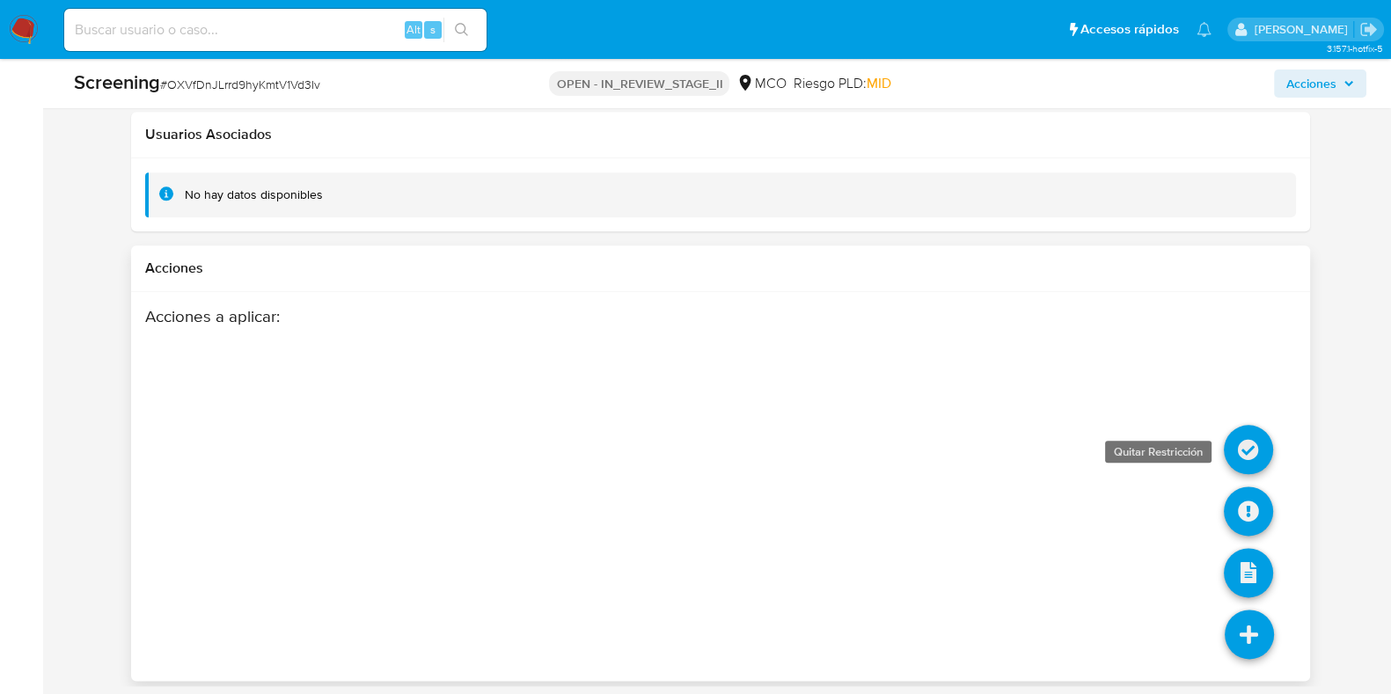
click at [1267, 439] on icon at bounding box center [1248, 449] width 49 height 49
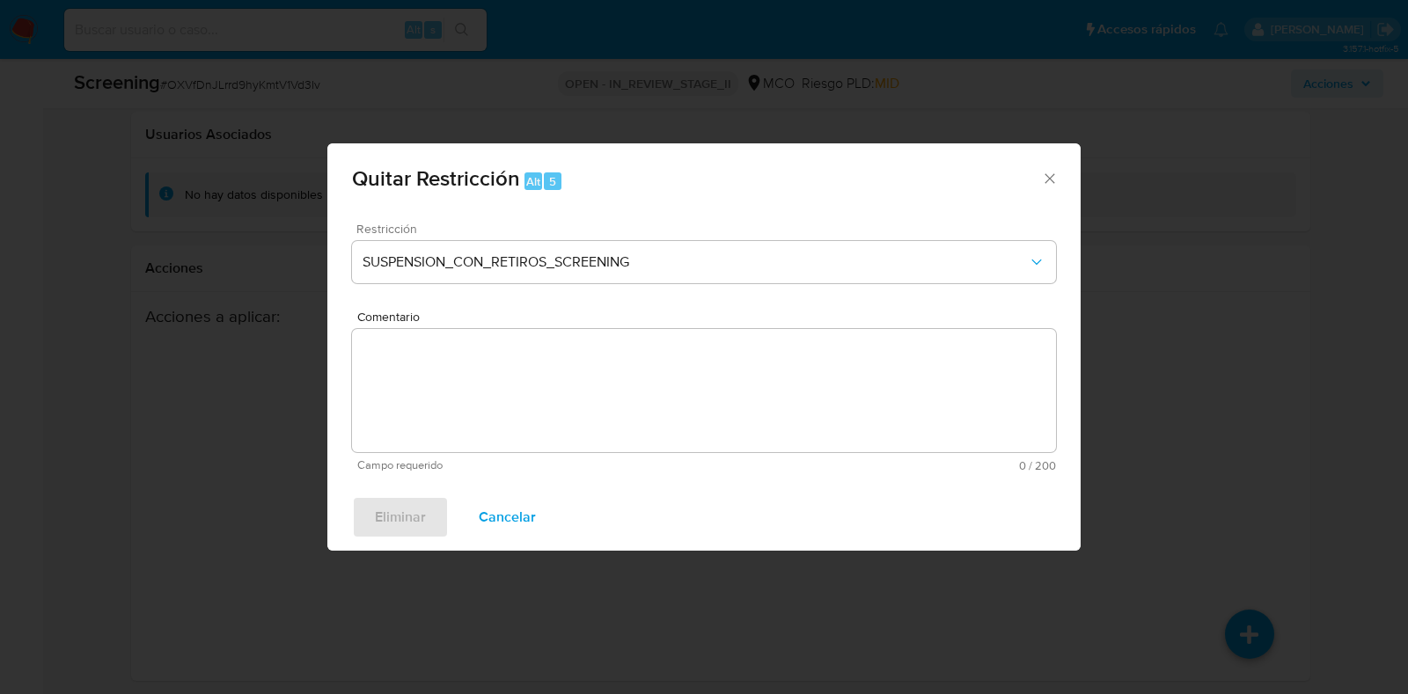
click at [742, 285] on div "Restricción SUSPENSION_CON_RETIROS_SCREENING" at bounding box center [704, 265] width 704 height 84
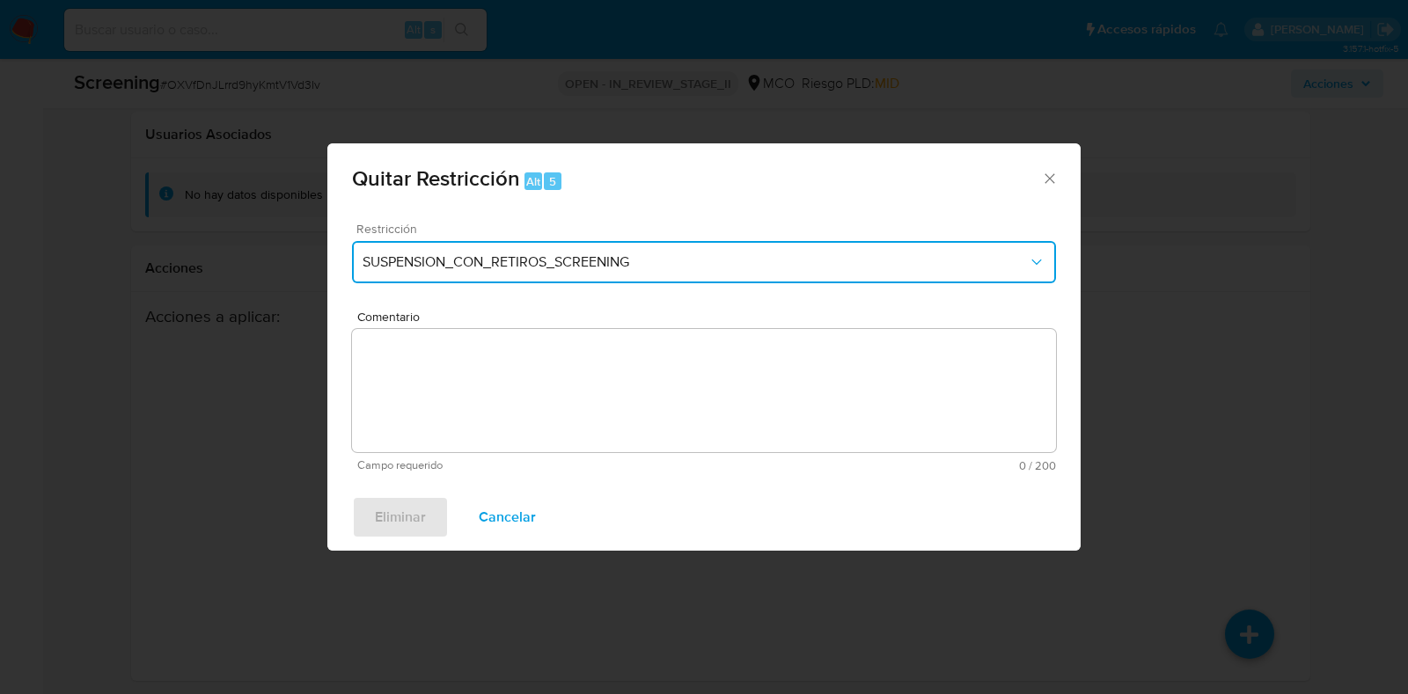
click at [748, 270] on span "SUSPENSION_CON_RETIROS_SCREENING" at bounding box center [694, 262] width 665 height 18
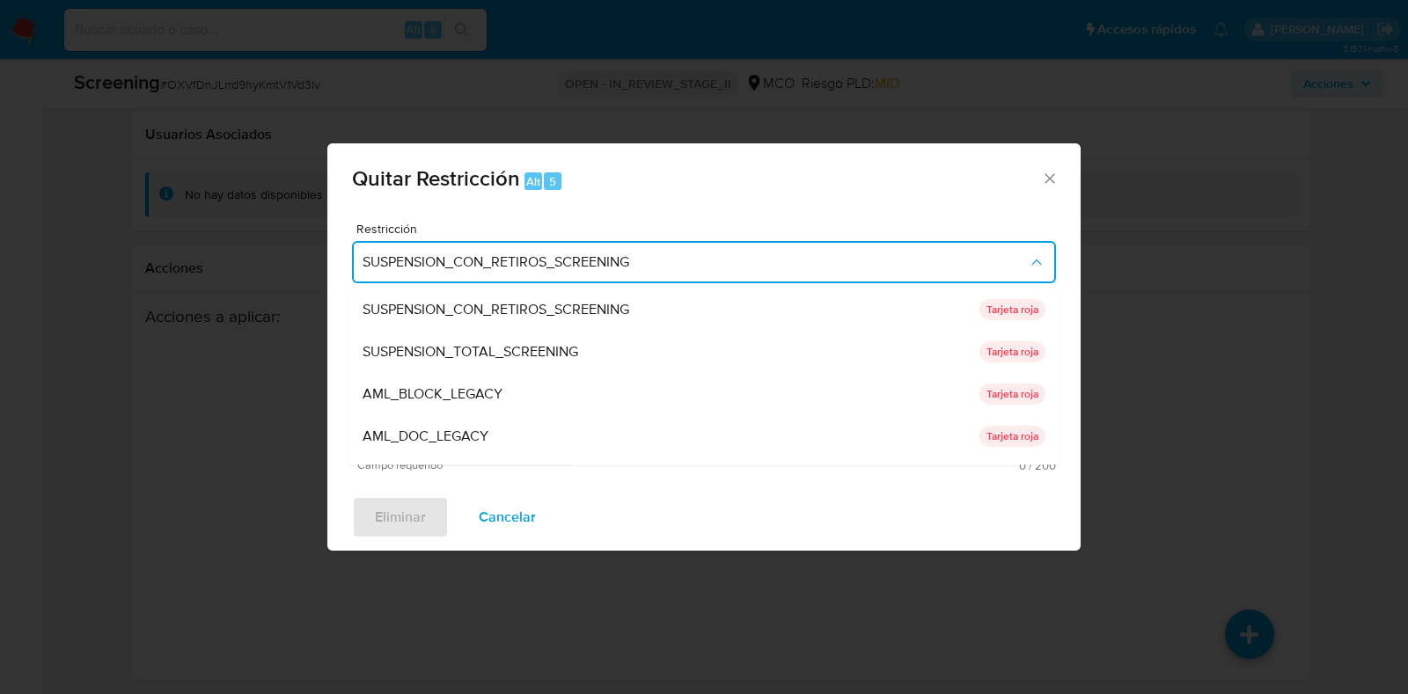
click at [636, 357] on div "SUSPENSION_TOTAL_SCREENING" at bounding box center [670, 353] width 617 height 42
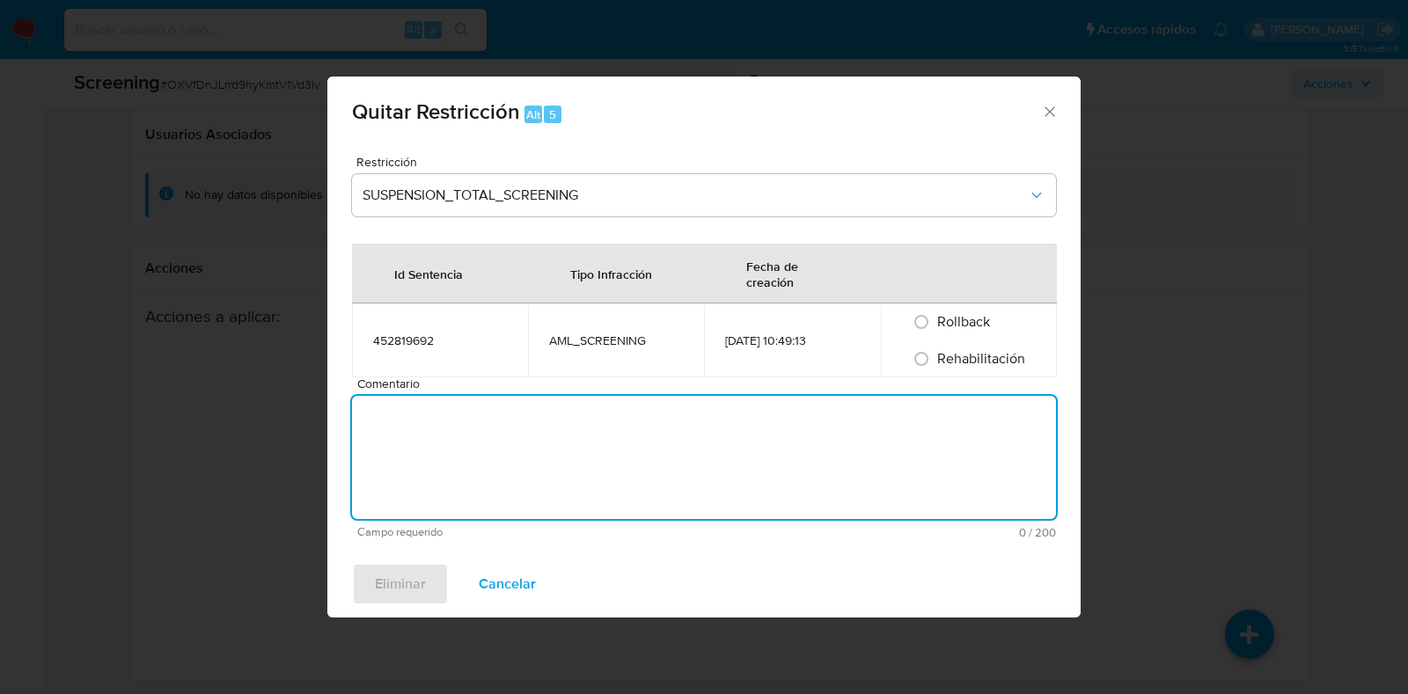
click at [594, 417] on textarea "Comentario" at bounding box center [704, 457] width 704 height 123
type textarea "No se encuentran causales objetivas para la restricción"
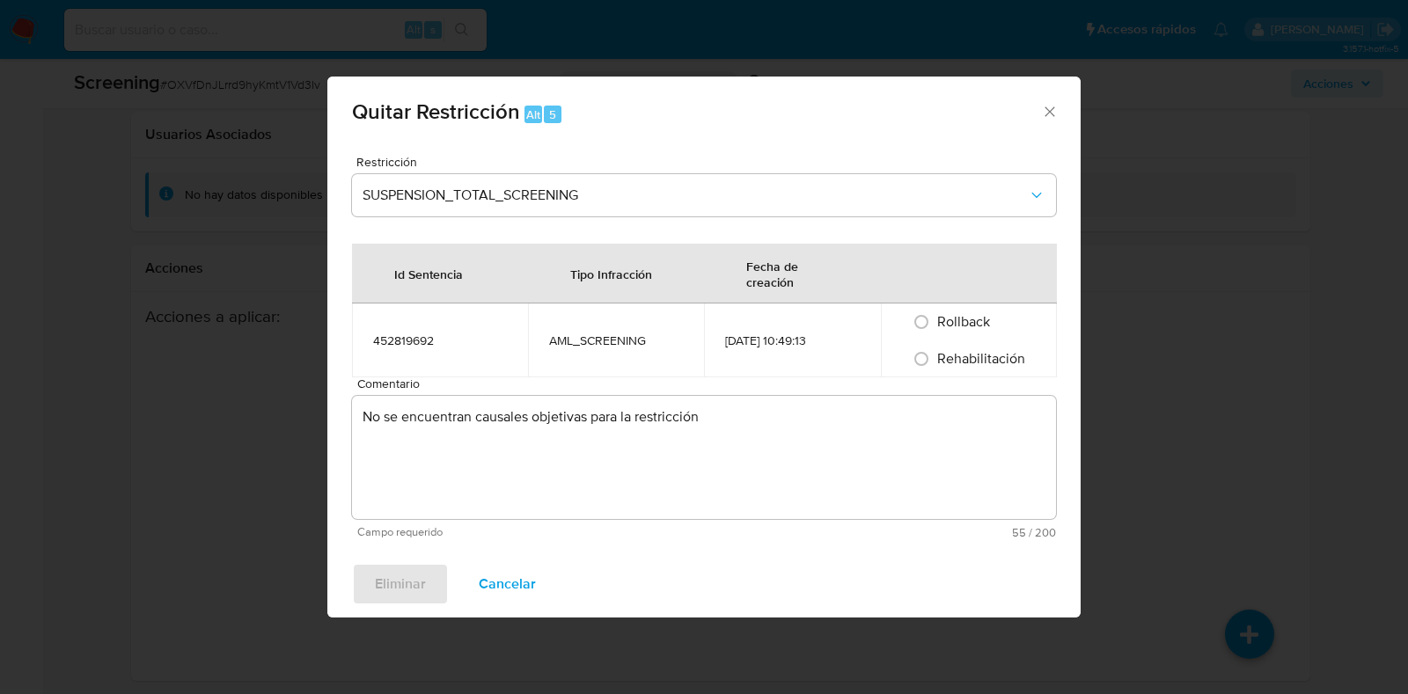
click at [967, 349] on span "Rehabilitación" at bounding box center [981, 358] width 88 height 20
click at [935, 349] on input "Rehabilitación" at bounding box center [921, 359] width 28 height 28
radio input "true"
drag, startPoint x: 403, startPoint y: 573, endPoint x: 422, endPoint y: 562, distance: 22.0
click at [403, 573] on span "Eliminar" at bounding box center [400, 584] width 51 height 39
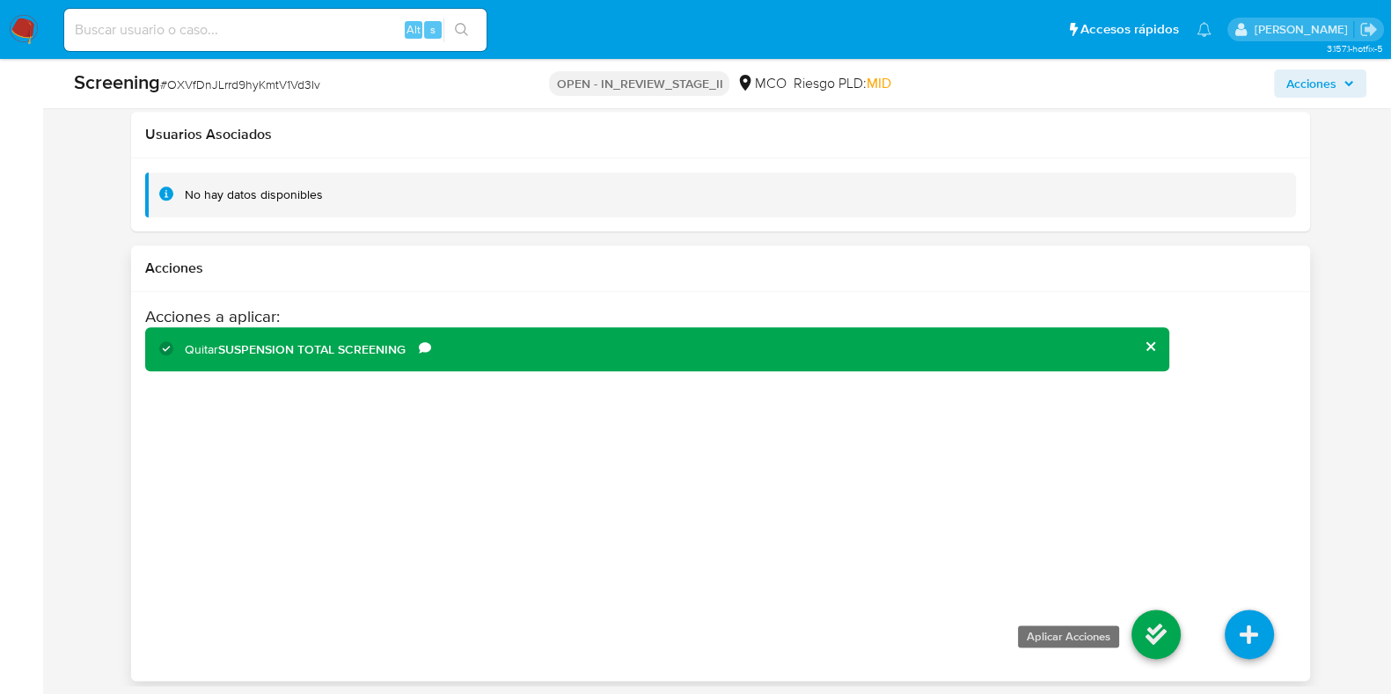
click at [1151, 619] on icon at bounding box center [1155, 634] width 49 height 49
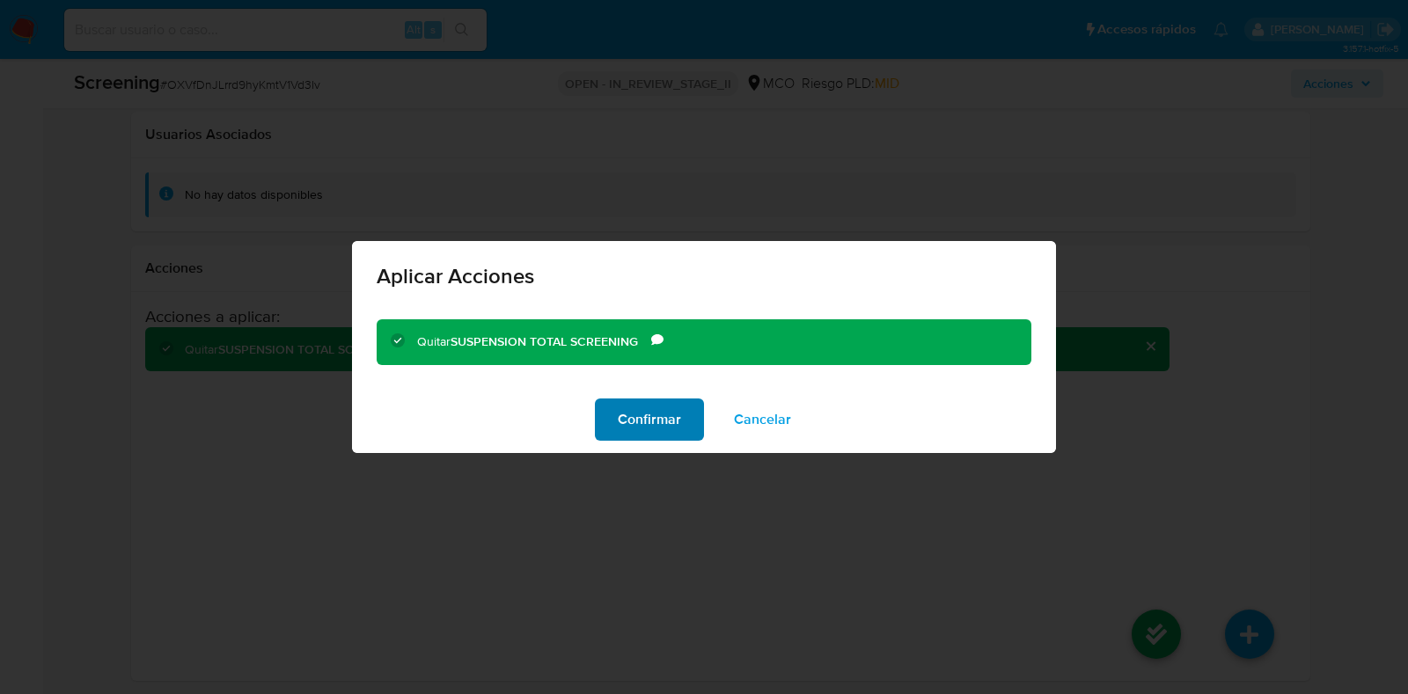
click at [653, 415] on span "Confirmar" at bounding box center [649, 419] width 63 height 39
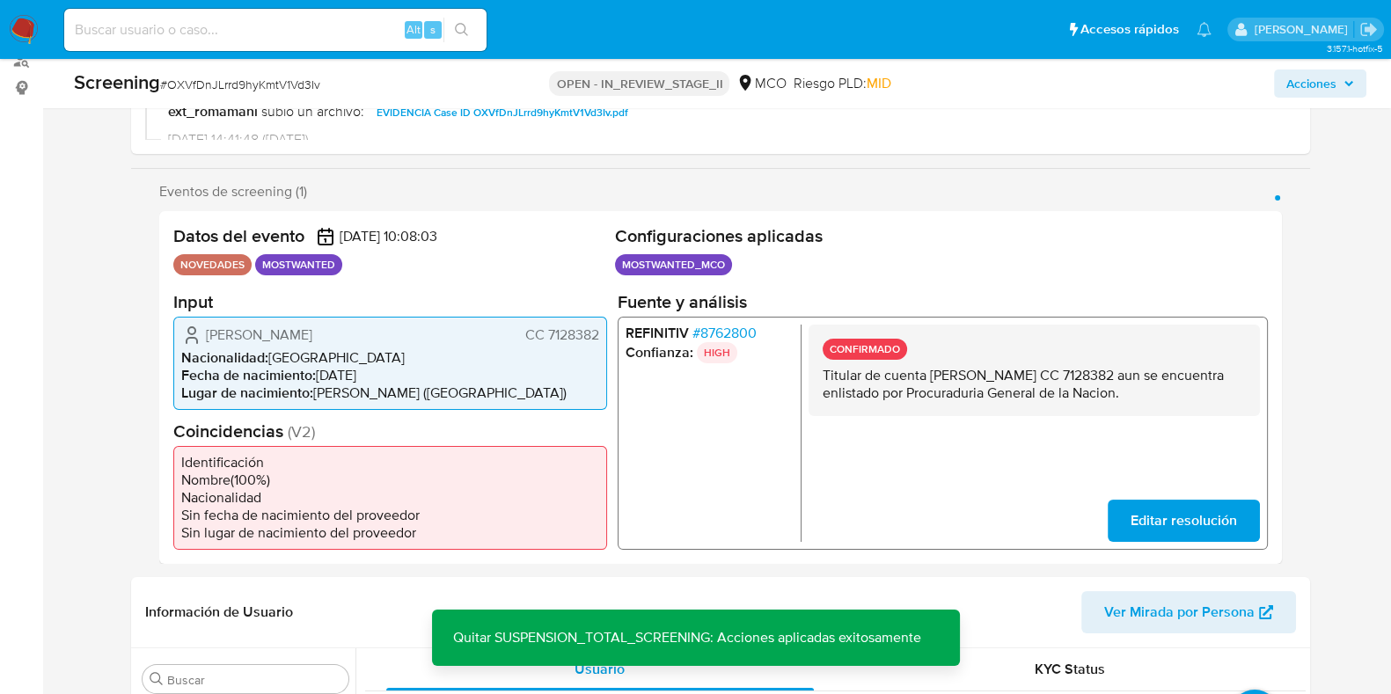
scroll to position [0, 0]
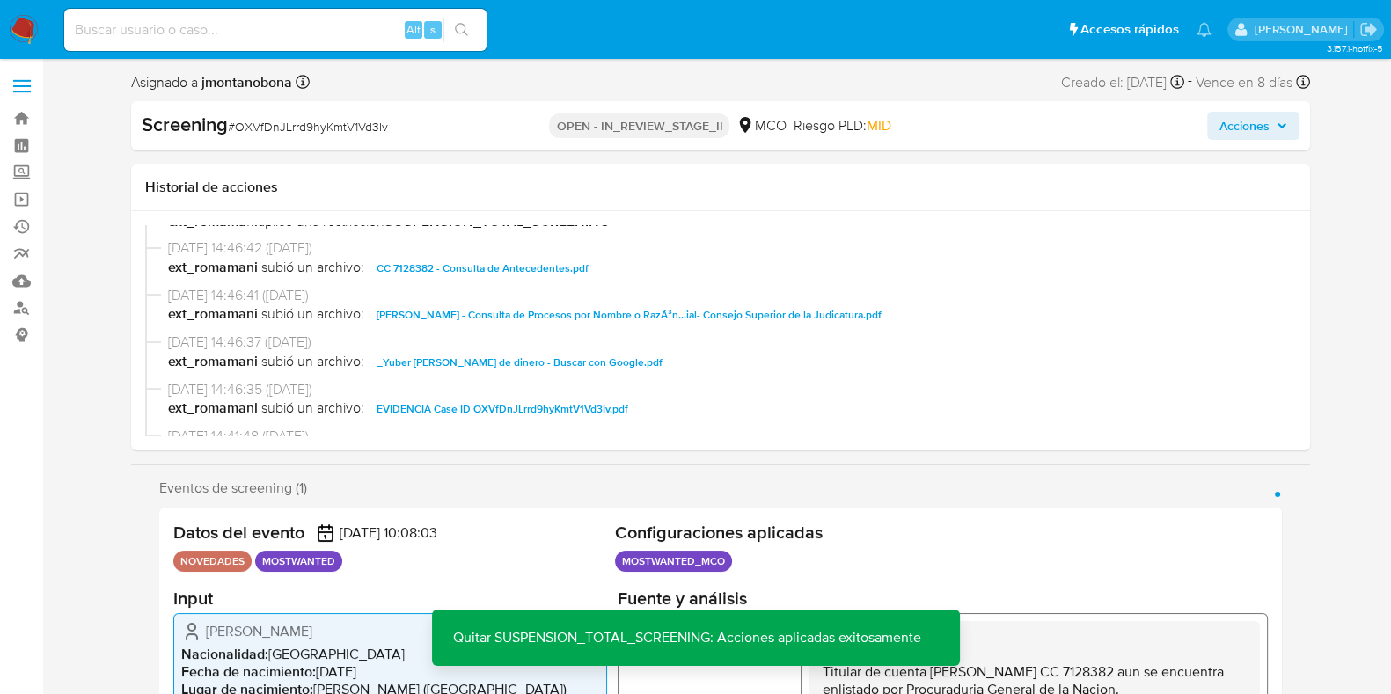
click at [1267, 113] on span "Acciones" at bounding box center [1244, 126] width 50 height 28
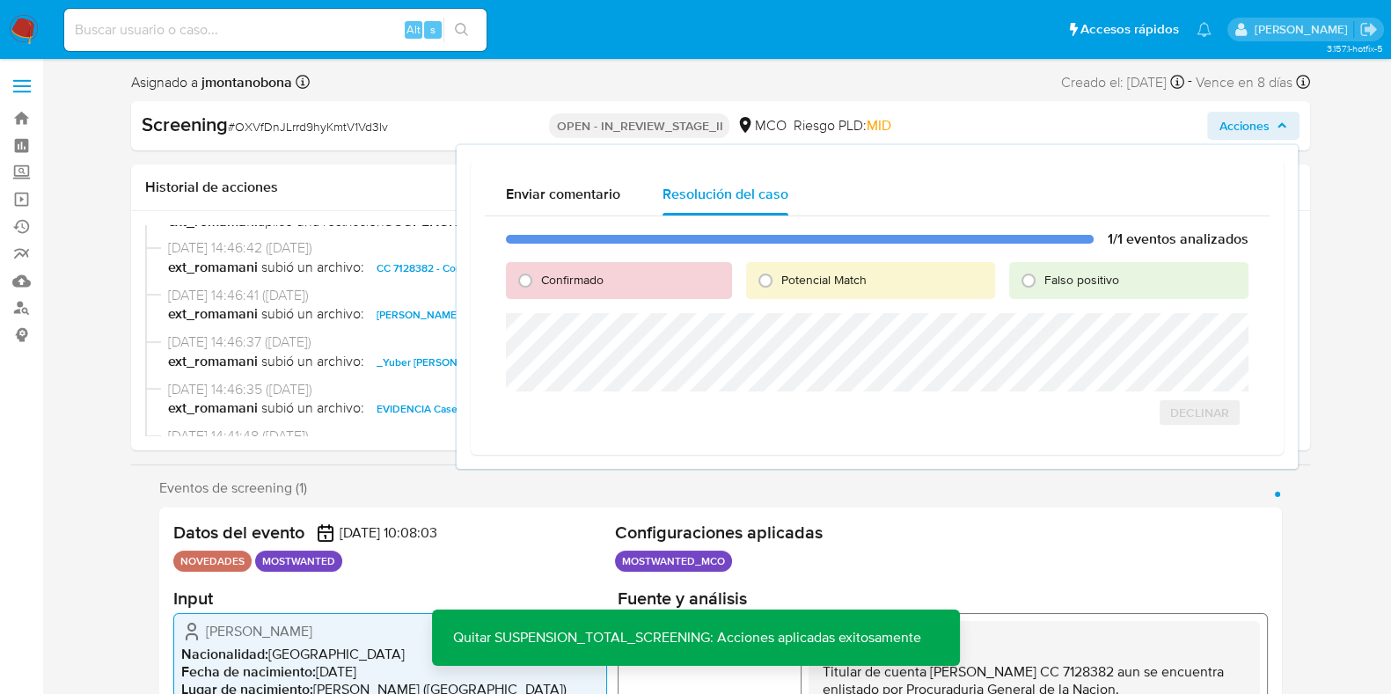
click at [1069, 269] on div "Falso positivo" at bounding box center [1128, 280] width 238 height 37
click at [1070, 289] on div "Falso positivo" at bounding box center [1128, 280] width 238 height 37
click at [1078, 276] on span "Falso positivo" at bounding box center [1081, 280] width 75 height 18
click at [1043, 276] on input "Falso positivo" at bounding box center [1028, 281] width 28 height 28
radio input "true"
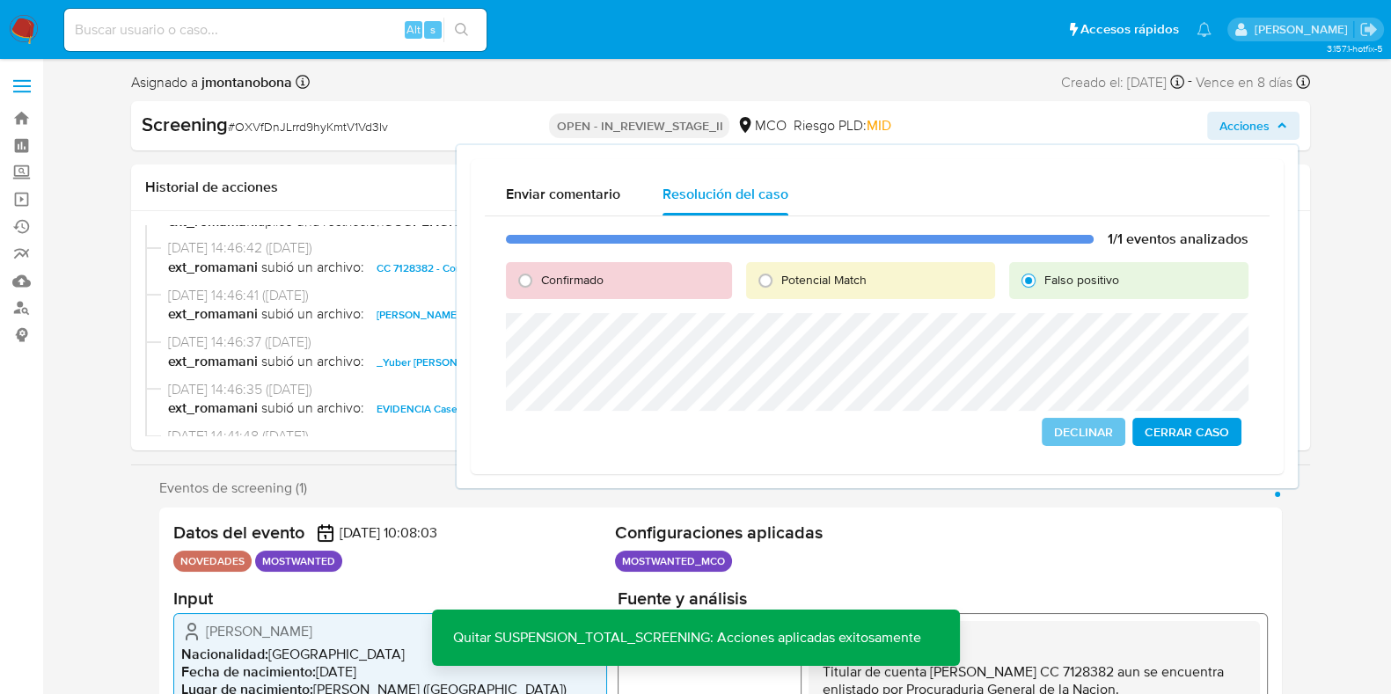
click at [1197, 440] on span "Cerrar Caso" at bounding box center [1187, 432] width 84 height 25
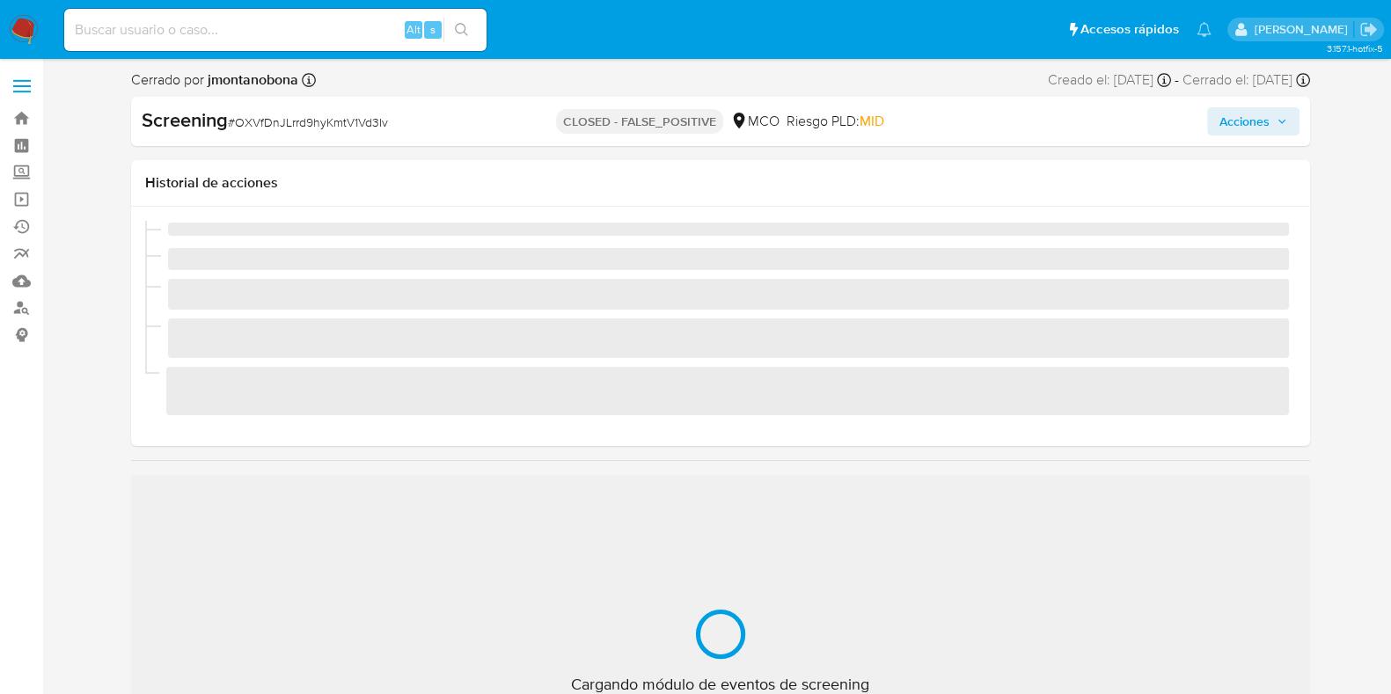
scroll to position [743, 0]
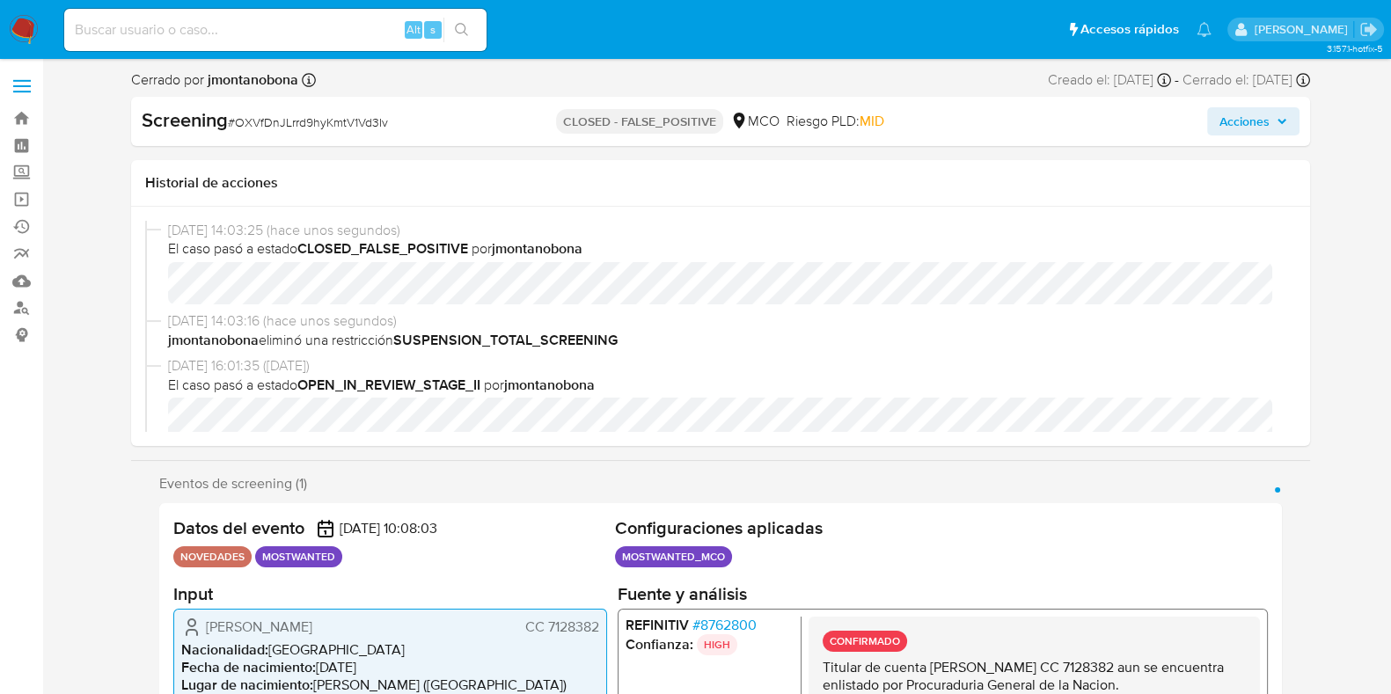
select select "10"
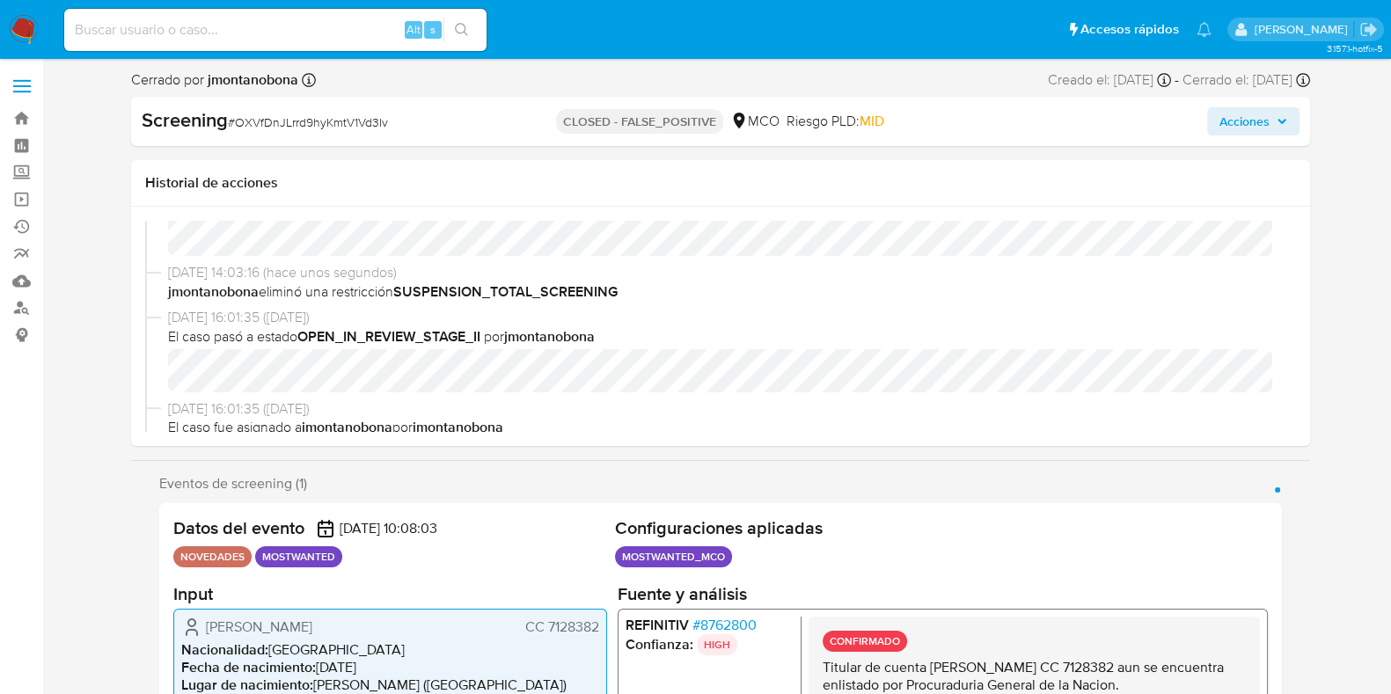
scroll to position [0, 0]
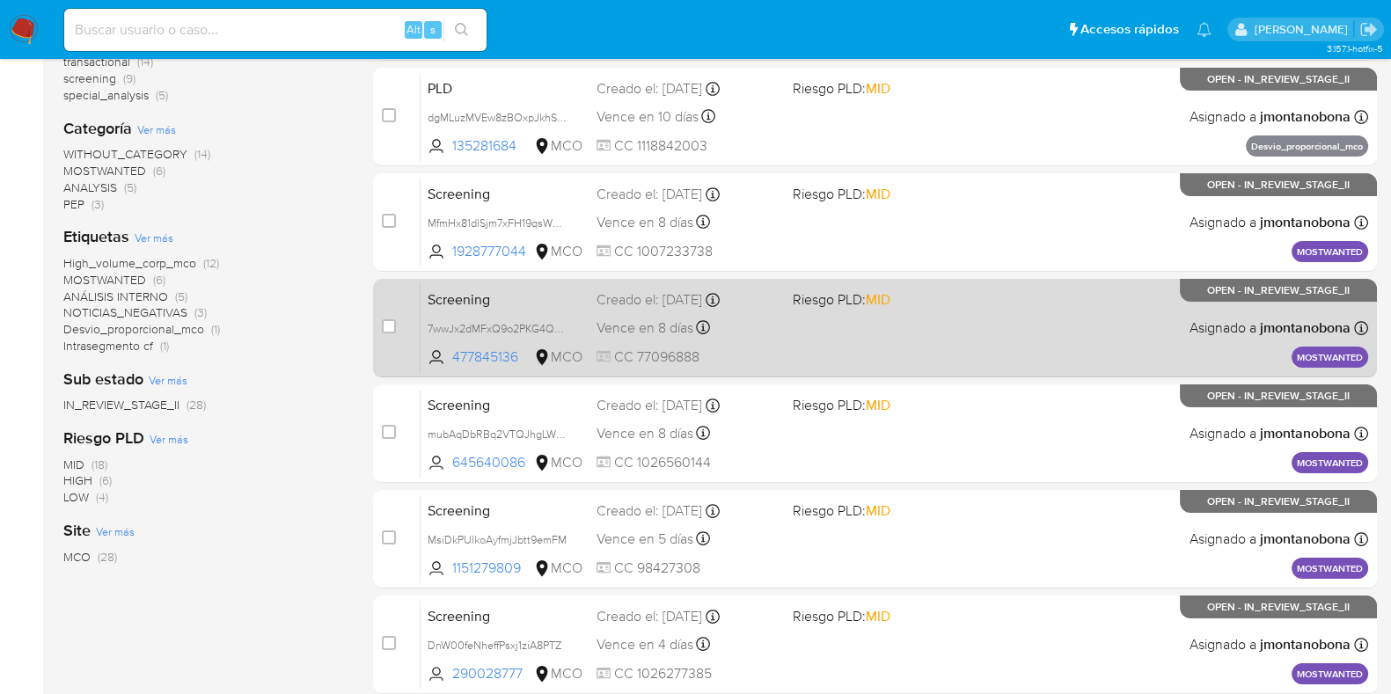
scroll to position [262, 0]
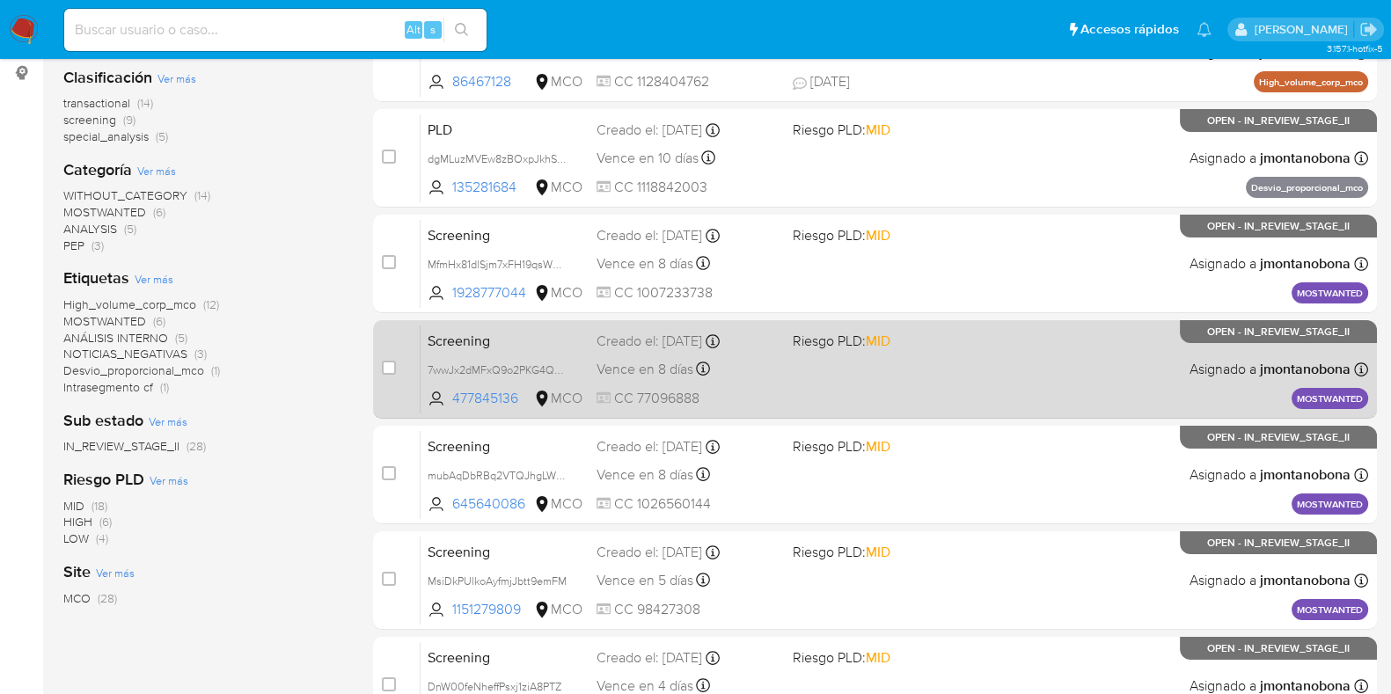
click at [525, 344] on span "Screening" at bounding box center [505, 339] width 155 height 23
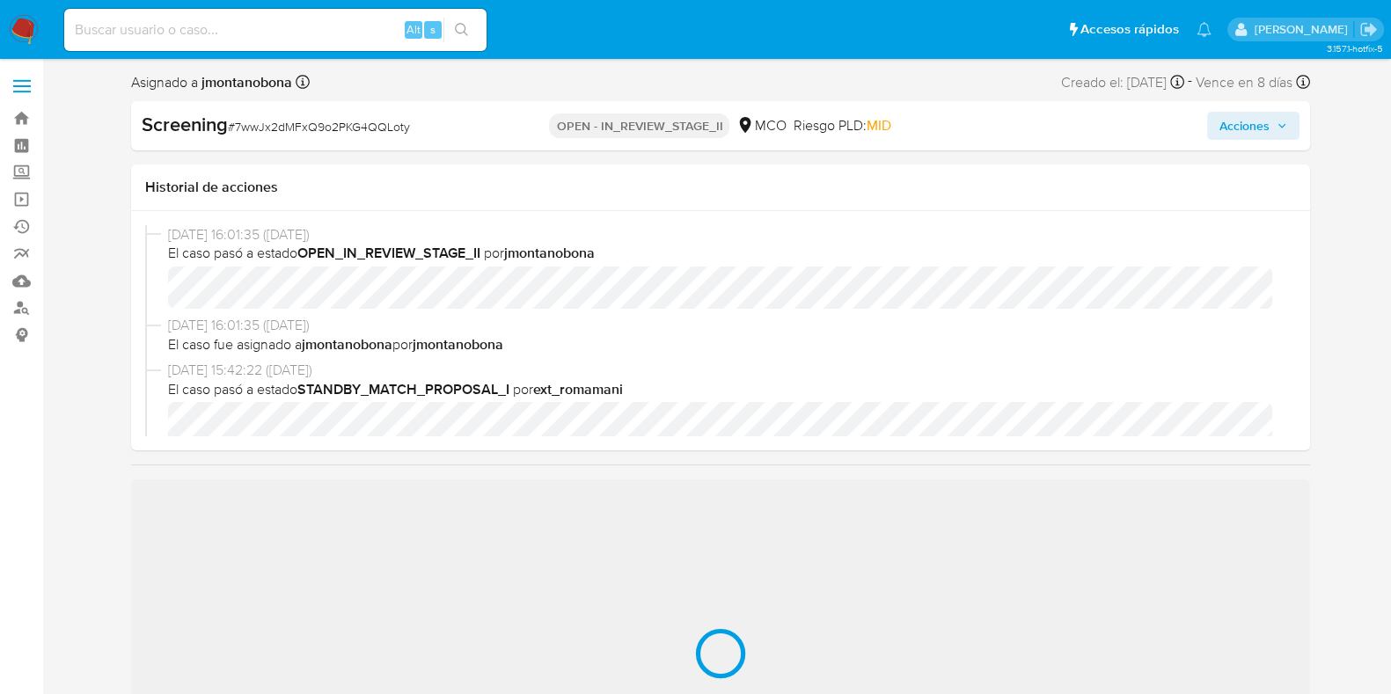
scroll to position [743, 0]
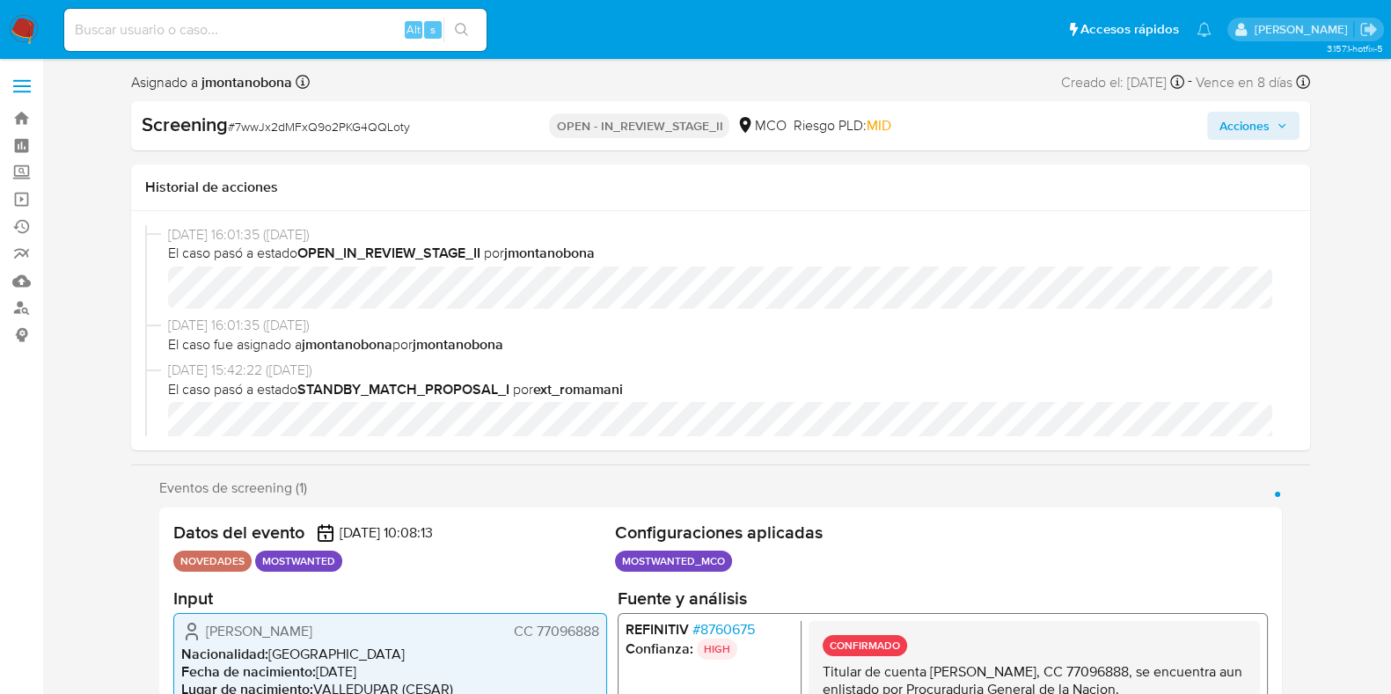
select select "10"
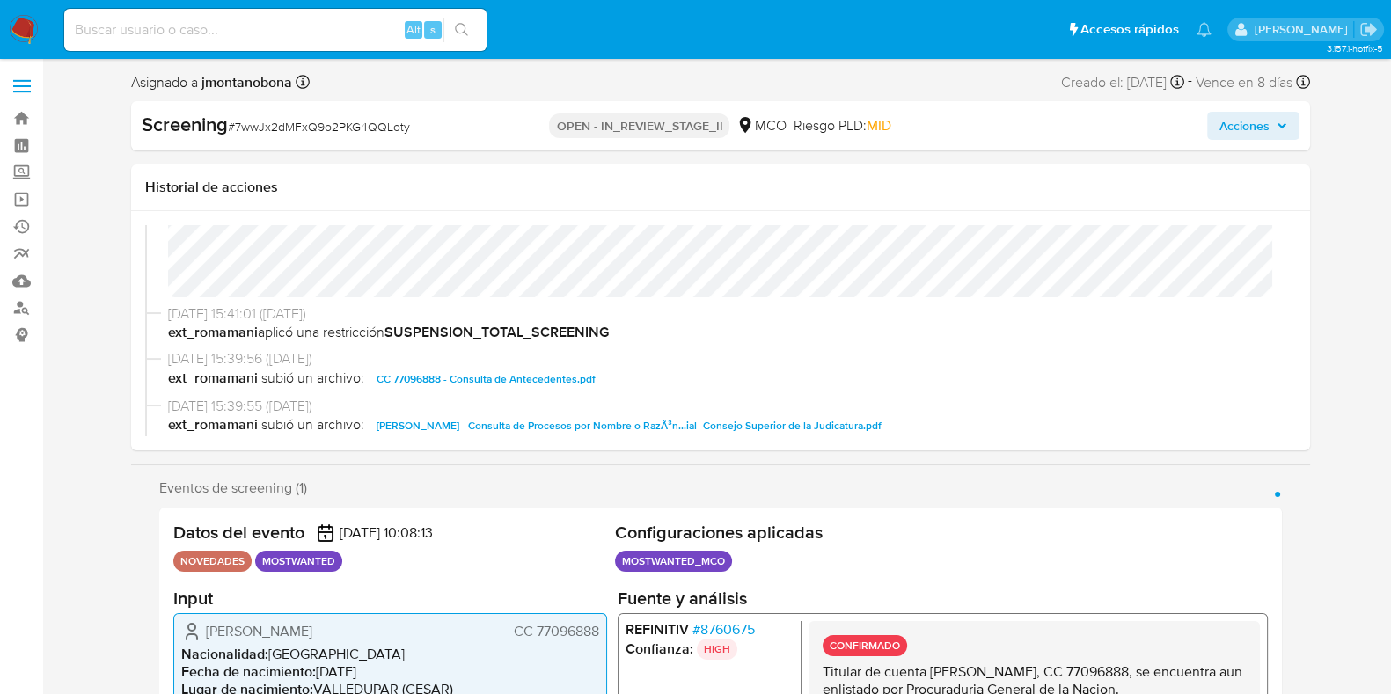
scroll to position [109, 0]
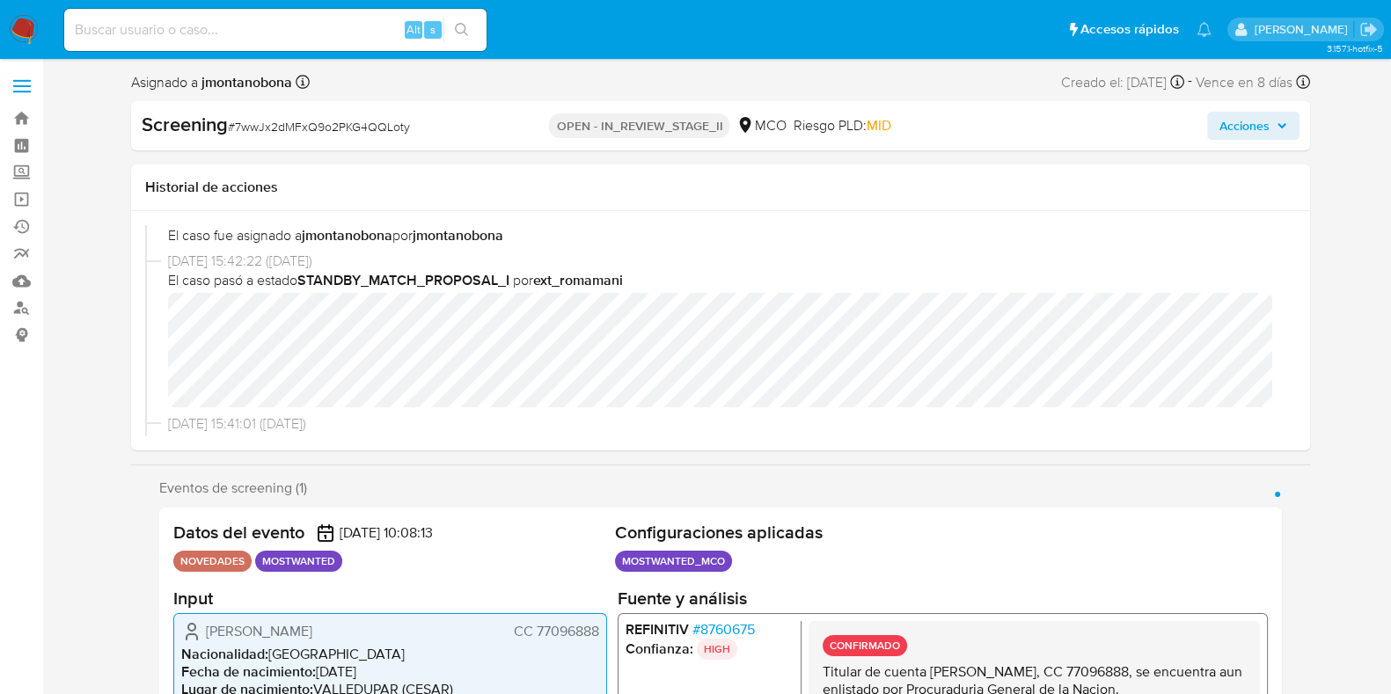
click at [165, 326] on div "[DATE] 15:42:22 ([DATE]) El caso pasó a estado STANDBY_MATCH_PROPOSAL_I por ext…" at bounding box center [720, 333] width 1151 height 162
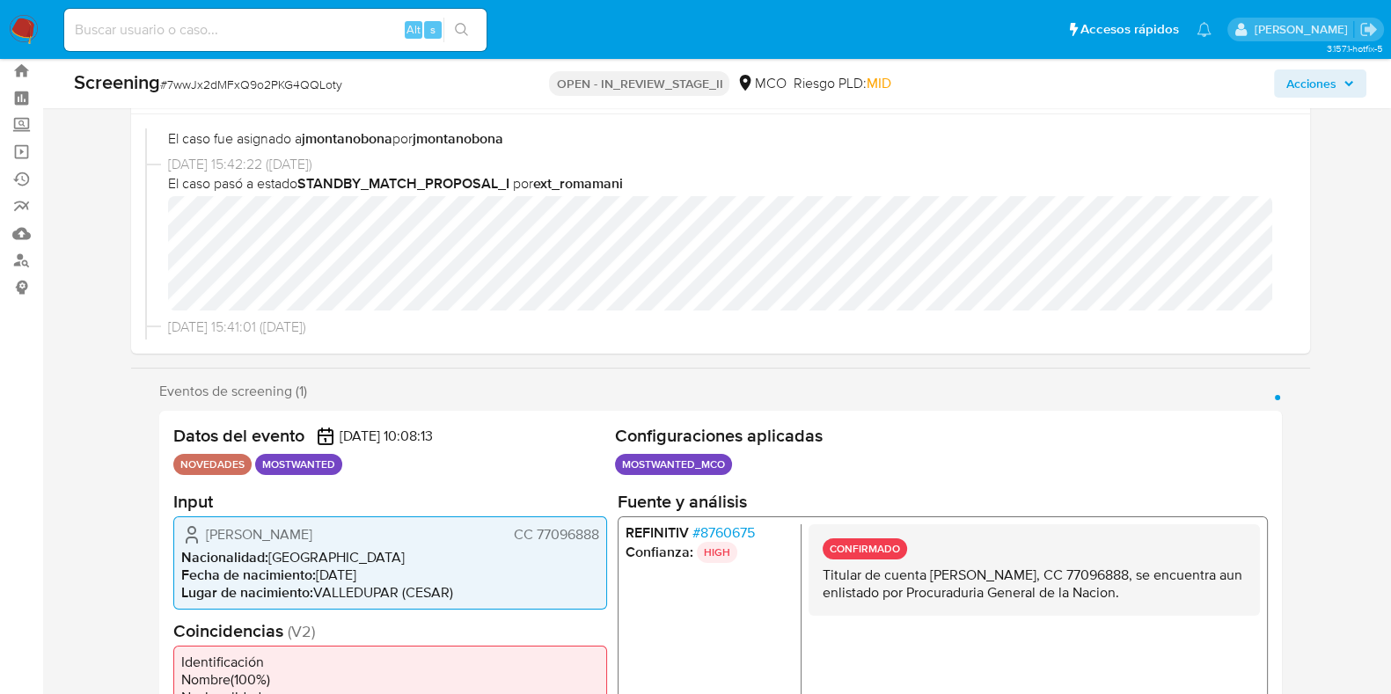
scroll to position [0, 0]
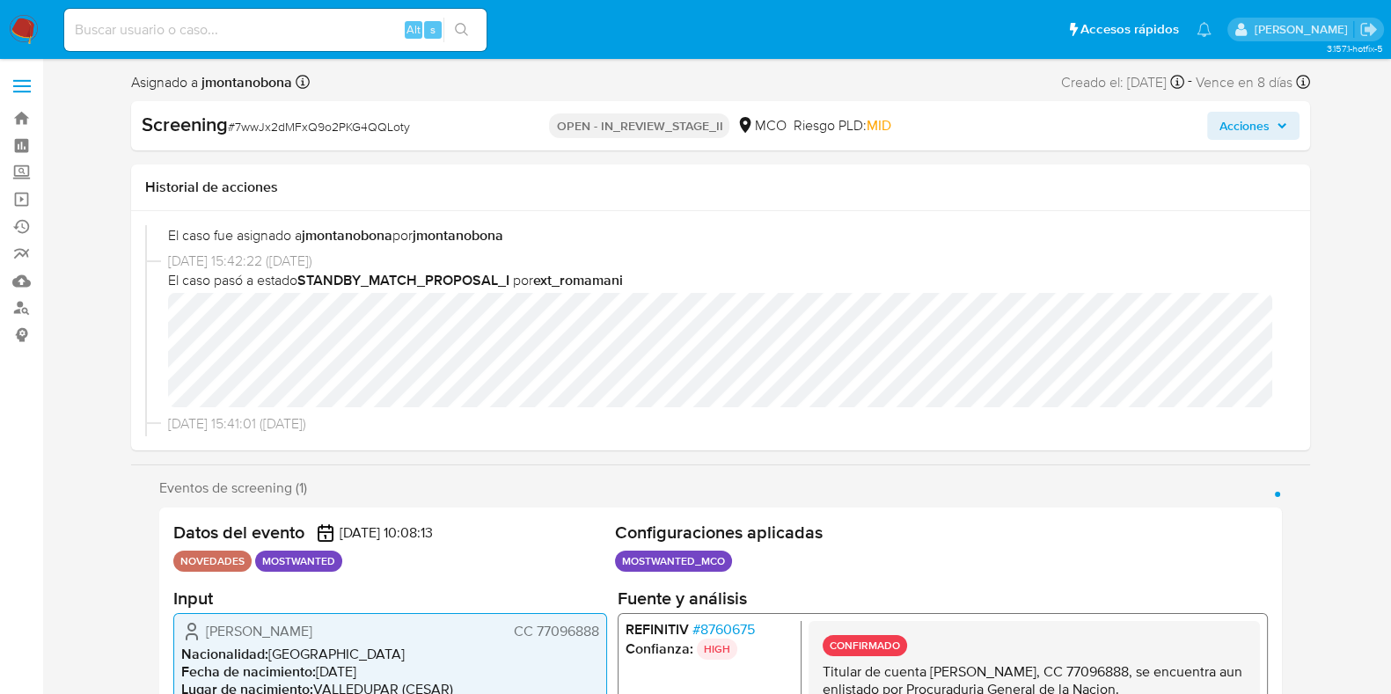
drag, startPoint x: 1131, startPoint y: 662, endPoint x: 1192, endPoint y: 663, distance: 60.7
click at [1192, 663] on p "Titular de cuenta [PERSON_NAME], CC 77096888, se encuentra aun enlistado por Pr…" at bounding box center [1033, 679] width 423 height 35
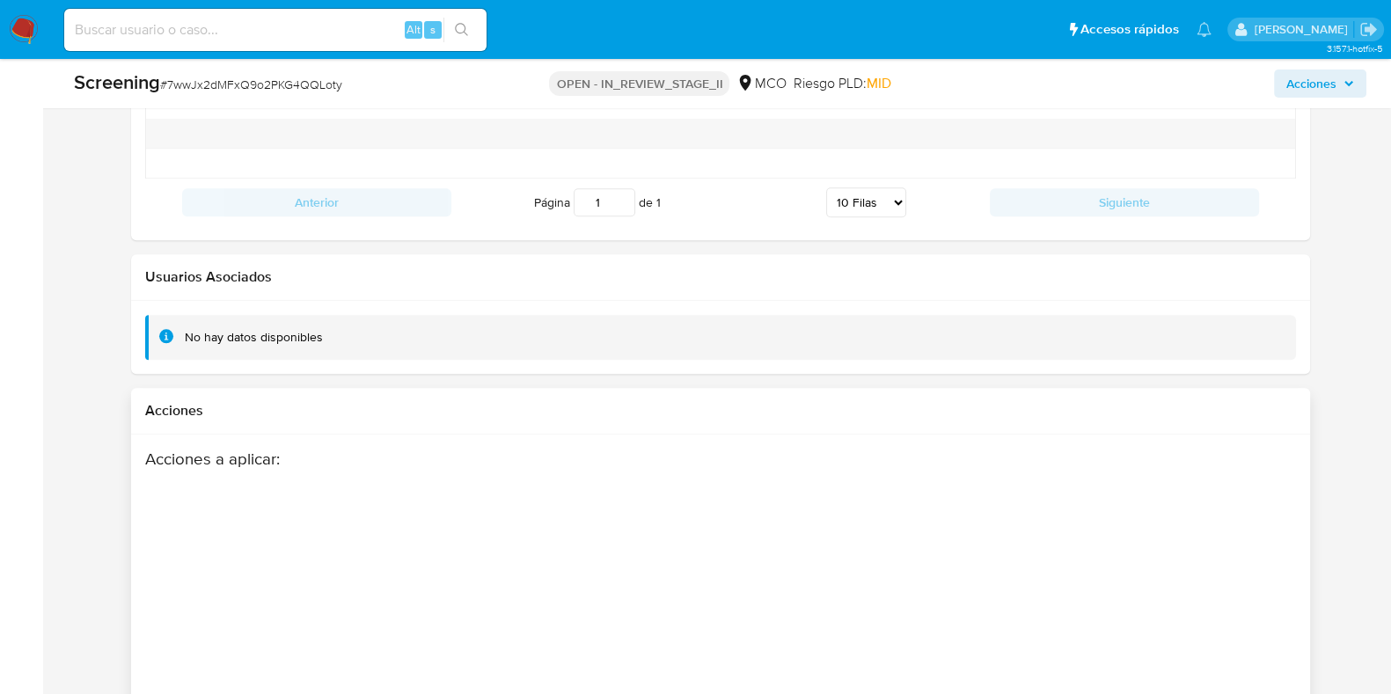
scroll to position [2624, 0]
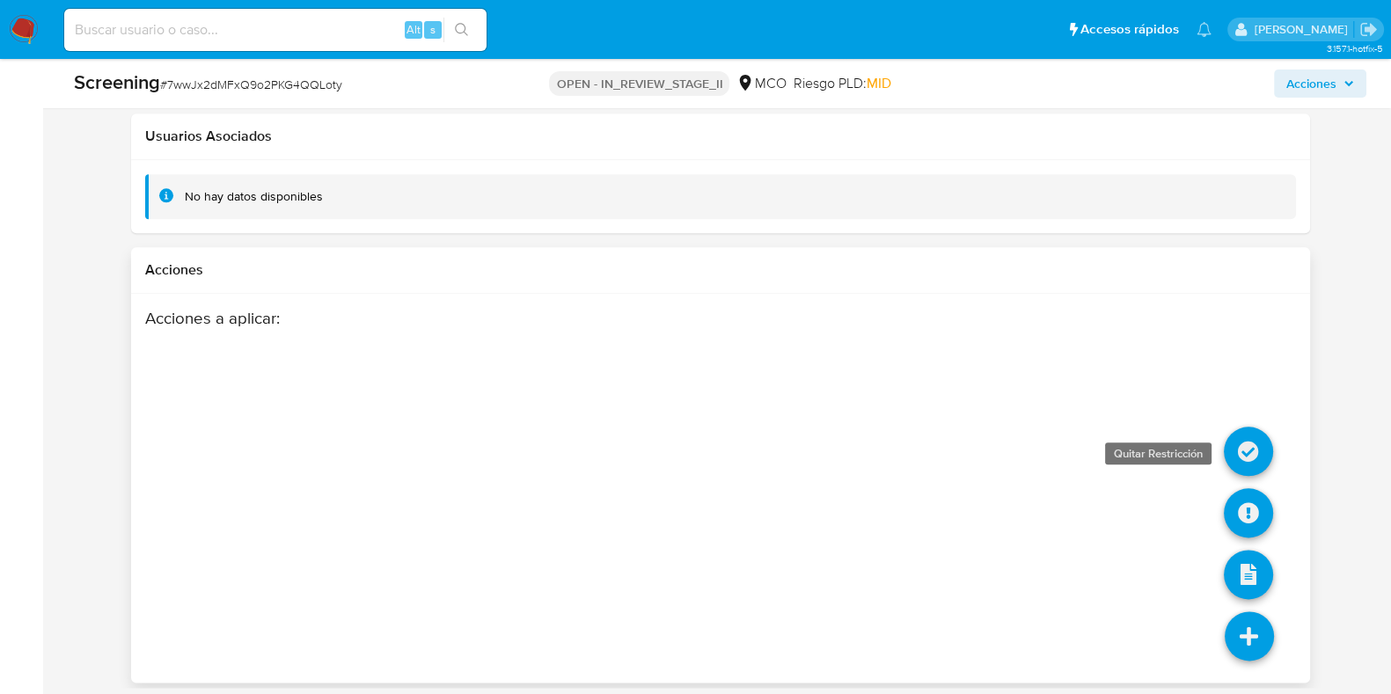
click at [1256, 436] on icon at bounding box center [1248, 451] width 49 height 49
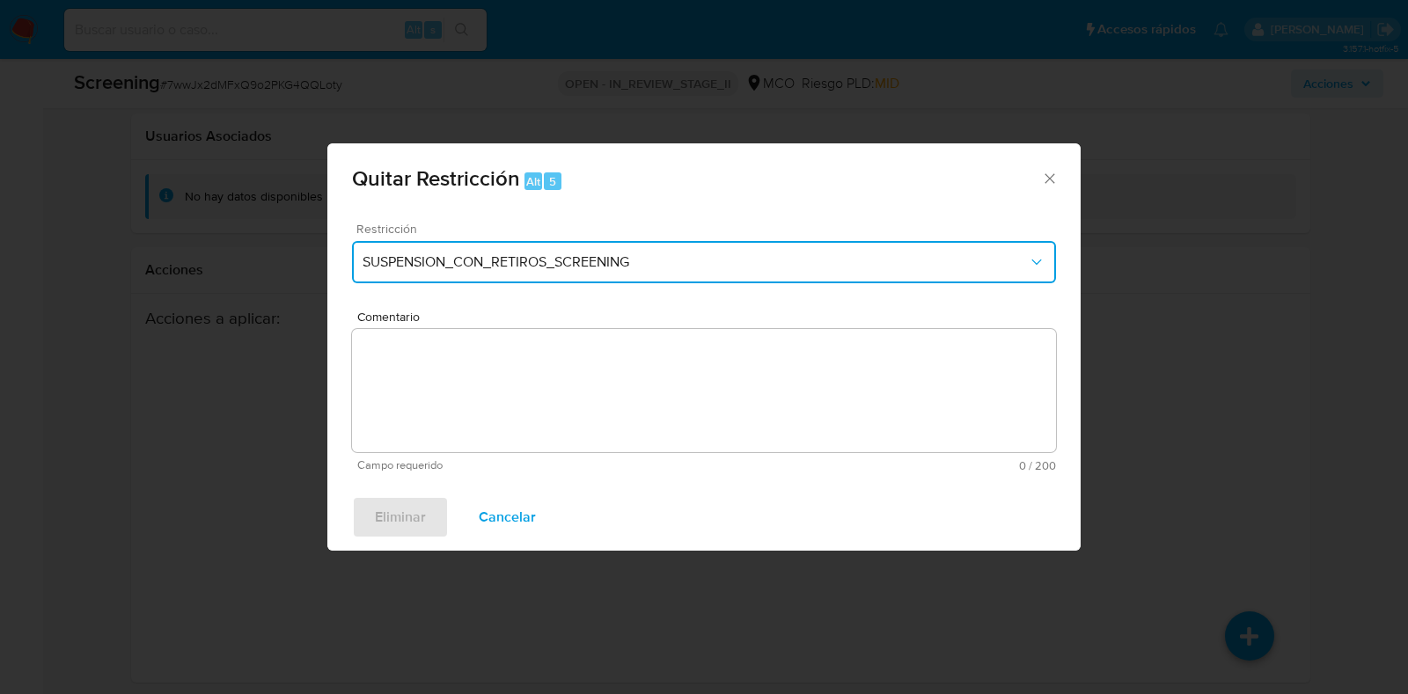
click at [752, 271] on button "SUSPENSION_CON_RETIROS_SCREENING" at bounding box center [704, 262] width 704 height 42
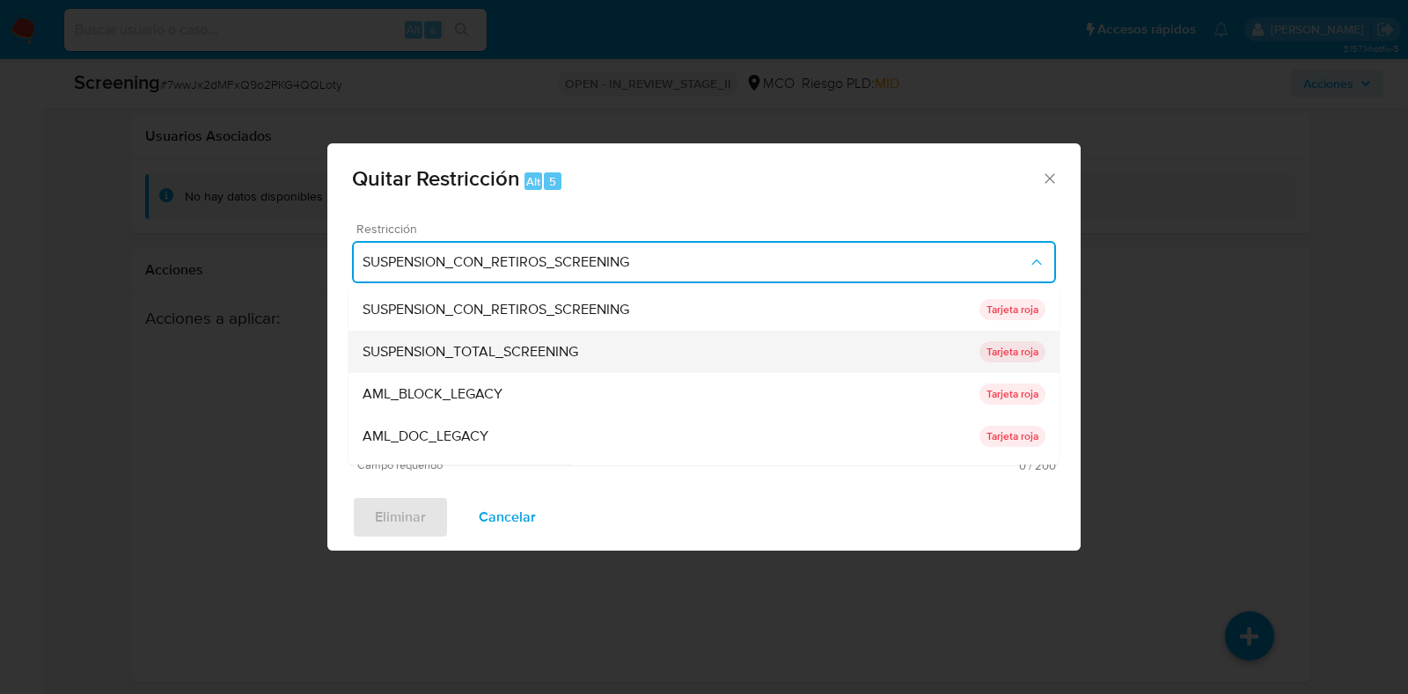
click at [522, 363] on div "SUSPENSION_TOTAL_SCREENING" at bounding box center [670, 353] width 617 height 42
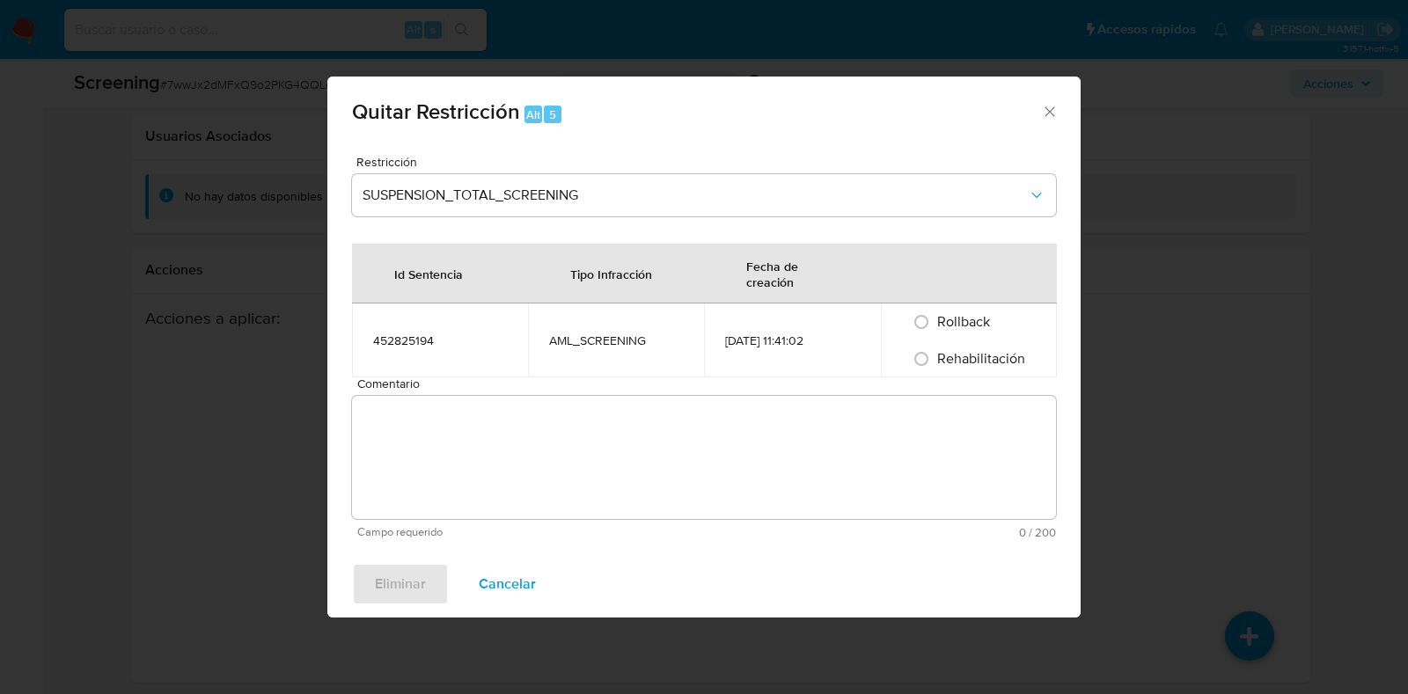
click at [645, 414] on textarea "Comentario" at bounding box center [704, 457] width 704 height 123
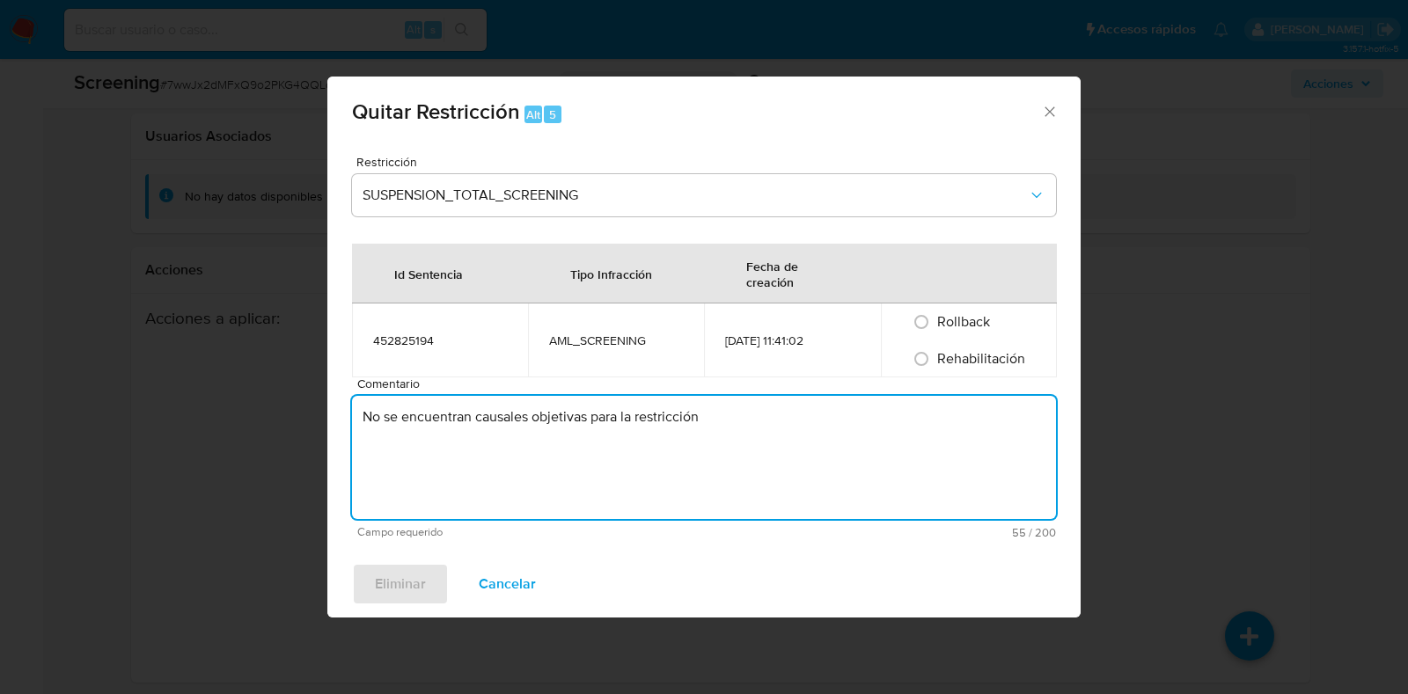
type textarea "No se encuentran causales objetivas para la restricción"
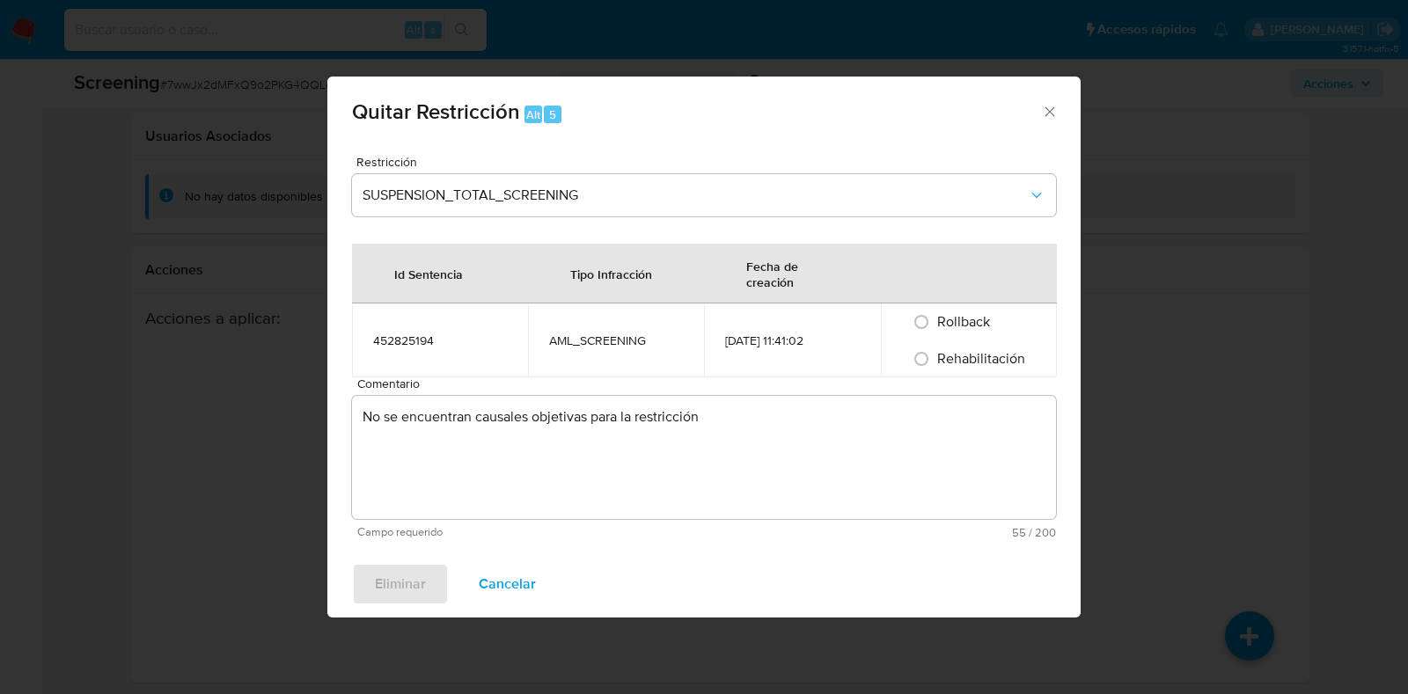
click at [959, 361] on span "Rehabilitación" at bounding box center [981, 358] width 88 height 20
click at [935, 361] on input "Rehabilitación" at bounding box center [921, 359] width 28 height 28
radio input "true"
click at [387, 593] on span "Eliminar" at bounding box center [400, 584] width 51 height 39
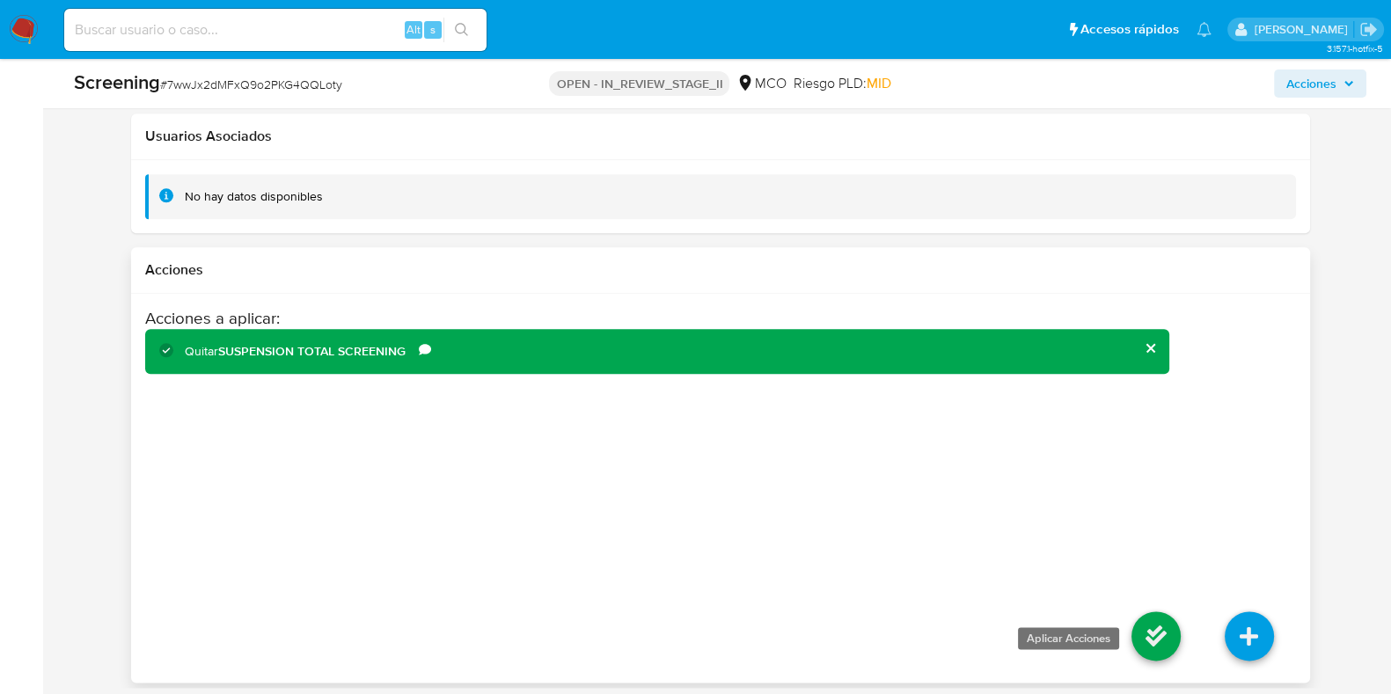
click at [1159, 635] on icon at bounding box center [1155, 635] width 49 height 49
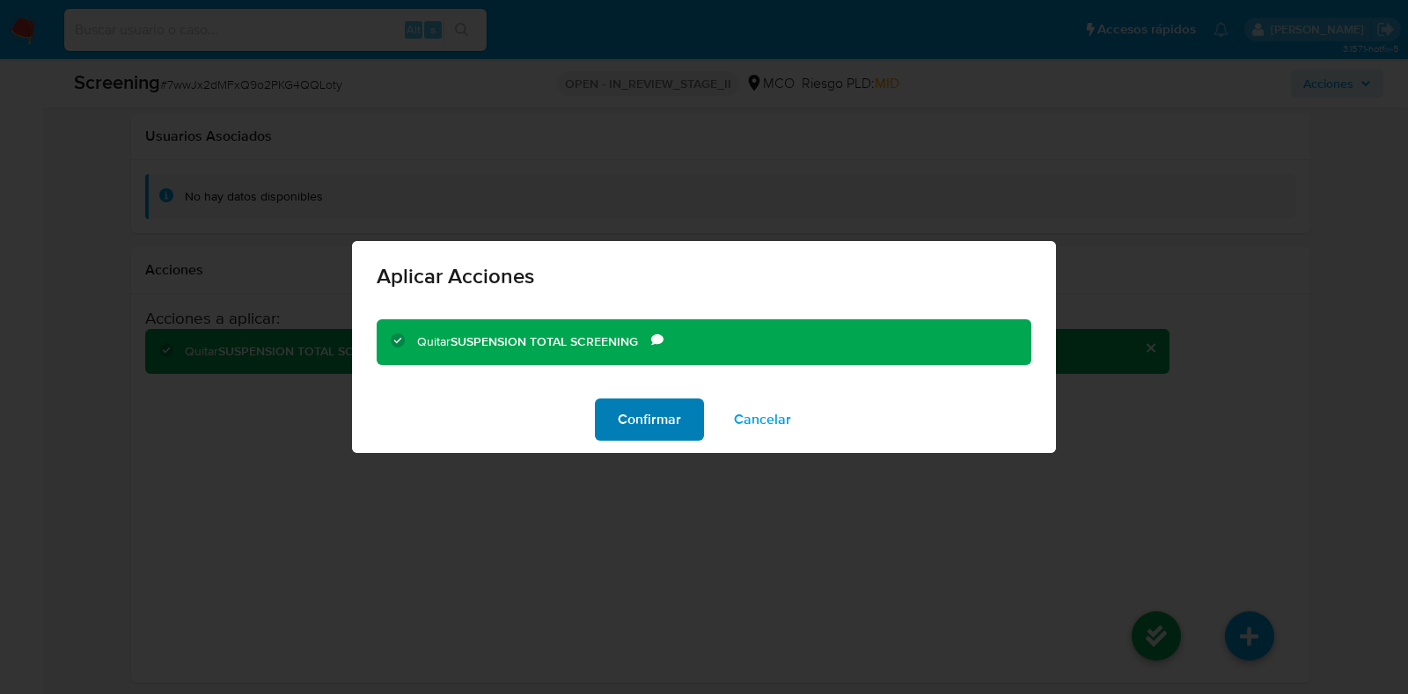
click at [666, 424] on span "Confirmar" at bounding box center [649, 419] width 63 height 39
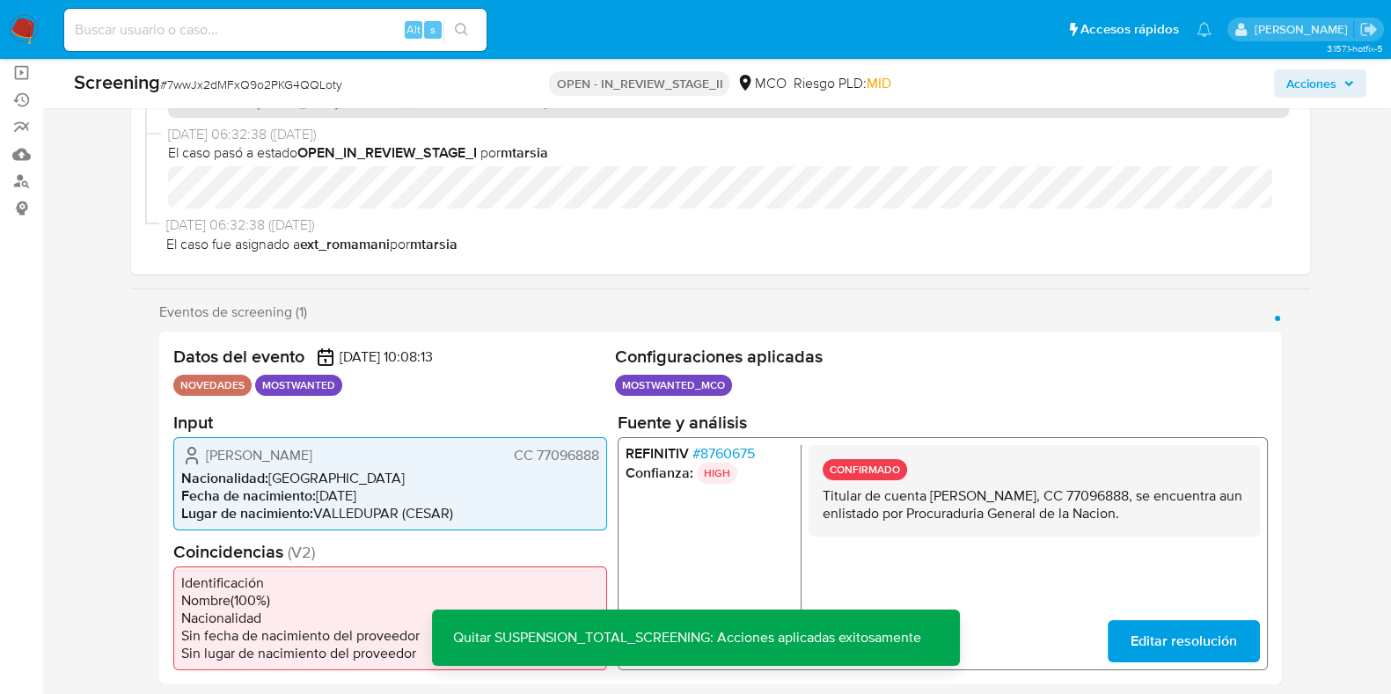
scroll to position [0, 0]
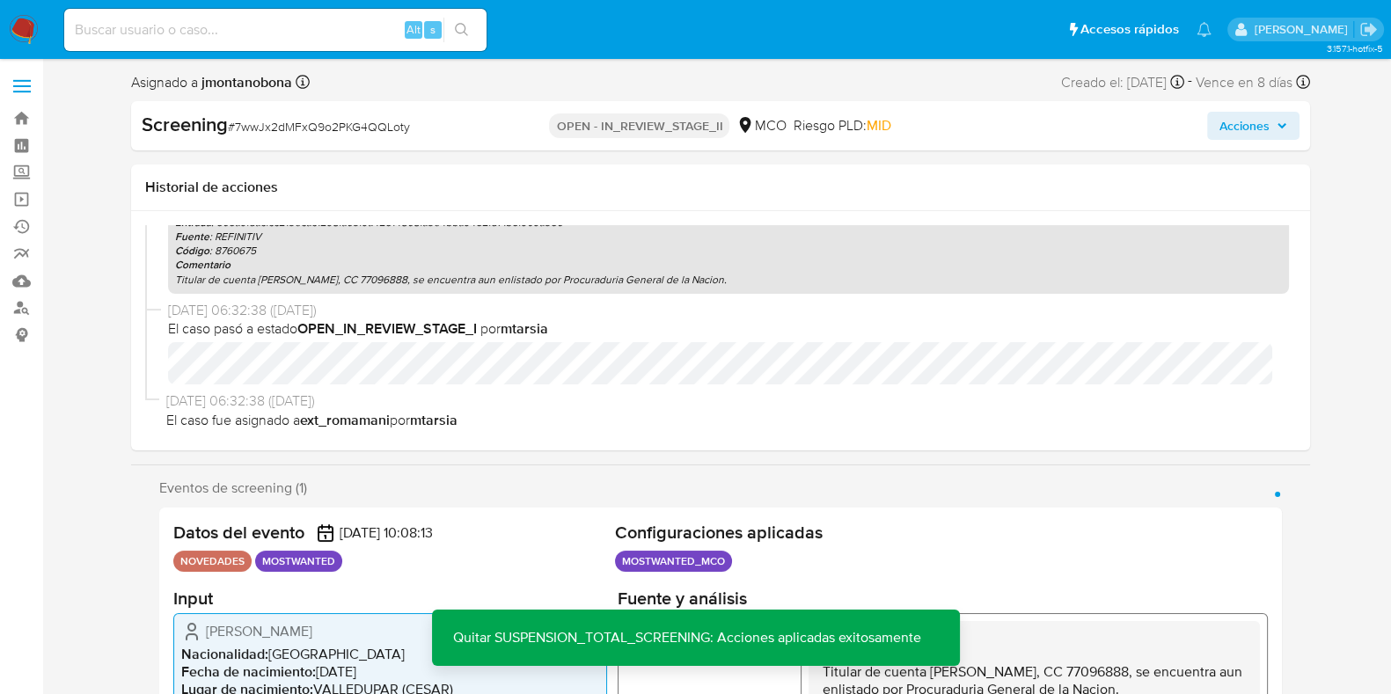
click at [1242, 121] on span "Acciones" at bounding box center [1244, 126] width 50 height 28
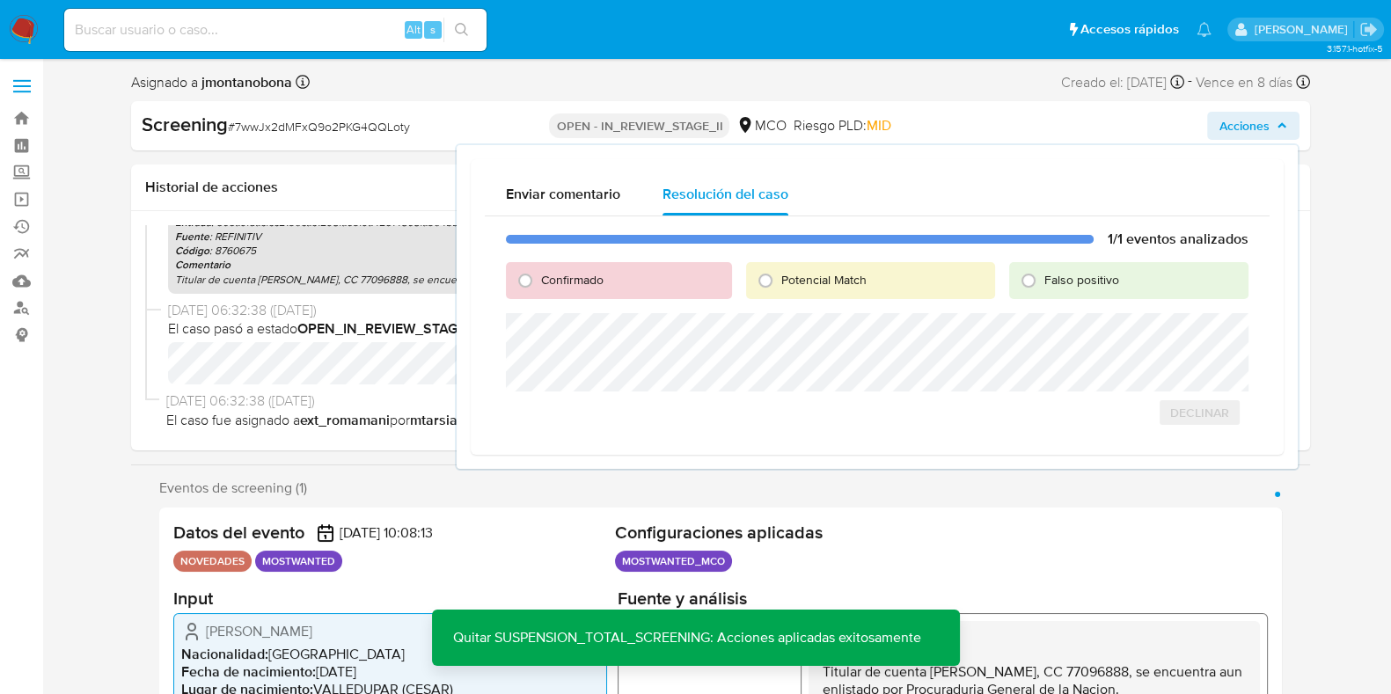
click at [1090, 278] on span "Falso positivo" at bounding box center [1081, 280] width 75 height 18
click at [1043, 278] on input "Falso positivo" at bounding box center [1028, 281] width 28 height 28
radio input "true"
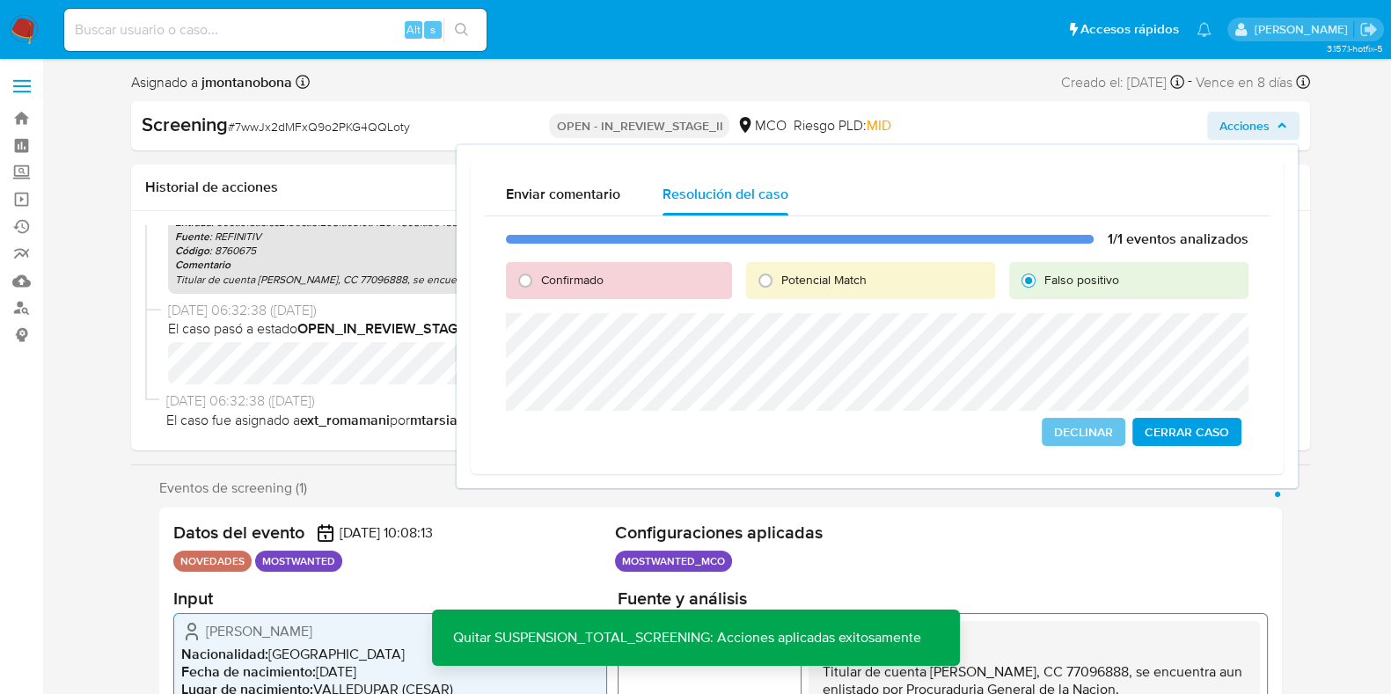
click at [1190, 428] on span "Cerrar Caso" at bounding box center [1187, 432] width 84 height 25
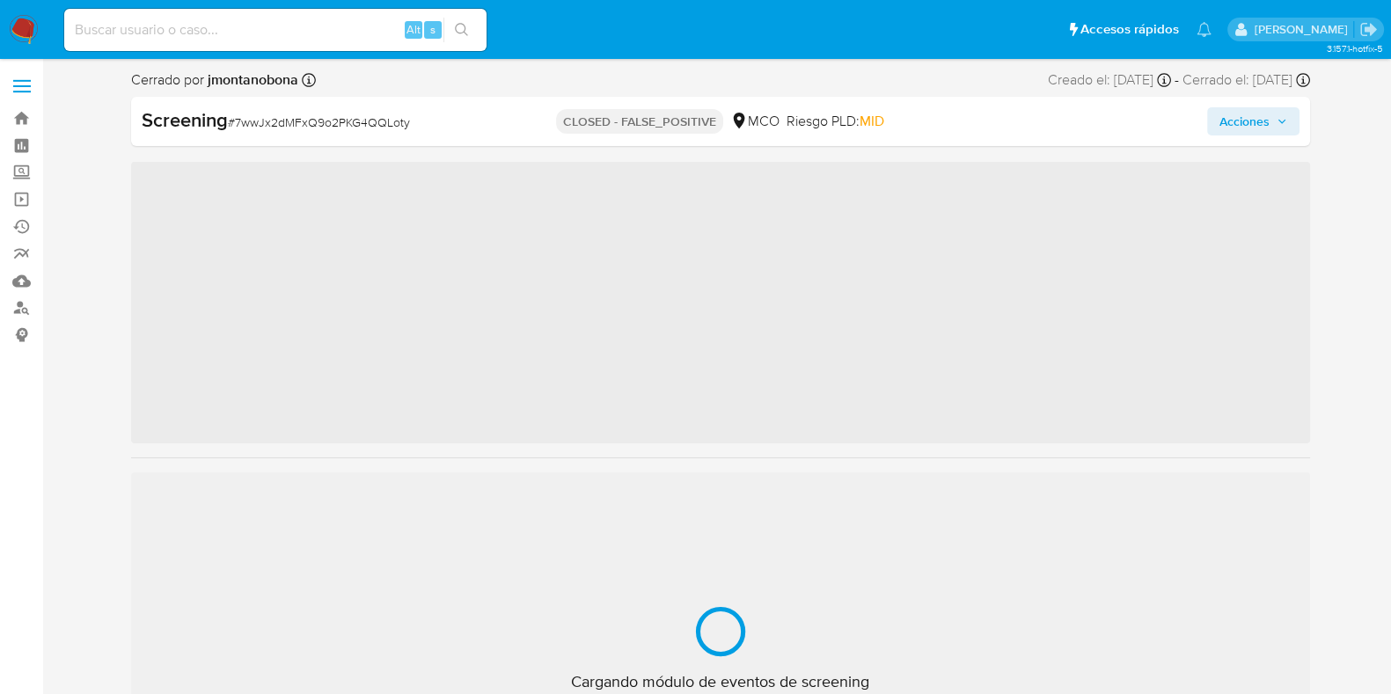
scroll to position [743, 0]
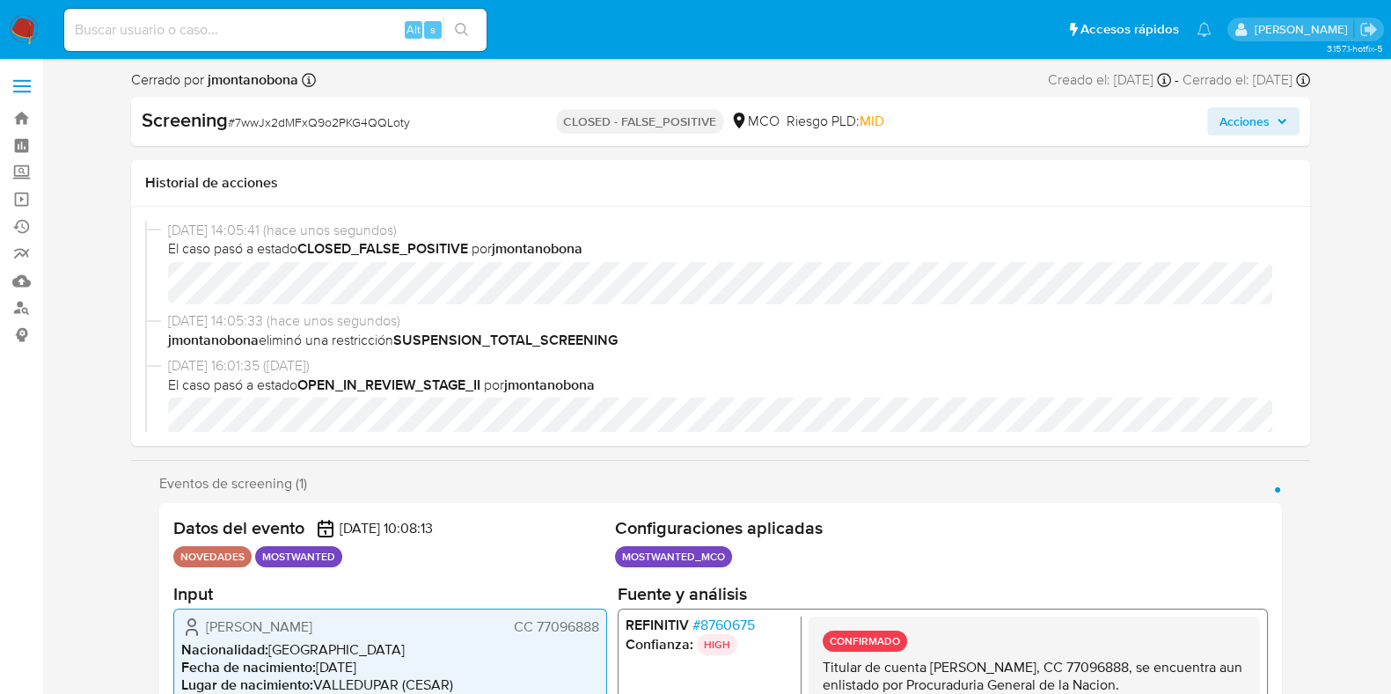
select select "10"
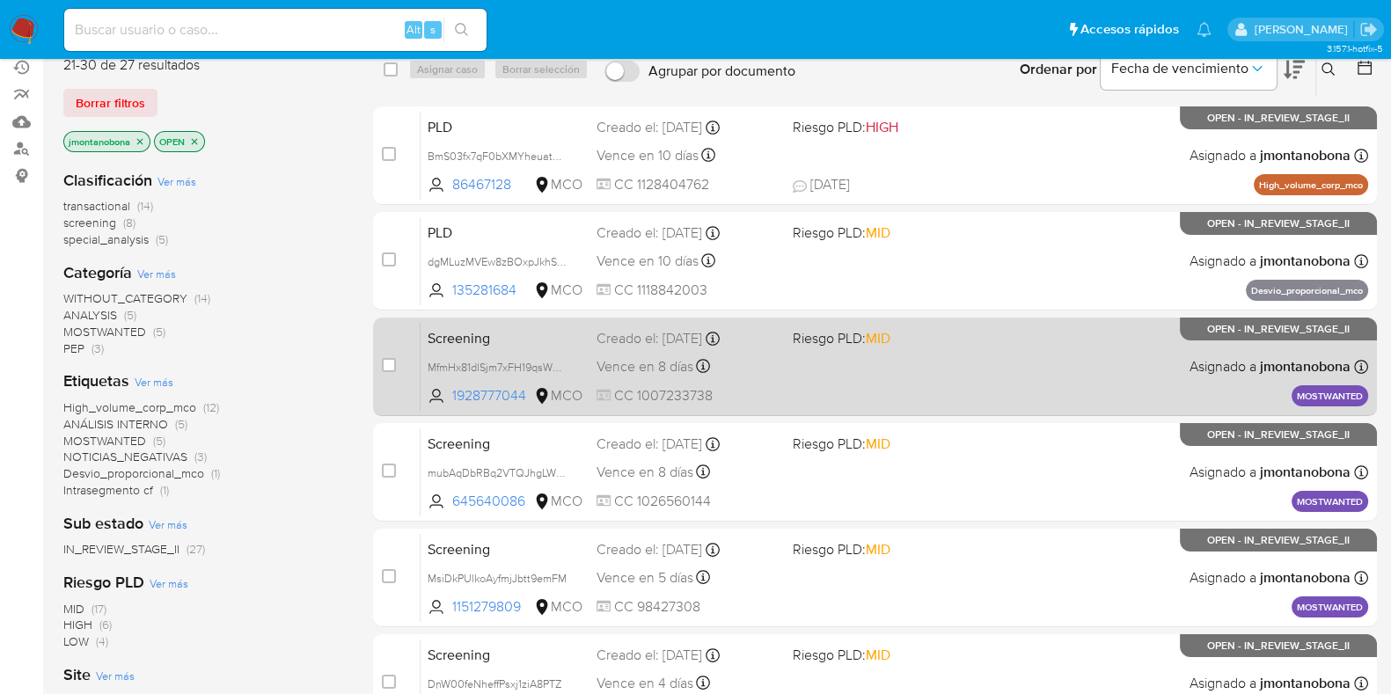
scroll to position [157, 0]
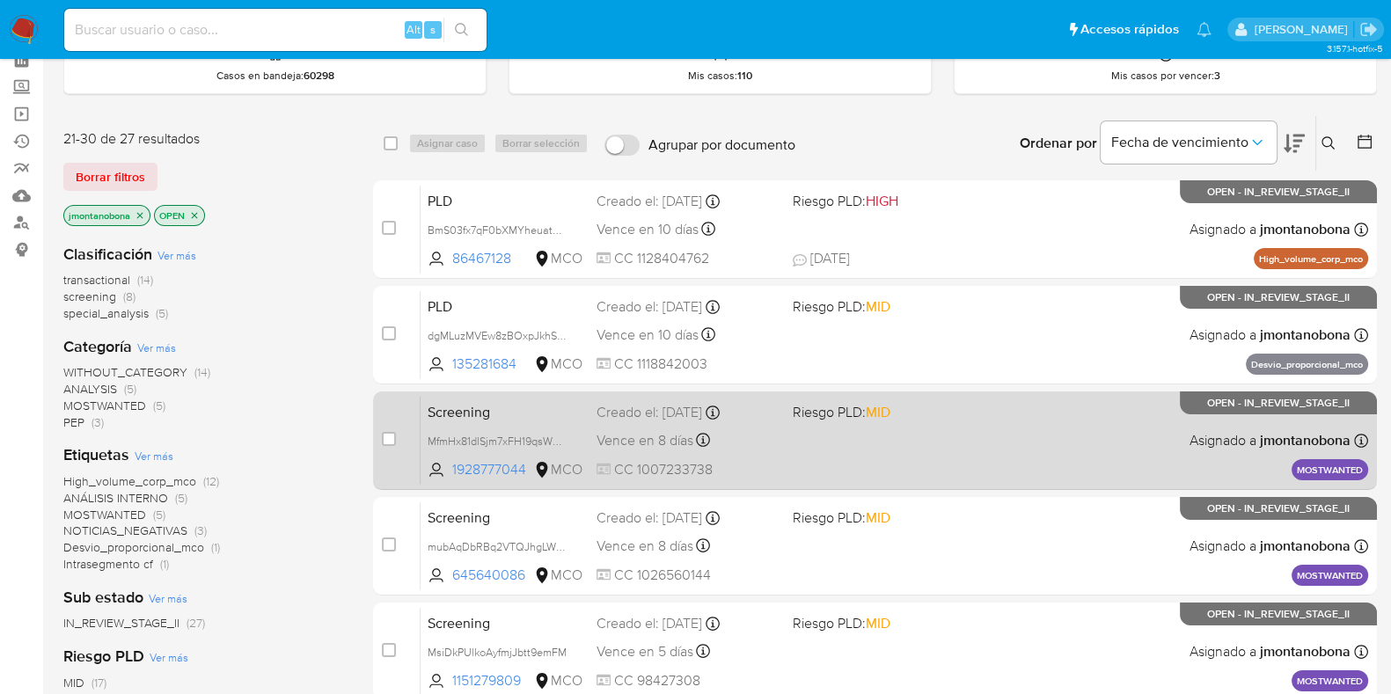
click at [519, 351] on div "case-item-checkbox No es posible asignar el caso PLD BmS03fx7qF0bXMYheuatWqqz 8…" at bounding box center [875, 546] width 1004 height 732
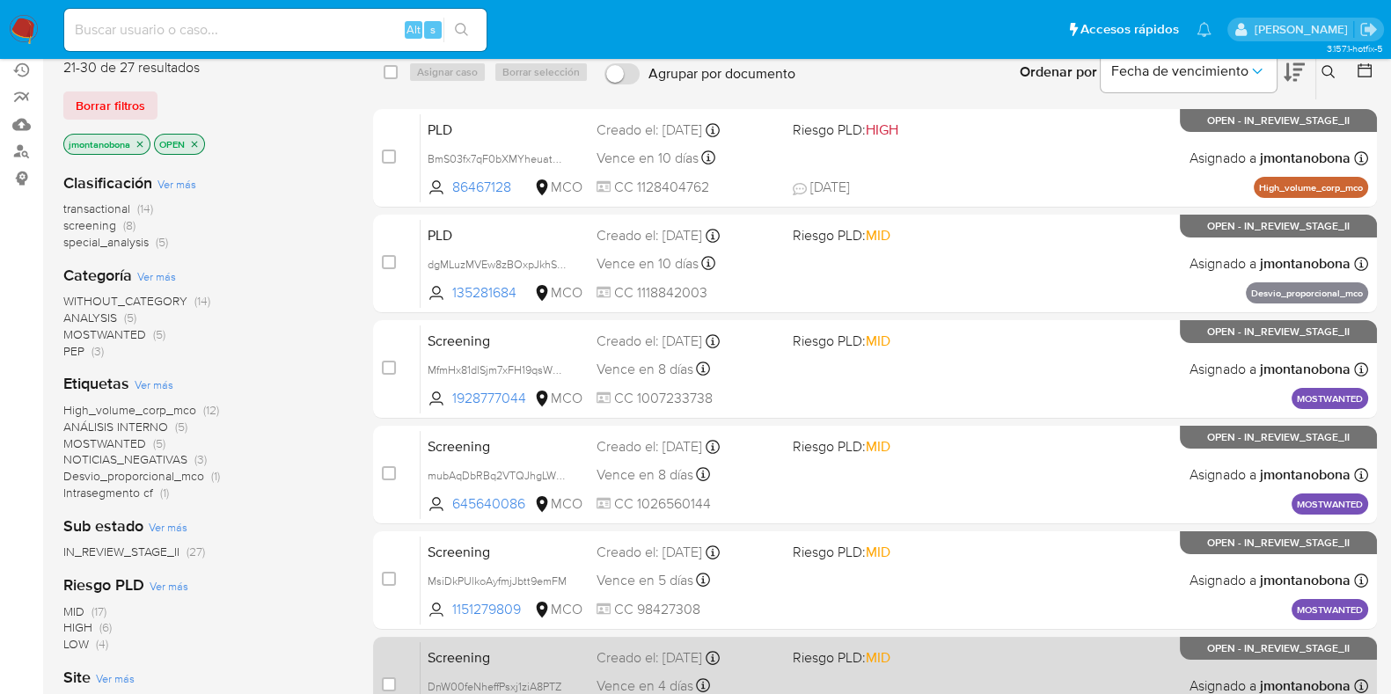
scroll to position [377, 0]
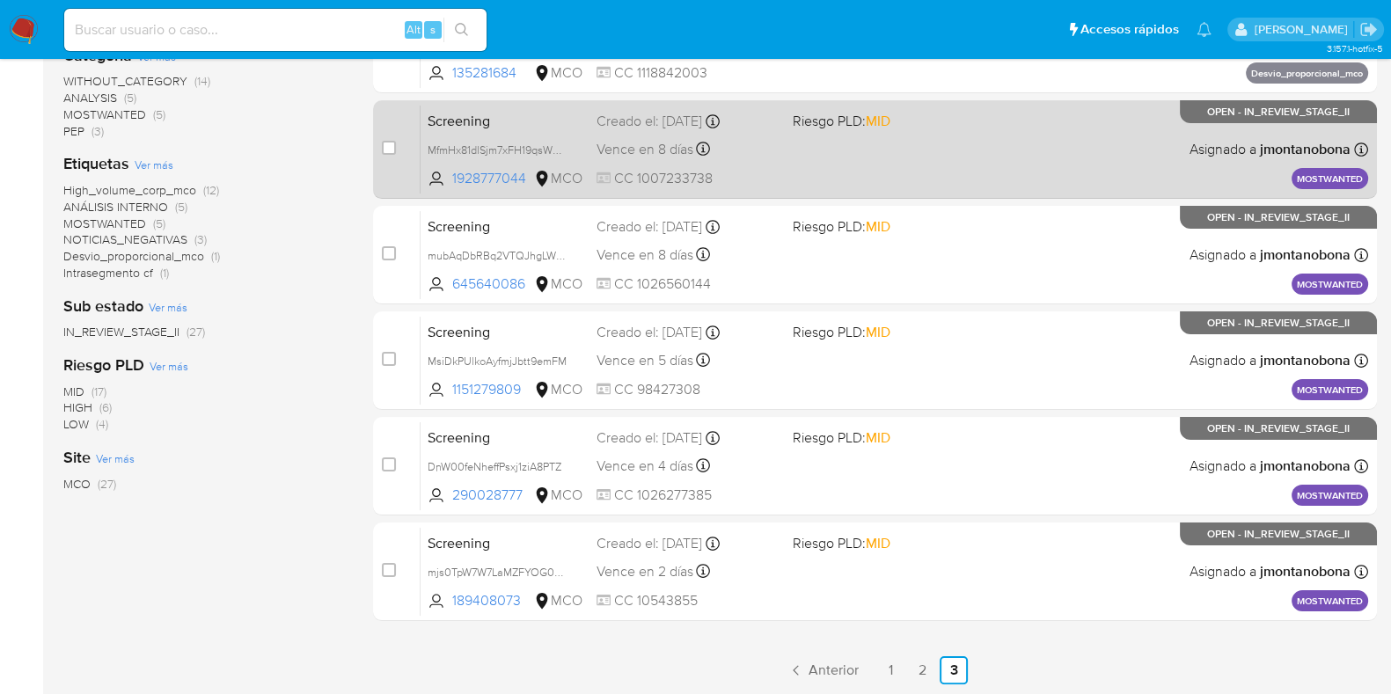
click at [517, 135] on div "Screening MfmHx81dlSjm7xFH19qsWGyr 1928777044 MCO Riesgo PLD: MID Creado el: [D…" at bounding box center [895, 149] width 948 height 89
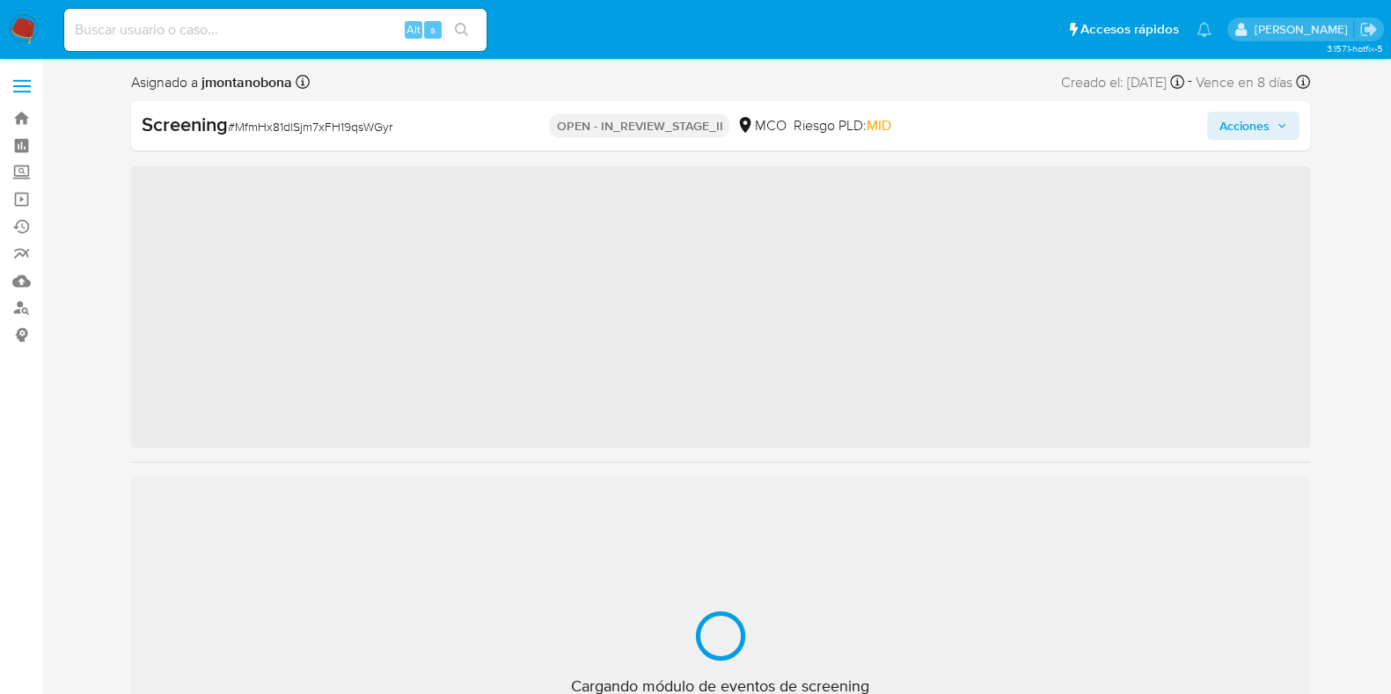
scroll to position [743, 0]
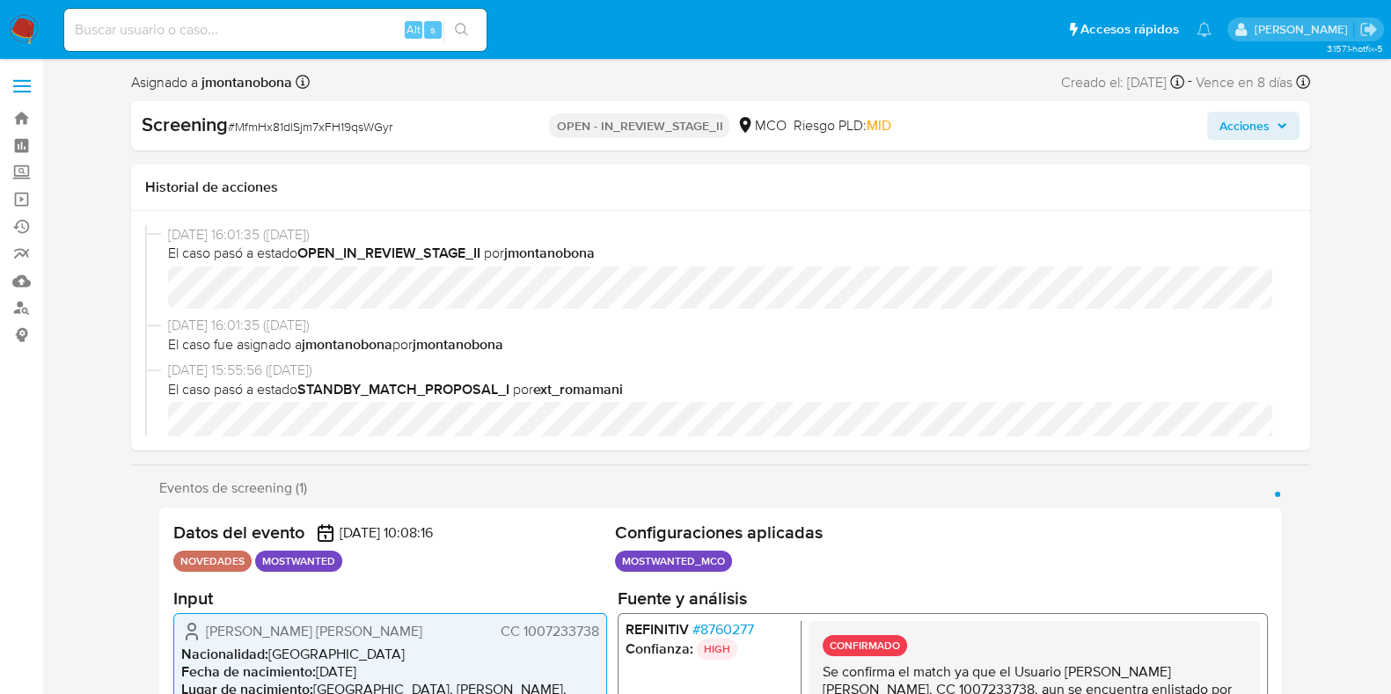
select select "10"
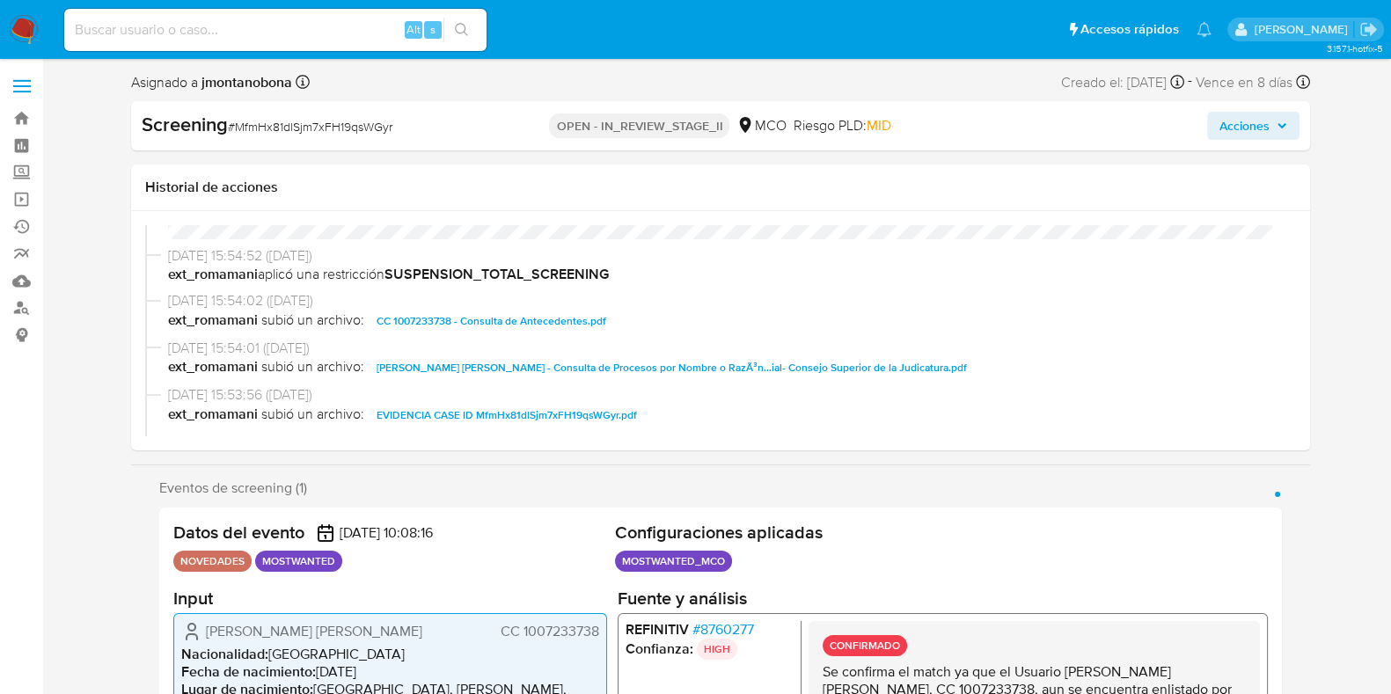
scroll to position [330, 0]
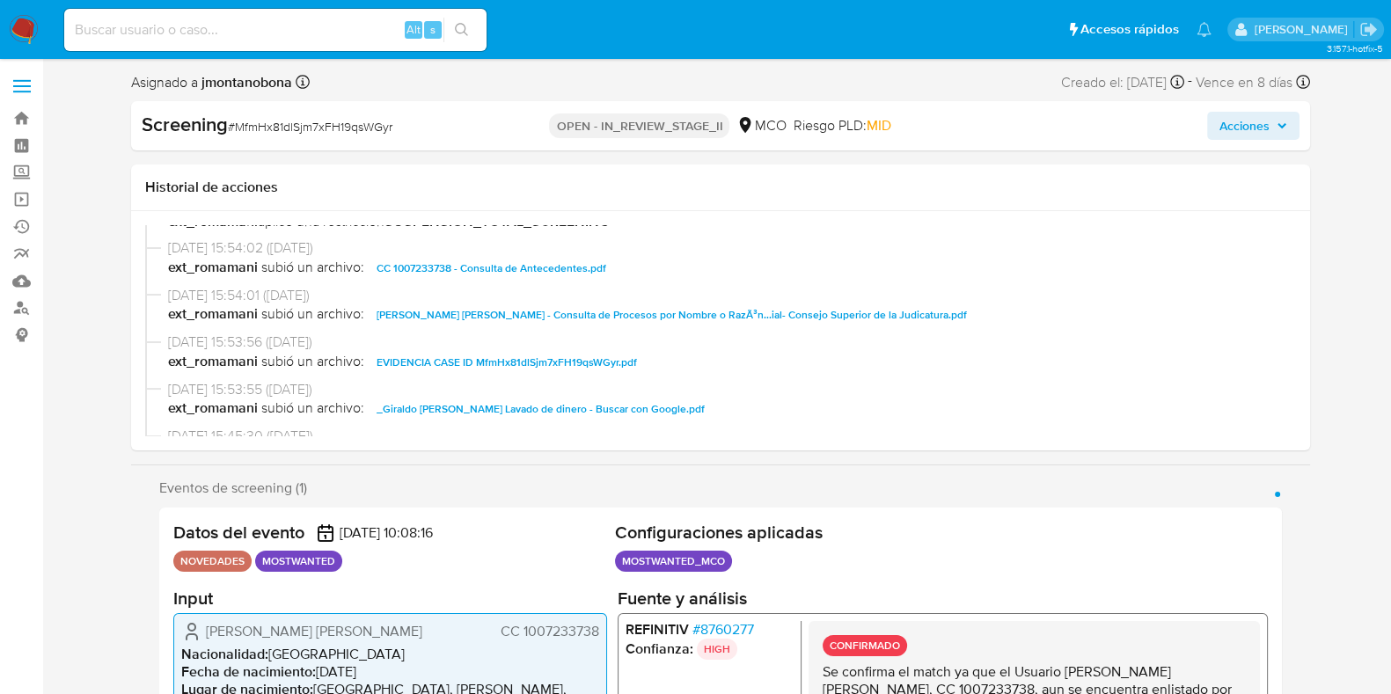
click at [553, 265] on span "CC 1007233738 - Consulta de Antecedentes.pdf" at bounding box center [492, 268] width 230 height 21
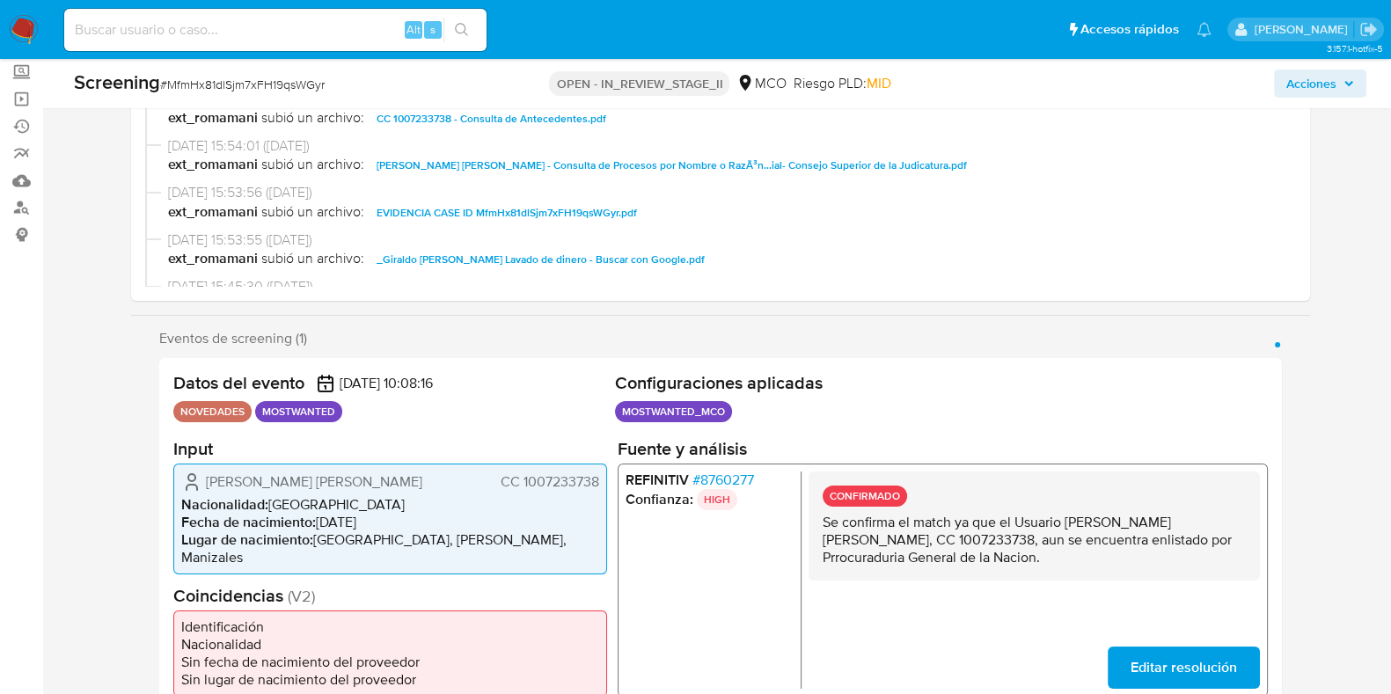
scroll to position [219, 0]
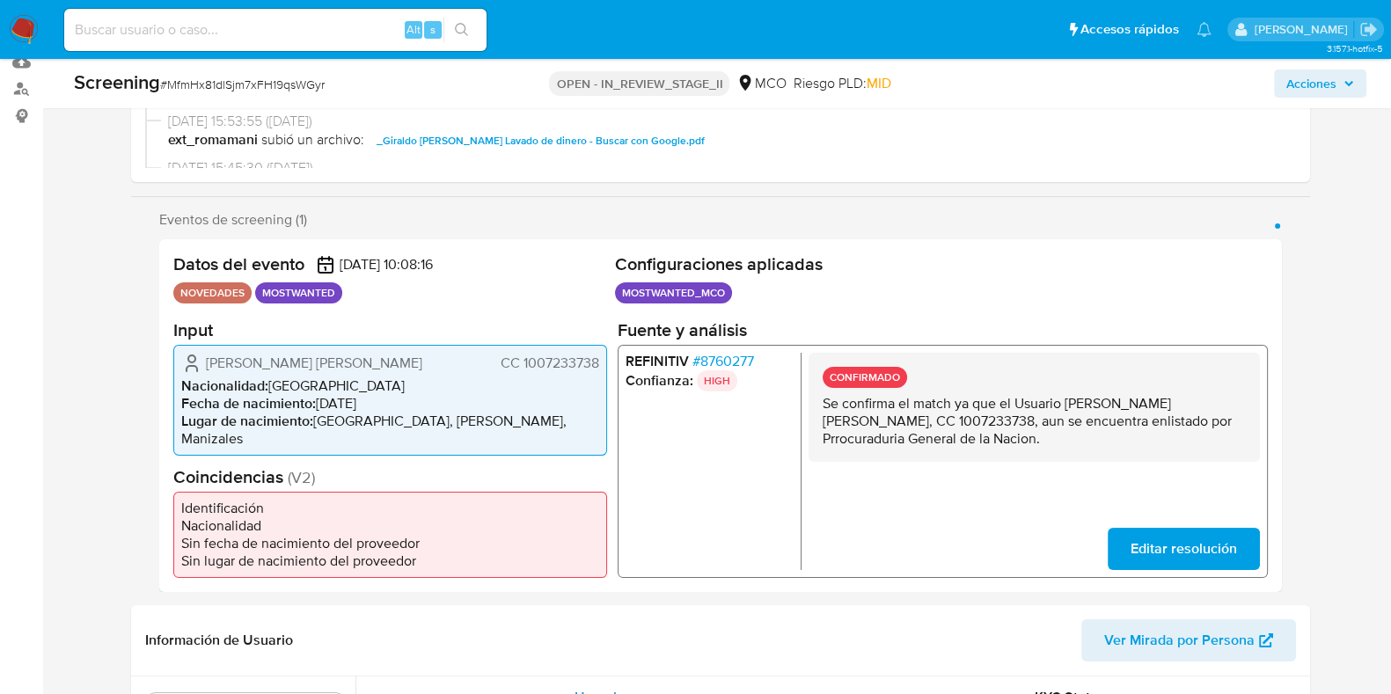
drag, startPoint x: 1067, startPoint y: 405, endPoint x: 878, endPoint y: 426, distance: 190.3
click at [878, 426] on p "Se confirma el match ya que el Usuario Giraldo Franco Luis Anderson, CC 1007233…" at bounding box center [1033, 420] width 423 height 53
drag, startPoint x: 911, startPoint y: 423, endPoint x: 985, endPoint y: 426, distance: 74.0
click at [985, 426] on p "Se confirma el match ya que el Usuario Giraldo Franco Luis Anderson, CC 1007233…" at bounding box center [1033, 420] width 423 height 53
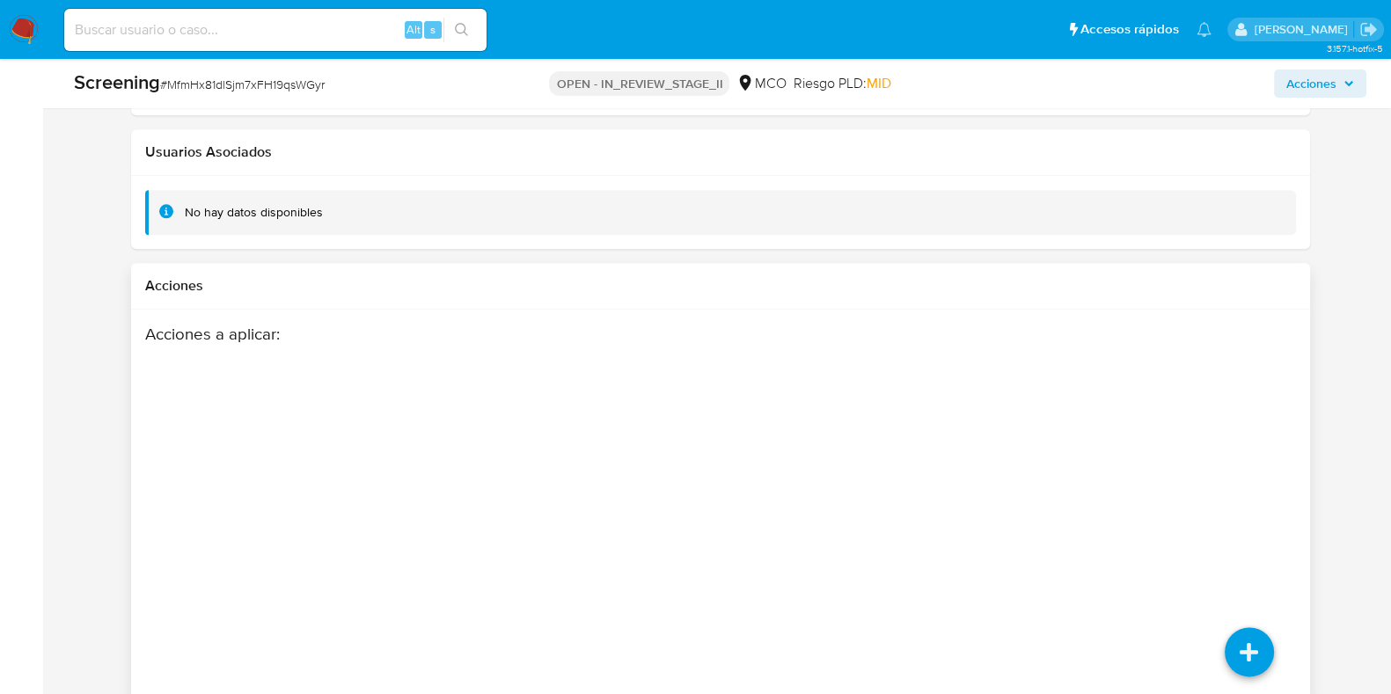
scroll to position [2683, 0]
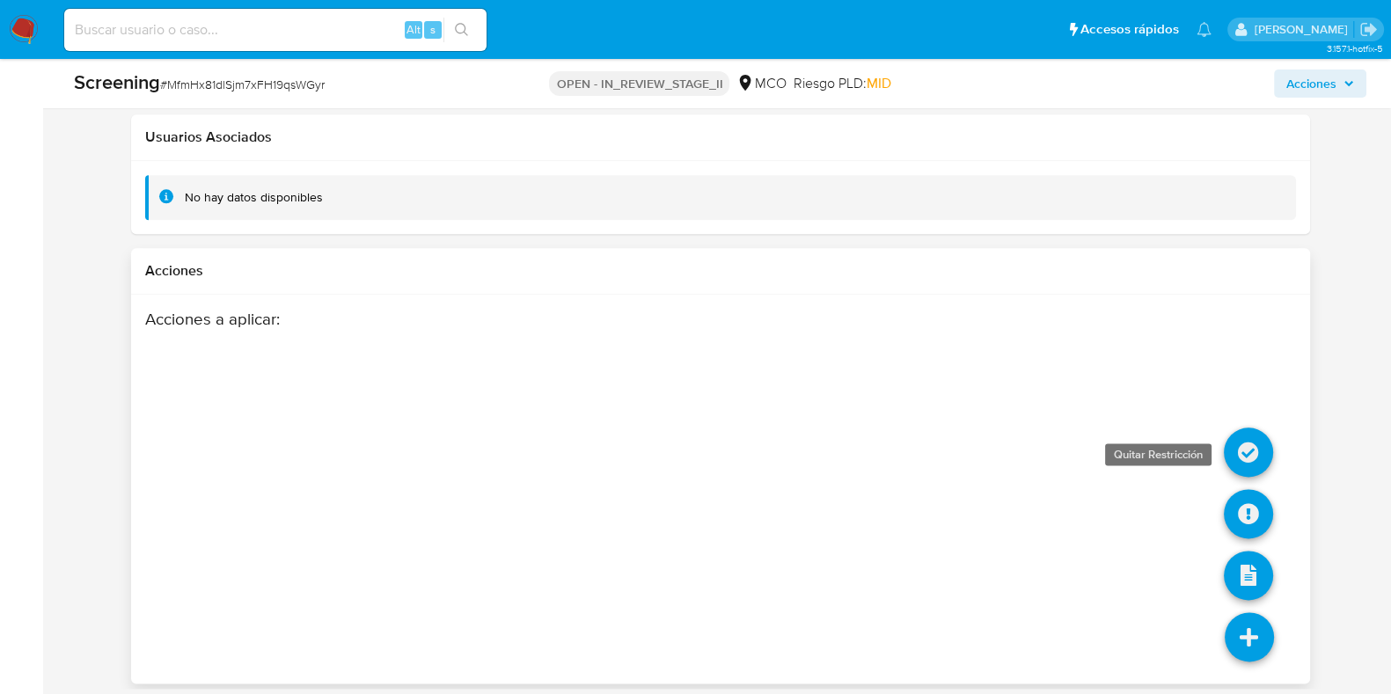
click at [1246, 428] on icon at bounding box center [1248, 452] width 49 height 49
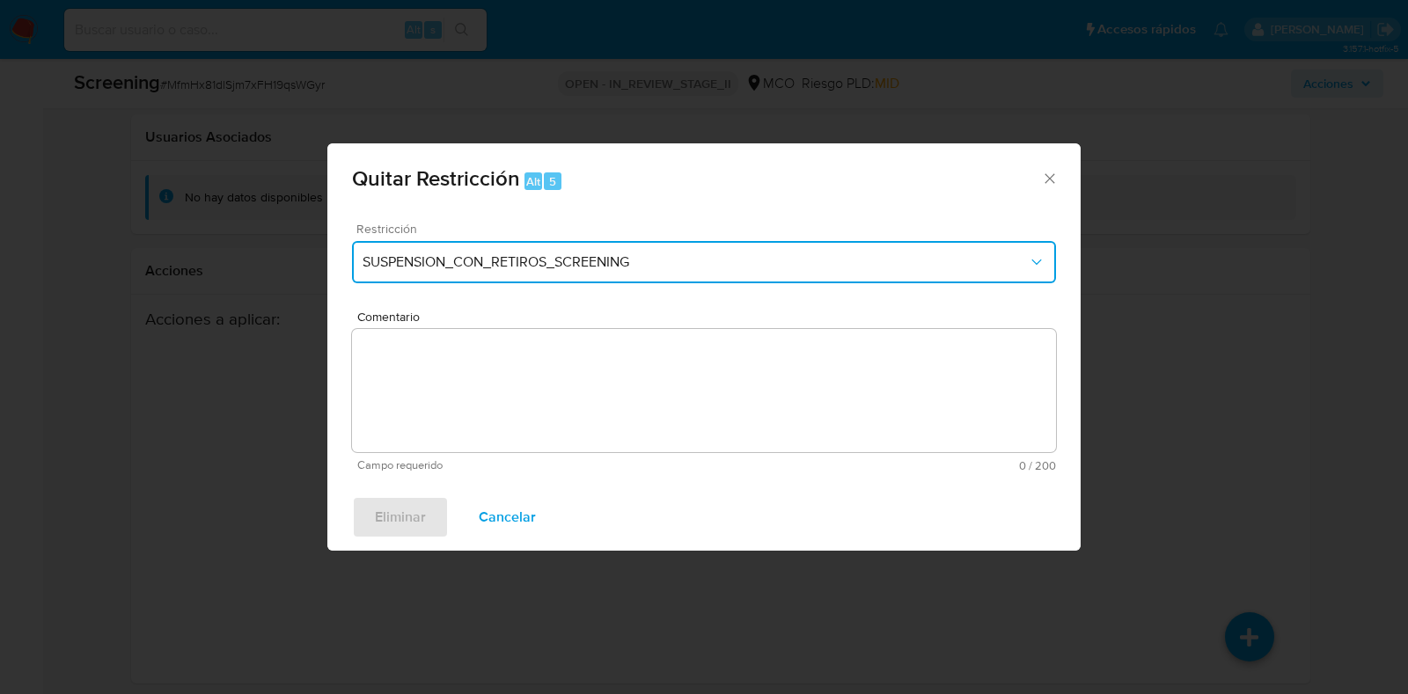
click at [744, 275] on button "SUSPENSION_CON_RETIROS_SCREENING" at bounding box center [704, 262] width 704 height 42
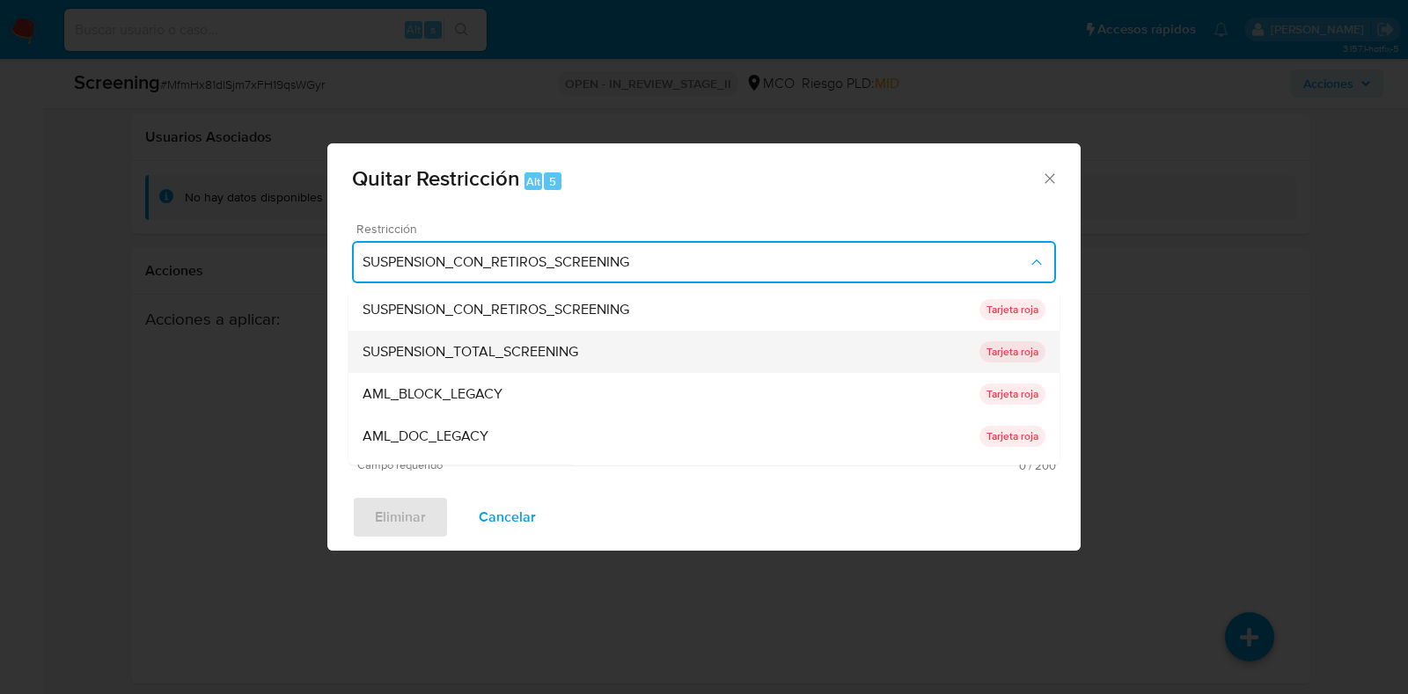
click at [613, 336] on div "SUSPENSION_TOTAL_SCREENING" at bounding box center [670, 353] width 617 height 42
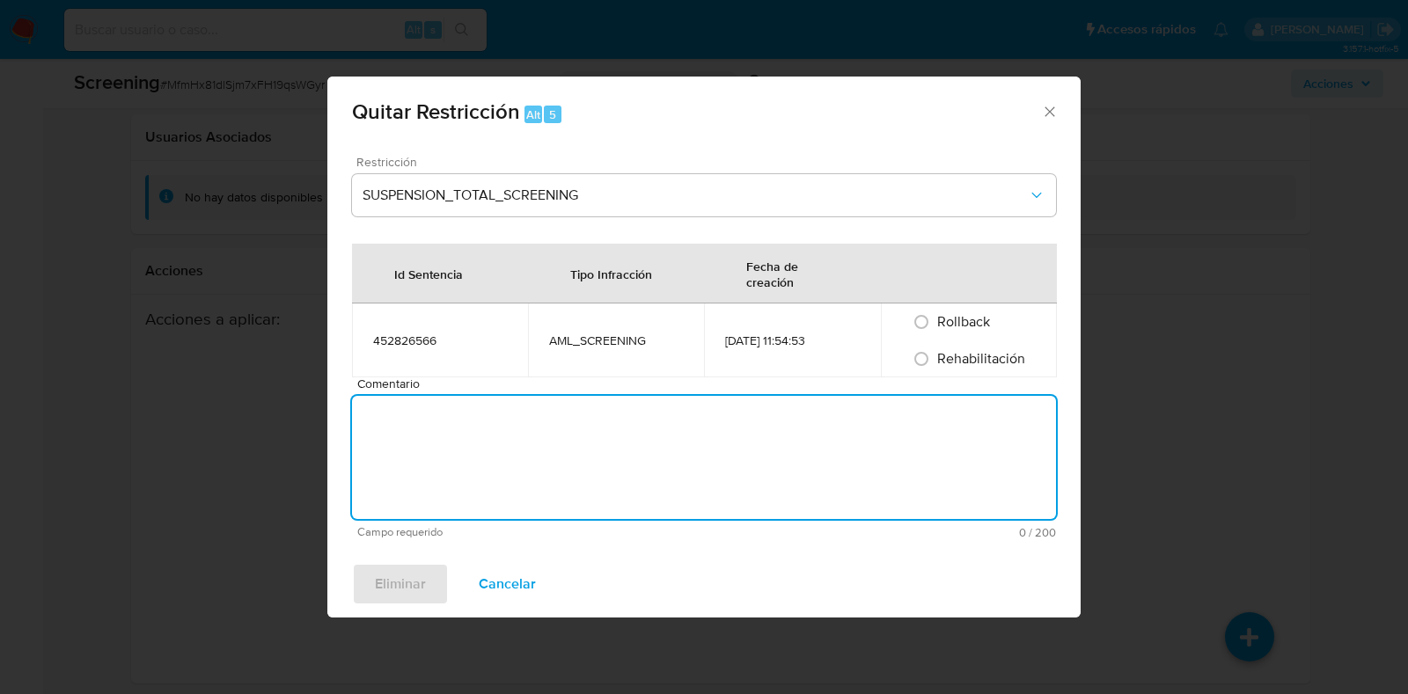
click at [566, 431] on textarea "Comentario" at bounding box center [704, 457] width 704 height 123
type textarea "No se encuentran causales objetivas para la restricción"
click at [955, 356] on span "Rehabilitación" at bounding box center [981, 358] width 88 height 20
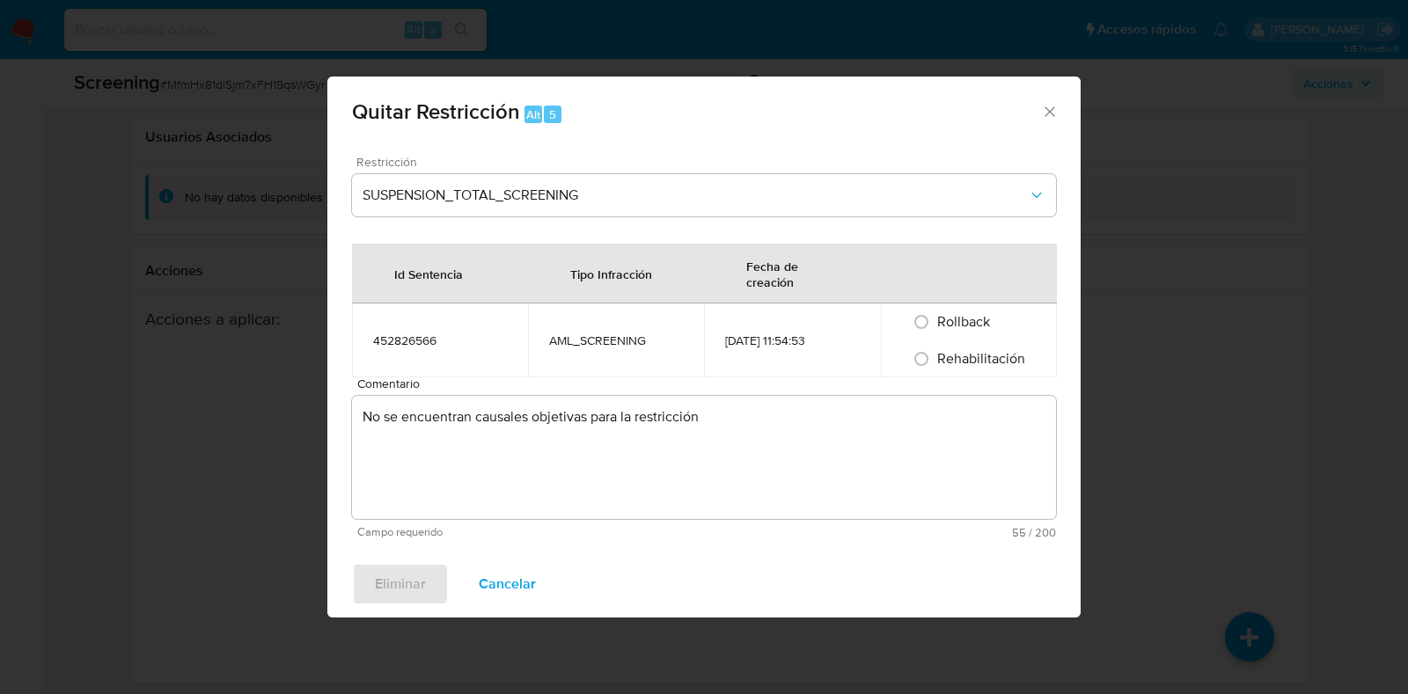
click at [907, 345] on input "Rehabilitación" at bounding box center [921, 359] width 28 height 28
radio input "true"
click at [421, 573] on span "Eliminar" at bounding box center [400, 584] width 51 height 39
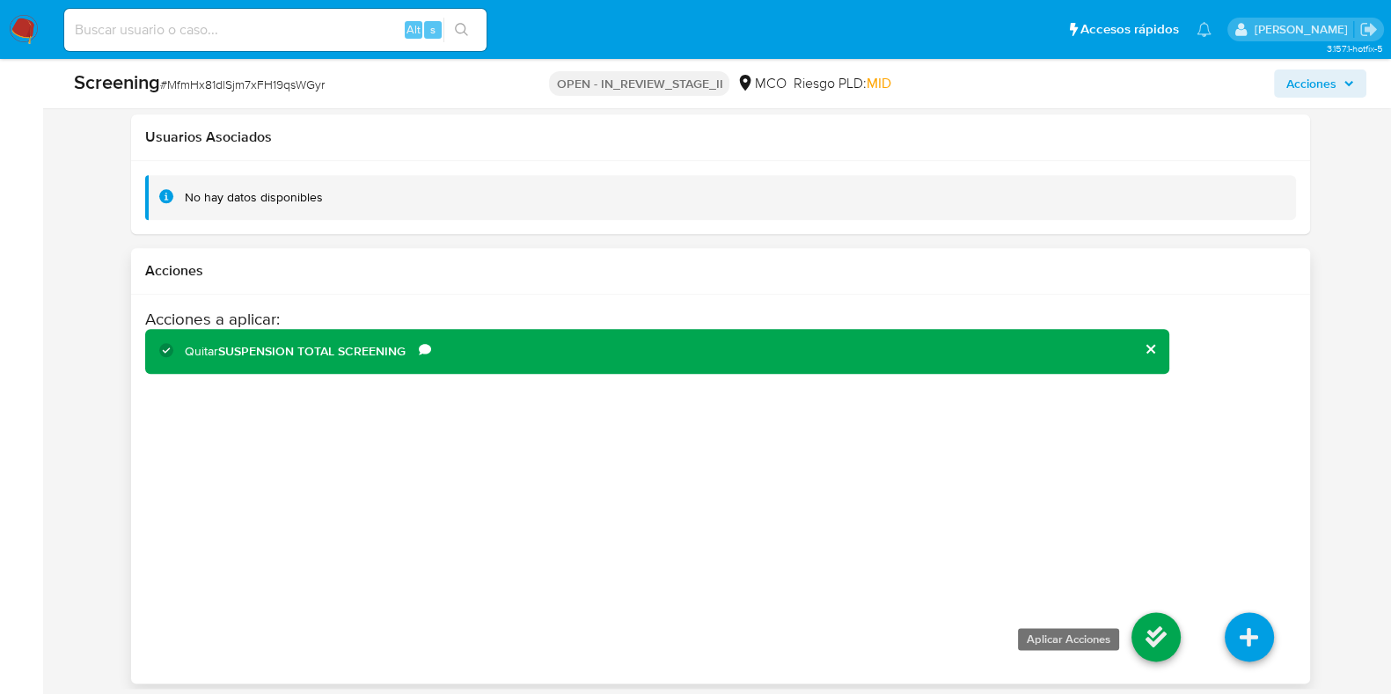
click at [1157, 629] on icon at bounding box center [1155, 636] width 49 height 49
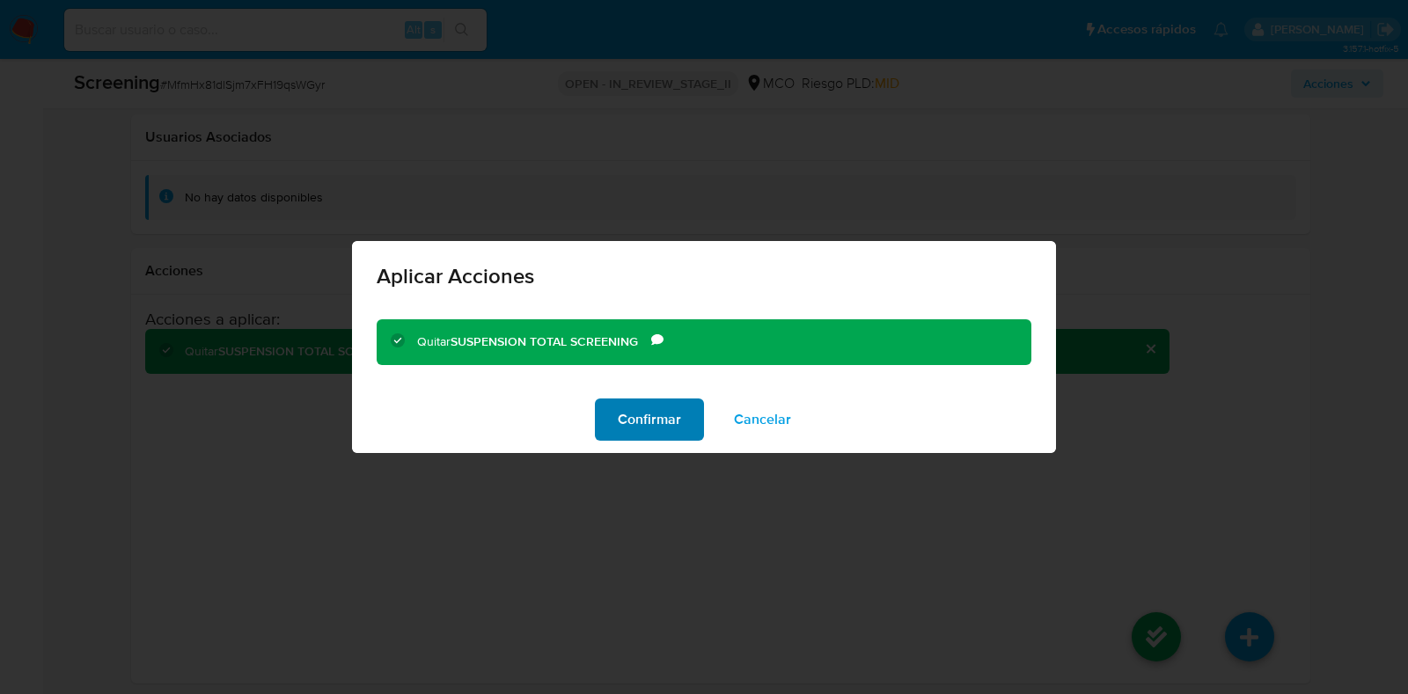
click at [606, 424] on button "Confirmar" at bounding box center [649, 420] width 109 height 42
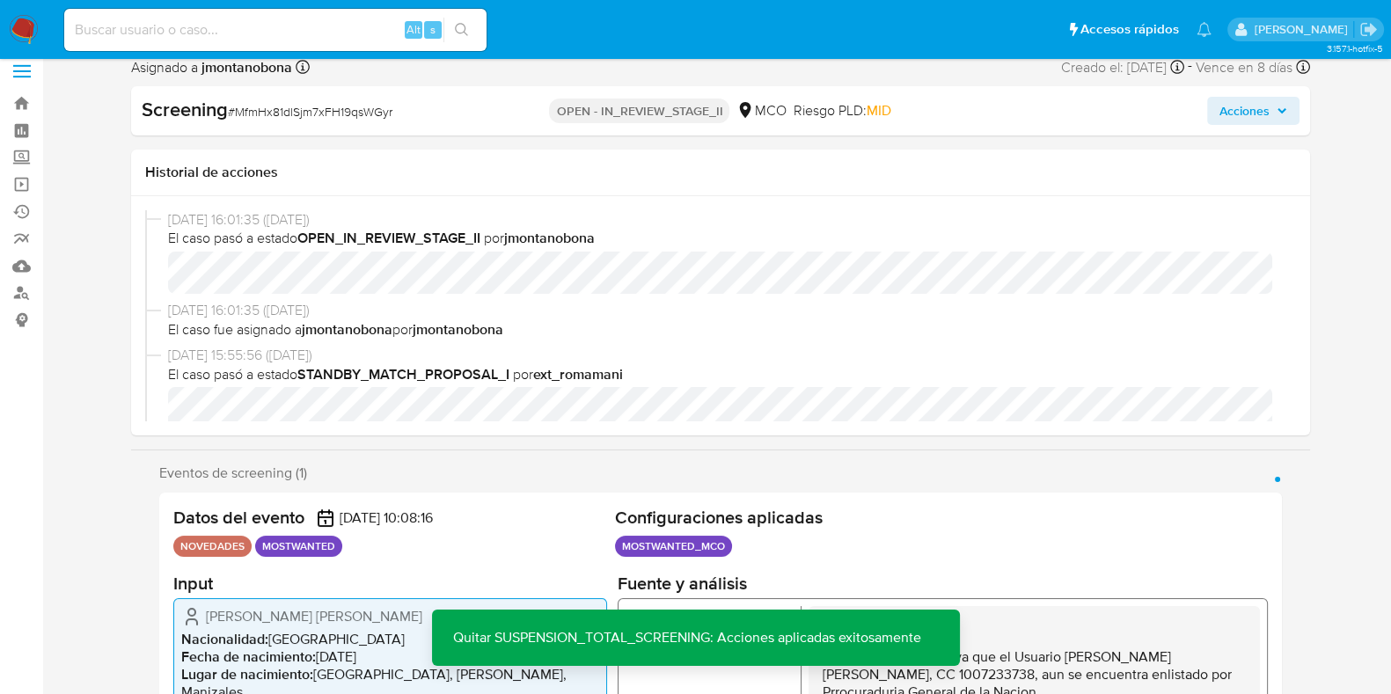
scroll to position [0, 0]
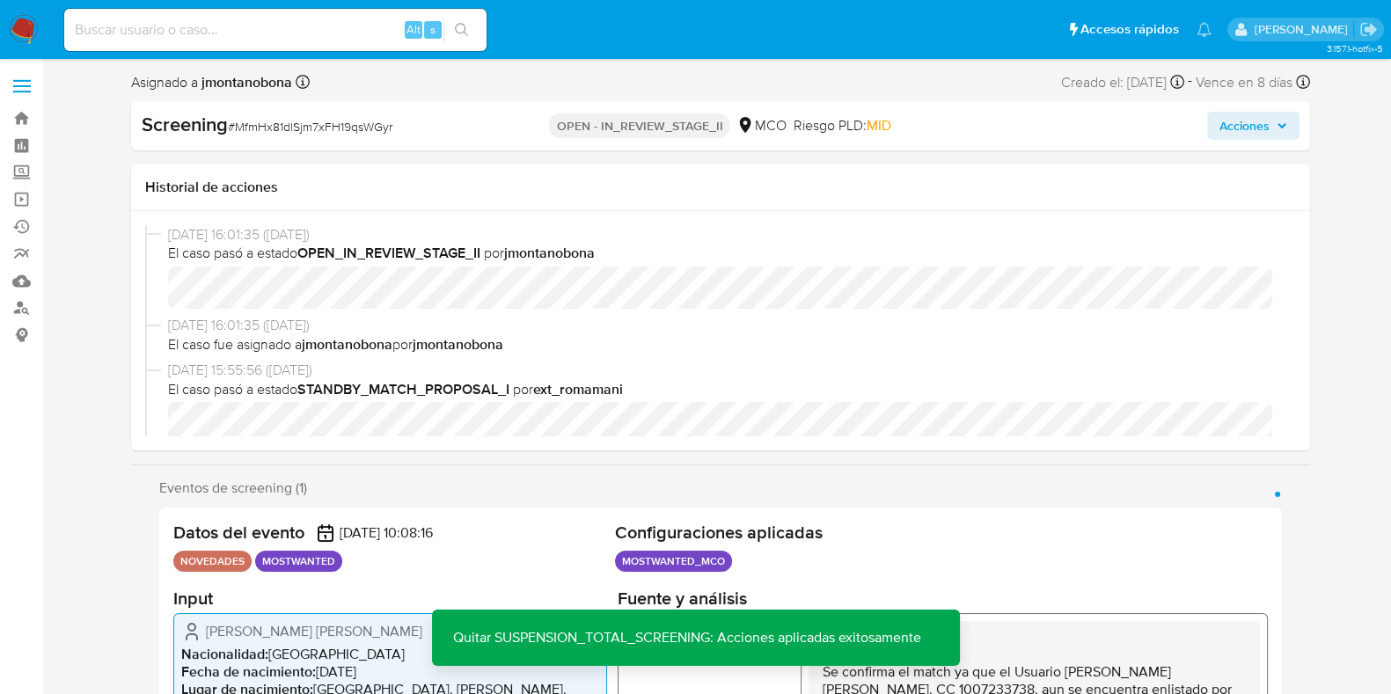
click at [1283, 125] on icon "button" at bounding box center [1280, 125] width 7 height 4
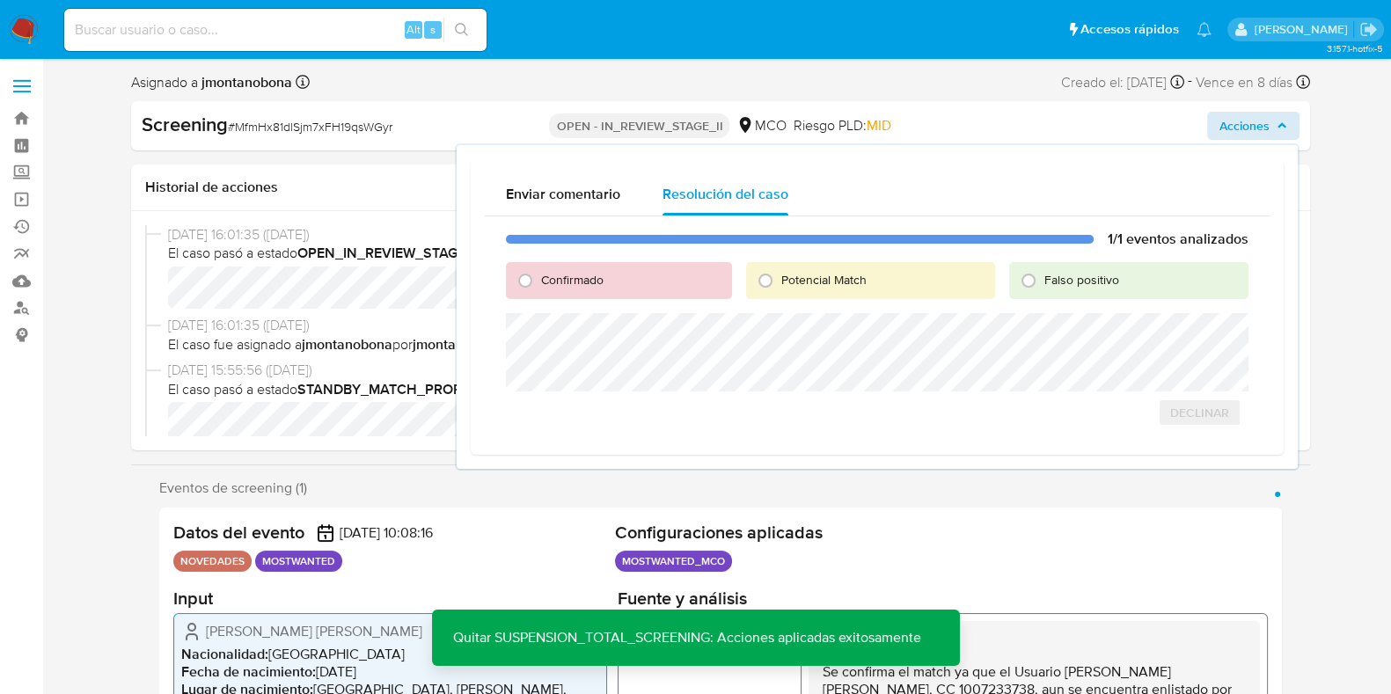
click at [1064, 267] on div "Falso positivo" at bounding box center [1128, 280] width 238 height 37
click at [1064, 291] on div "Falso positivo" at bounding box center [1128, 280] width 238 height 37
click at [1077, 279] on span "Falso positivo" at bounding box center [1081, 280] width 75 height 18
click at [1043, 279] on input "Falso positivo" at bounding box center [1028, 281] width 28 height 28
radio input "true"
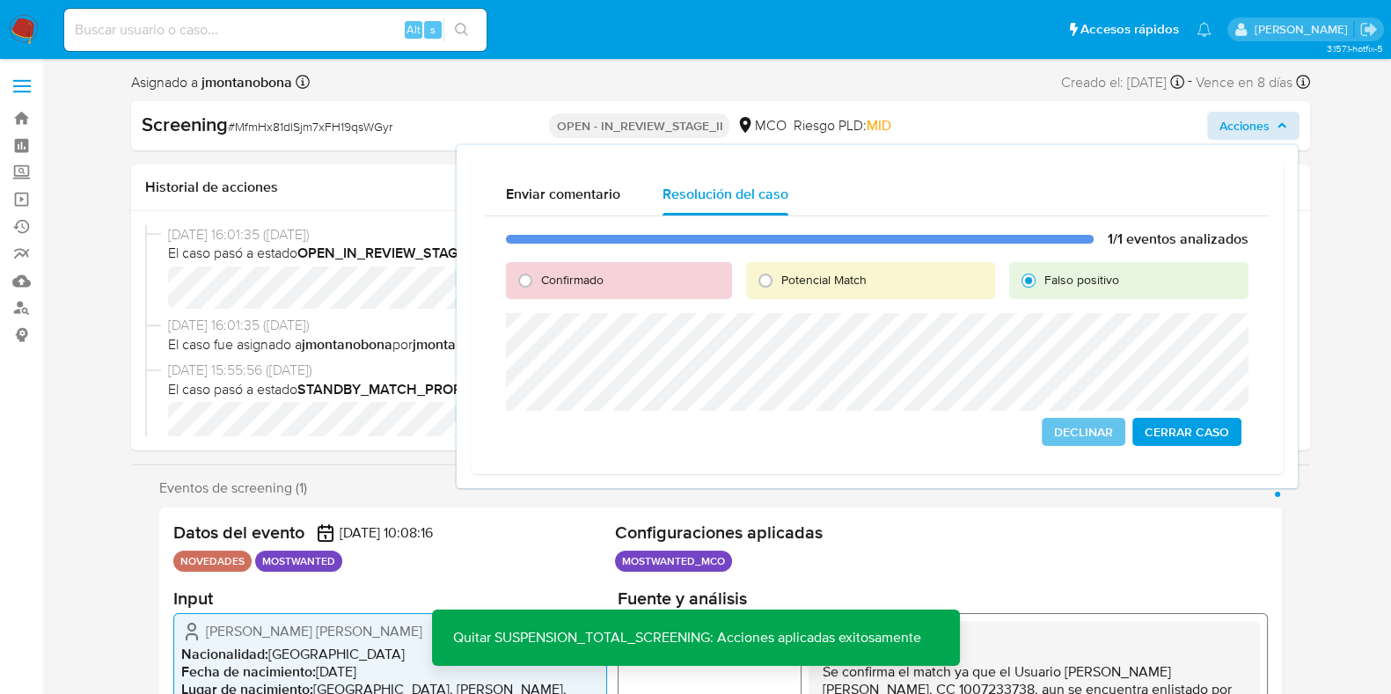
click at [1198, 432] on span "Cerrar Caso" at bounding box center [1187, 432] width 84 height 25
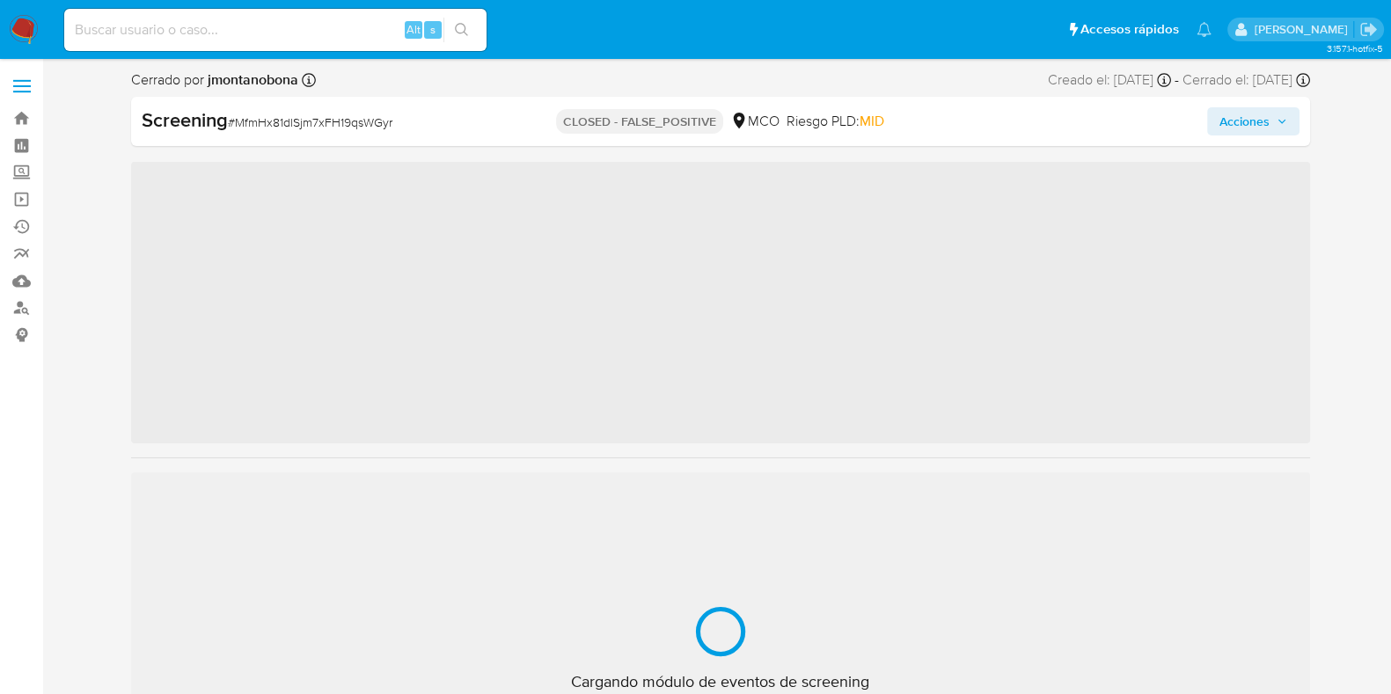
scroll to position [743, 0]
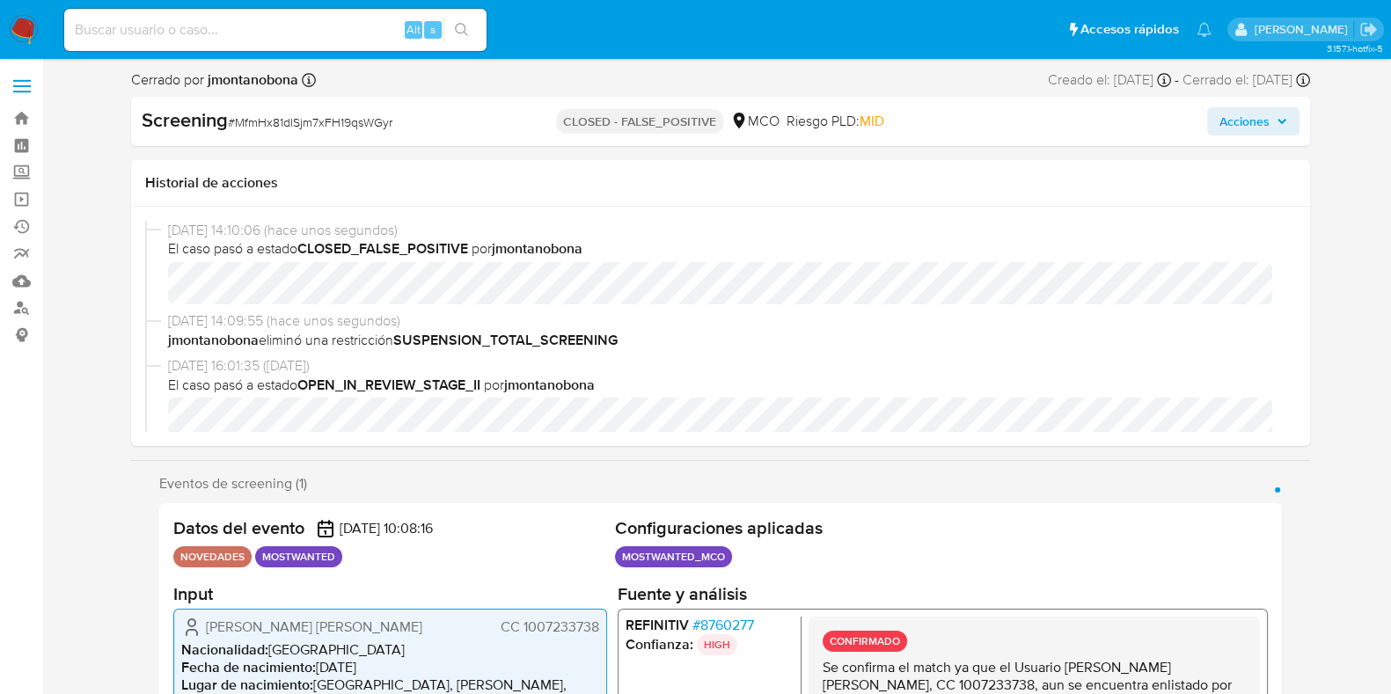
select select "10"
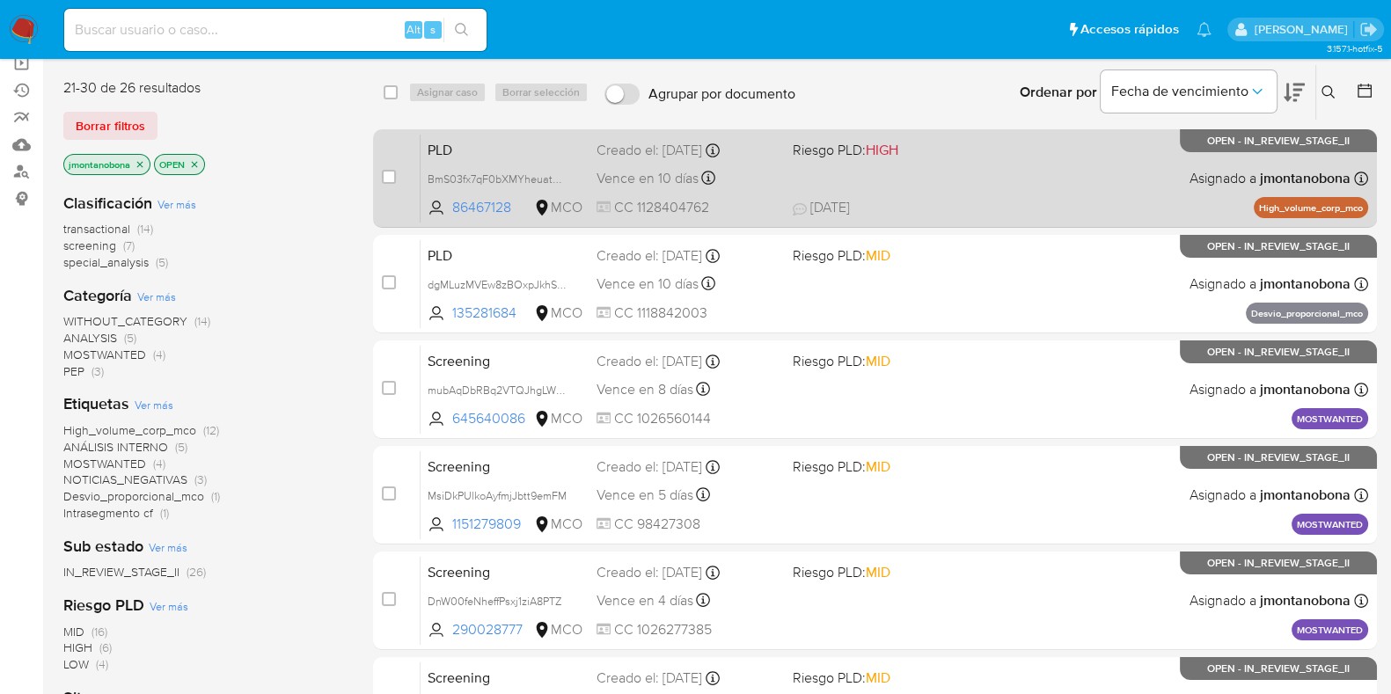
scroll to position [312, 0]
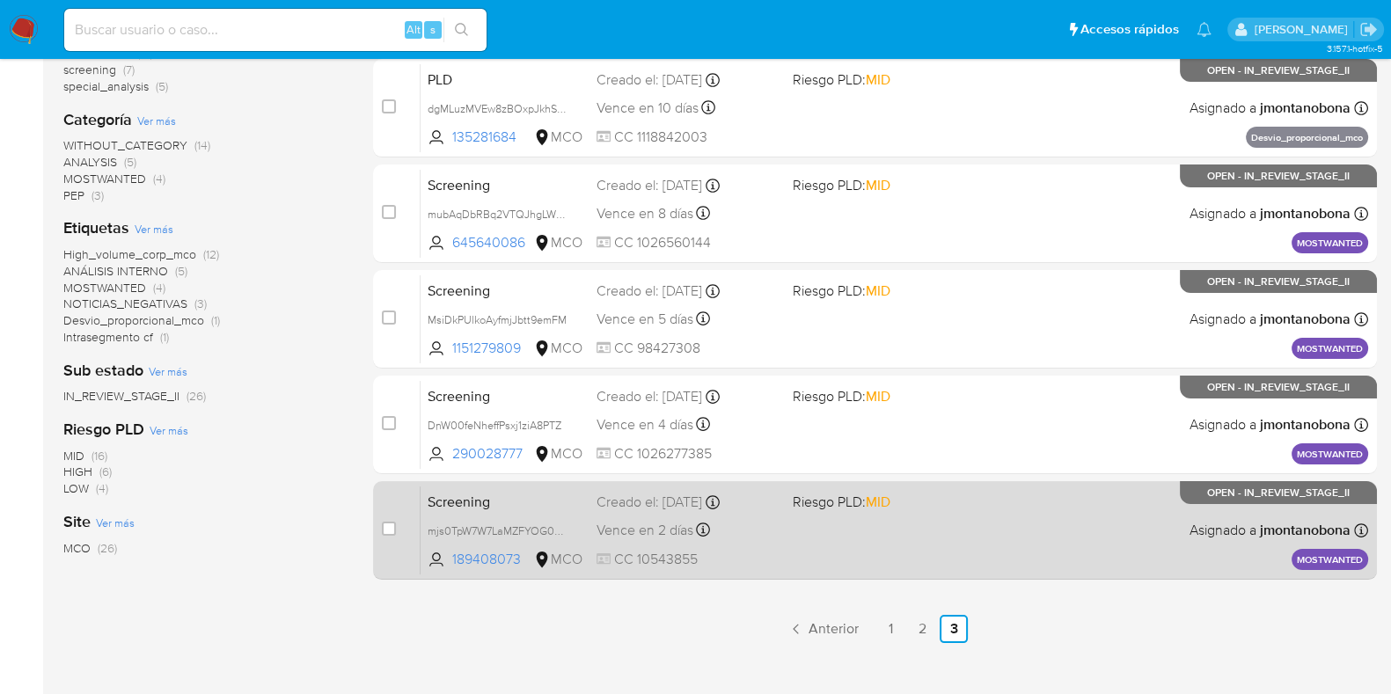
click at [537, 497] on span "Screening" at bounding box center [505, 500] width 155 height 23
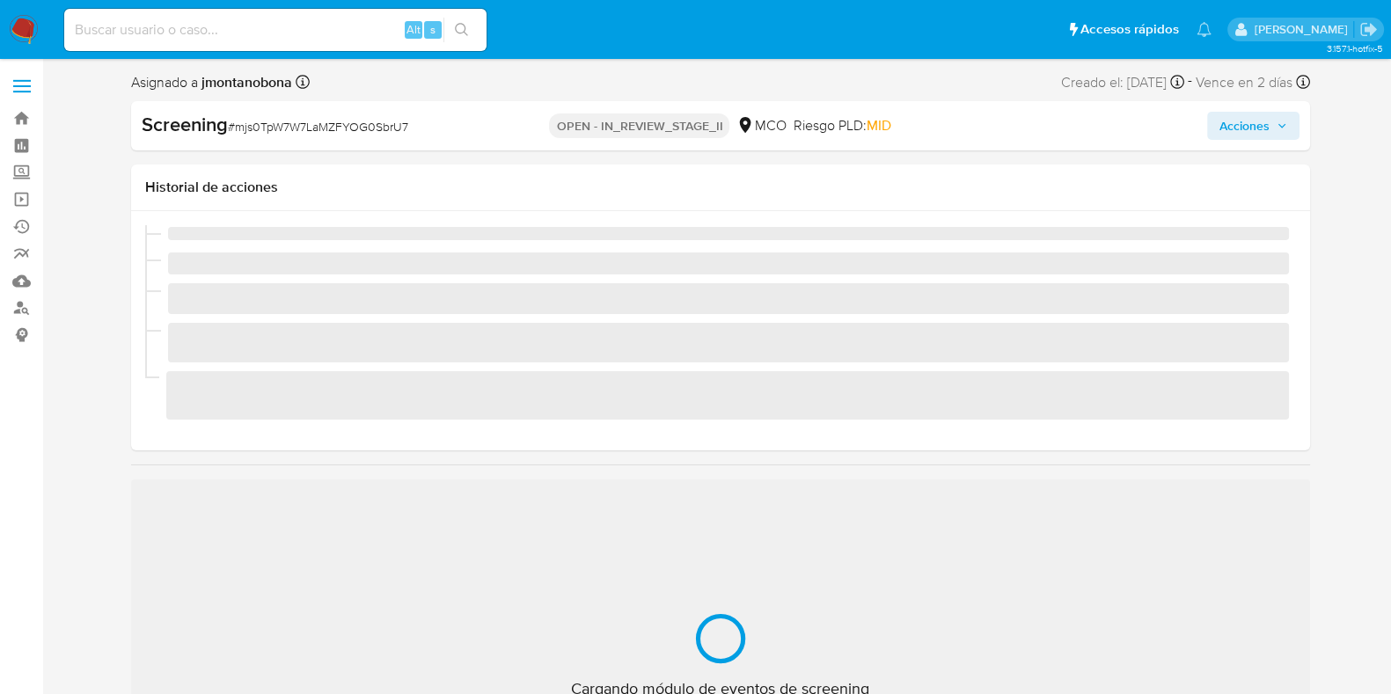
scroll to position [743, 0]
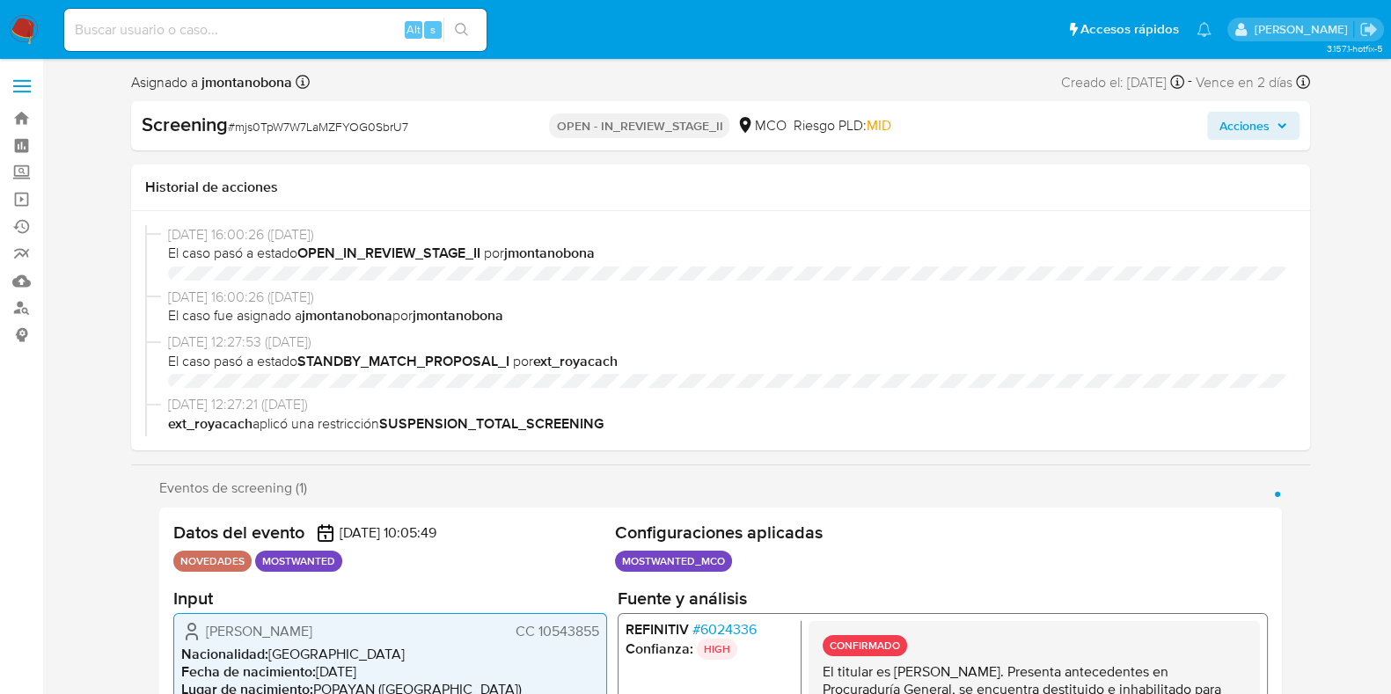
select select "10"
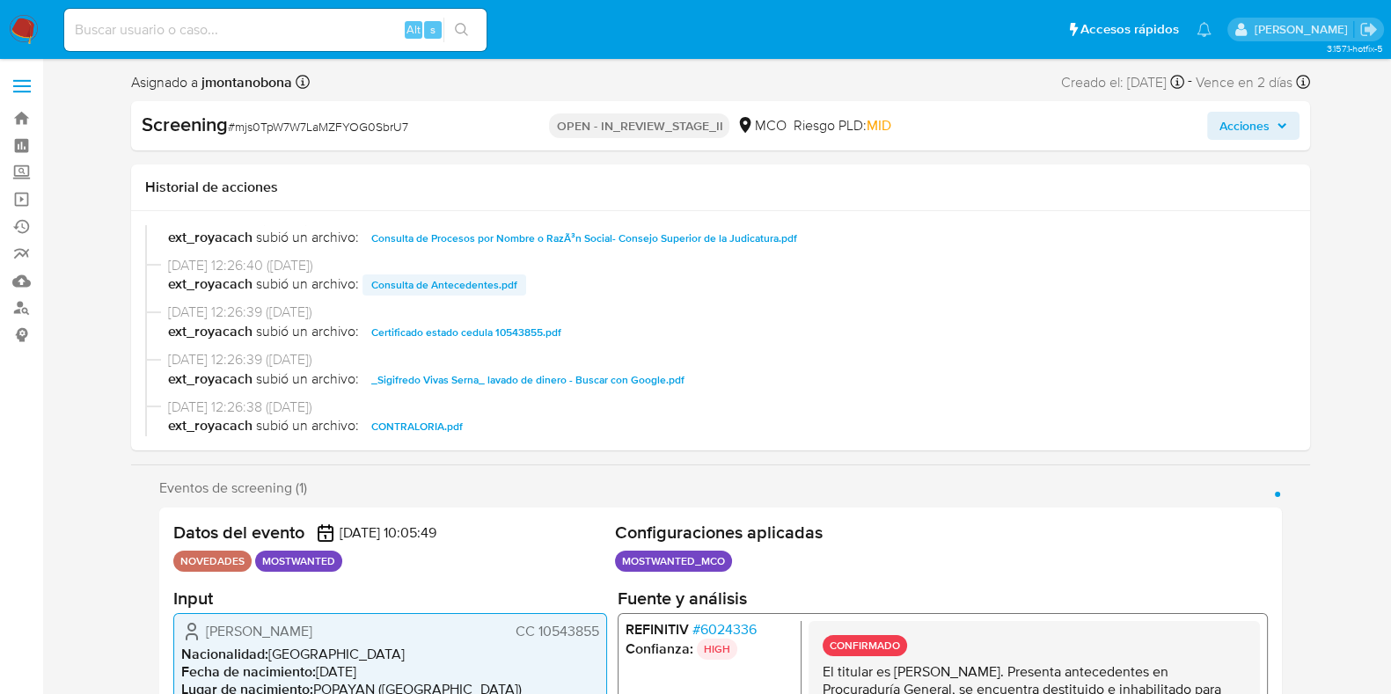
scroll to position [330, 0]
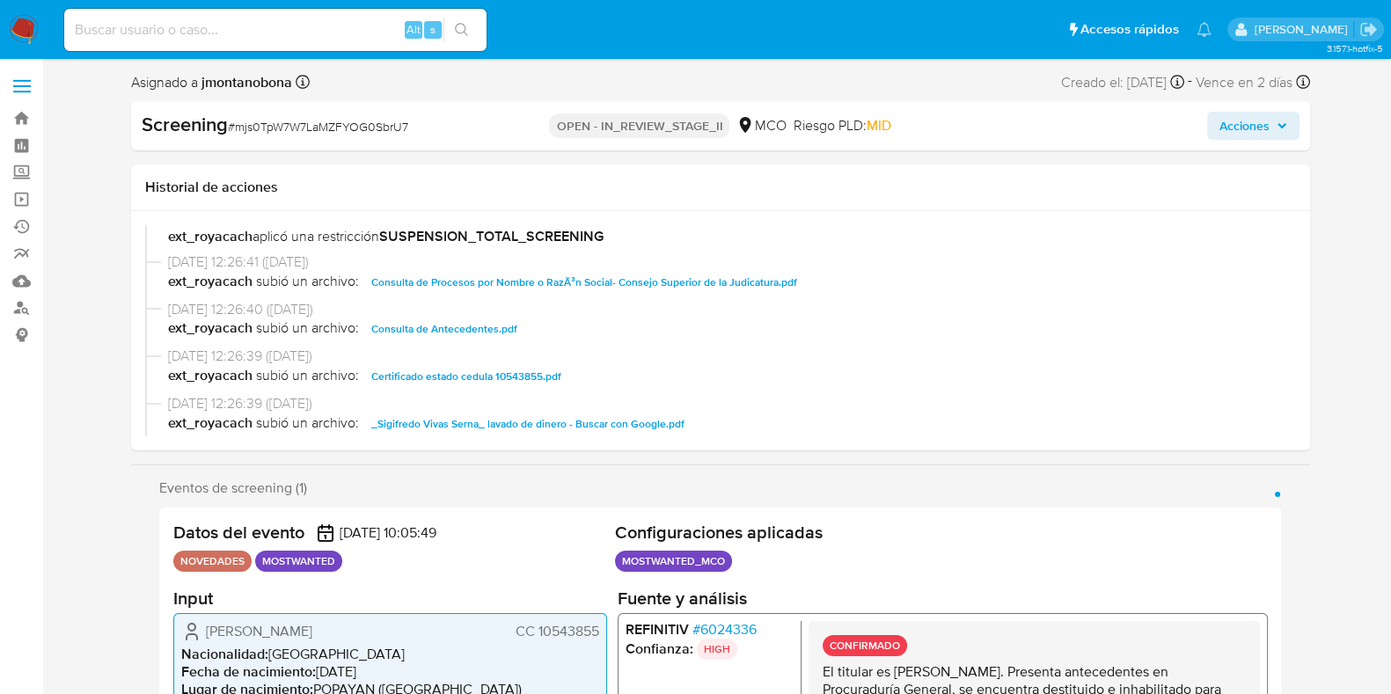
click at [474, 332] on span "Consulta de Antecedentes.pdf" at bounding box center [444, 328] width 146 height 21
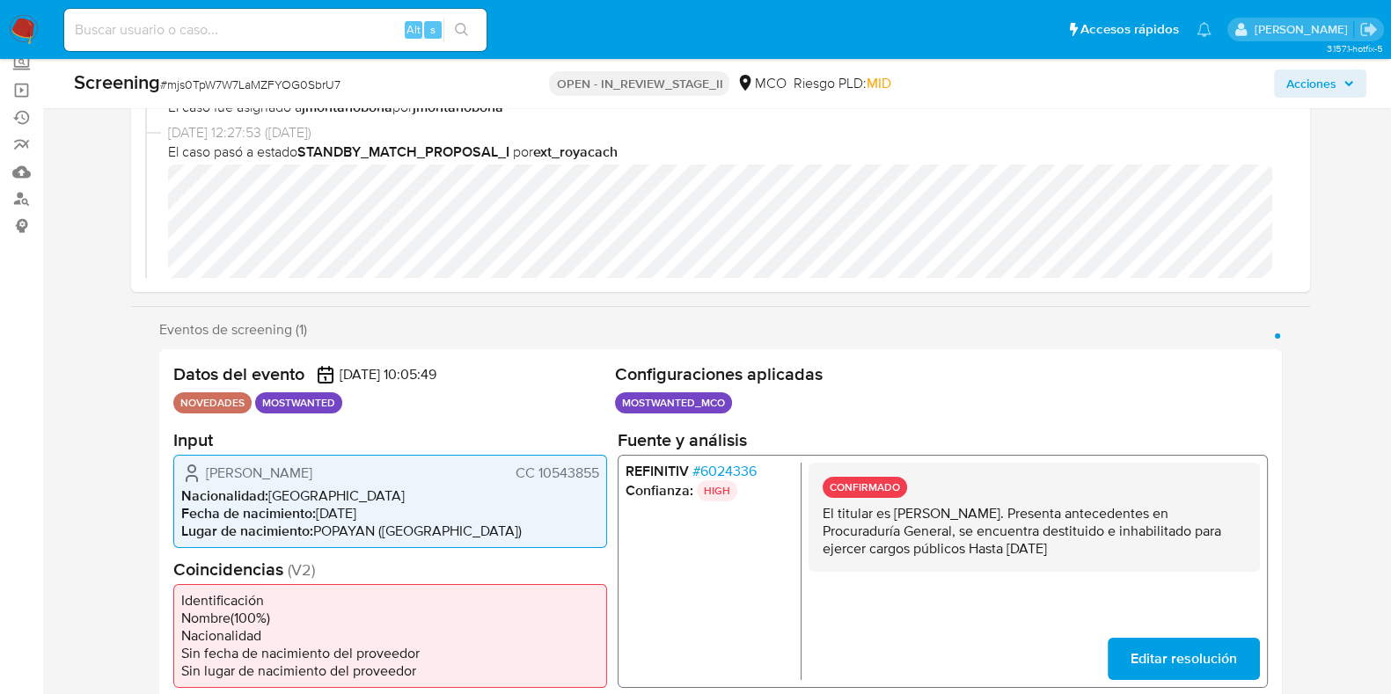
scroll to position [109, 0]
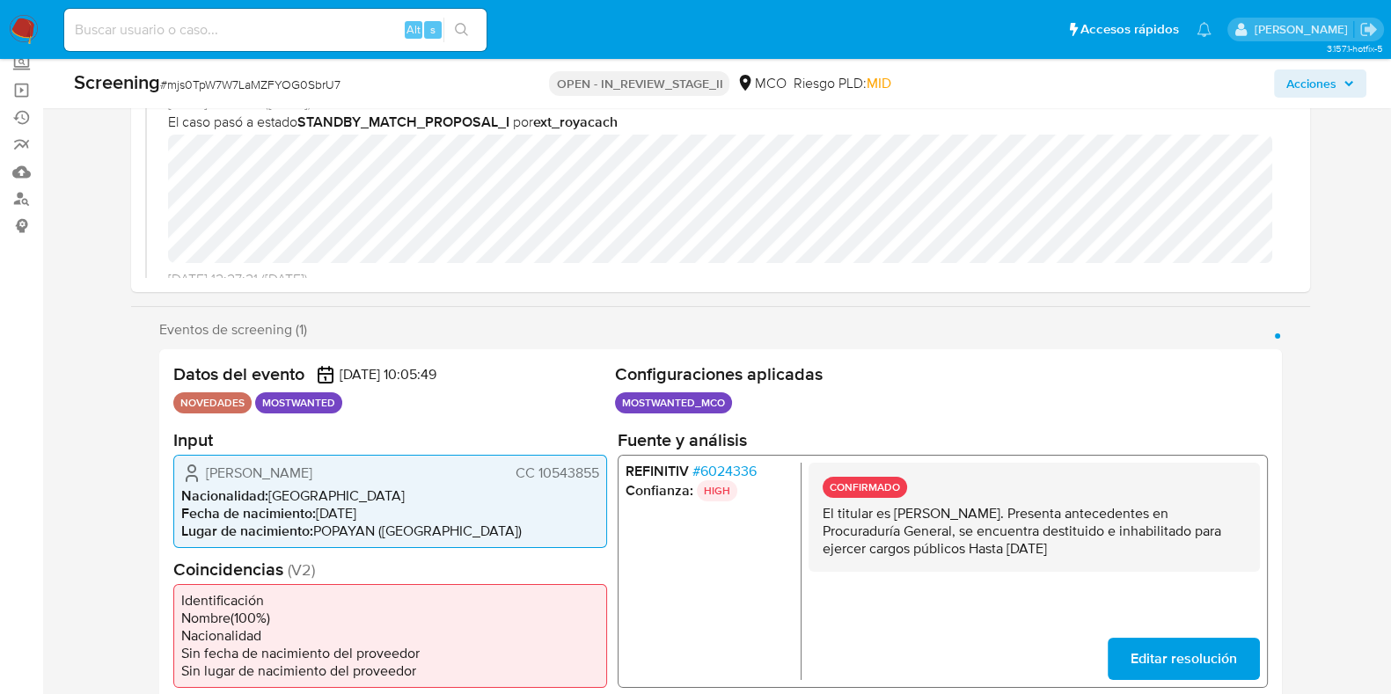
drag, startPoint x: 892, startPoint y: 509, endPoint x: 1021, endPoint y: 520, distance: 129.8
click at [1021, 520] on p "El titular es [PERSON_NAME]. Presenta antecedentes en Procuraduría General, se …" at bounding box center [1033, 530] width 423 height 53
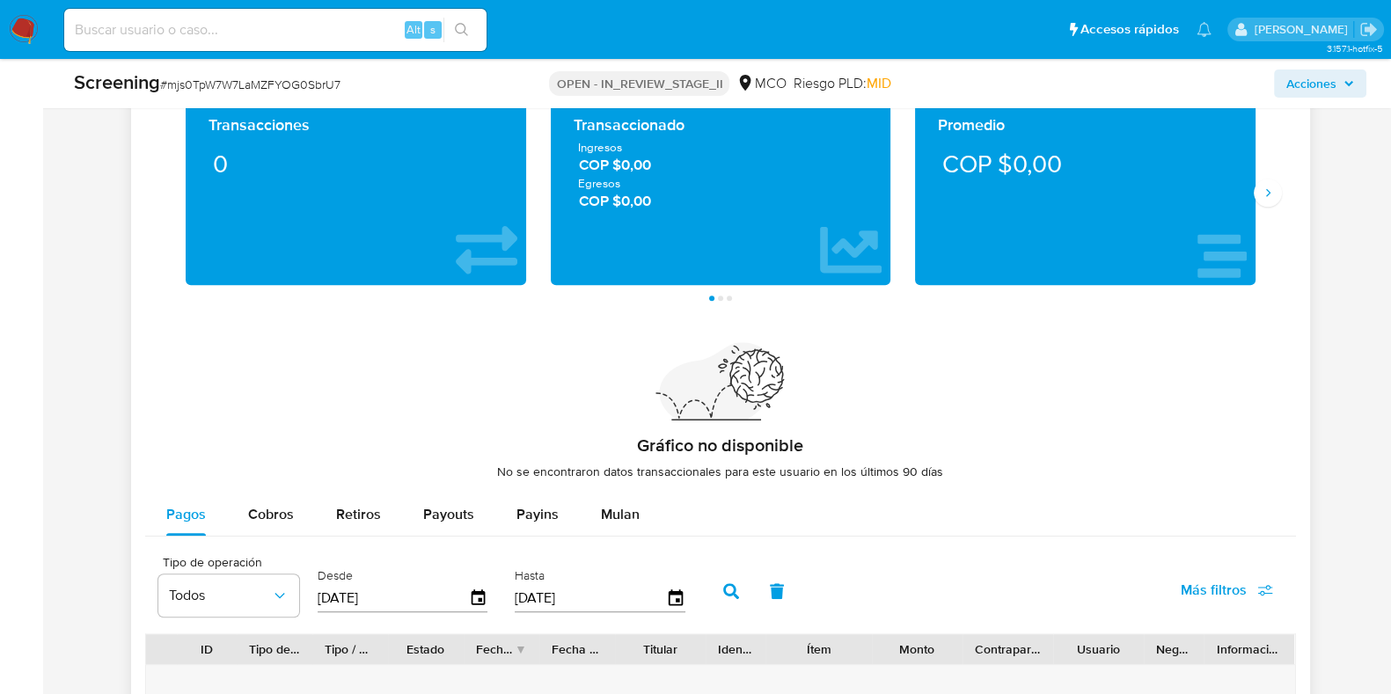
scroll to position [1429, 0]
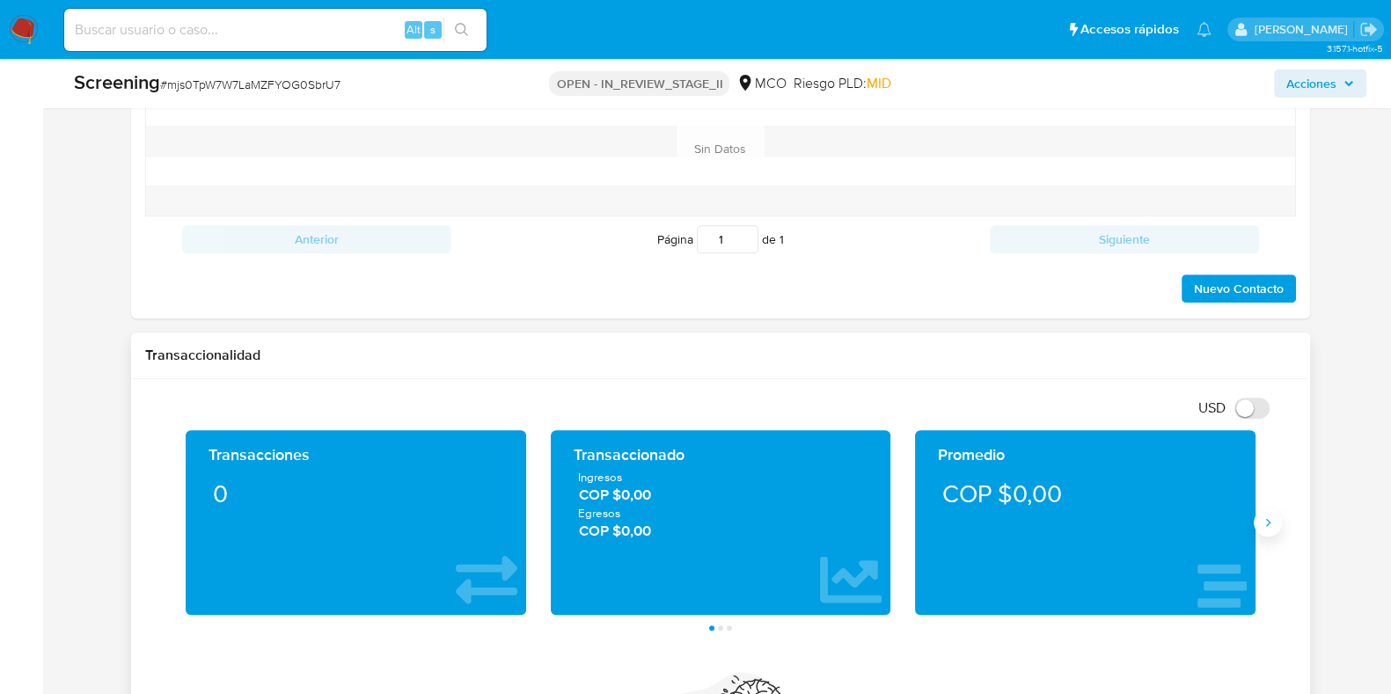
click at [1270, 510] on button "Siguiente" at bounding box center [1268, 523] width 28 height 28
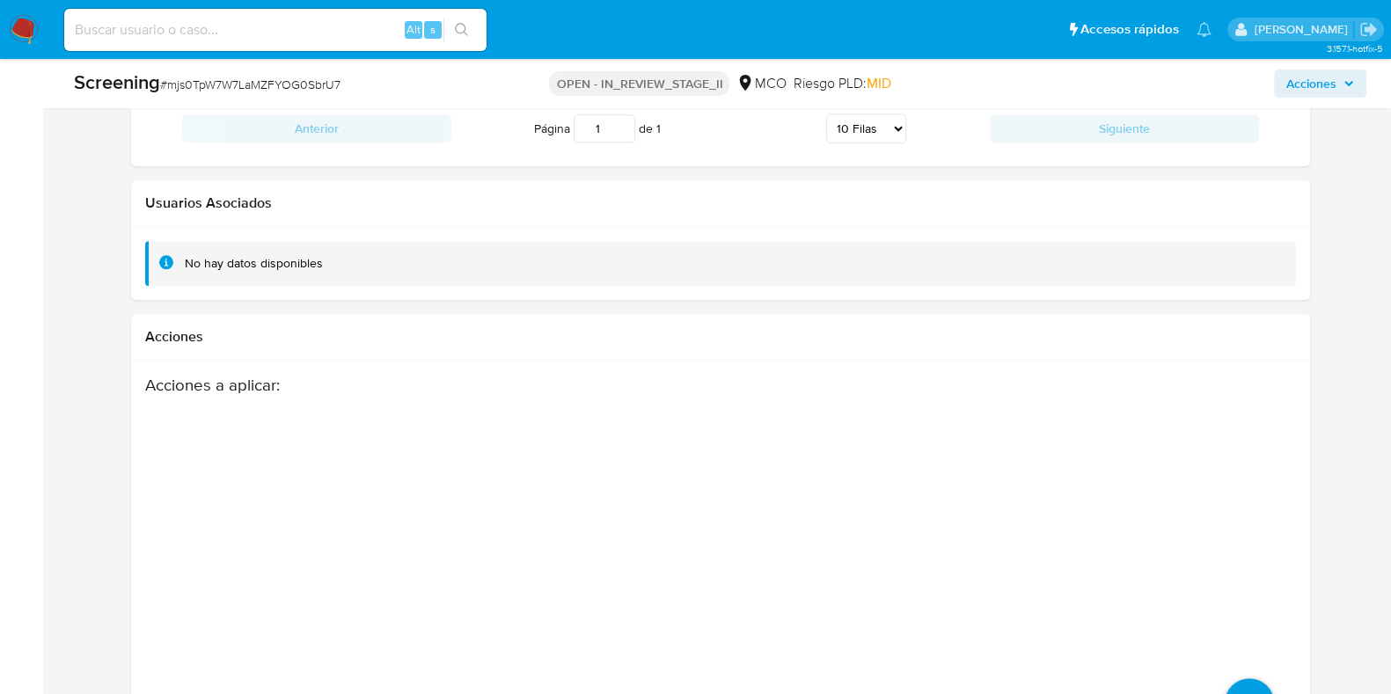
scroll to position [2683, 0]
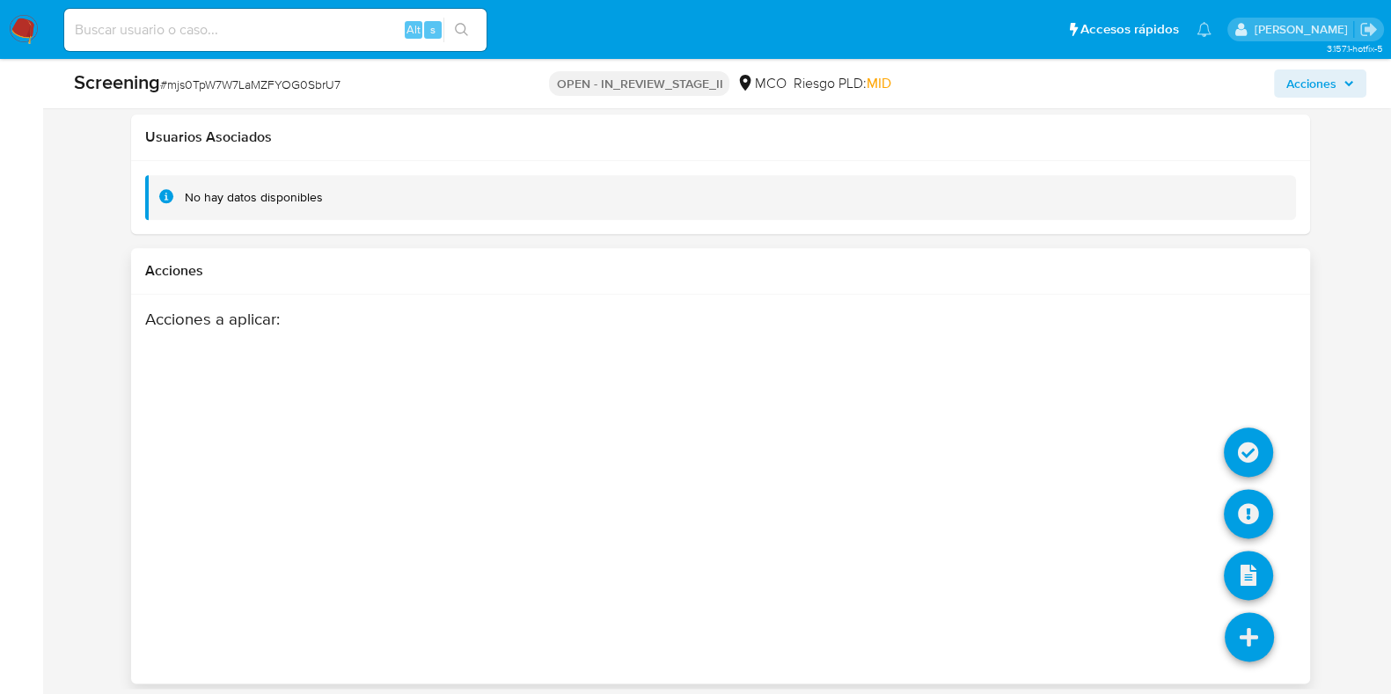
click at [1264, 635] on icon at bounding box center [1249, 636] width 49 height 49
click at [1246, 443] on icon at bounding box center [1248, 452] width 49 height 49
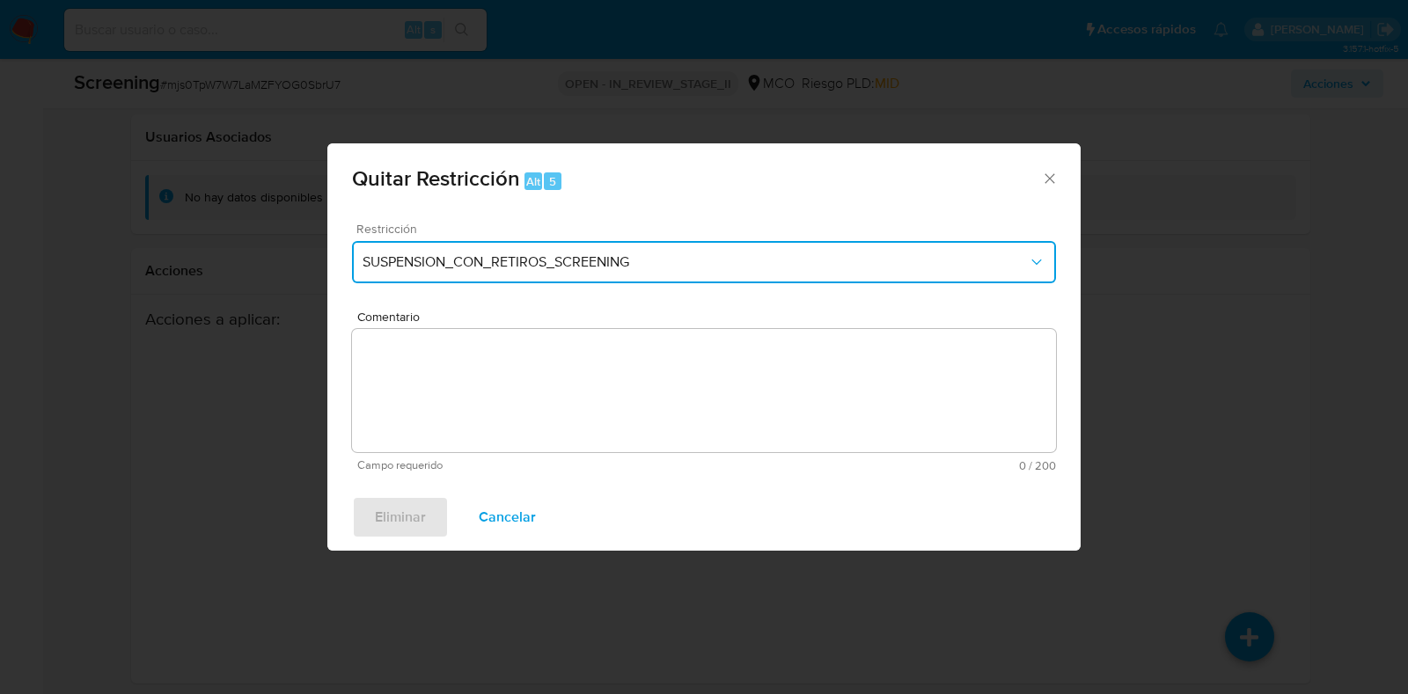
click at [670, 254] on span "SUSPENSION_CON_RETIROS_SCREENING" at bounding box center [694, 262] width 665 height 18
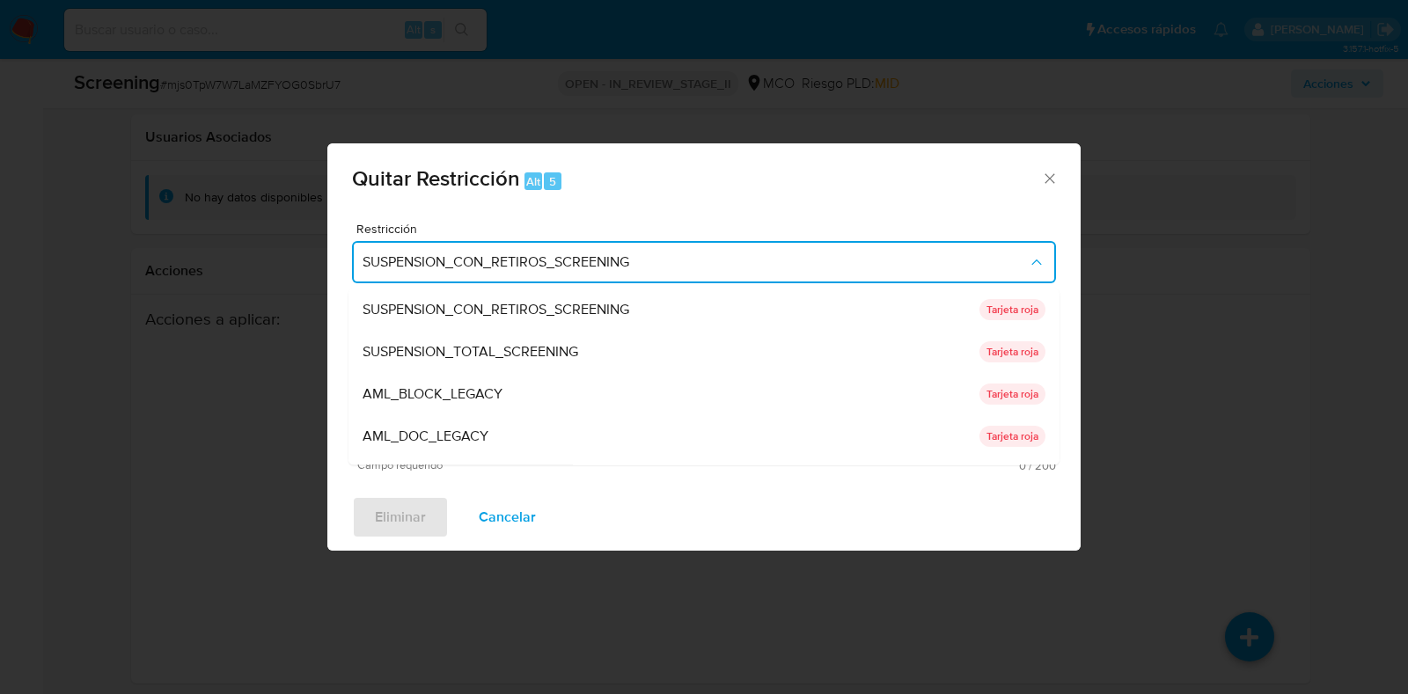
click at [552, 353] on span "SUSPENSION_TOTAL_SCREENING" at bounding box center [470, 353] width 216 height 18
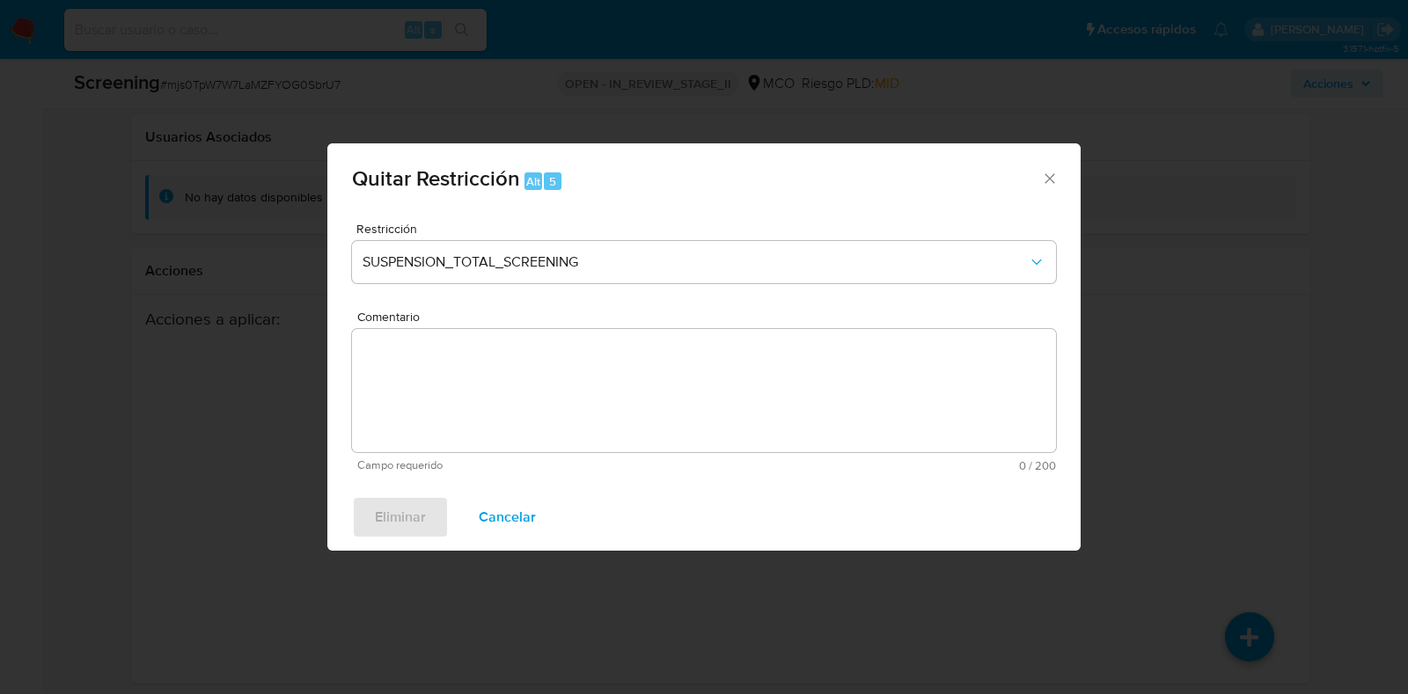
click at [585, 411] on textarea "Comentario" at bounding box center [704, 390] width 704 height 123
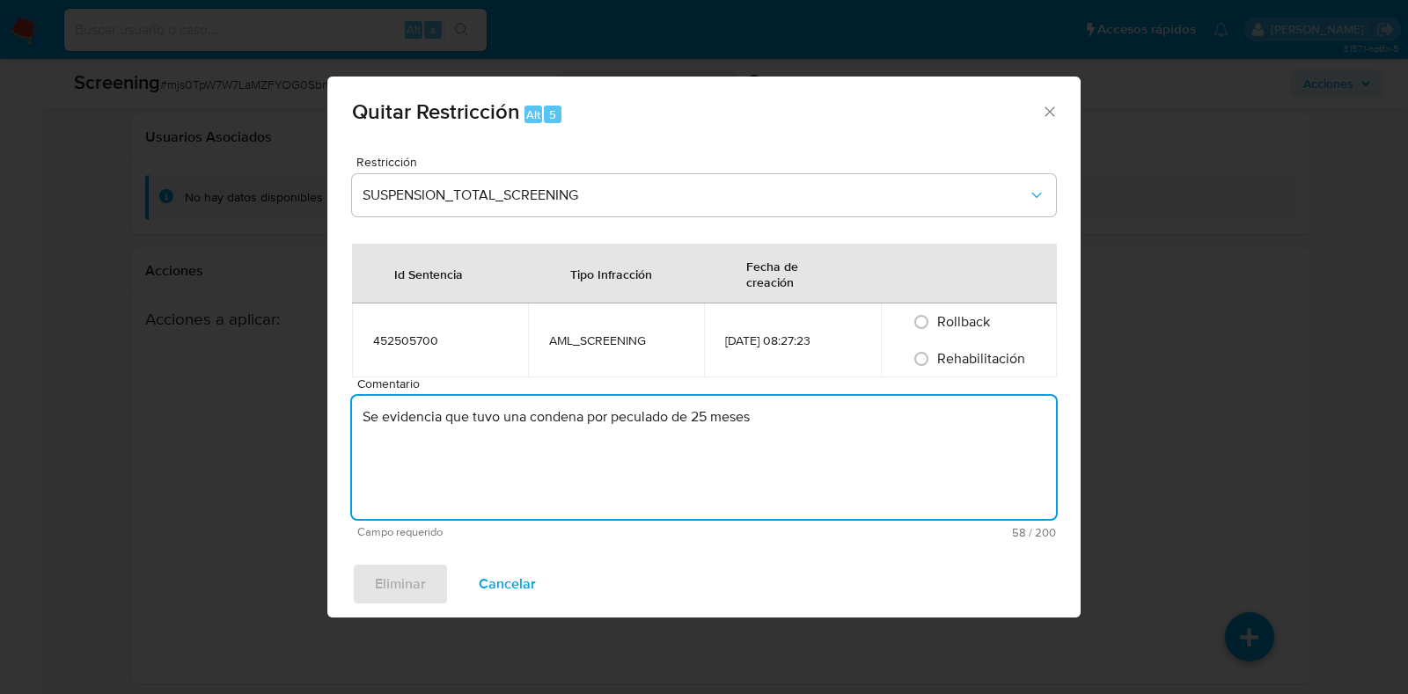
drag, startPoint x: 816, startPoint y: 414, endPoint x: 344, endPoint y: 410, distance: 472.5
click at [344, 410] on div "Restricción SUSPENSION_TOTAL_SCREENING Id Sentencia Tipo Infracción Fecha de cr…" at bounding box center [703, 346] width 753 height 409
type textarea "S"
type textarea "No se encuentran causales objetivas para restricc"
click at [1058, 113] on div "Quitar Restricción Alt 5" at bounding box center [703, 110] width 753 height 66
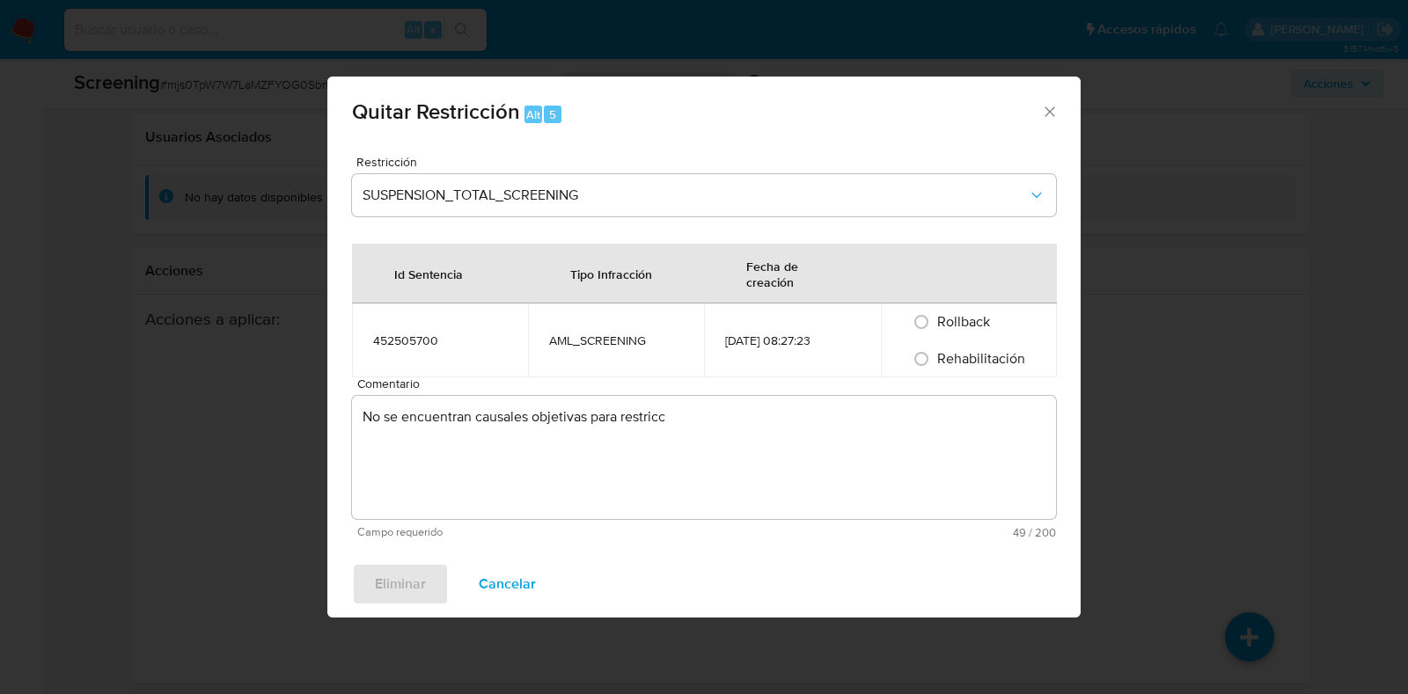
click at [1054, 113] on icon "Cerrar ventana" at bounding box center [1050, 112] width 18 height 18
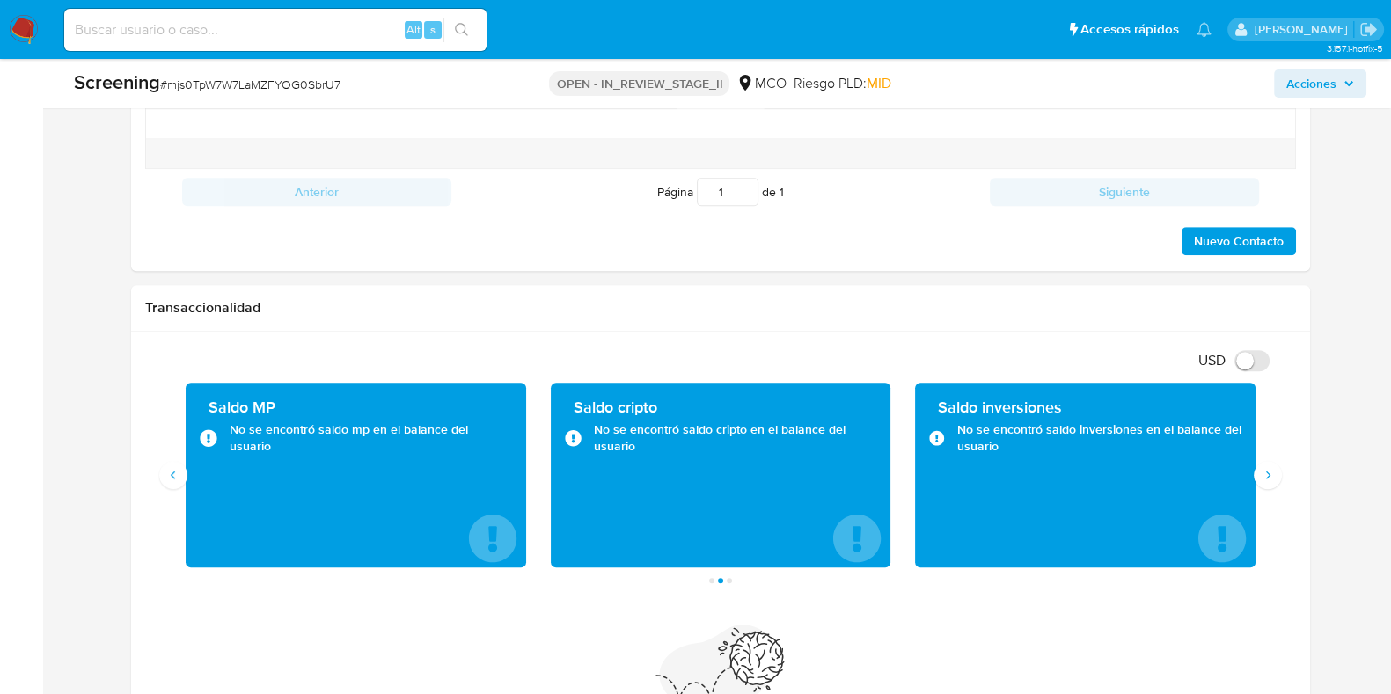
scroll to position [1474, 0]
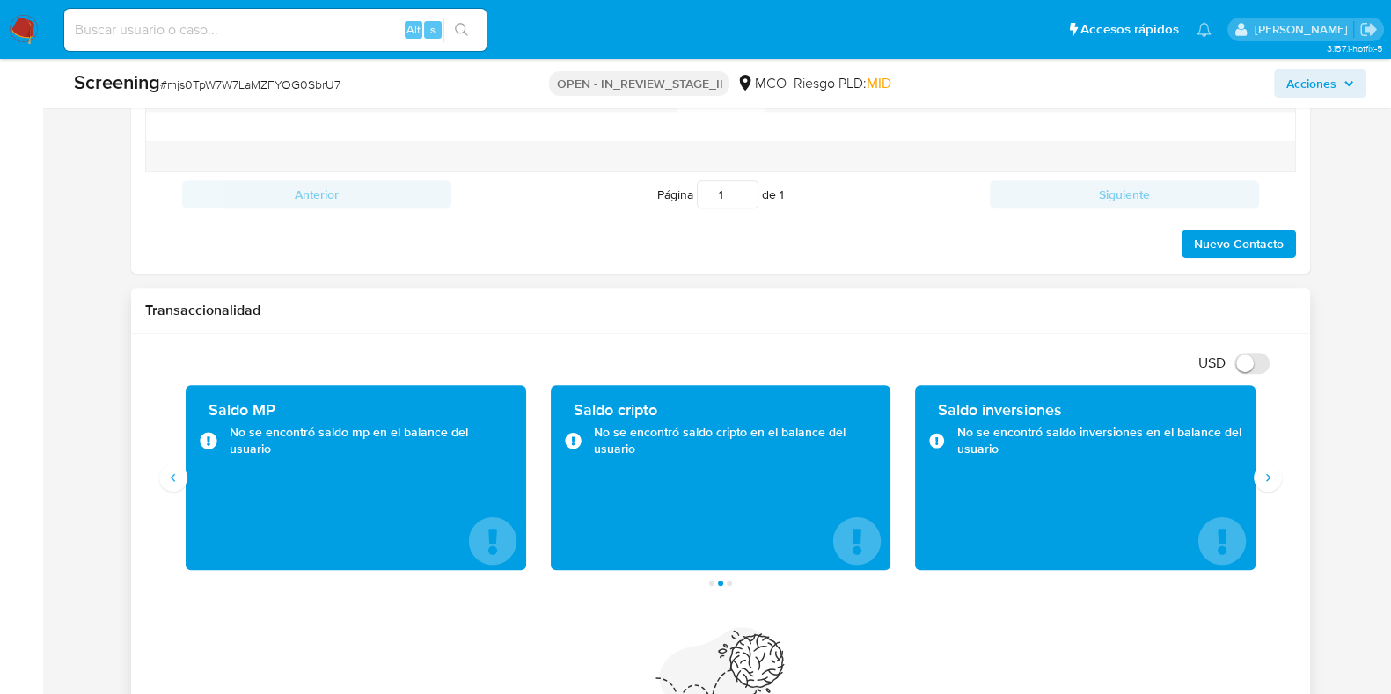
click at [177, 491] on div "Saldo MP No se encontró saldo mp en el balance del usuario" at bounding box center [354, 477] width 365 height 185
click at [1273, 482] on button "Siguiente" at bounding box center [1268, 478] width 28 height 28
click at [179, 486] on button "Anterior" at bounding box center [173, 478] width 28 height 28
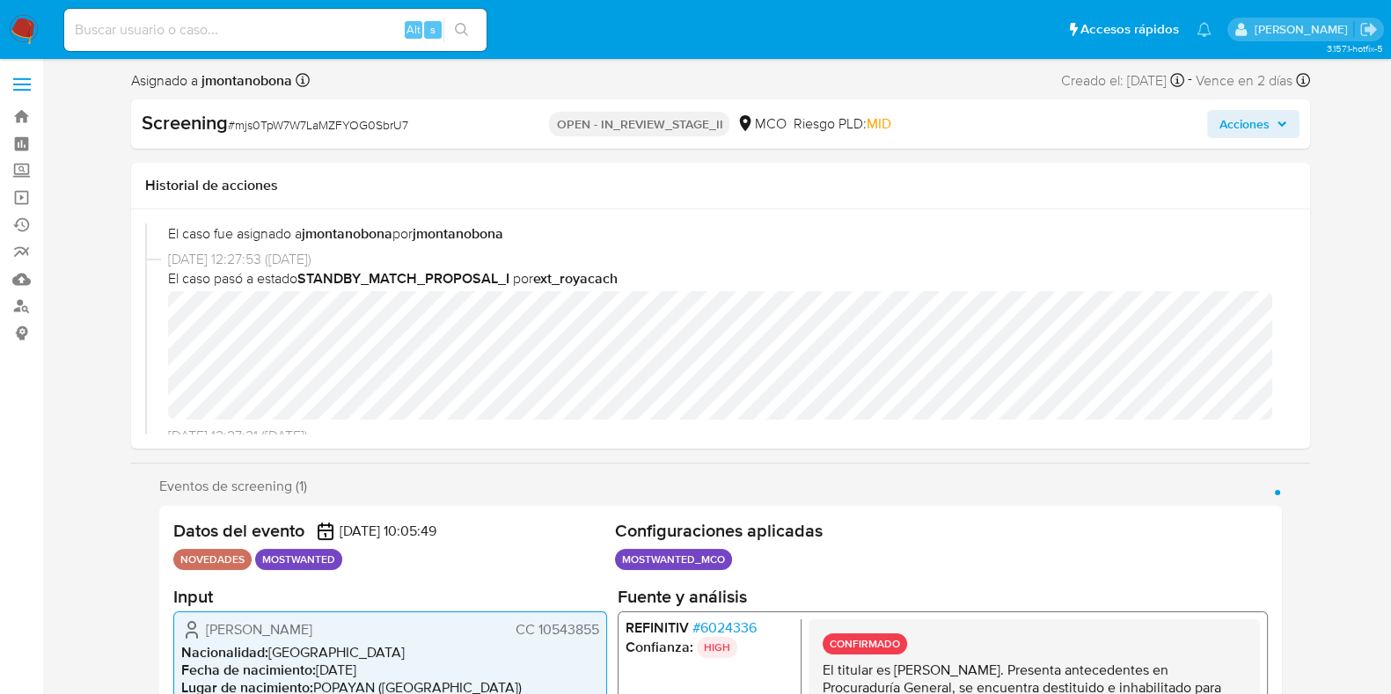
scroll to position [0, 0]
click at [166, 322] on div "27/08/2025 12:27:53 (hace 4 días) El caso pasó a estado STANDBY_MATCH_PROPOSAL_…" at bounding box center [720, 340] width 1151 height 177
click at [1257, 128] on span "Acciones" at bounding box center [1244, 126] width 50 height 28
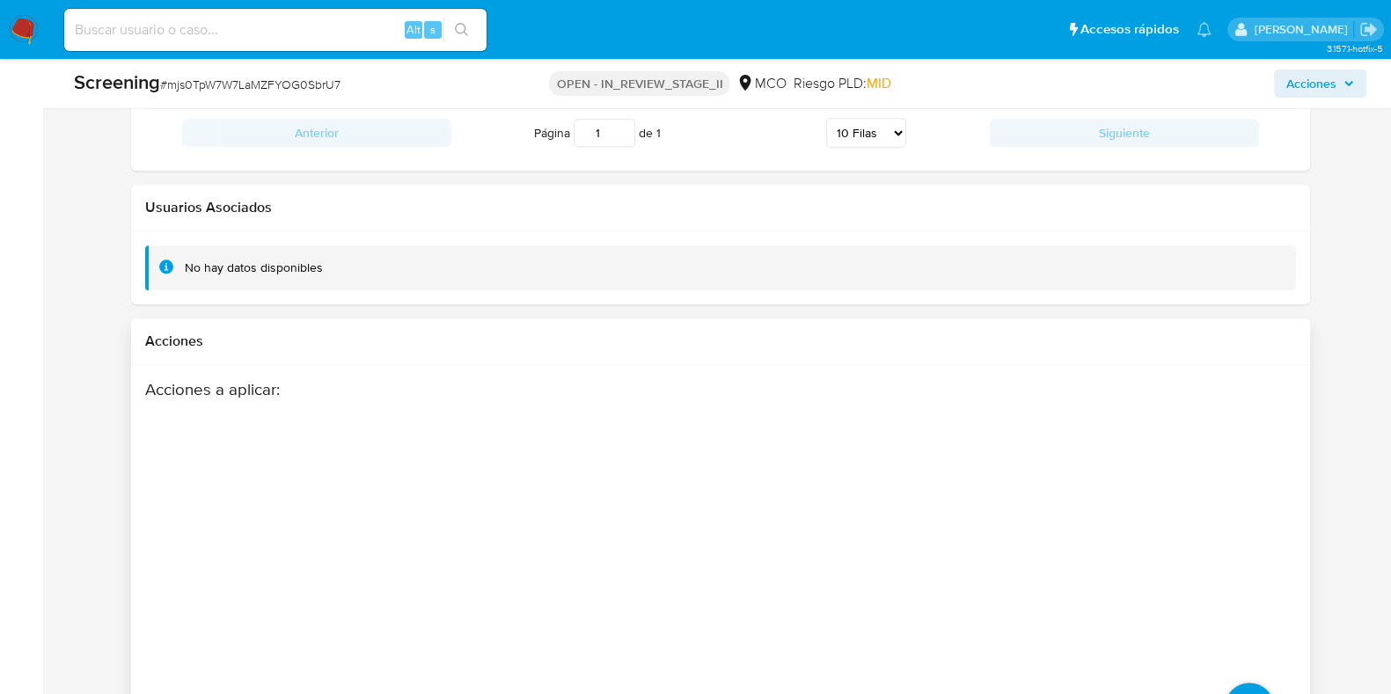
scroll to position [2683, 0]
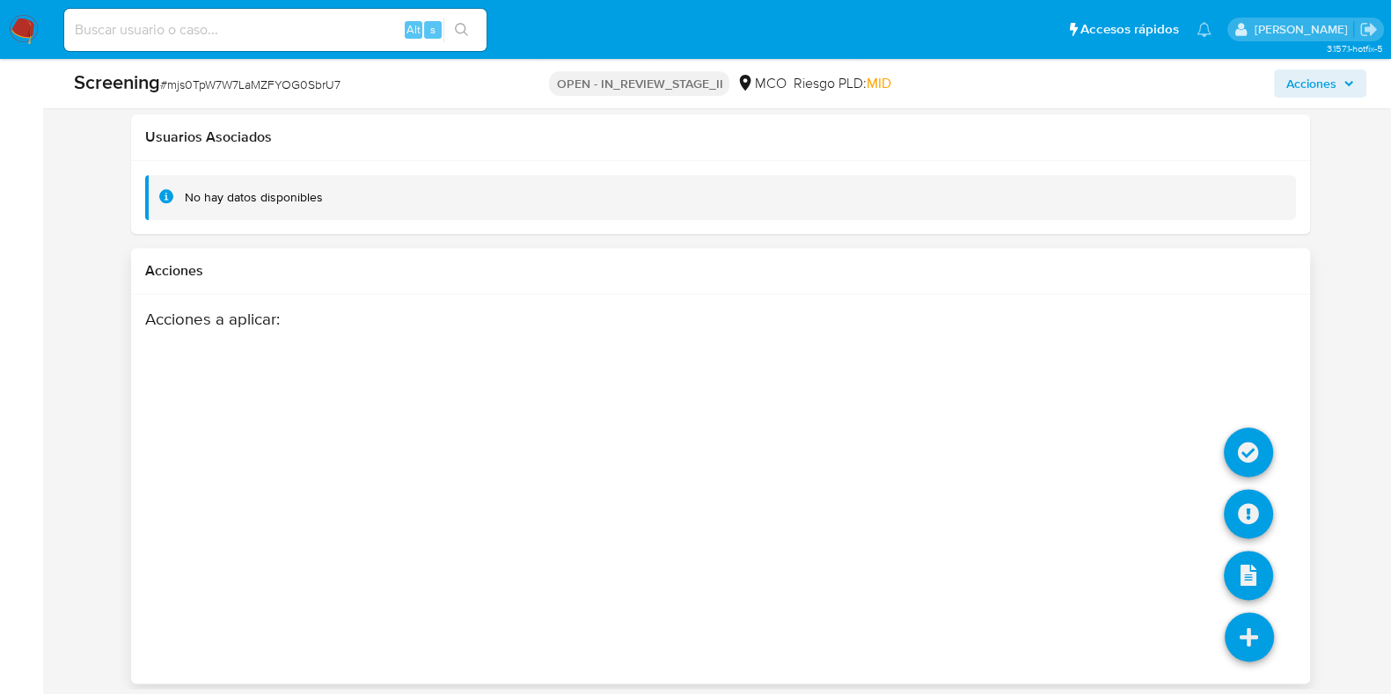
click at [1243, 626] on icon at bounding box center [1249, 636] width 49 height 49
click at [1239, 641] on li at bounding box center [1249, 639] width 93 height 99
click at [1252, 455] on icon at bounding box center [1248, 452] width 49 height 49
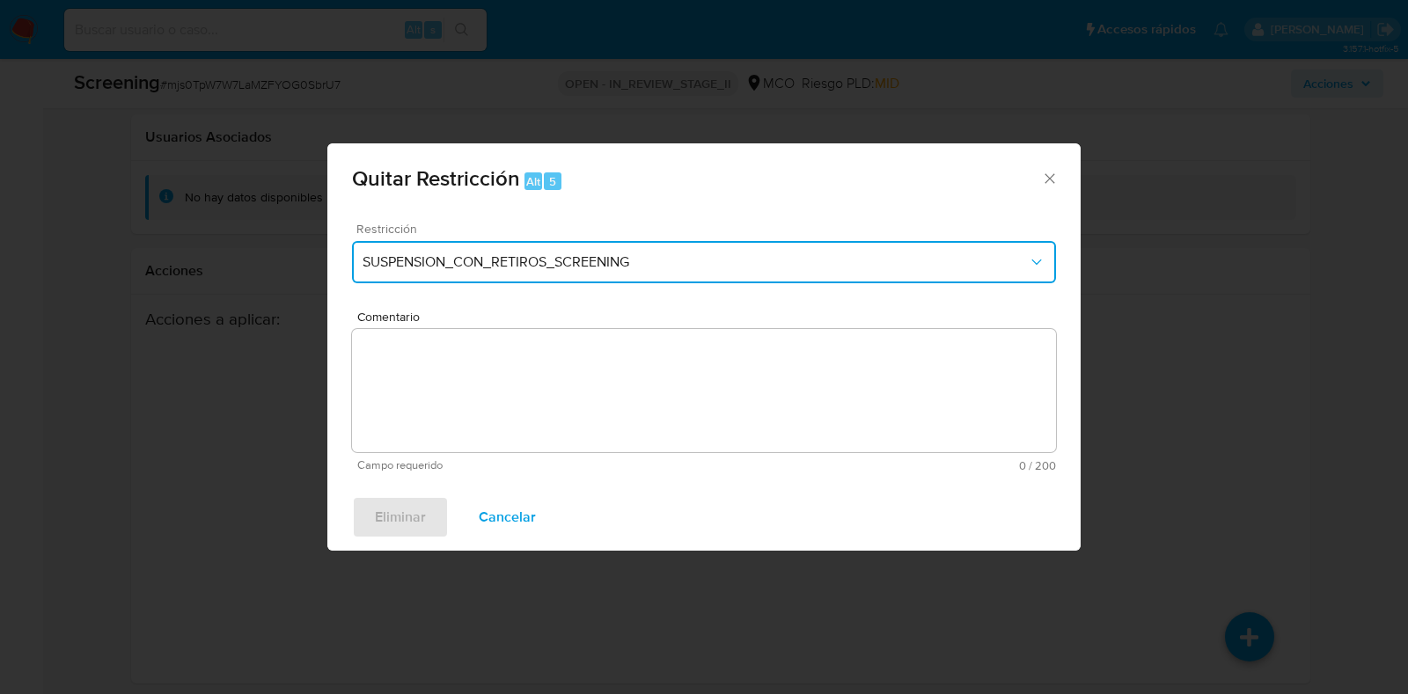
click at [559, 265] on span "SUSPENSION_CON_RETIROS_SCREENING" at bounding box center [694, 262] width 665 height 18
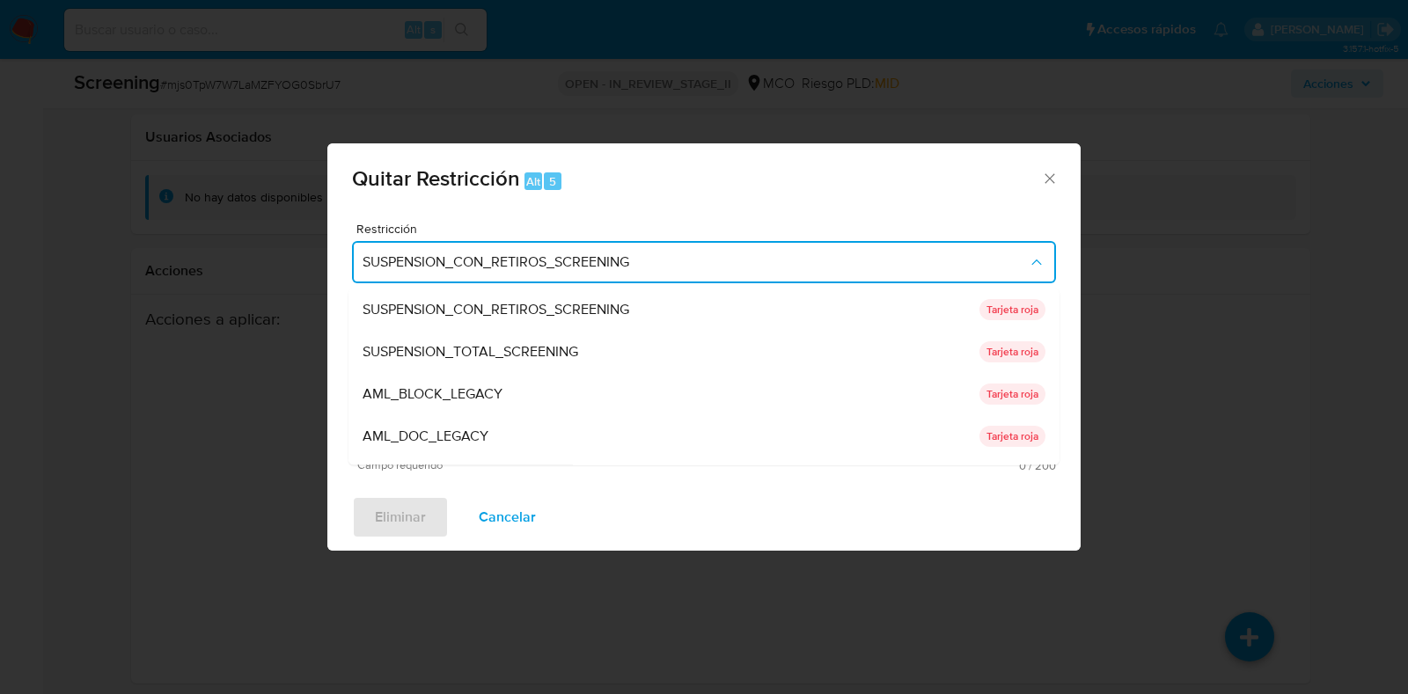
click at [521, 357] on span "SUSPENSION_TOTAL_SCREENING" at bounding box center [470, 353] width 216 height 18
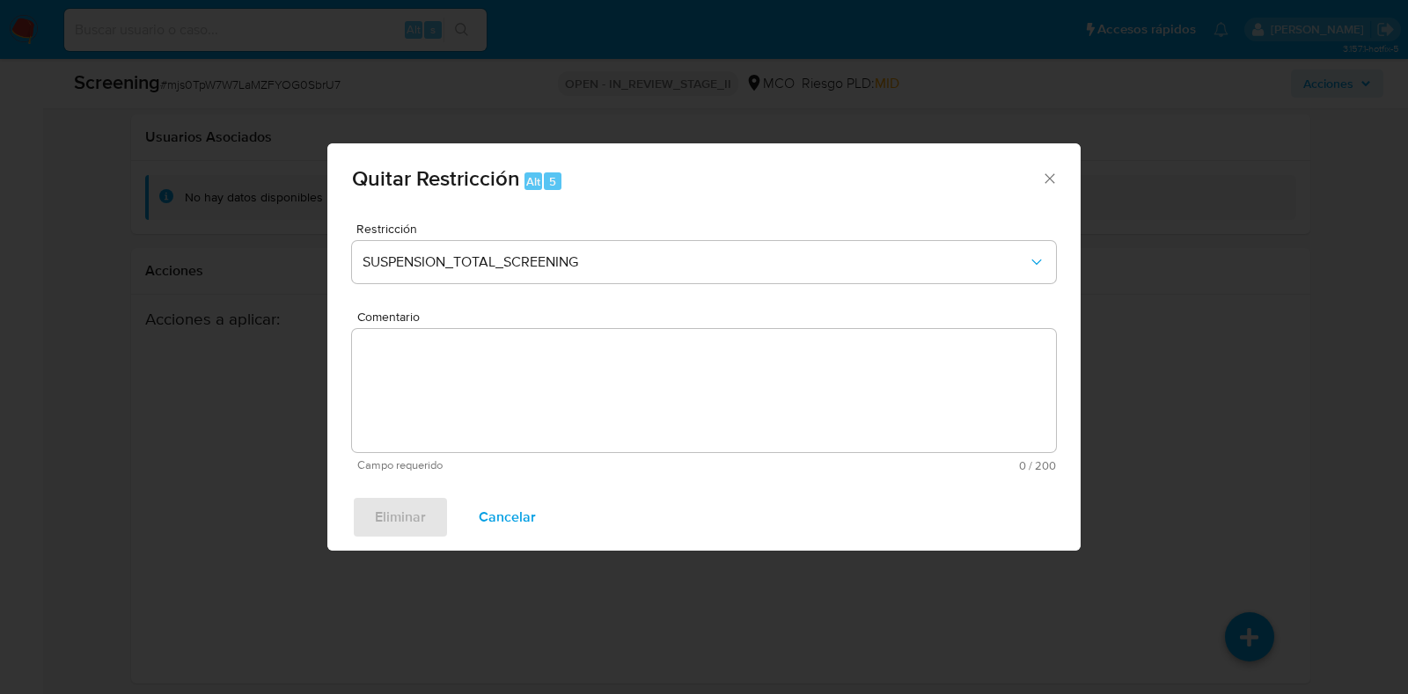
click at [542, 404] on textarea "Comentario" at bounding box center [704, 390] width 704 height 123
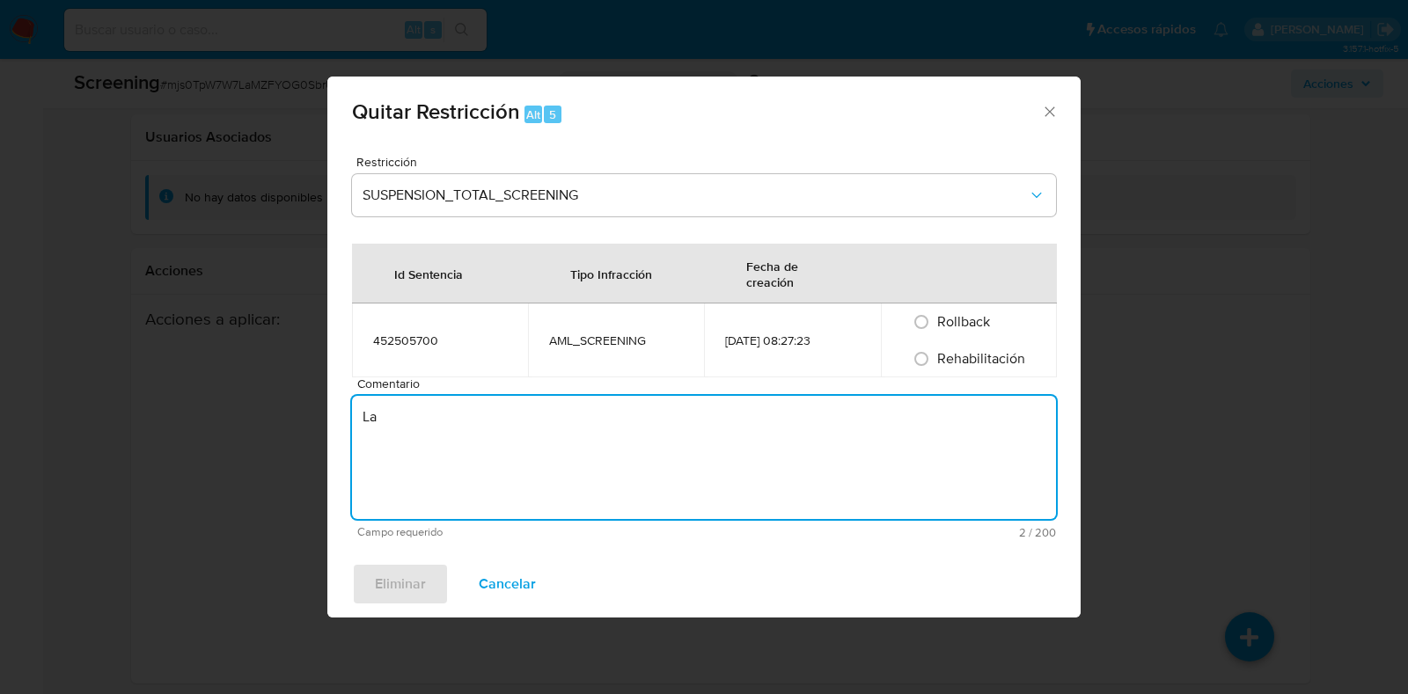
type textarea "L"
type textarea "Se evidencia que la pena del usuario se encuentra cumplida"
click at [946, 354] on span "Rehabilitación" at bounding box center [981, 358] width 88 height 20
click at [935, 354] on input "Rehabilitación" at bounding box center [921, 359] width 28 height 28
radio input "true"
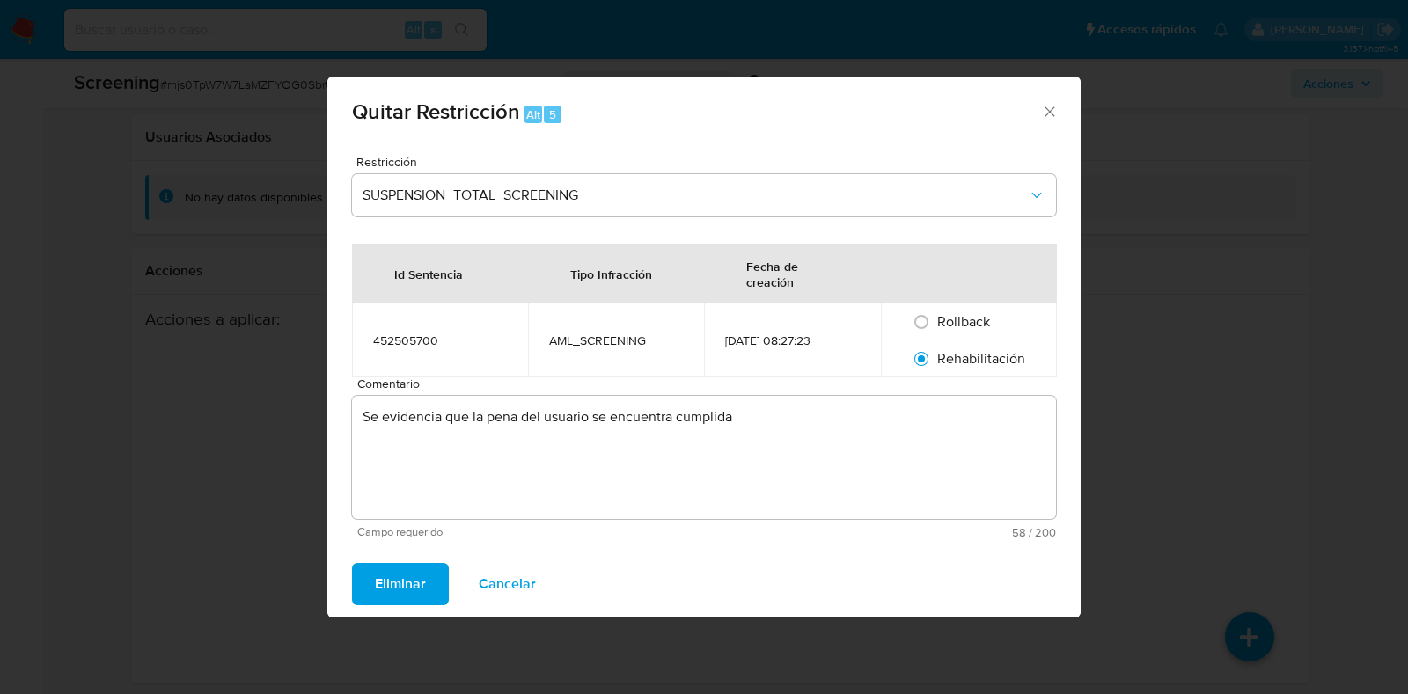
click at [814, 425] on textarea "Se evidencia que la pena del usuario se encuentra cumplida" at bounding box center [704, 457] width 704 height 123
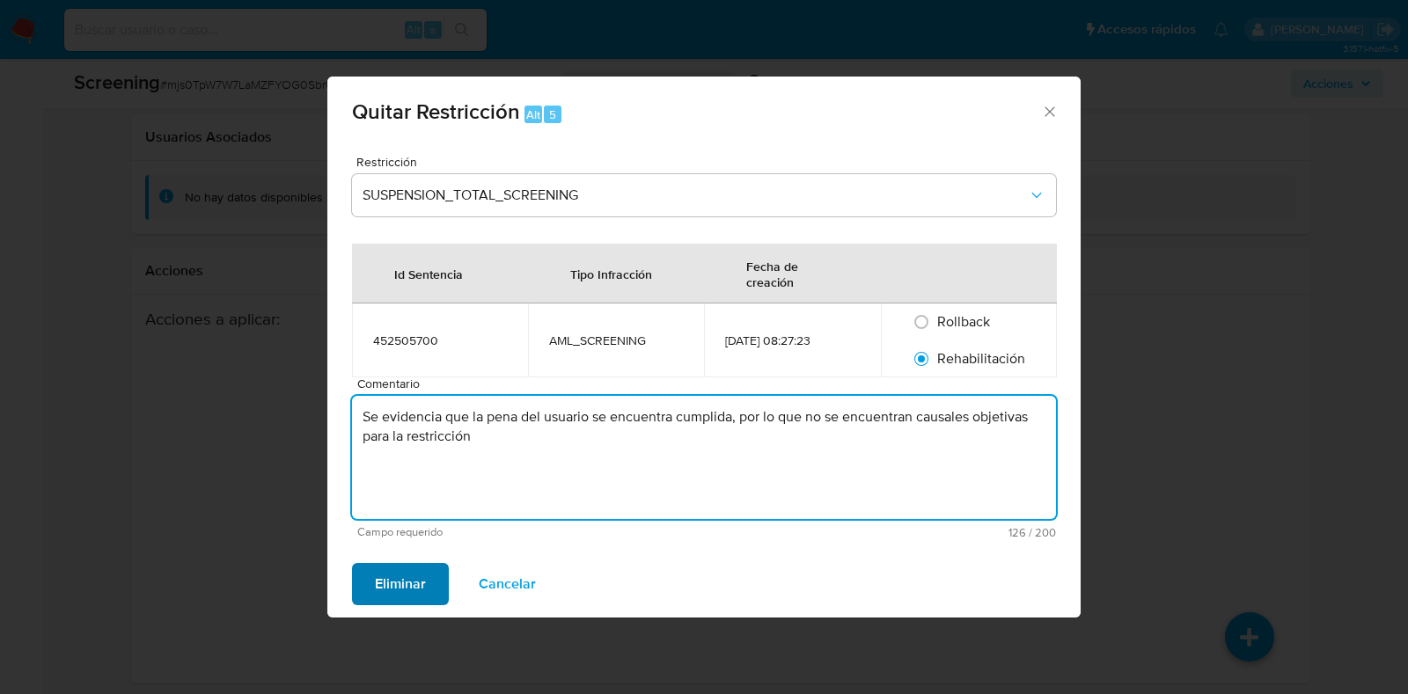
type textarea "Se evidencia que la pena del usuario se encuentra cumplida, por lo que no se en…"
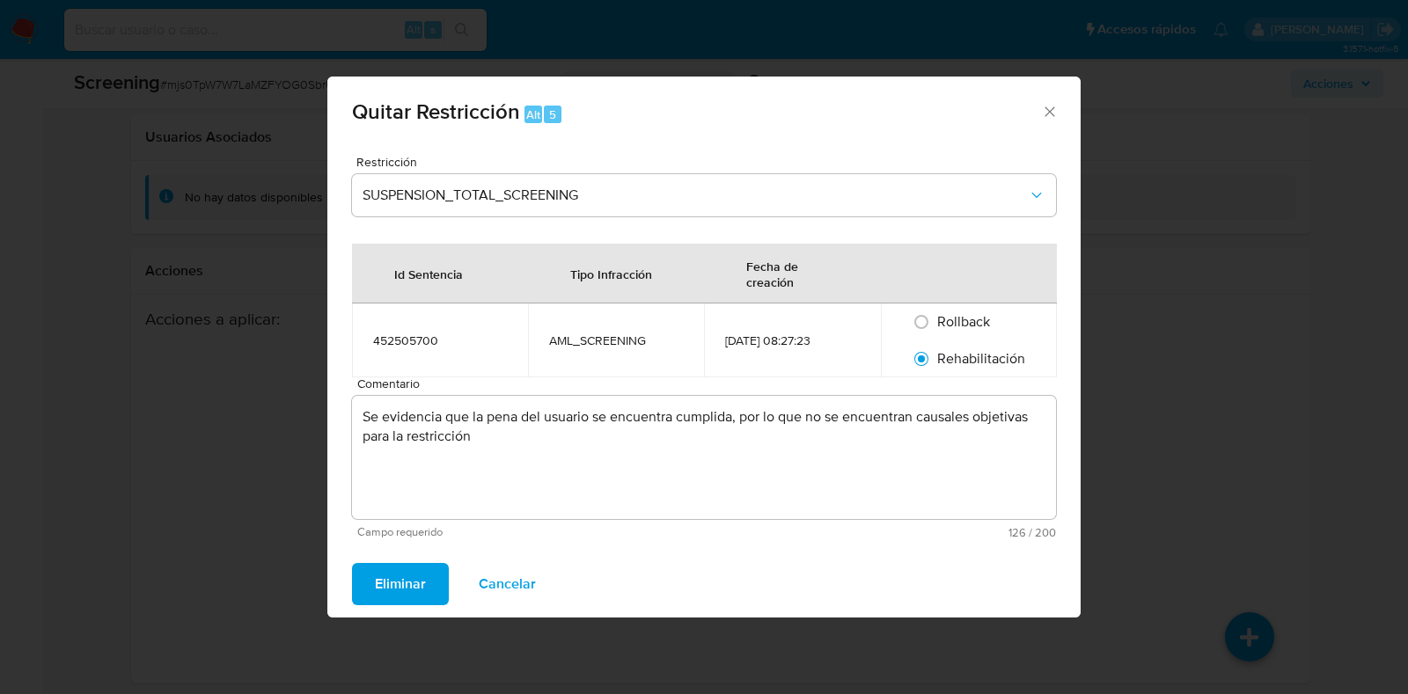
click at [422, 581] on span "Eliminar" at bounding box center [400, 584] width 51 height 39
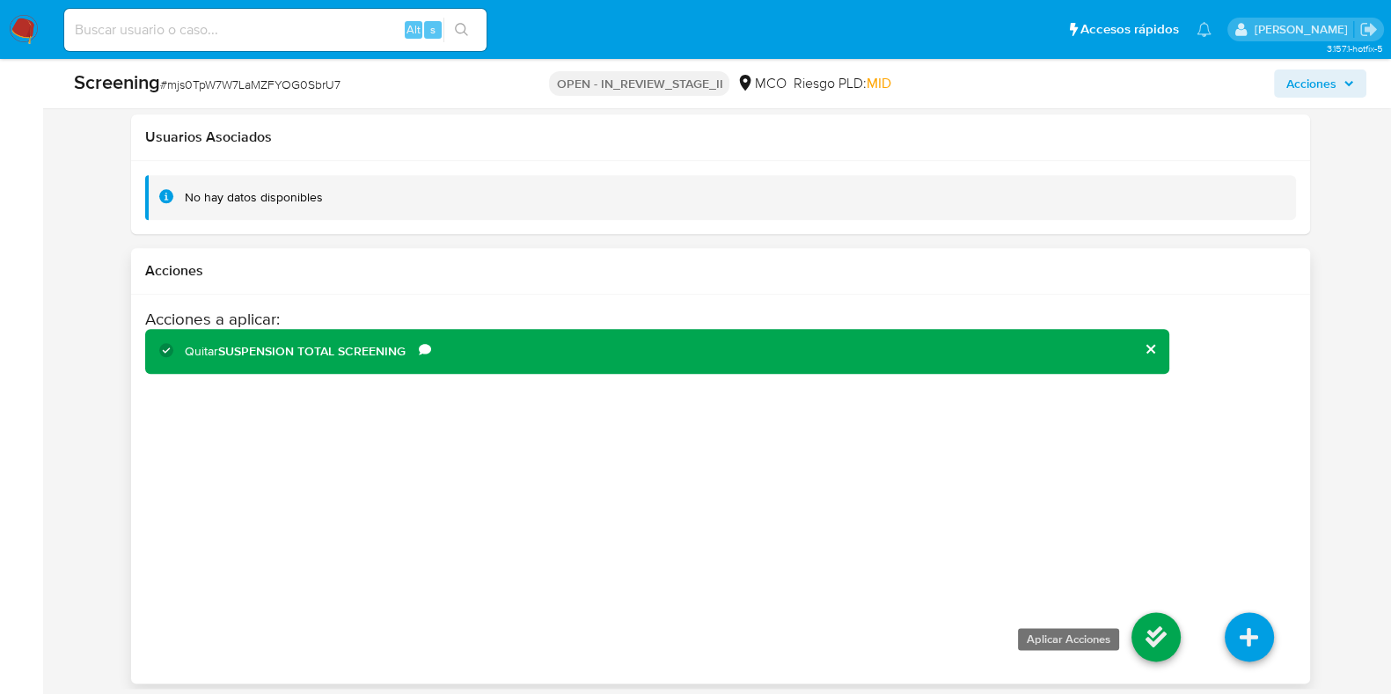
click at [1137, 629] on icon at bounding box center [1155, 636] width 49 height 49
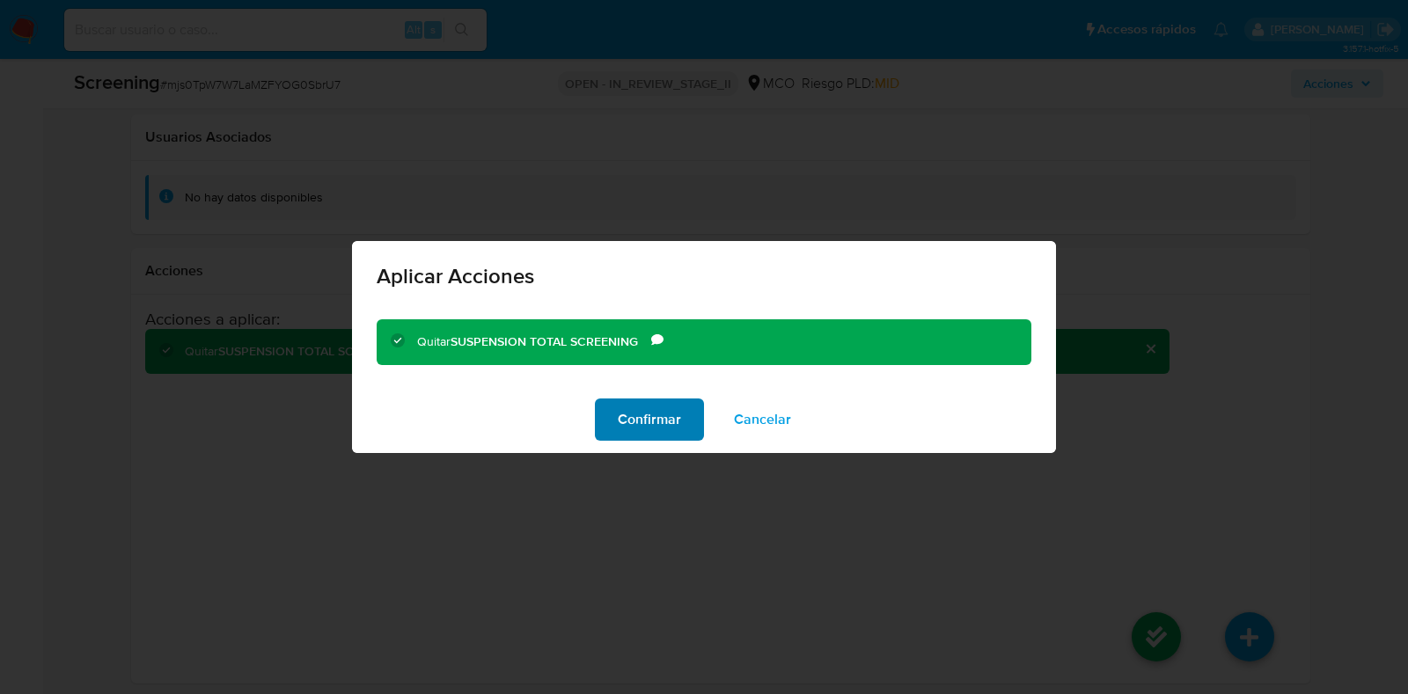
click at [660, 422] on span "Confirmar" at bounding box center [649, 419] width 63 height 39
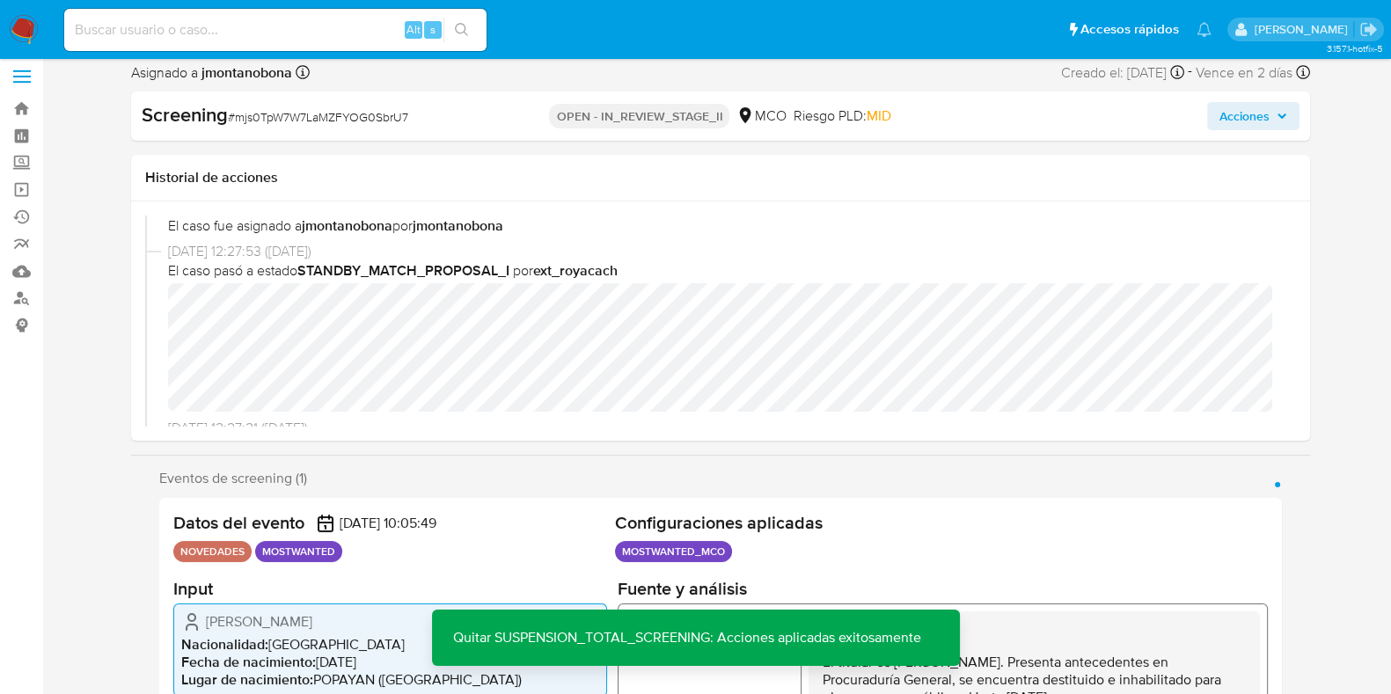
scroll to position [0, 0]
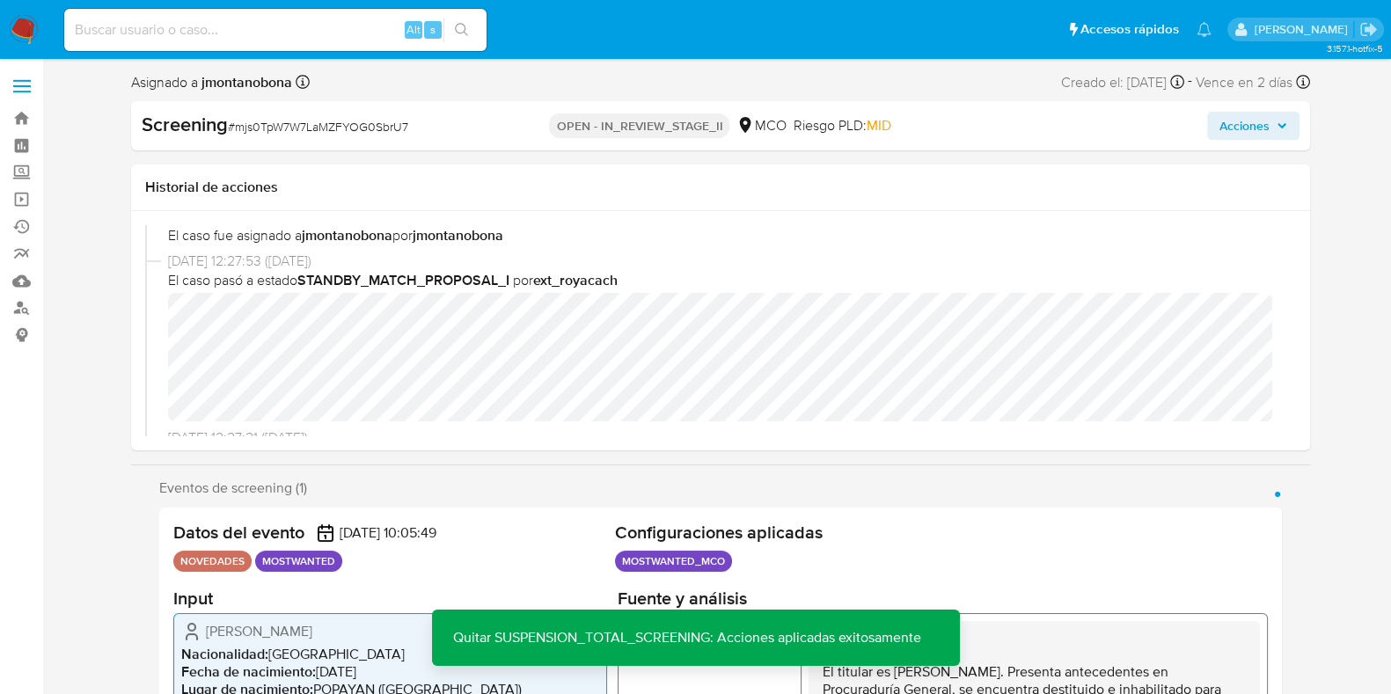
click at [1271, 125] on span "Acciones" at bounding box center [1253, 125] width 68 height 25
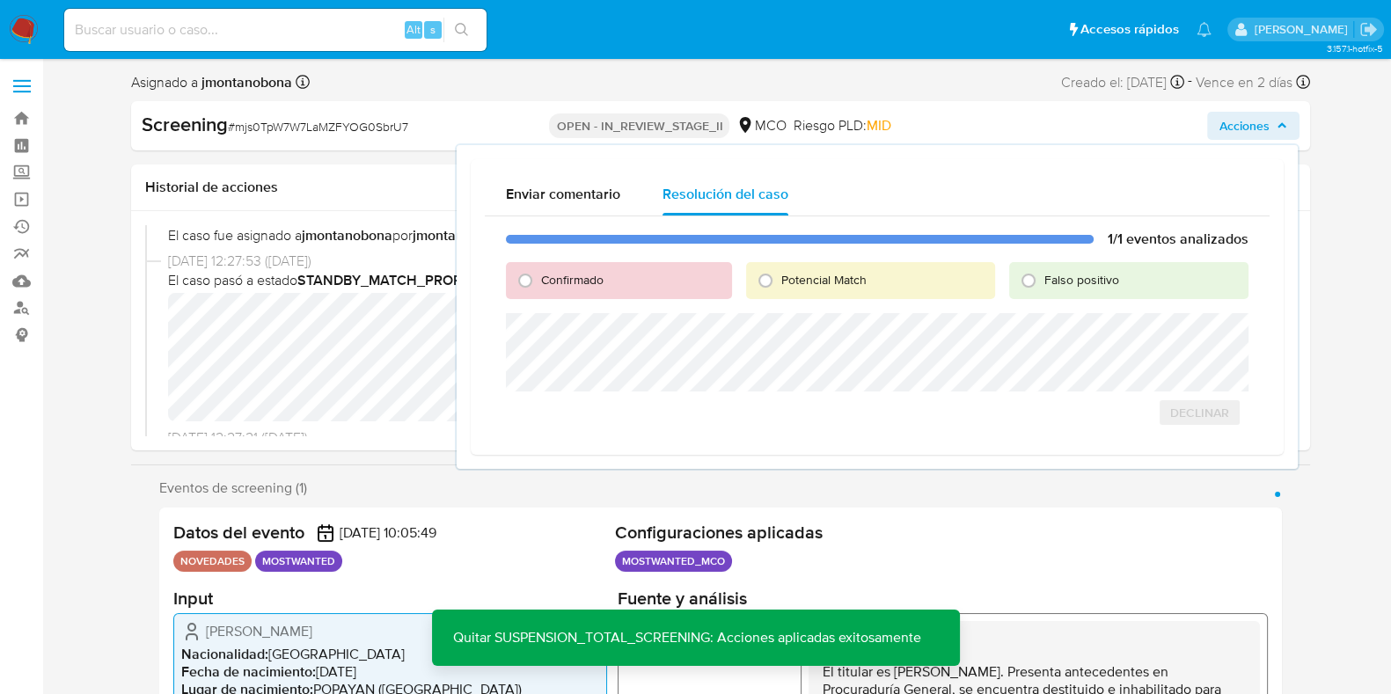
click at [1071, 282] on span "Falso positivo" at bounding box center [1081, 280] width 75 height 18
click at [1043, 282] on input "Falso positivo" at bounding box center [1028, 281] width 28 height 28
radio input "true"
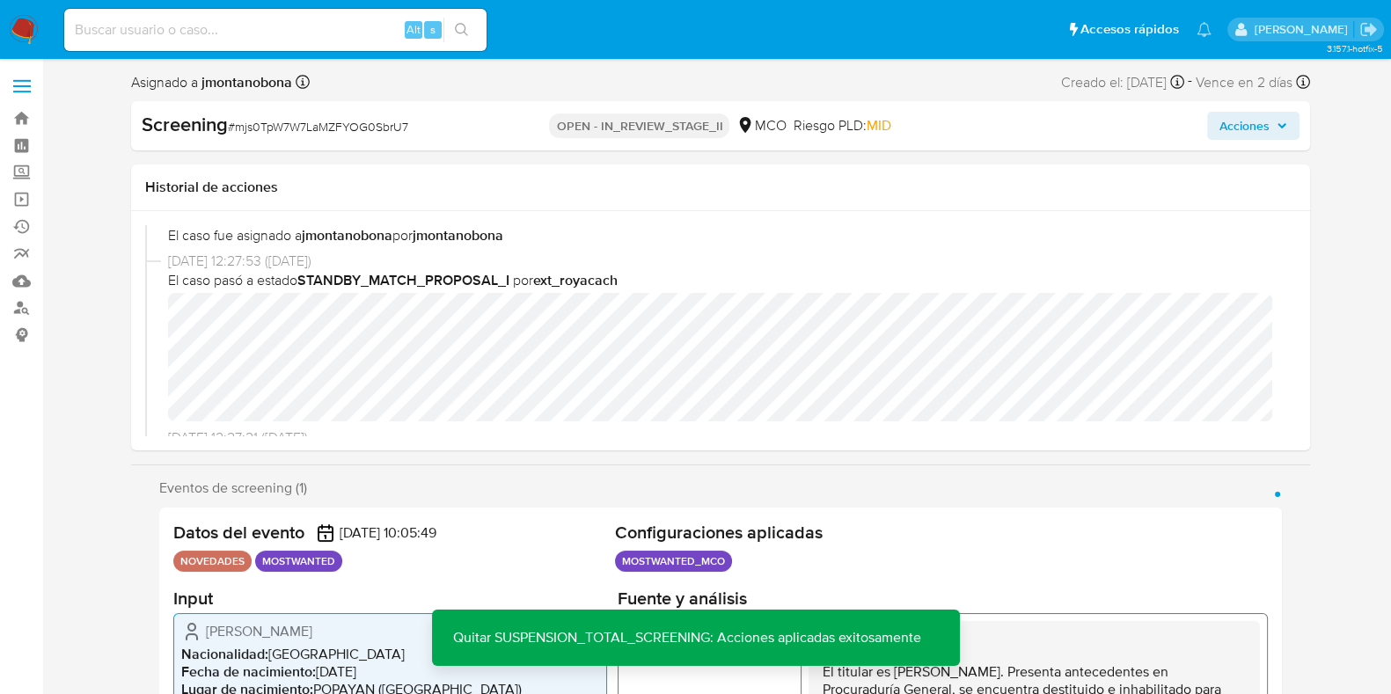
click at [1275, 119] on span "Acciones" at bounding box center [1253, 125] width 68 height 25
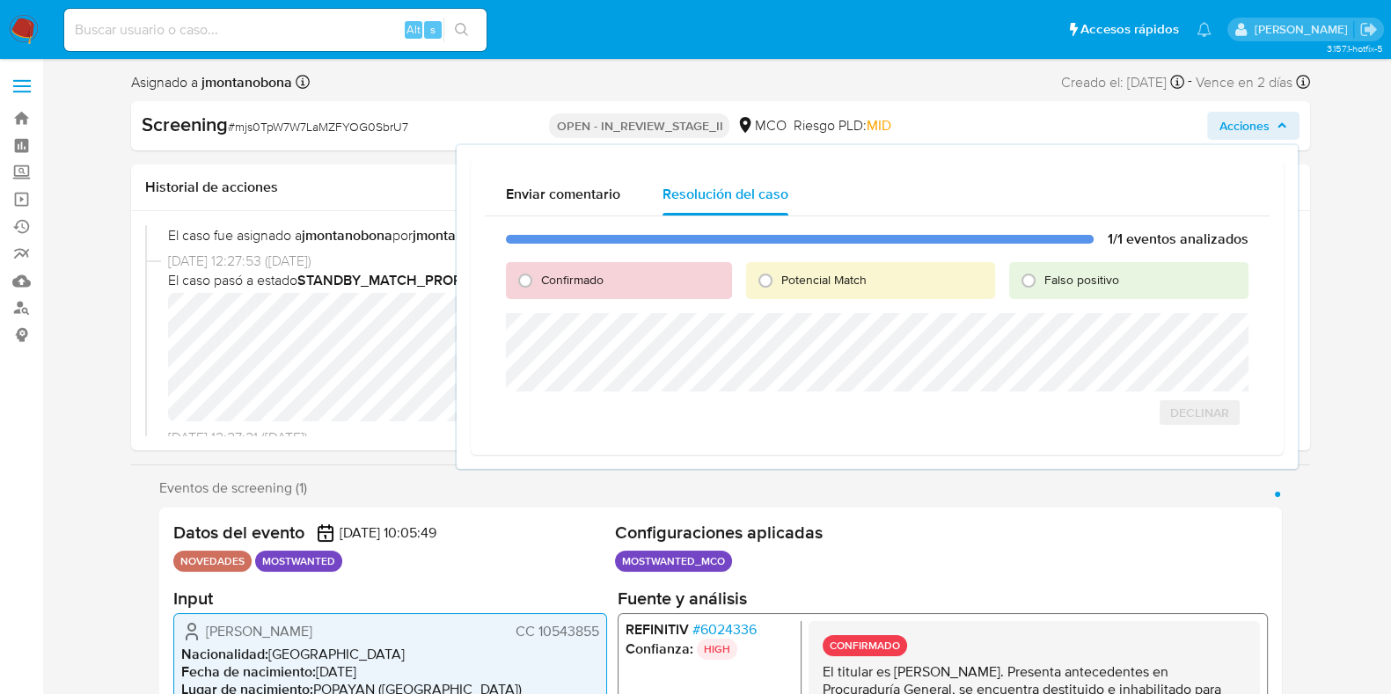
click at [1058, 282] on span "Falso positivo" at bounding box center [1081, 280] width 75 height 18
click at [1043, 282] on input "Falso positivo" at bounding box center [1028, 281] width 28 height 28
radio input "true"
click at [831, 290] on div "Potencial Match" at bounding box center [870, 280] width 249 height 37
click at [831, 289] on div "Potencial Match" at bounding box center [870, 280] width 249 height 37
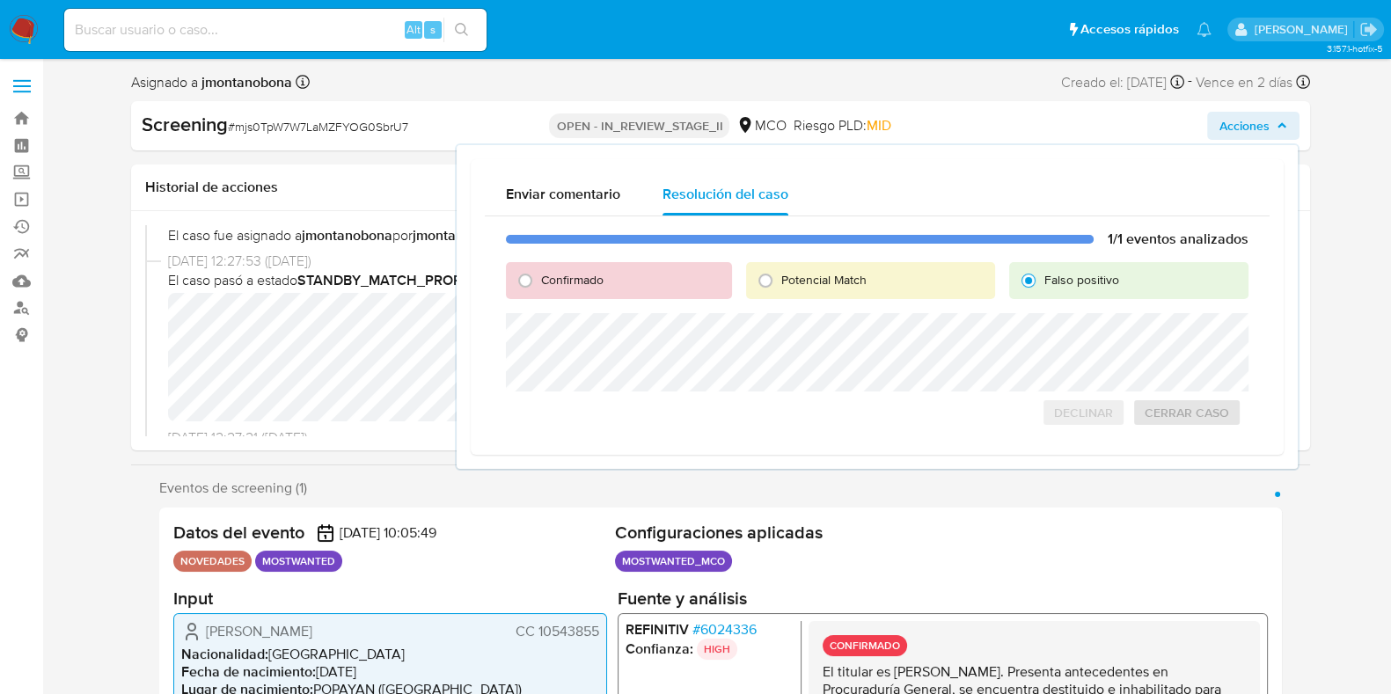
click at [795, 283] on span "Potencial Match" at bounding box center [823, 280] width 85 height 18
click at [780, 283] on input "Potencial Match" at bounding box center [765, 281] width 28 height 28
radio input "true"
click at [598, 275] on span "Confirmado" at bounding box center [572, 280] width 62 height 18
click at [539, 275] on input "Confirmado" at bounding box center [525, 281] width 28 height 28
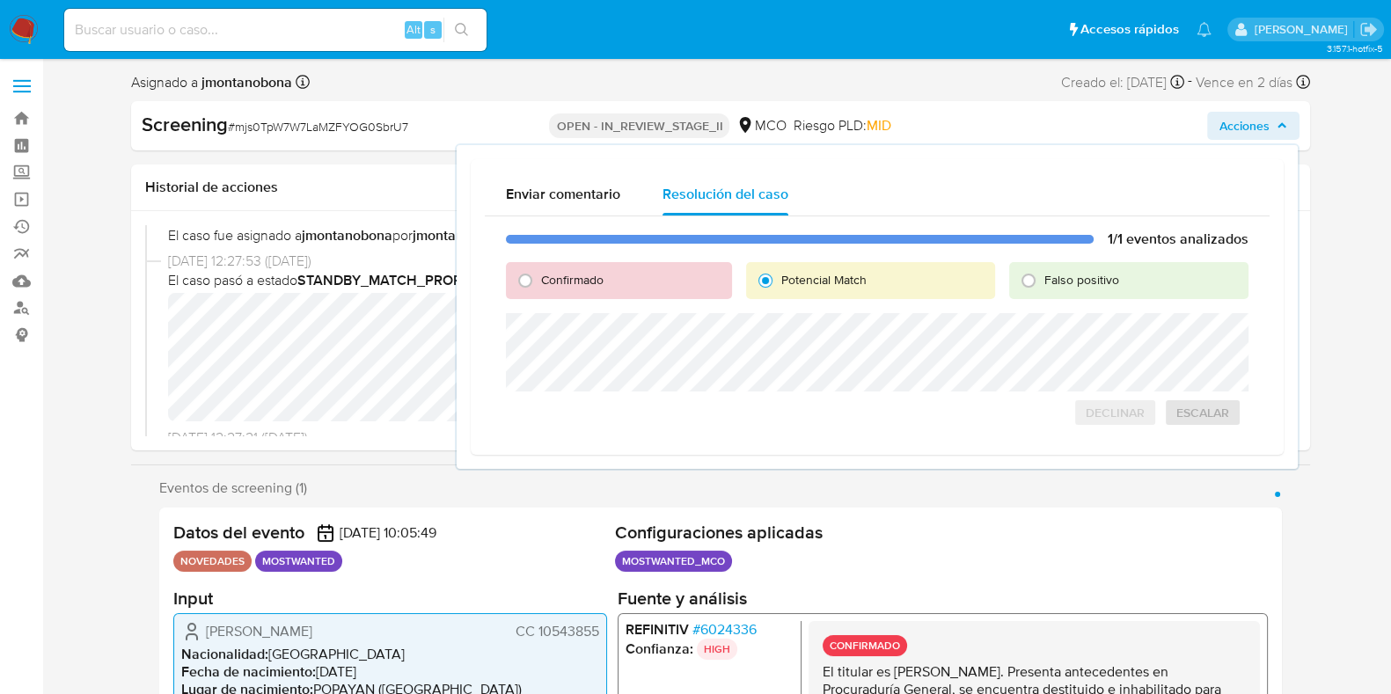
radio input "true"
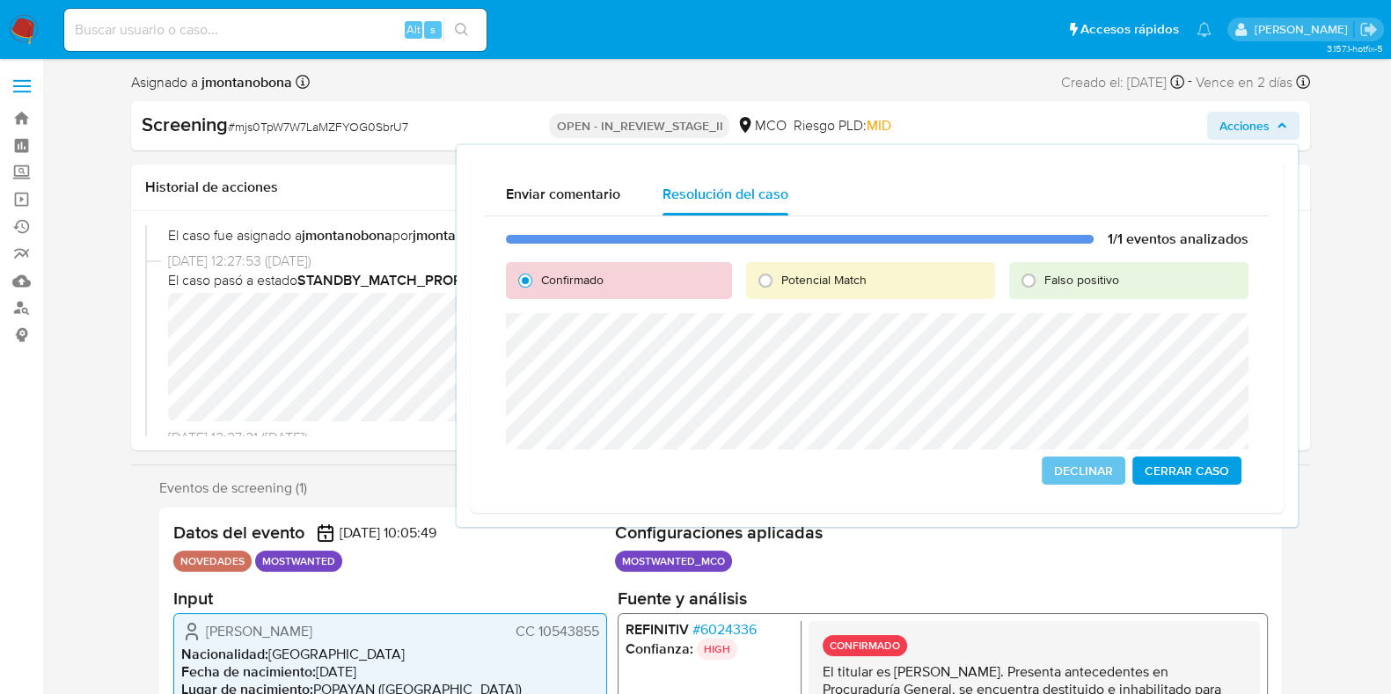
click at [1210, 471] on span "Cerrar Caso" at bounding box center [1187, 470] width 84 height 25
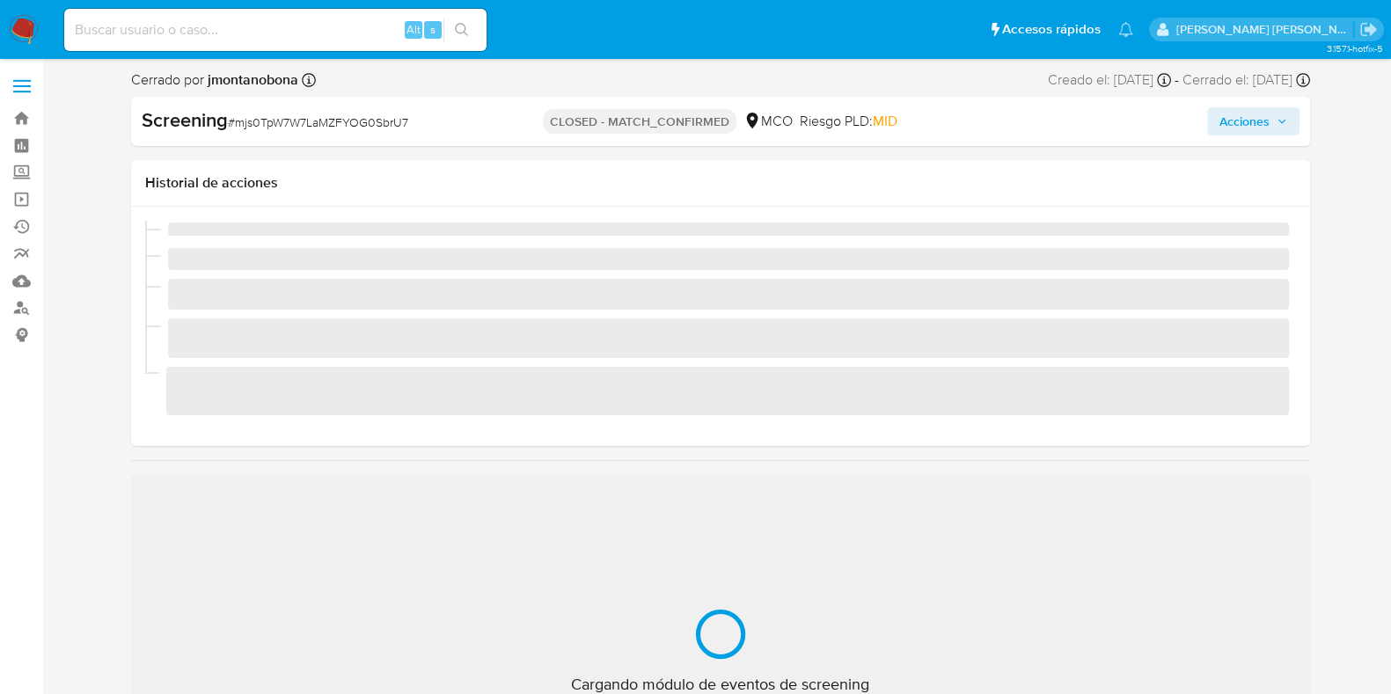
scroll to position [743, 0]
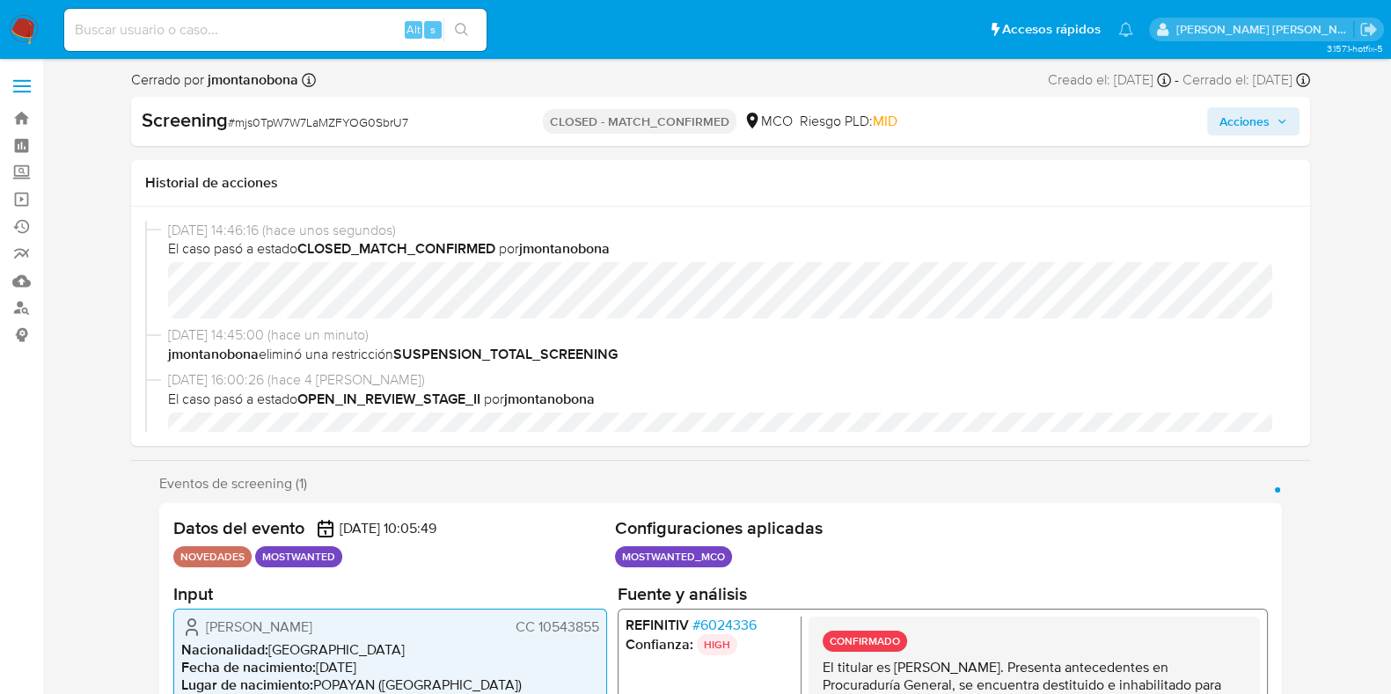
select select "10"
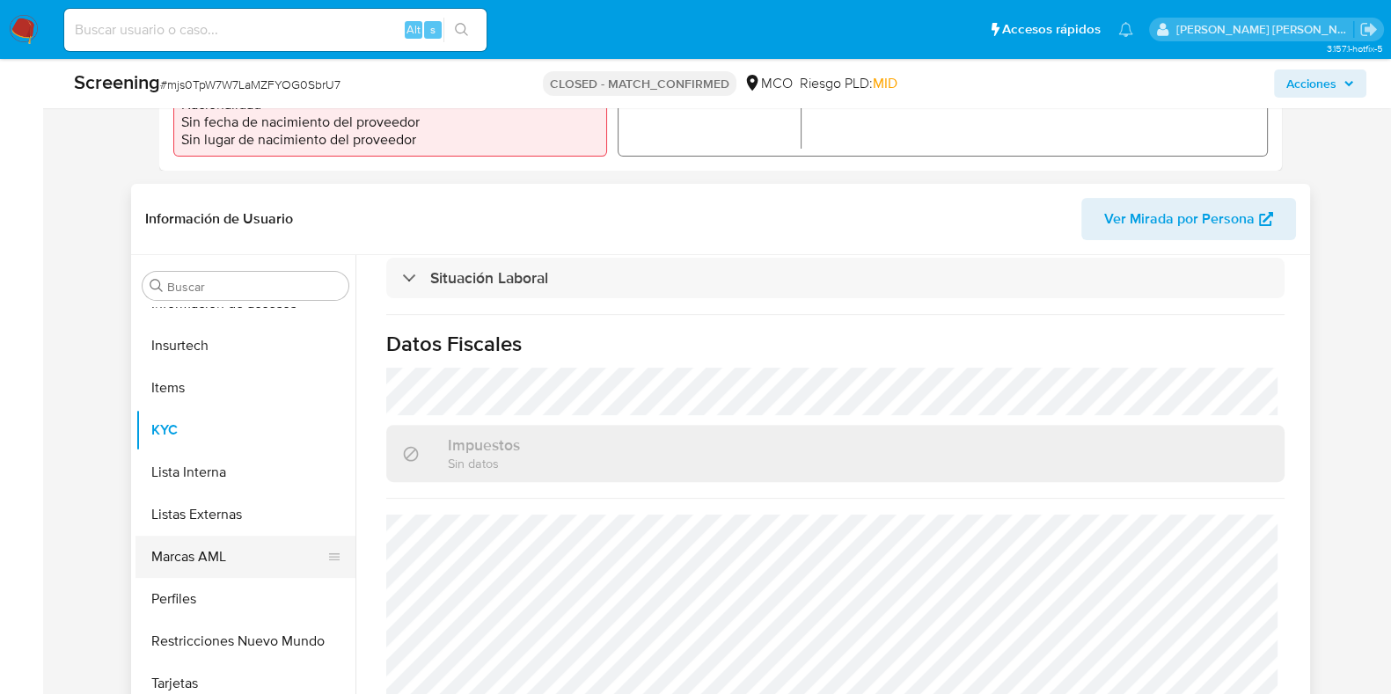
scroll to position [990, 0]
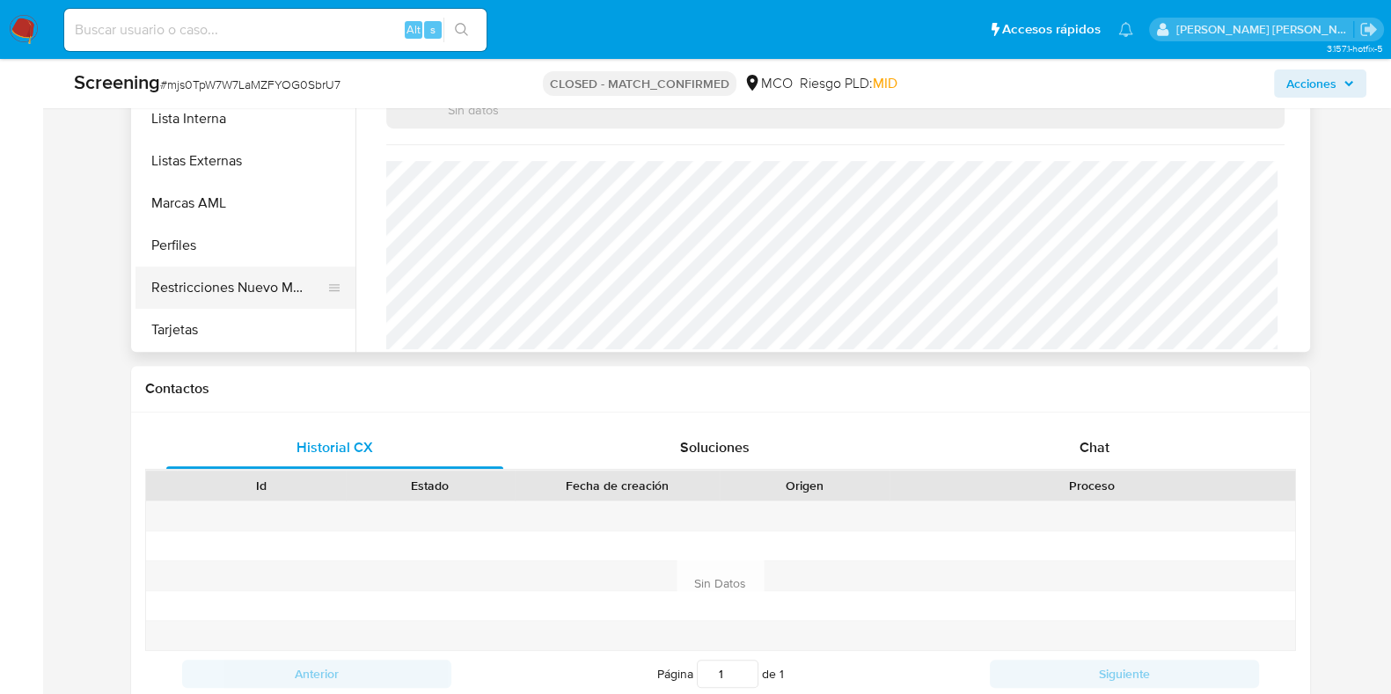
click at [236, 279] on button "Restricciones Nuevo Mundo" at bounding box center [238, 288] width 206 height 42
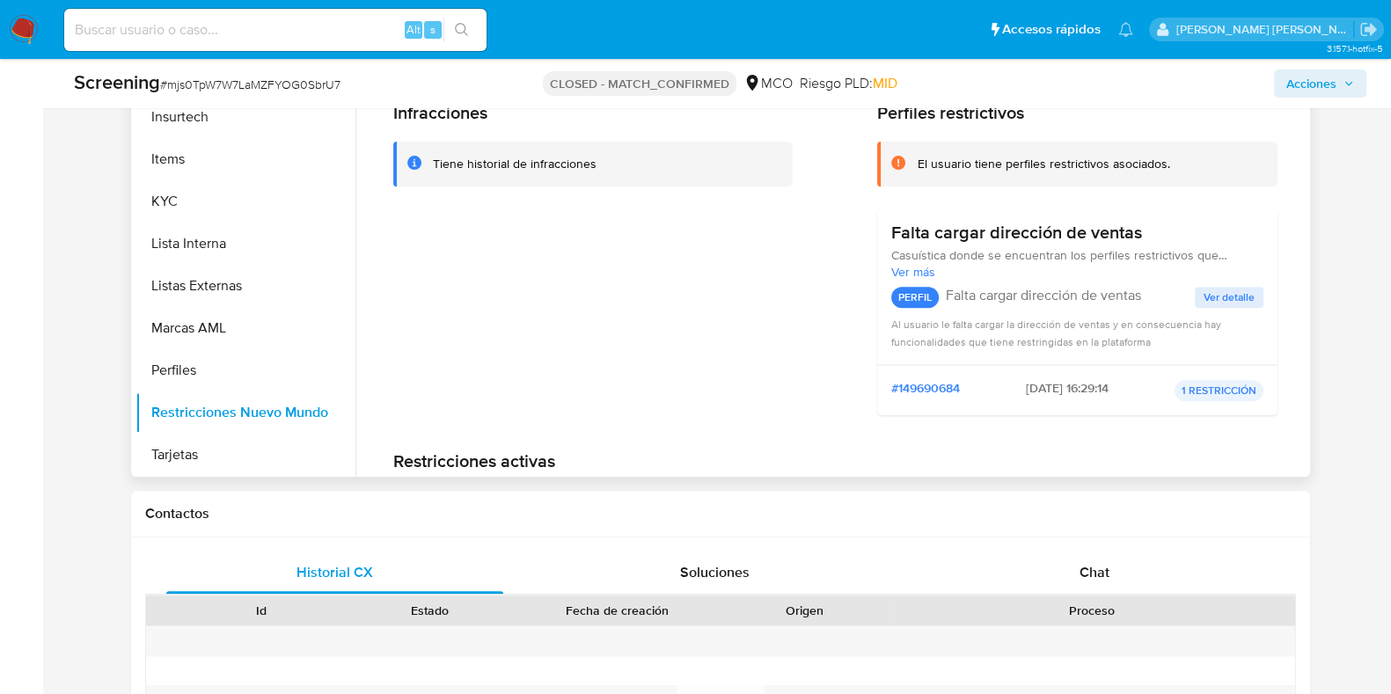
scroll to position [660, 0]
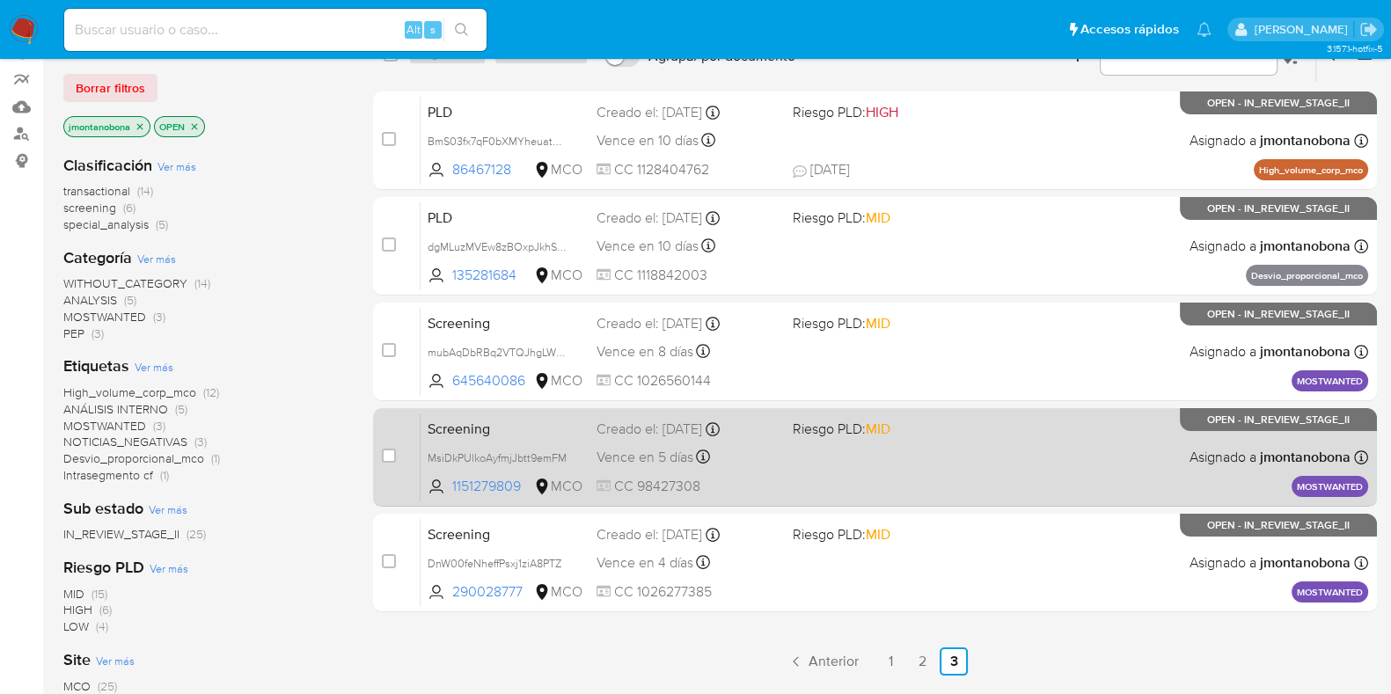
scroll to position [312, 0]
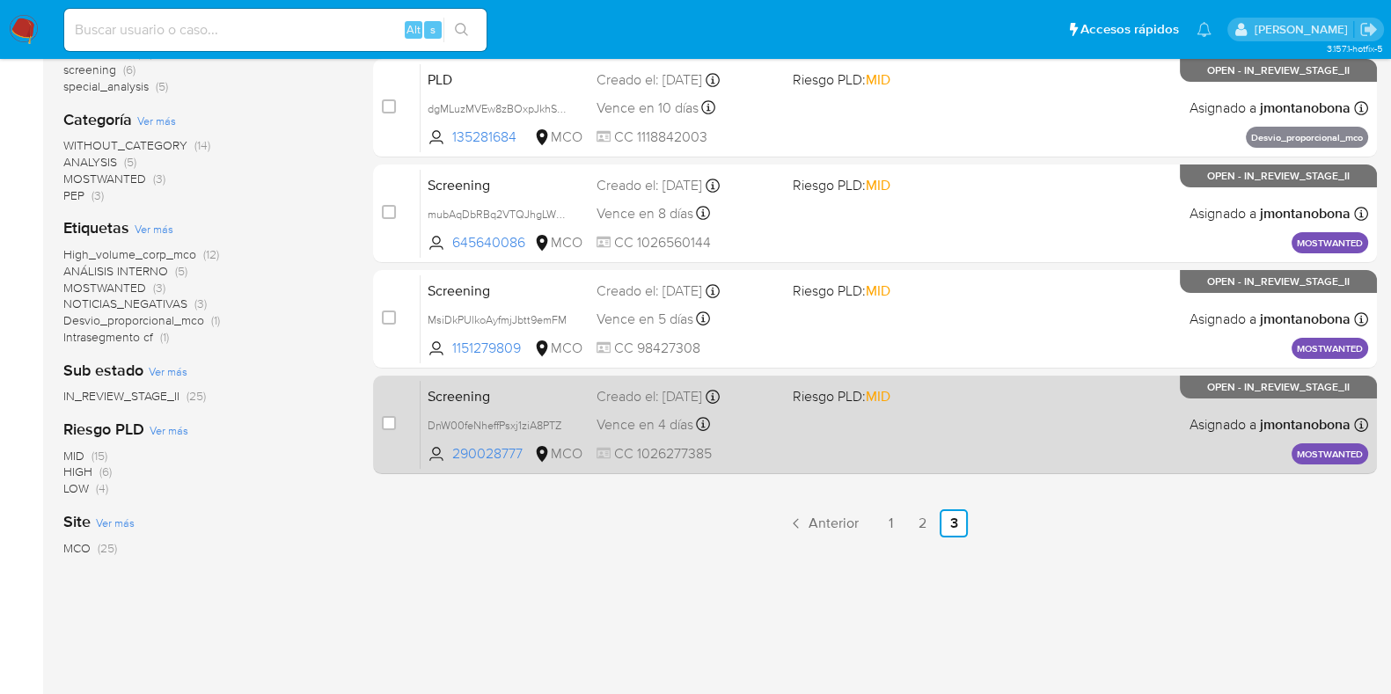
click at [530, 400] on span "Screening" at bounding box center [505, 395] width 155 height 23
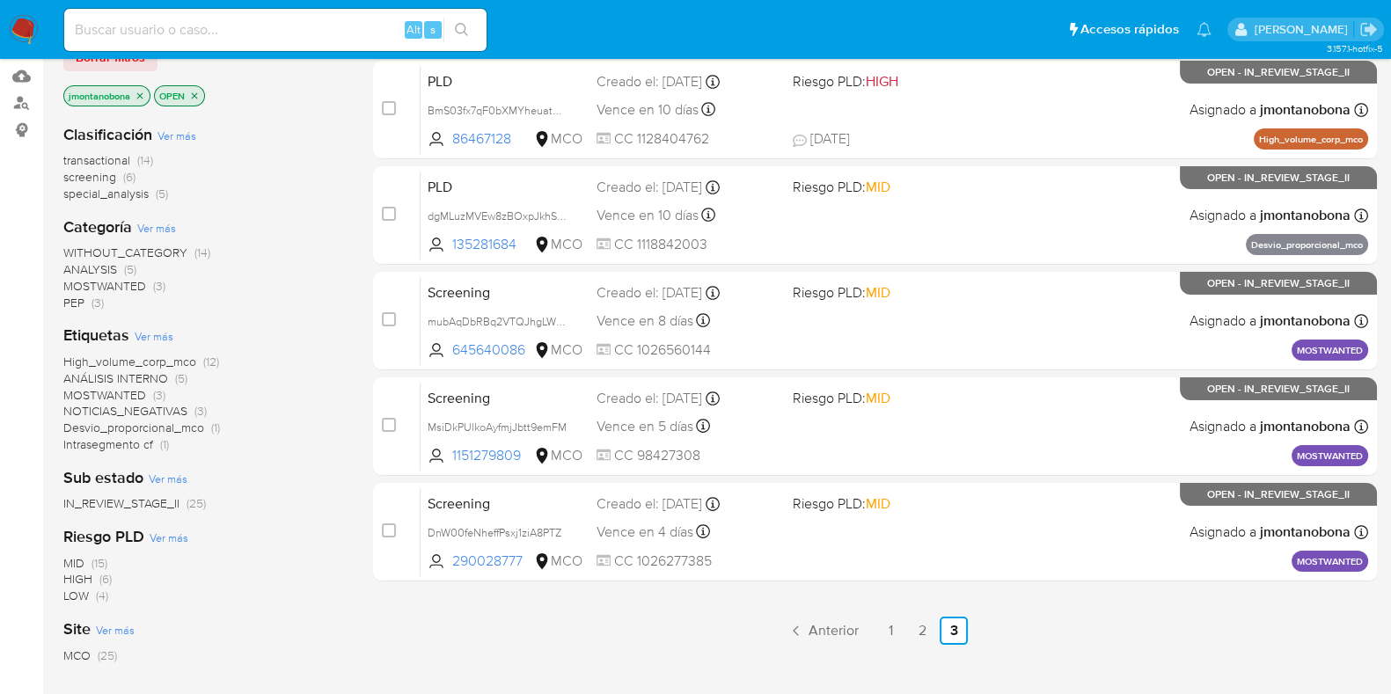
scroll to position [219, 0]
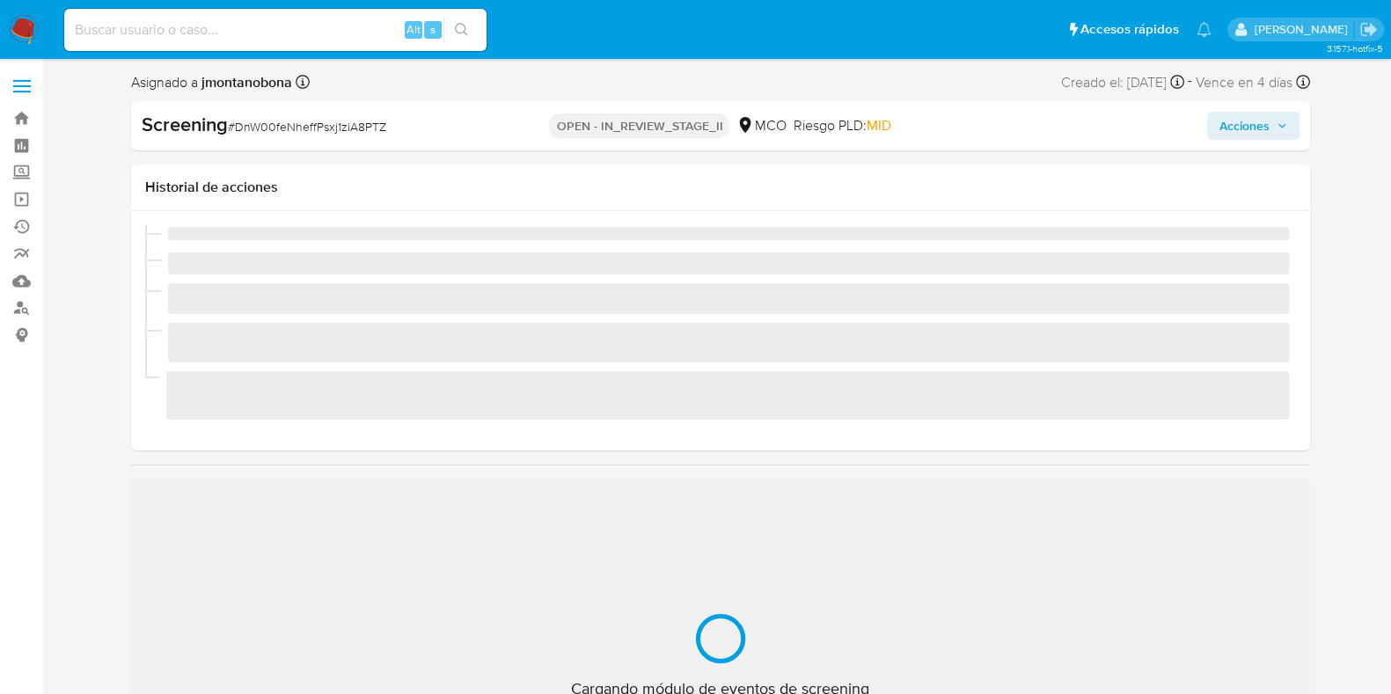
scroll to position [743, 0]
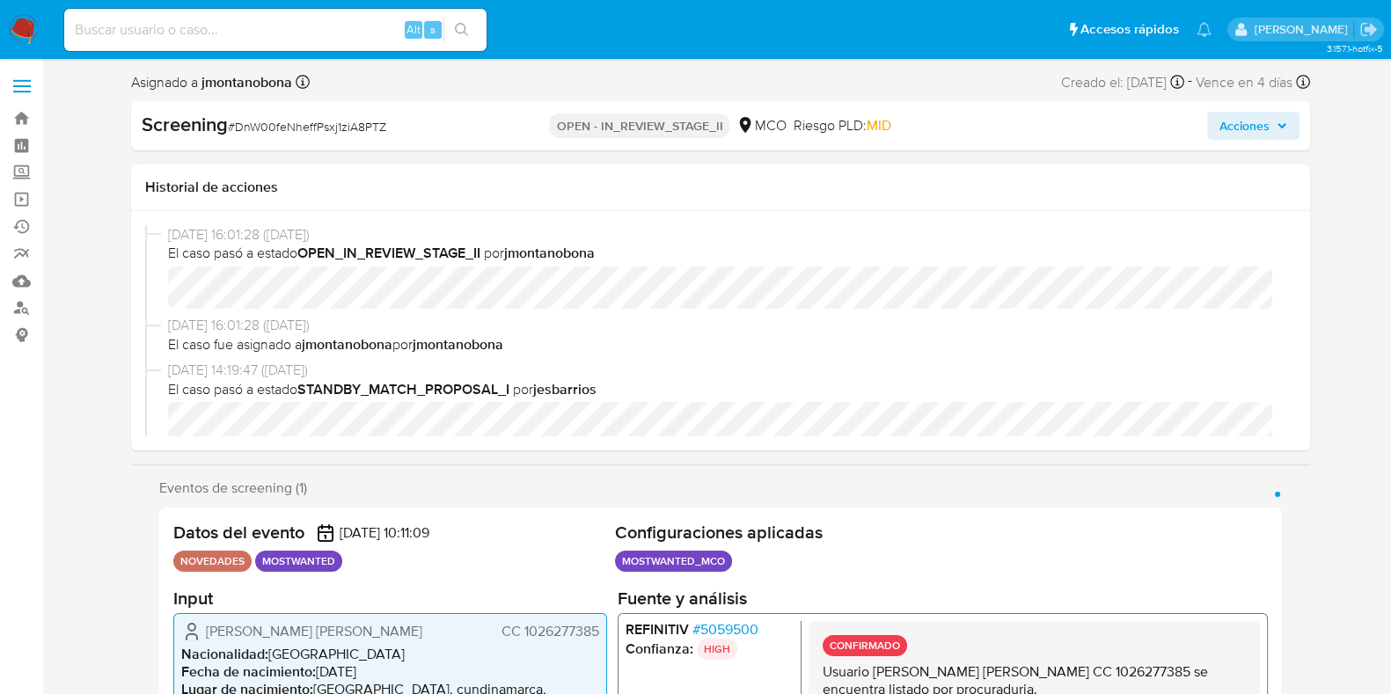
select select "10"
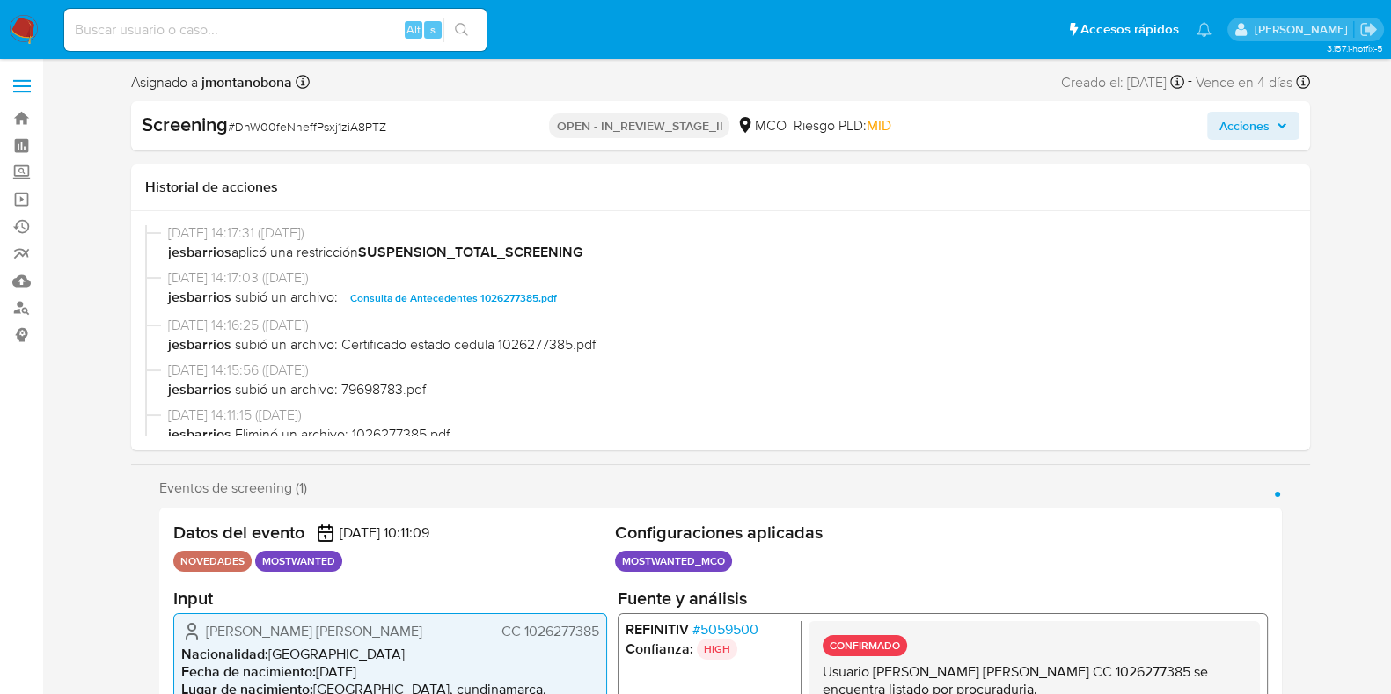
scroll to position [439, 0]
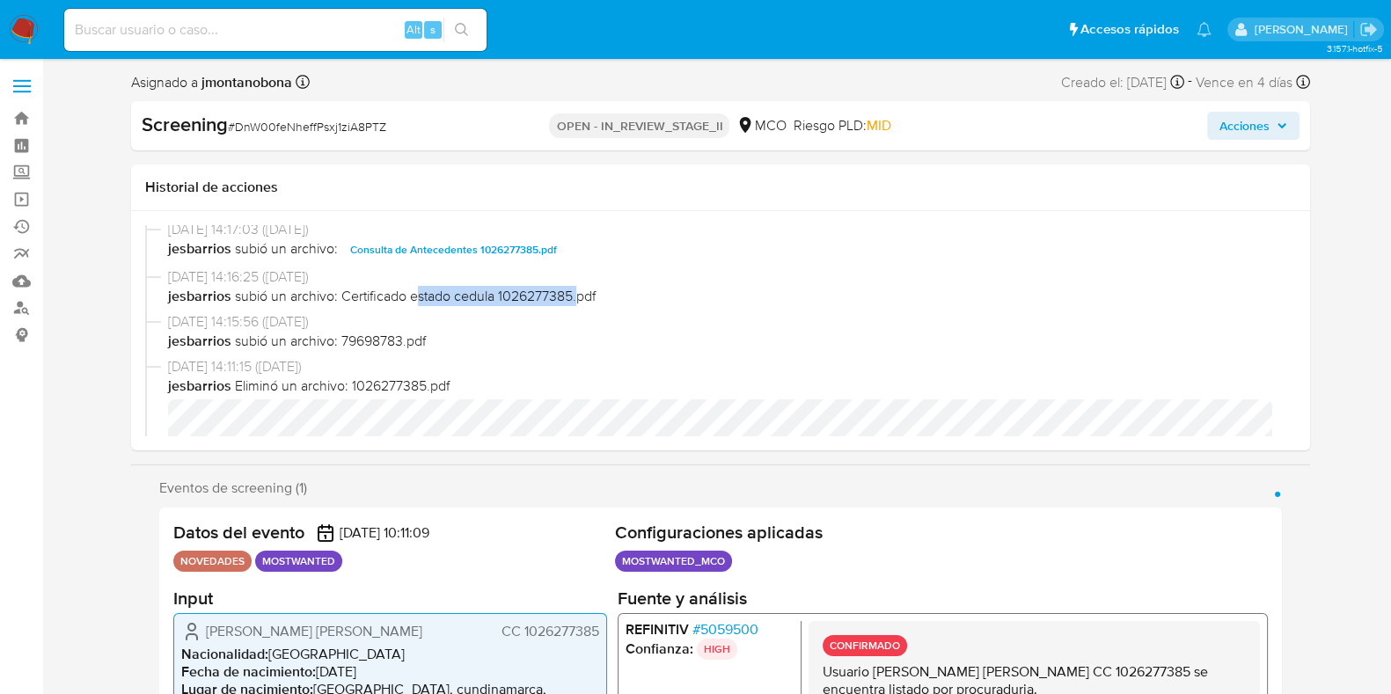
drag, startPoint x: 421, startPoint y: 292, endPoint x: 584, endPoint y: 295, distance: 162.8
click at [580, 294] on span "Certificado estado cedula 1026277385.pdf" at bounding box center [468, 296] width 254 height 19
click at [620, 304] on span "jesbarrios subió un archivo: Certificado estado cedula 1026277385.pdf" at bounding box center [728, 296] width 1121 height 19
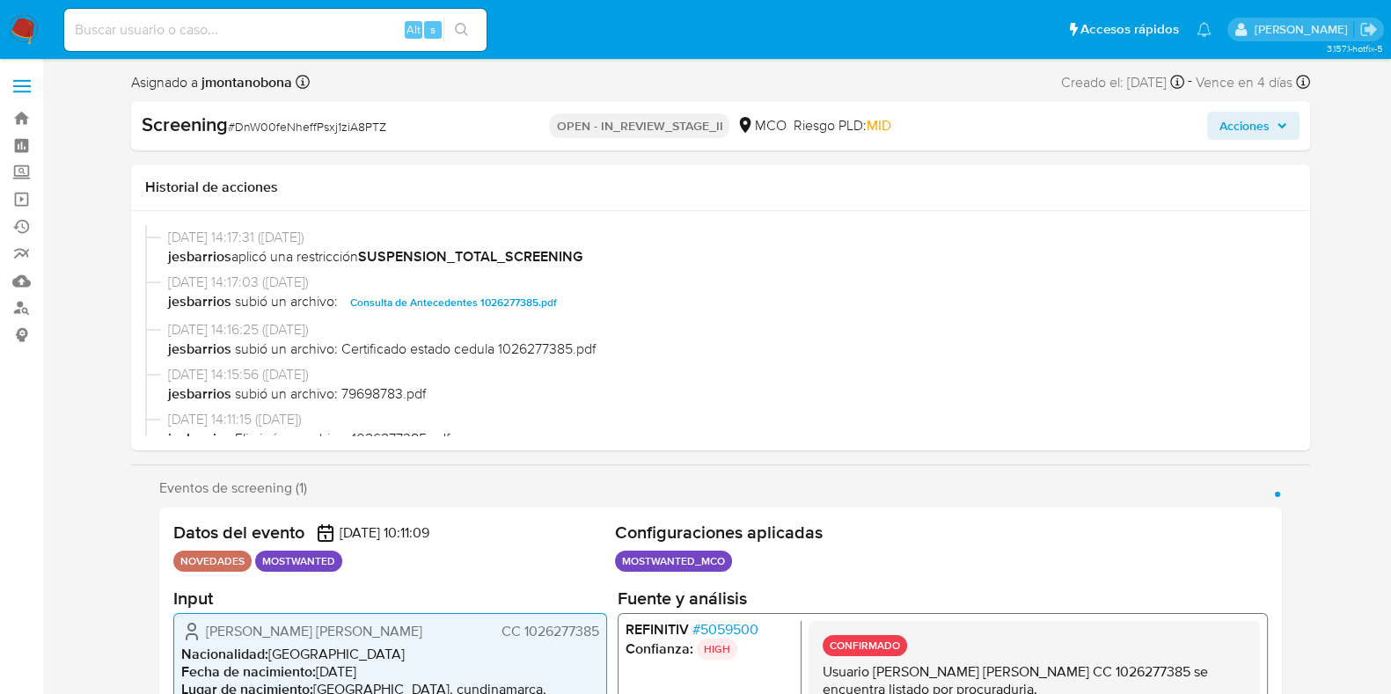
scroll to position [352, 0]
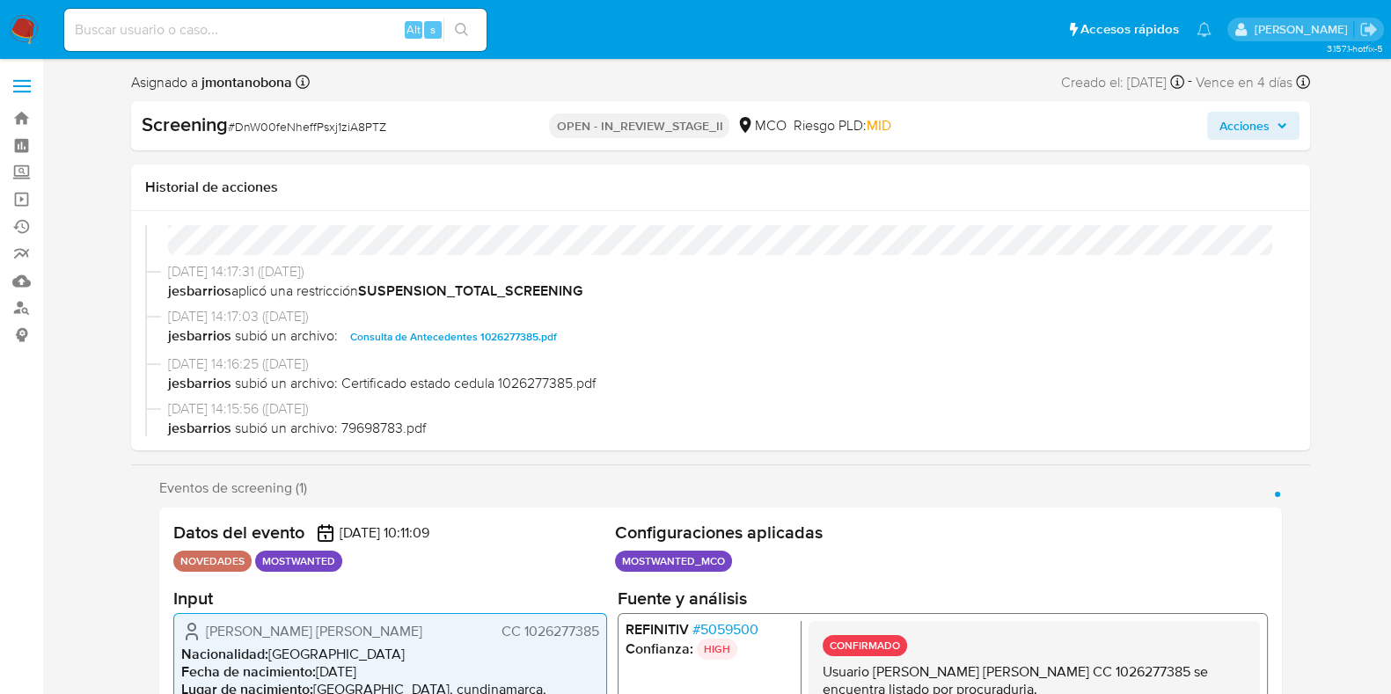
click at [441, 334] on span "Consulta de Antecedentes 1026277385.pdf" at bounding box center [453, 336] width 207 height 21
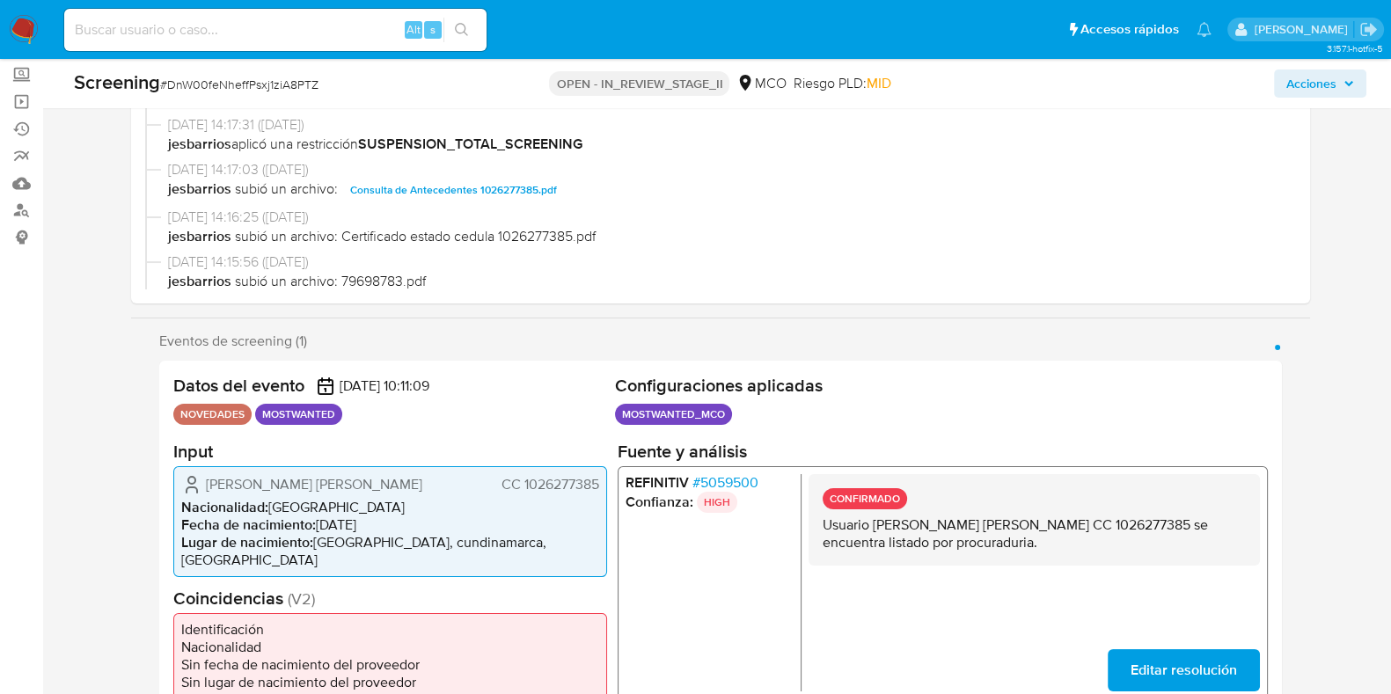
scroll to position [219, 0]
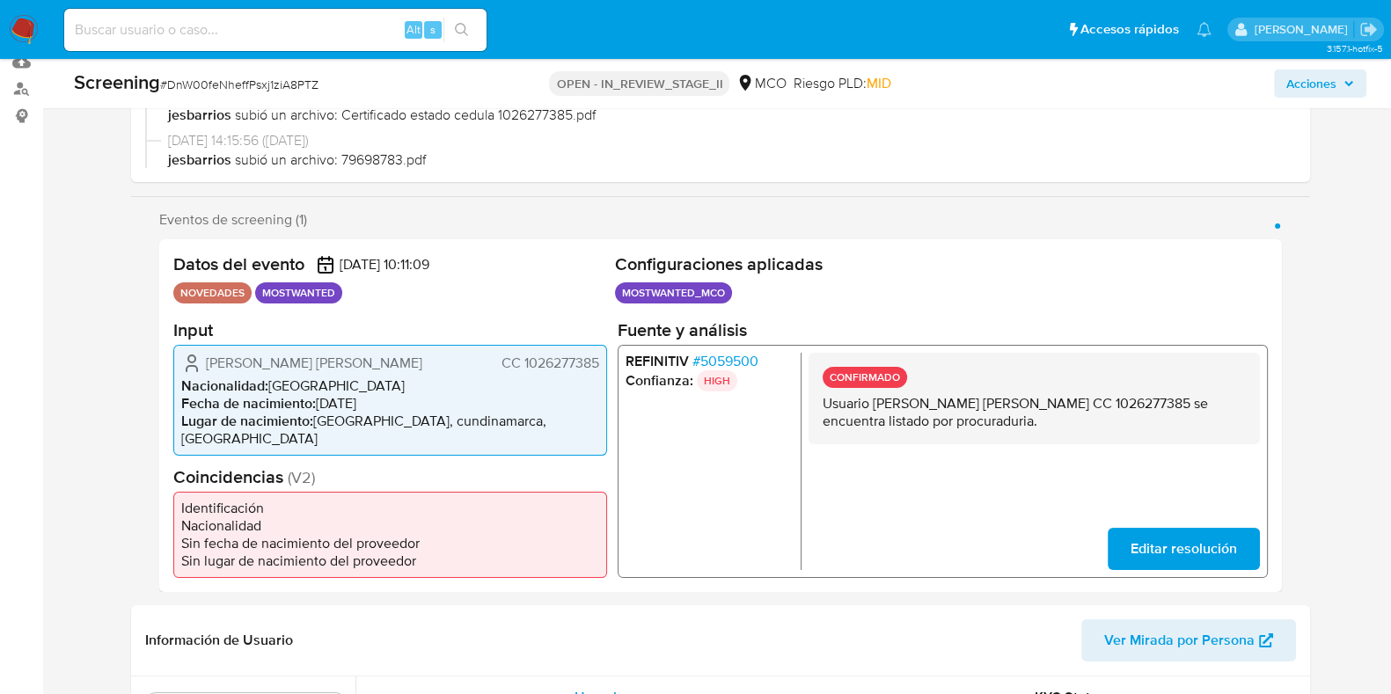
drag, startPoint x: 1094, startPoint y: 405, endPoint x: 1167, endPoint y: 406, distance: 72.2
click at [1167, 406] on p "Usuario [PERSON_NAME] [PERSON_NAME] CC 1026277385 se encuentra listado por proc…" at bounding box center [1033, 411] width 423 height 35
drag, startPoint x: 875, startPoint y: 409, endPoint x: 961, endPoint y: 403, distance: 86.4
click at [952, 402] on p "Usuario [PERSON_NAME] [PERSON_NAME] CC 1026277385 se encuentra listado por proc…" at bounding box center [1033, 411] width 423 height 35
drag, startPoint x: 968, startPoint y: 406, endPoint x: 1064, endPoint y: 408, distance: 95.9
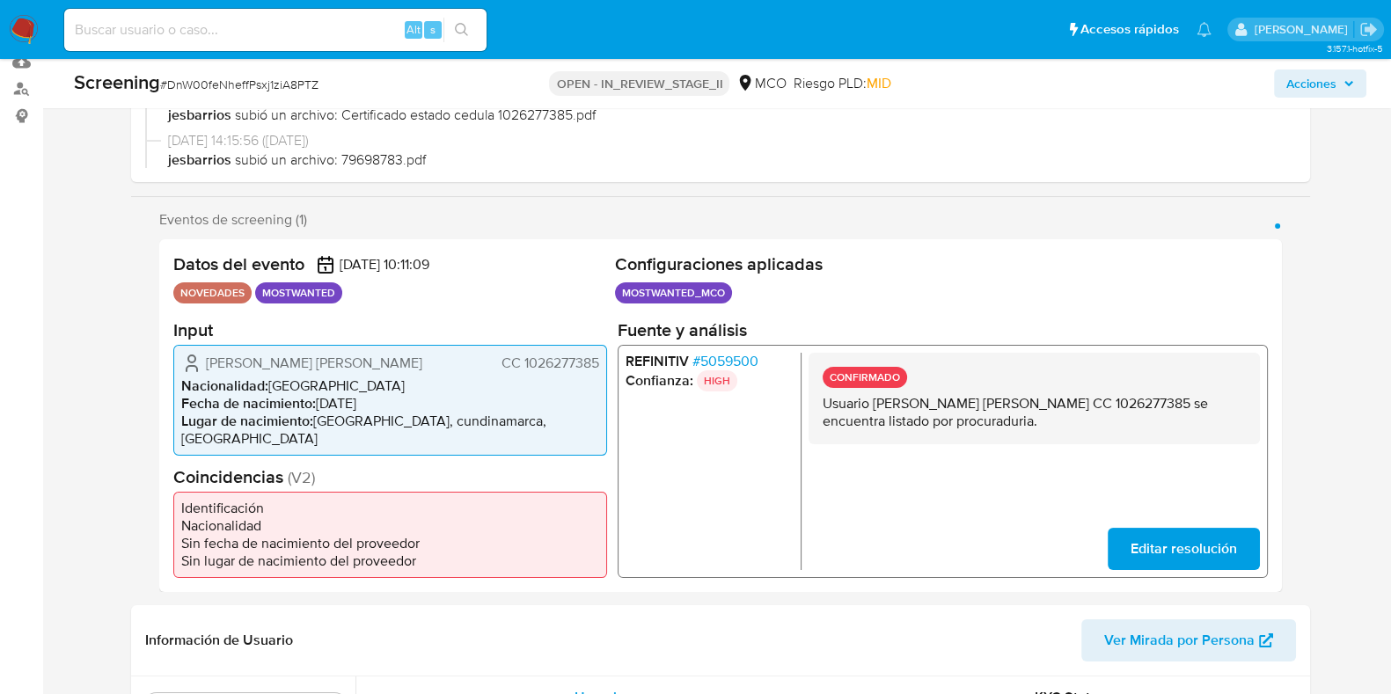
click at [1064, 408] on p "Usuario [PERSON_NAME] [PERSON_NAME] CC 1026277385 se encuentra listado por proc…" at bounding box center [1033, 411] width 423 height 35
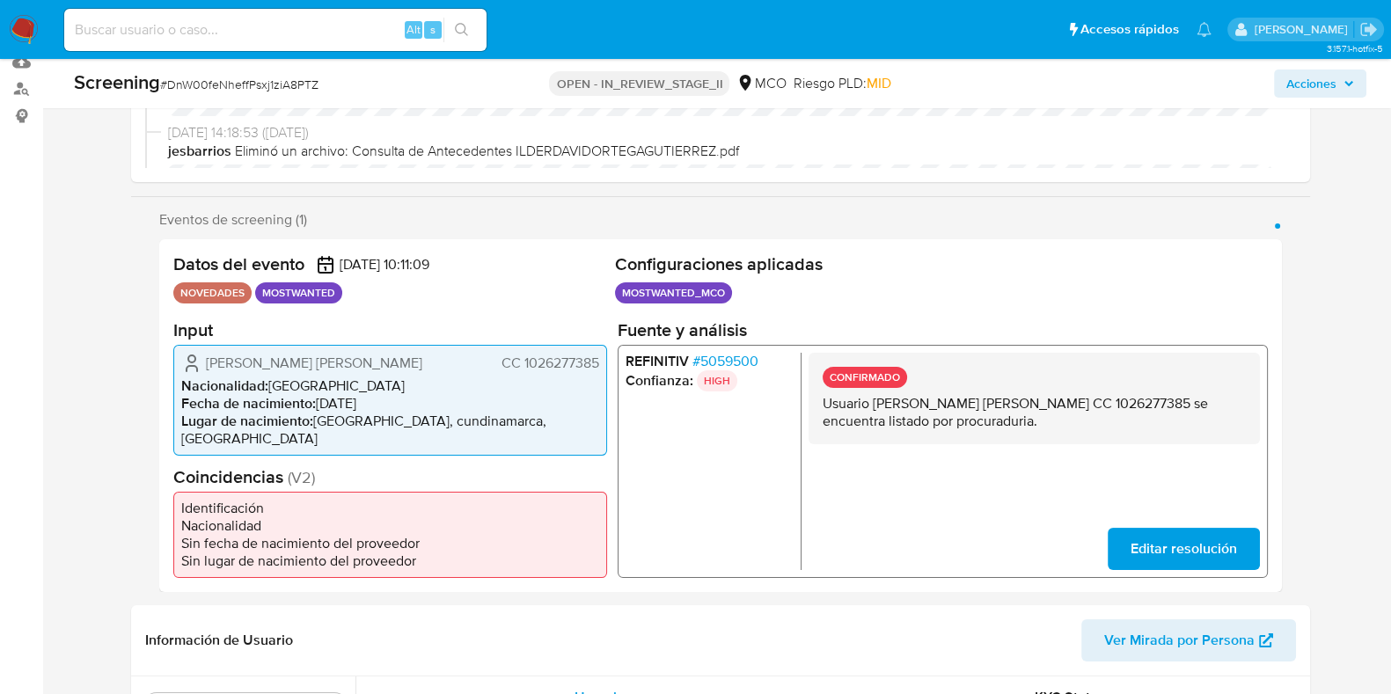
drag, startPoint x: 875, startPoint y: 407, endPoint x: 964, endPoint y: 406, distance: 89.7
click at [964, 406] on p "Usuario [PERSON_NAME] [PERSON_NAME] CC 1026277385 se encuentra listado por proc…" at bounding box center [1033, 411] width 423 height 35
